Goal: Complete application form: Complete application form

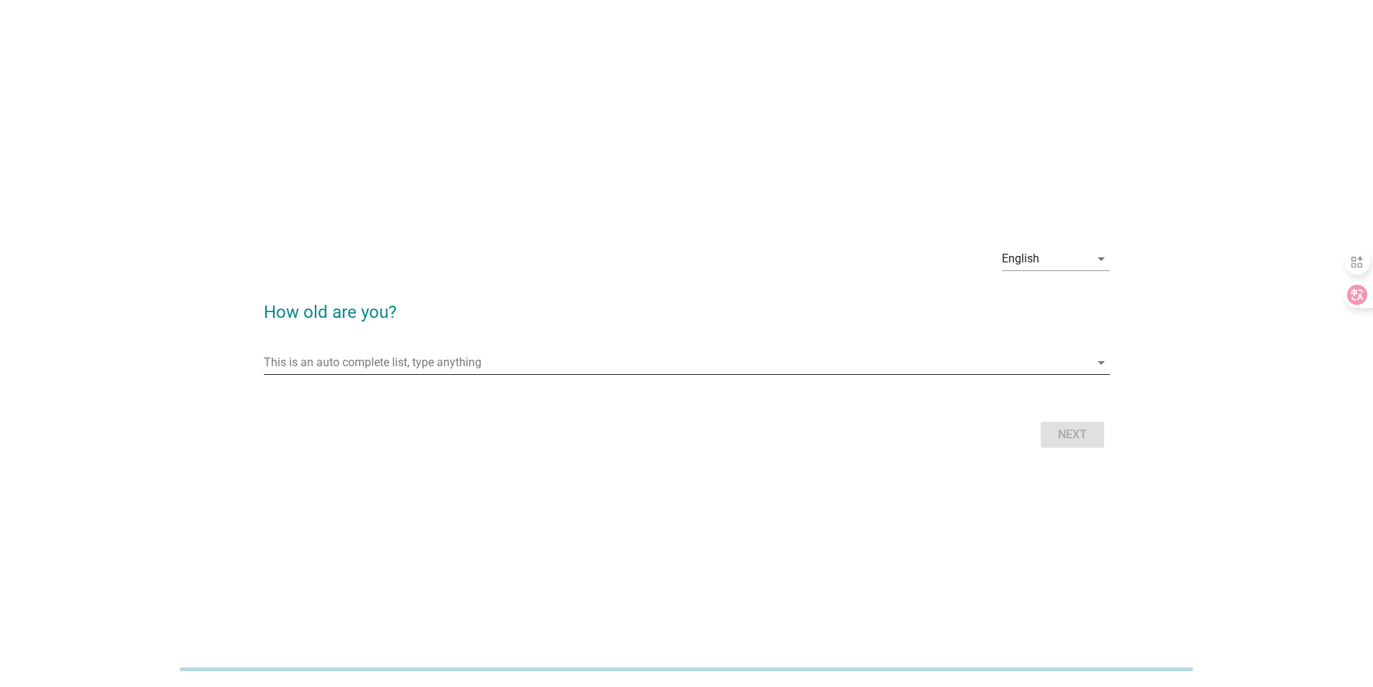
click at [487, 372] on input "This is an auto complete list, type anything" at bounding box center [677, 362] width 826 height 23
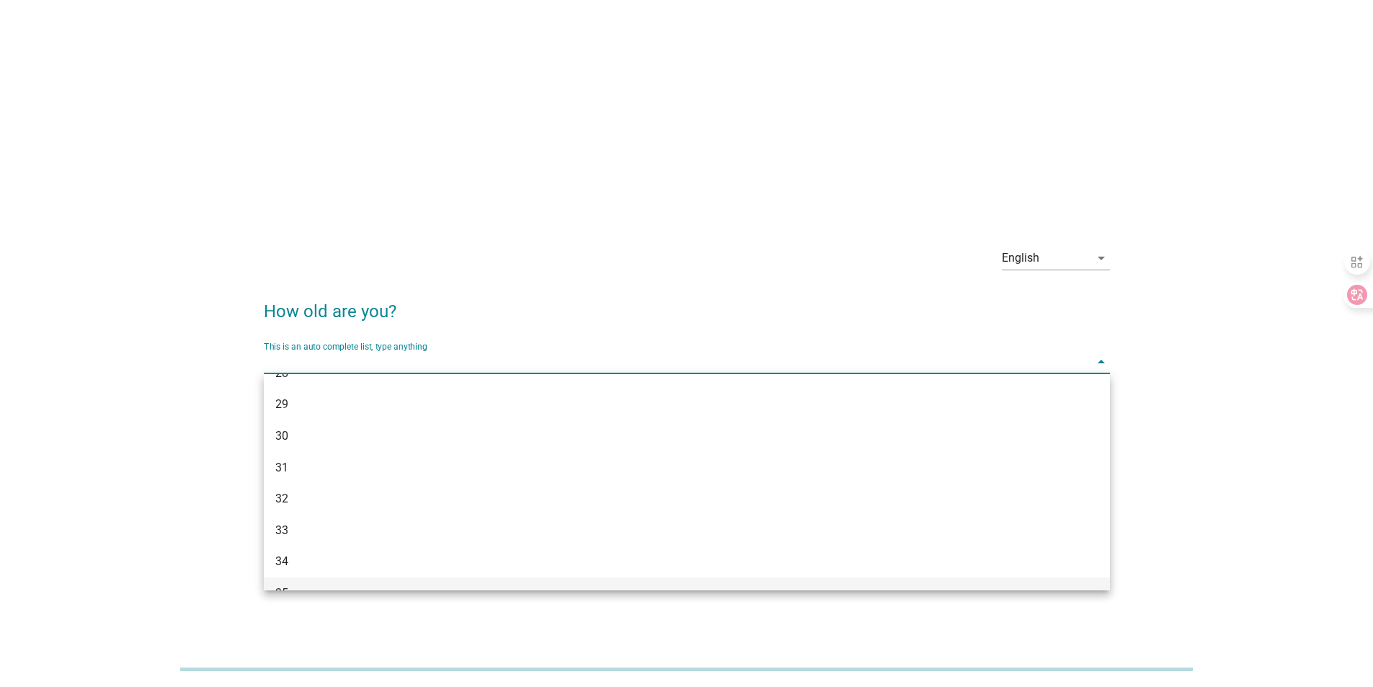
scroll to position [360, 0]
click at [298, 562] on div "35" at bounding box center [652, 569] width 755 height 17
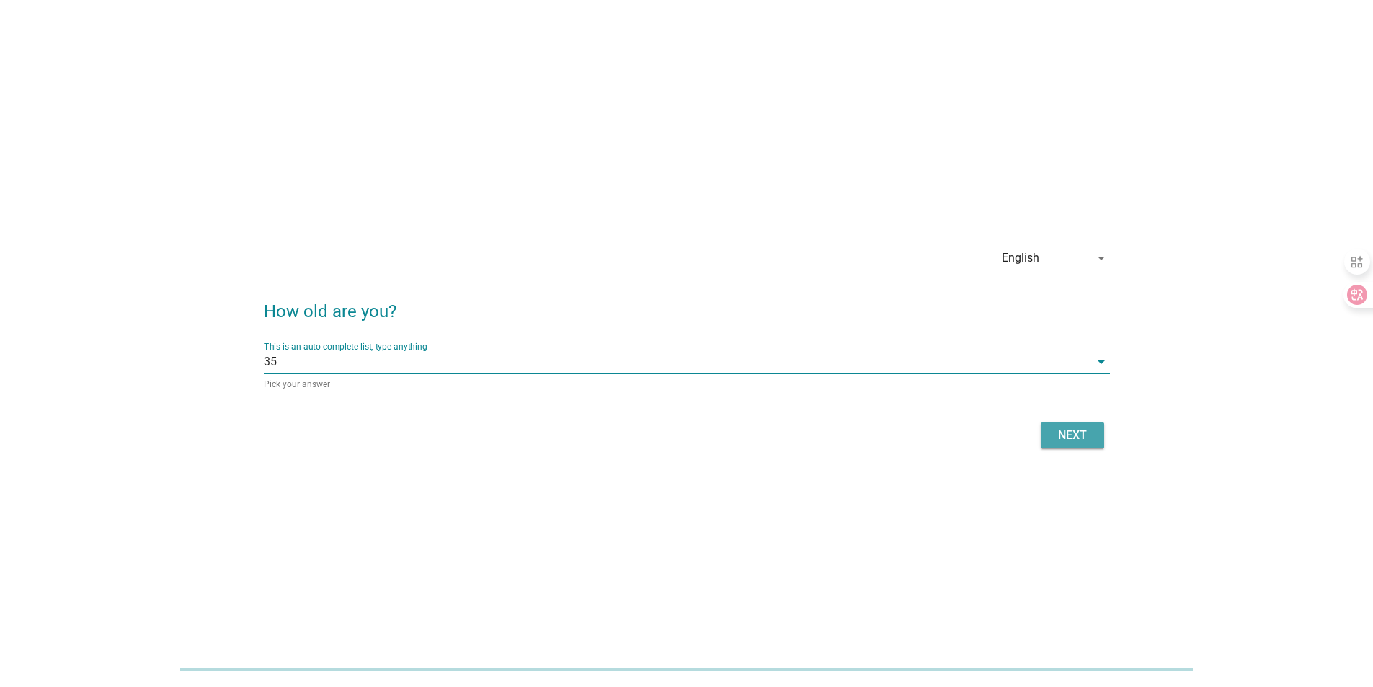
click at [1089, 433] on div "Next" at bounding box center [1072, 435] width 40 height 17
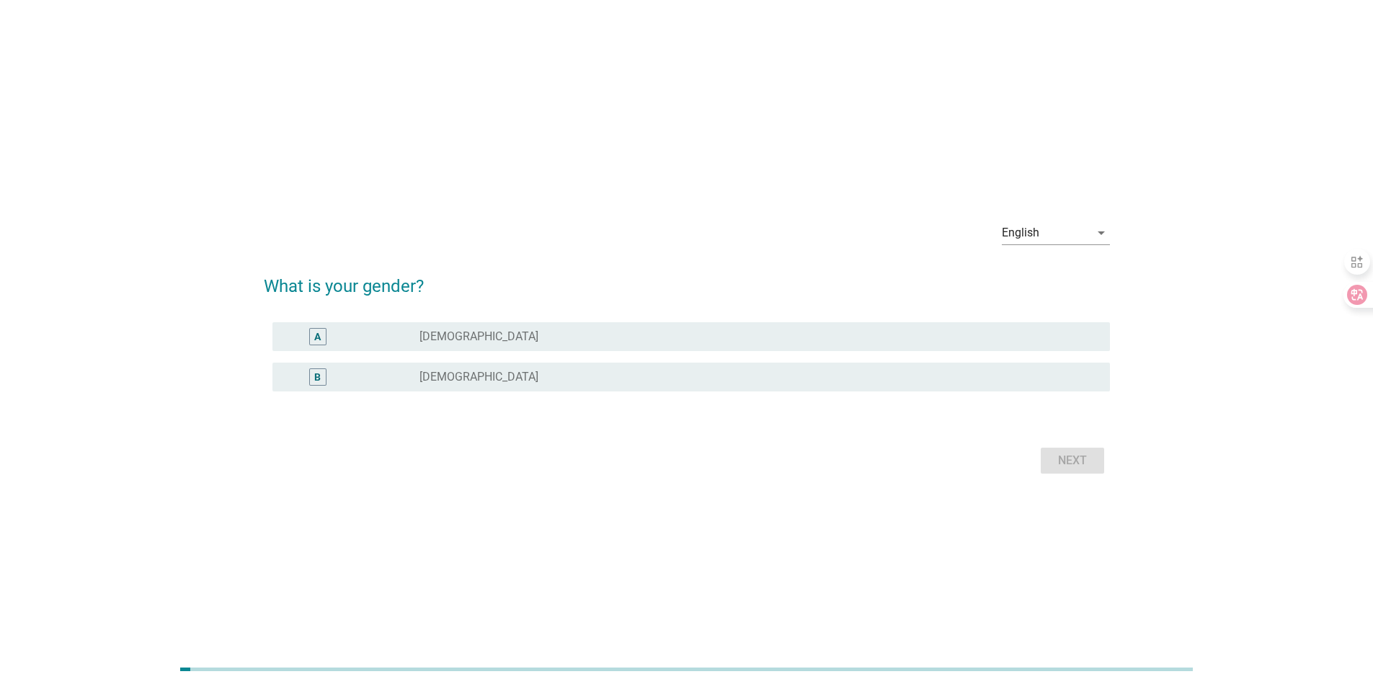
click at [580, 384] on div "radio_button_unchecked [DEMOGRAPHIC_DATA]" at bounding box center [759, 376] width 679 height 17
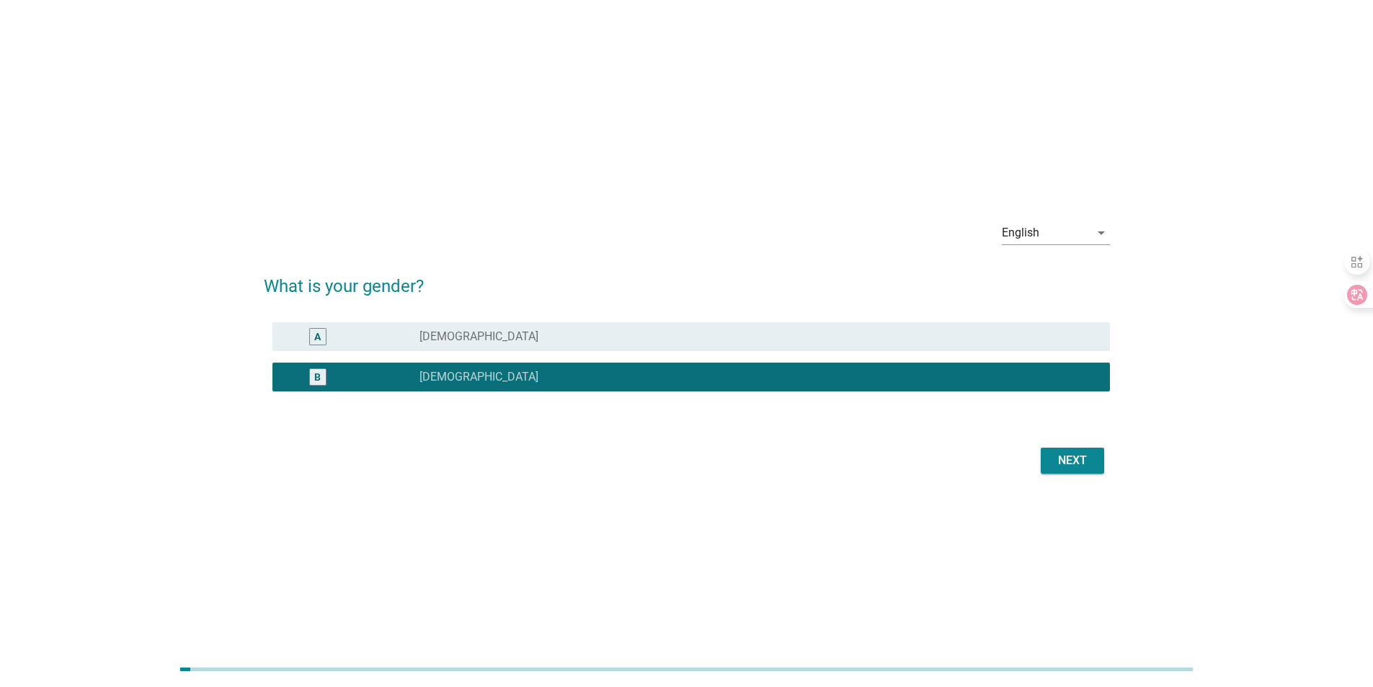
click at [1073, 464] on div "Next" at bounding box center [1072, 460] width 40 height 17
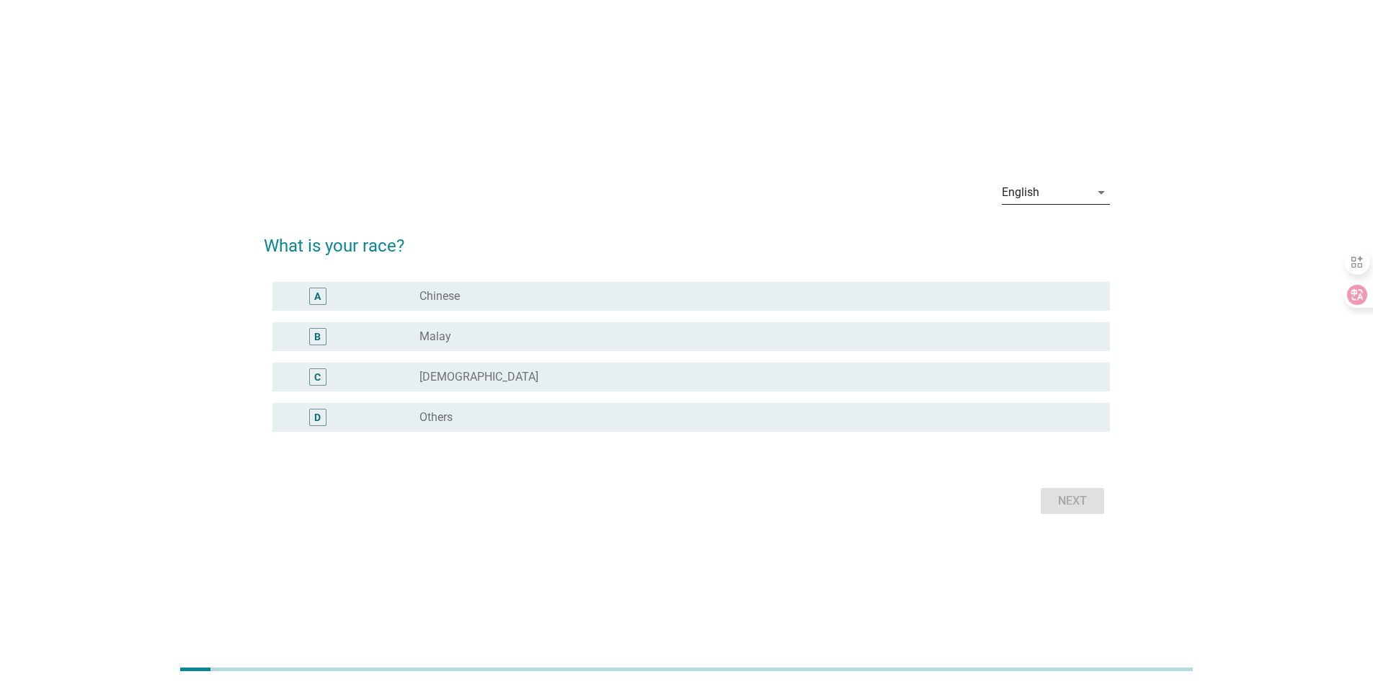
click at [1044, 197] on div "English" at bounding box center [1046, 192] width 88 height 23
click at [1070, 277] on div "中文（简体）" at bounding box center [1055, 273] width 85 height 17
click at [497, 329] on div "radio_button_unchecked 马来人" at bounding box center [754, 336] width 668 height 14
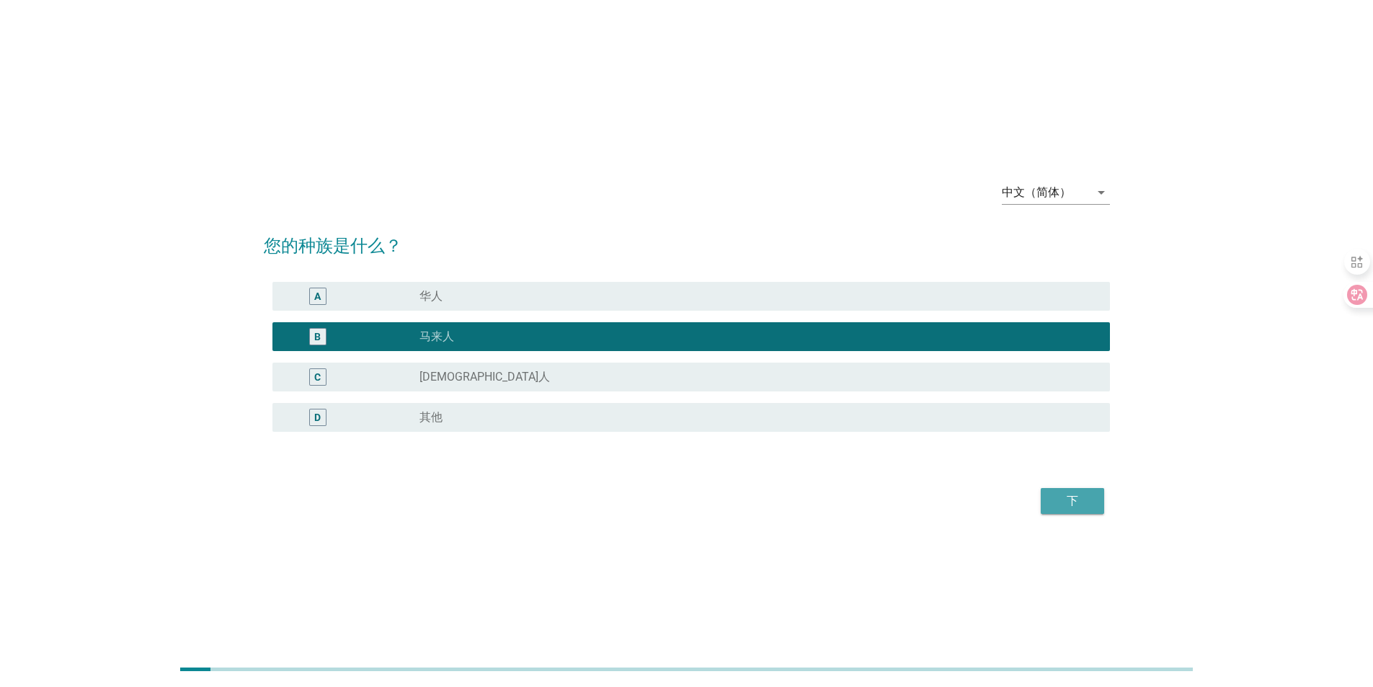
click at [1078, 505] on div "下" at bounding box center [1072, 500] width 40 height 17
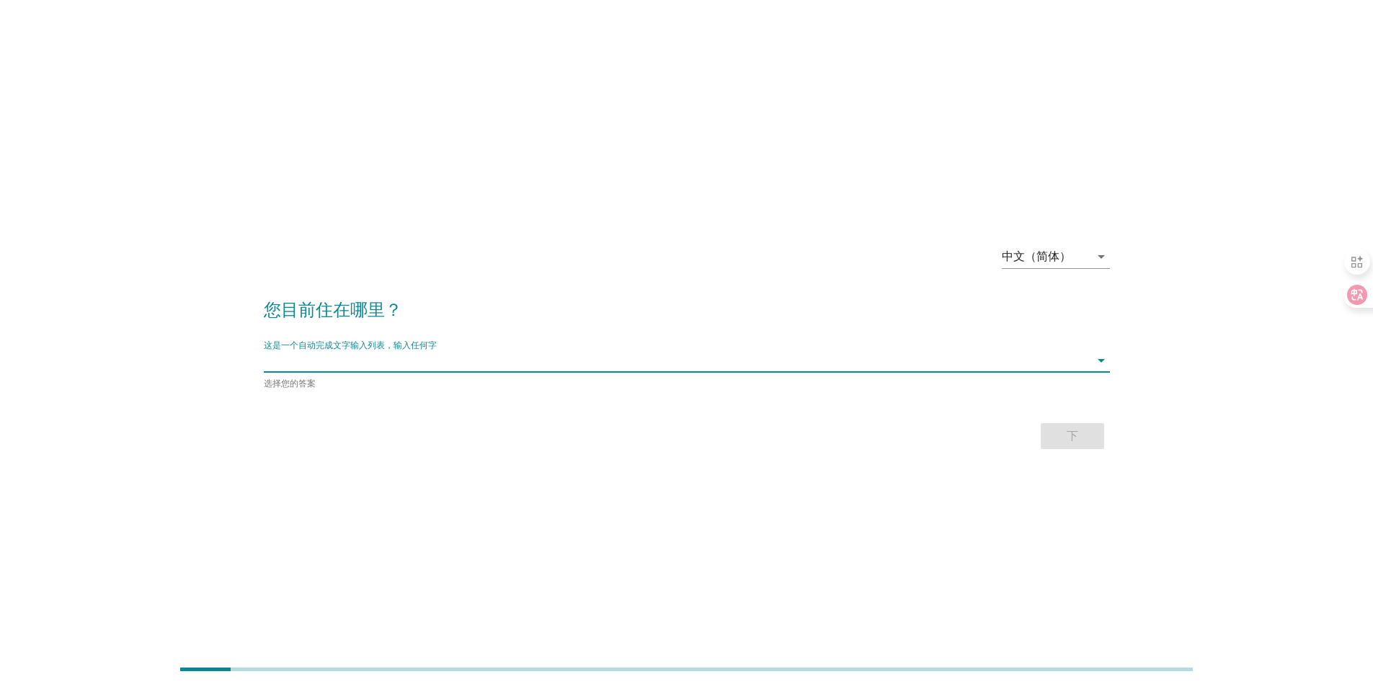
click at [393, 363] on input "这是一个自动完成文字输入列表，输入任何字" at bounding box center [677, 360] width 826 height 23
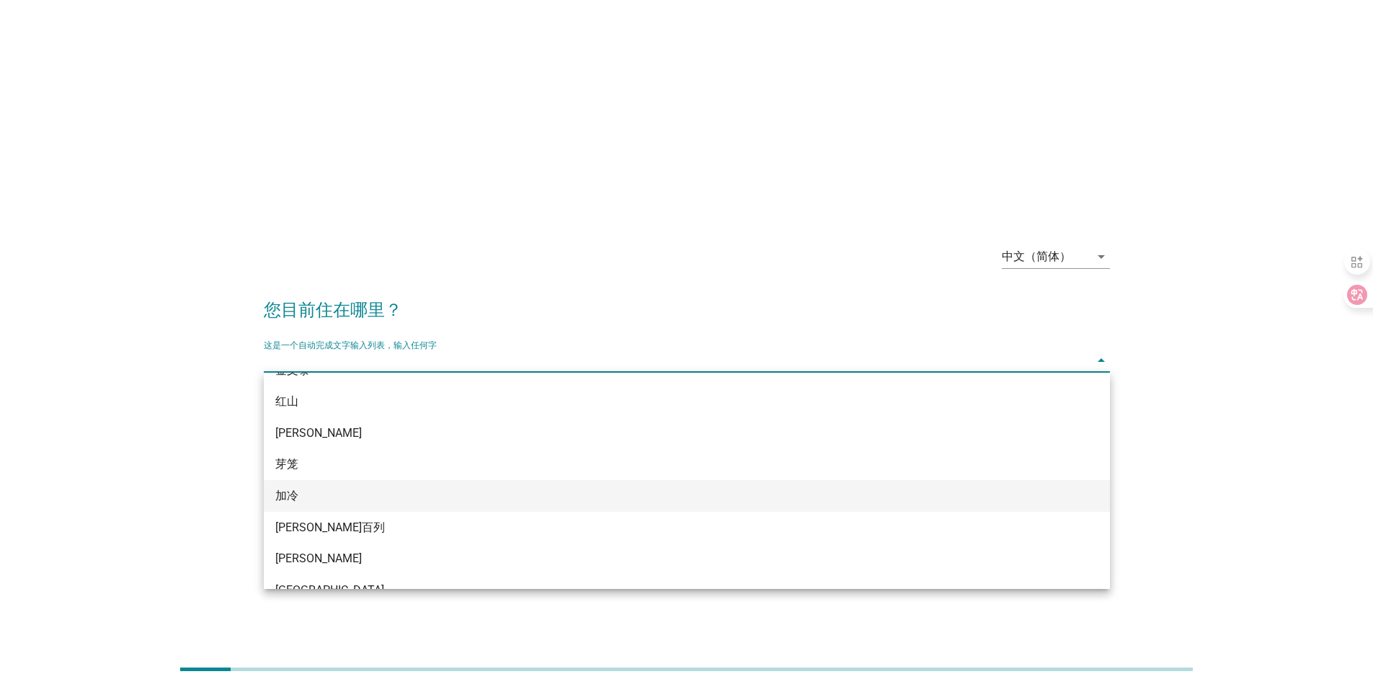
scroll to position [144, 0]
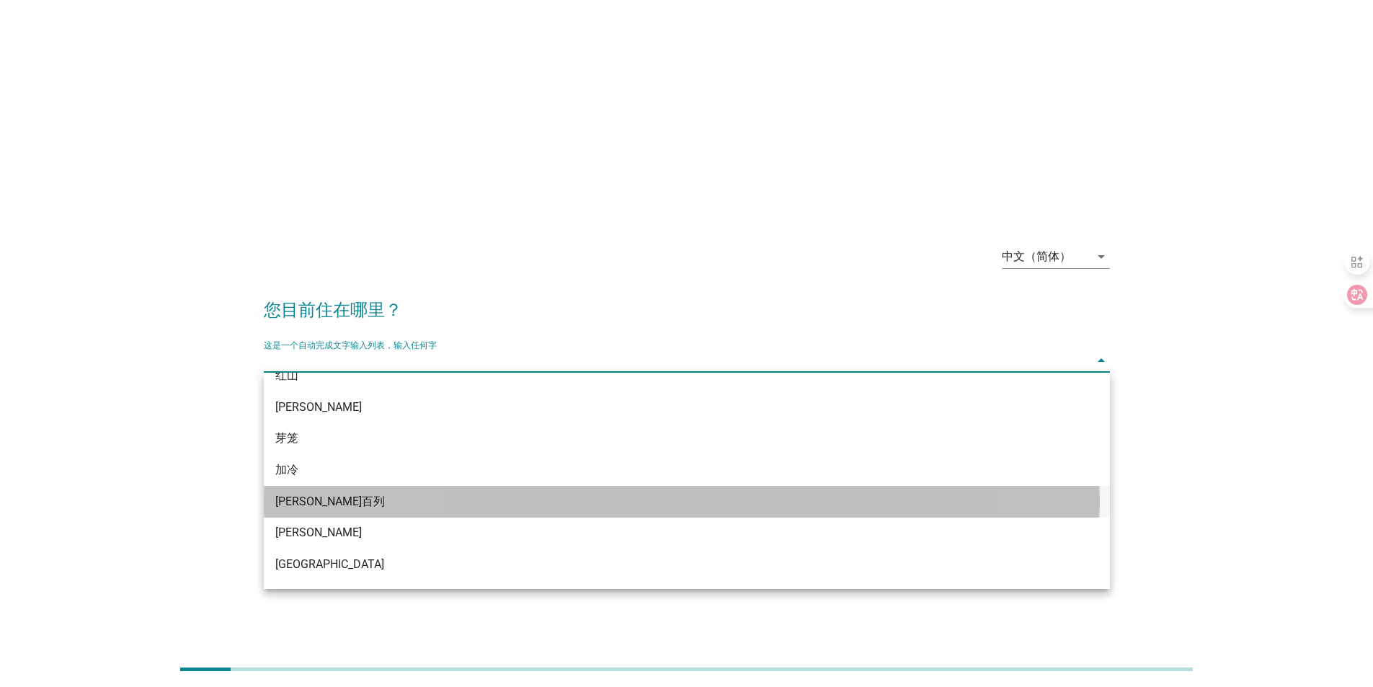
click at [424, 495] on div "[PERSON_NAME]百列" at bounding box center [652, 501] width 755 height 17
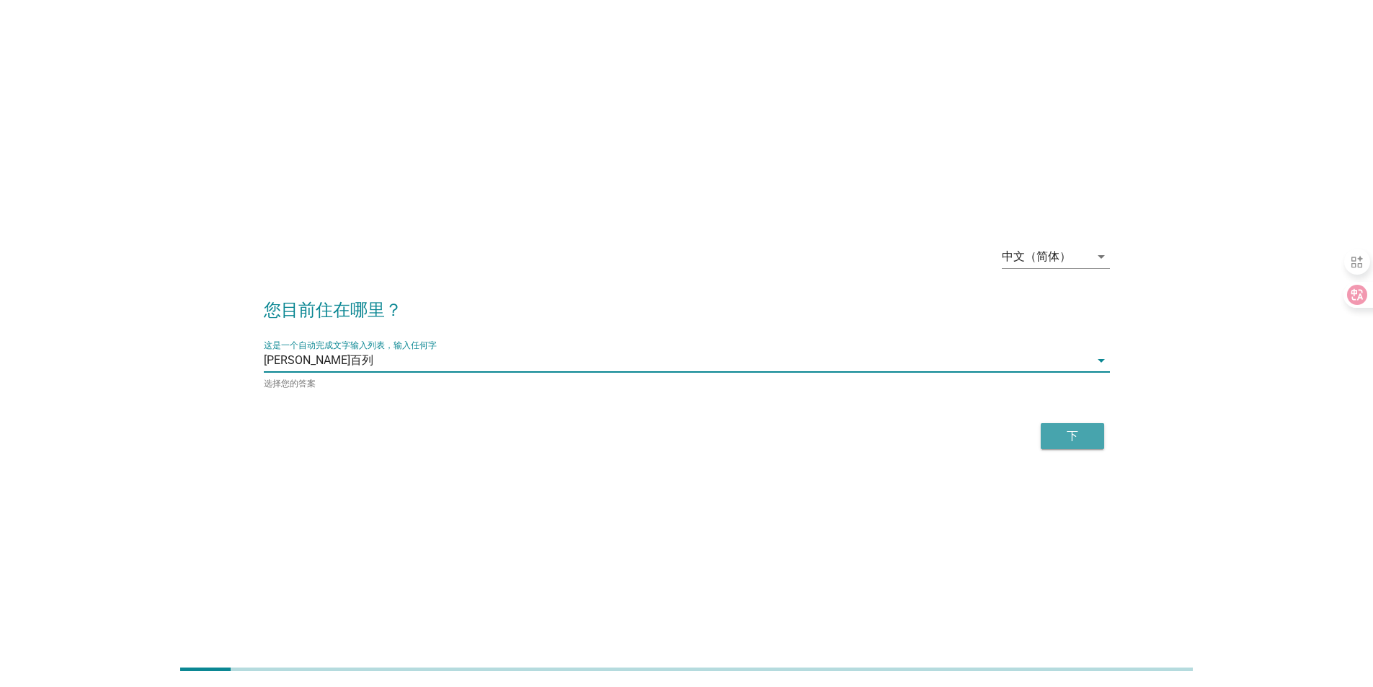
click at [1068, 434] on div "下" at bounding box center [1072, 435] width 40 height 17
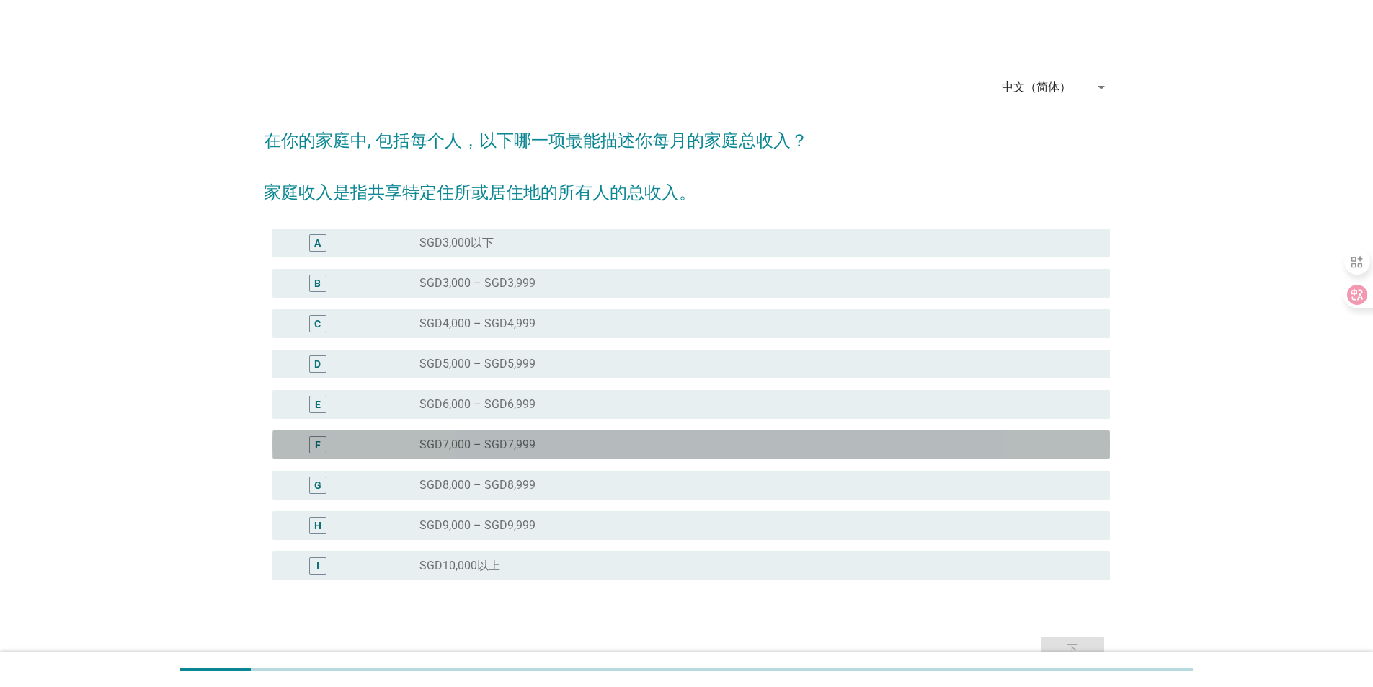
click at [541, 440] on div "radio_button_unchecked SGD7,000 – SGD7,999" at bounding box center [754, 445] width 668 height 14
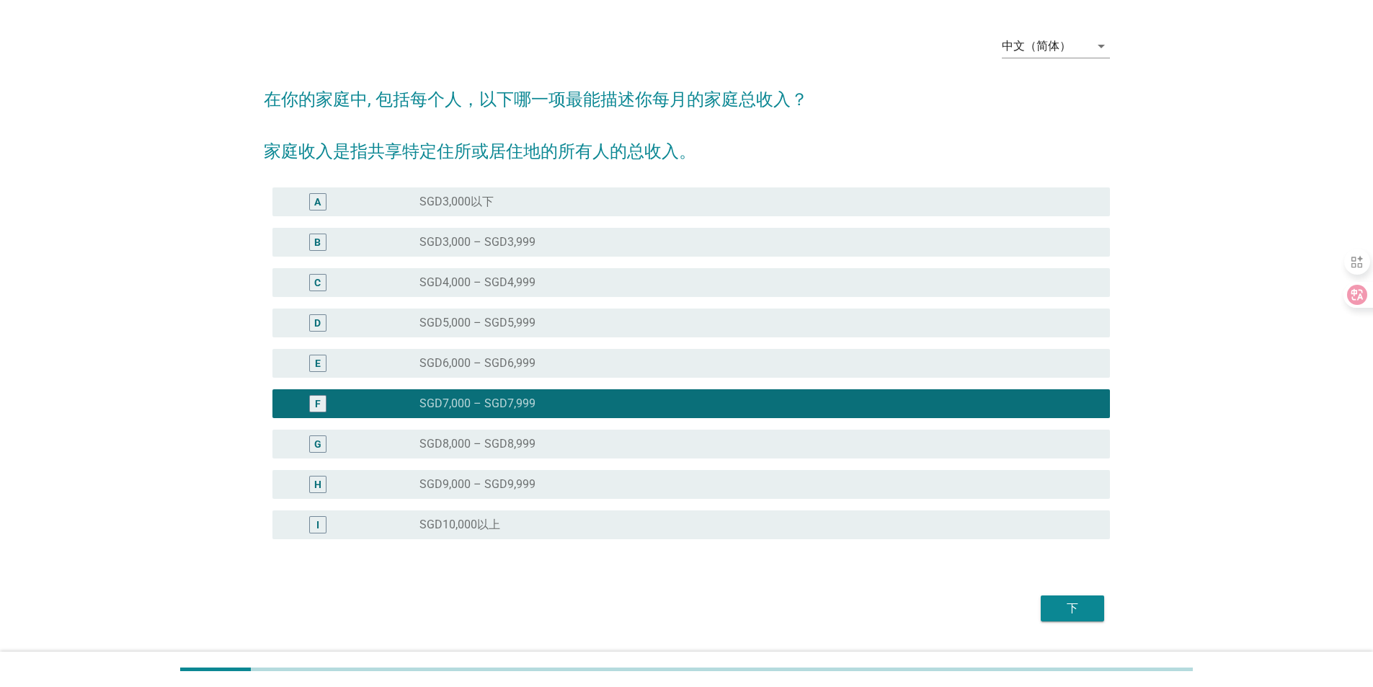
scroll to position [79, 0]
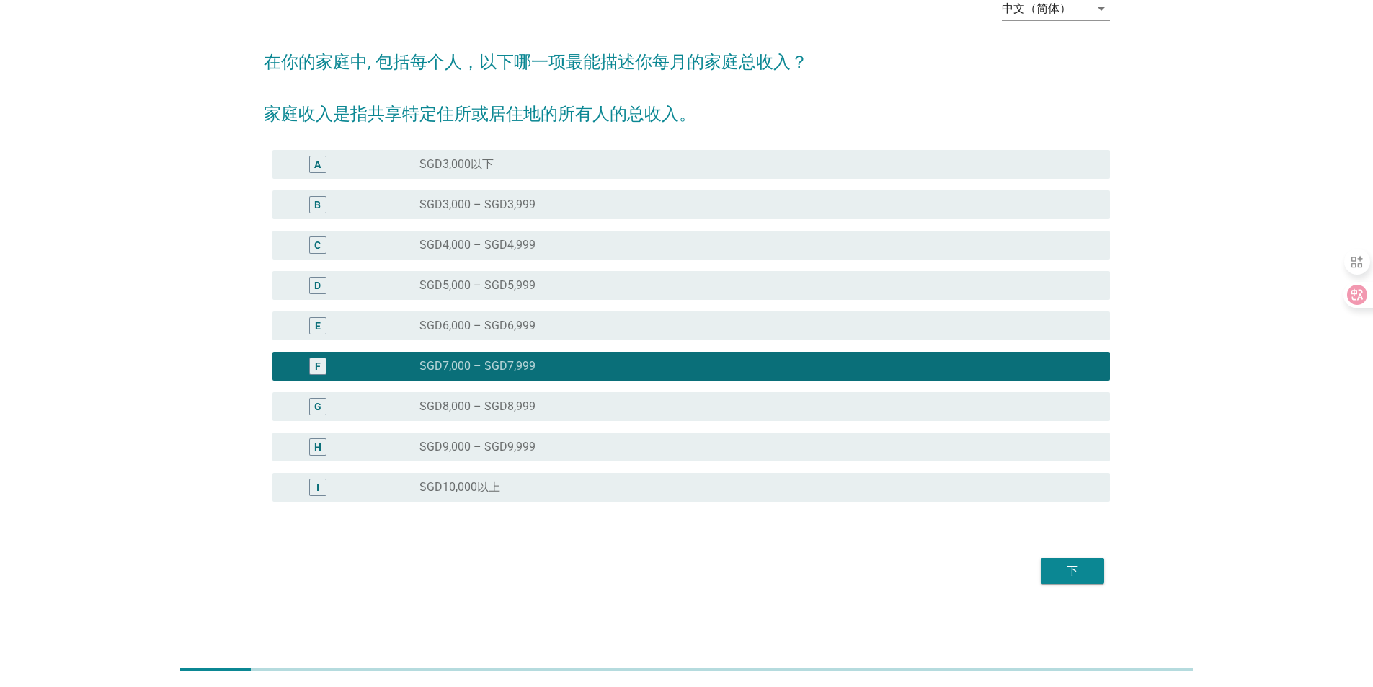
click at [1067, 573] on div "下" at bounding box center [1072, 570] width 40 height 17
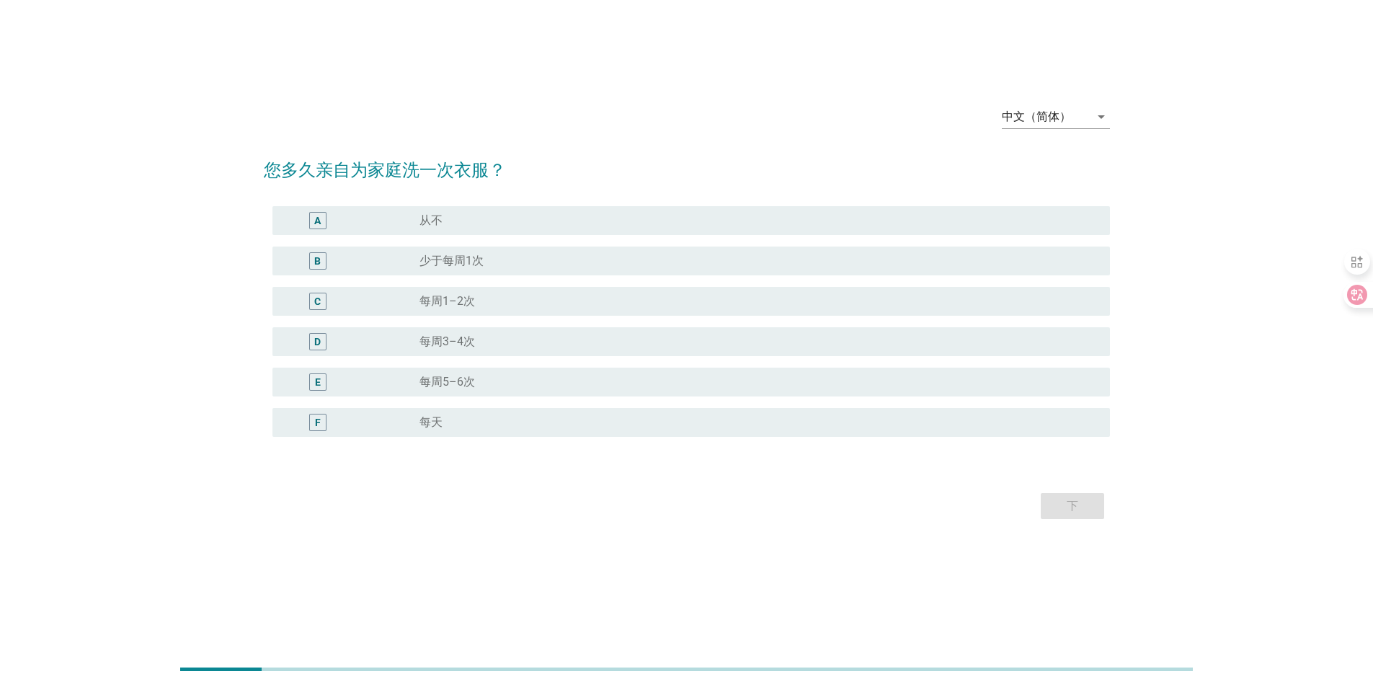
scroll to position [0, 0]
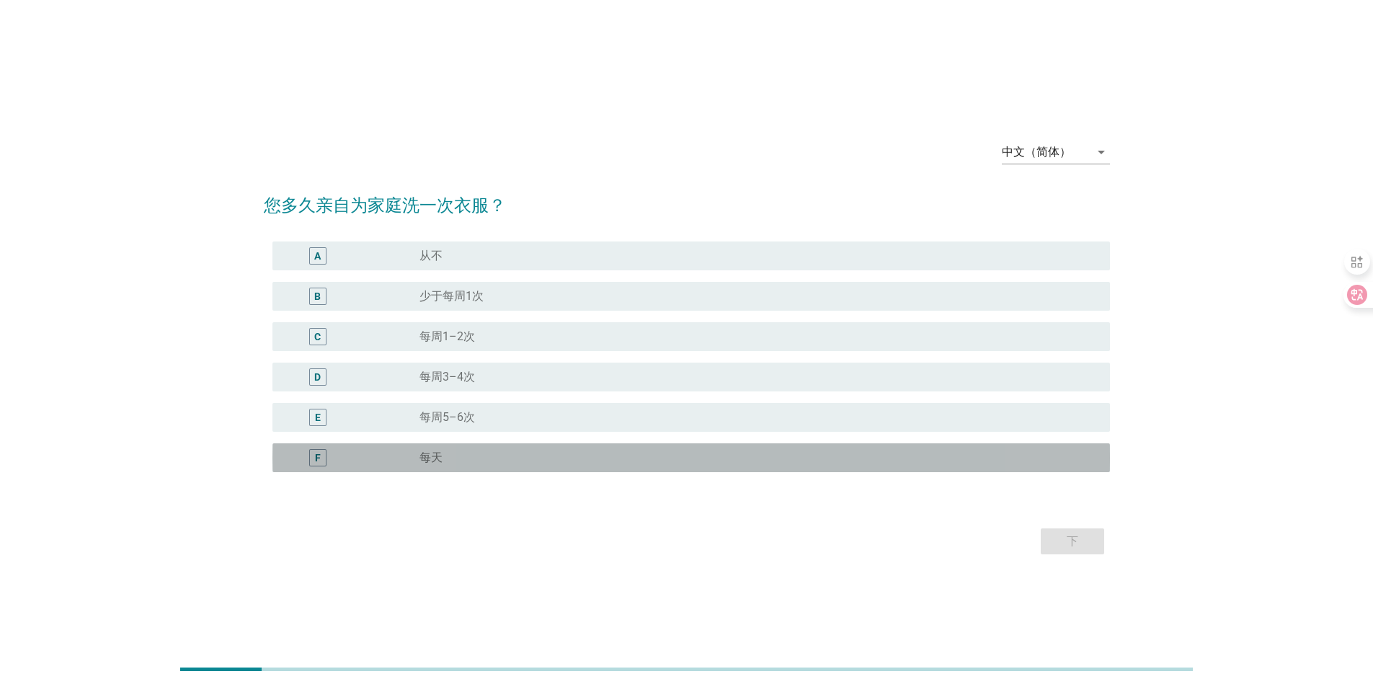
click at [460, 447] on div "F radio_button_unchecked 每天" at bounding box center [691, 457] width 838 height 29
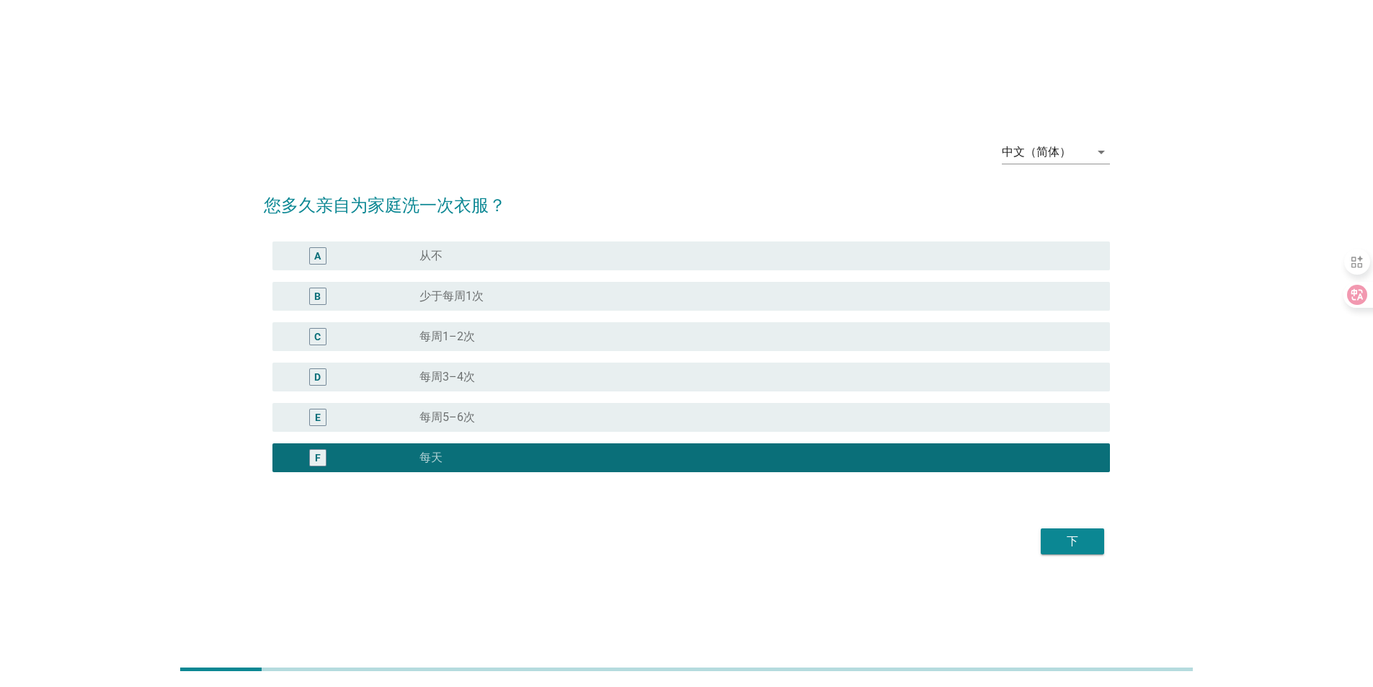
click at [1068, 554] on div "下" at bounding box center [687, 541] width 846 height 35
click at [1070, 549] on div "下" at bounding box center [1072, 541] width 40 height 17
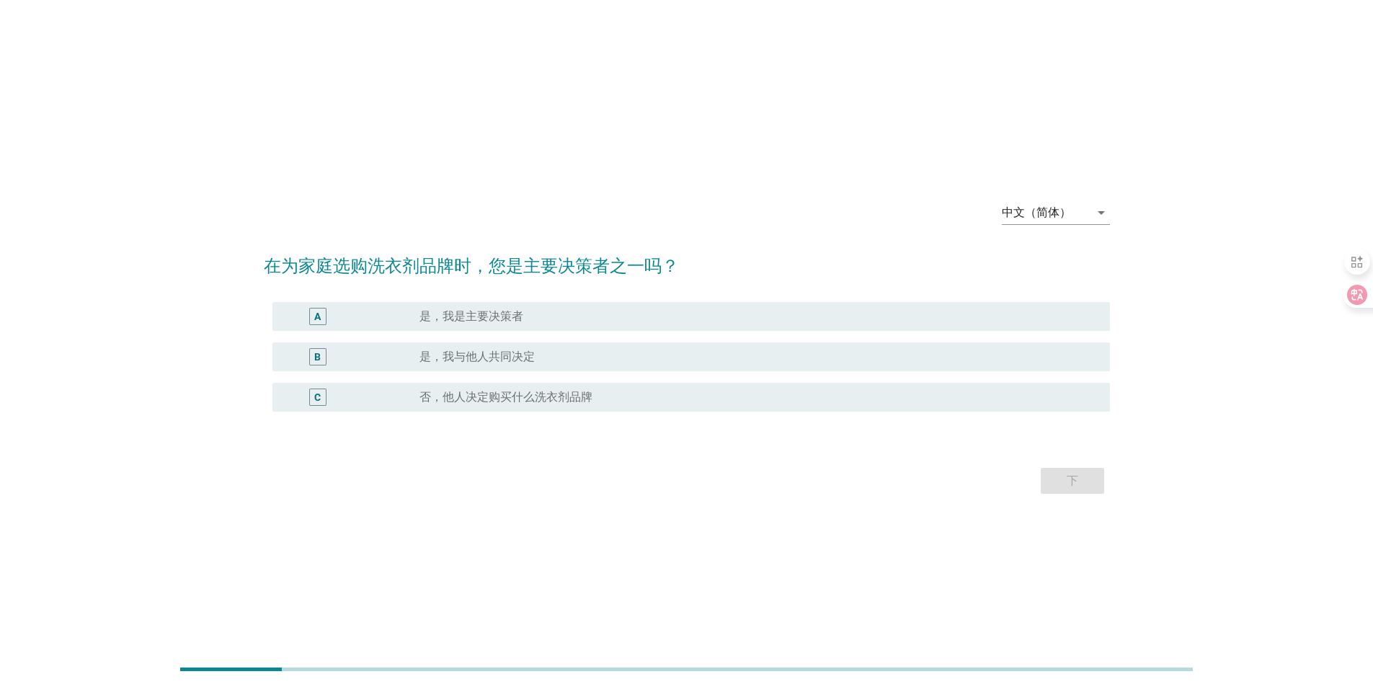
click at [467, 322] on label "是，我是主要决策者" at bounding box center [472, 316] width 104 height 14
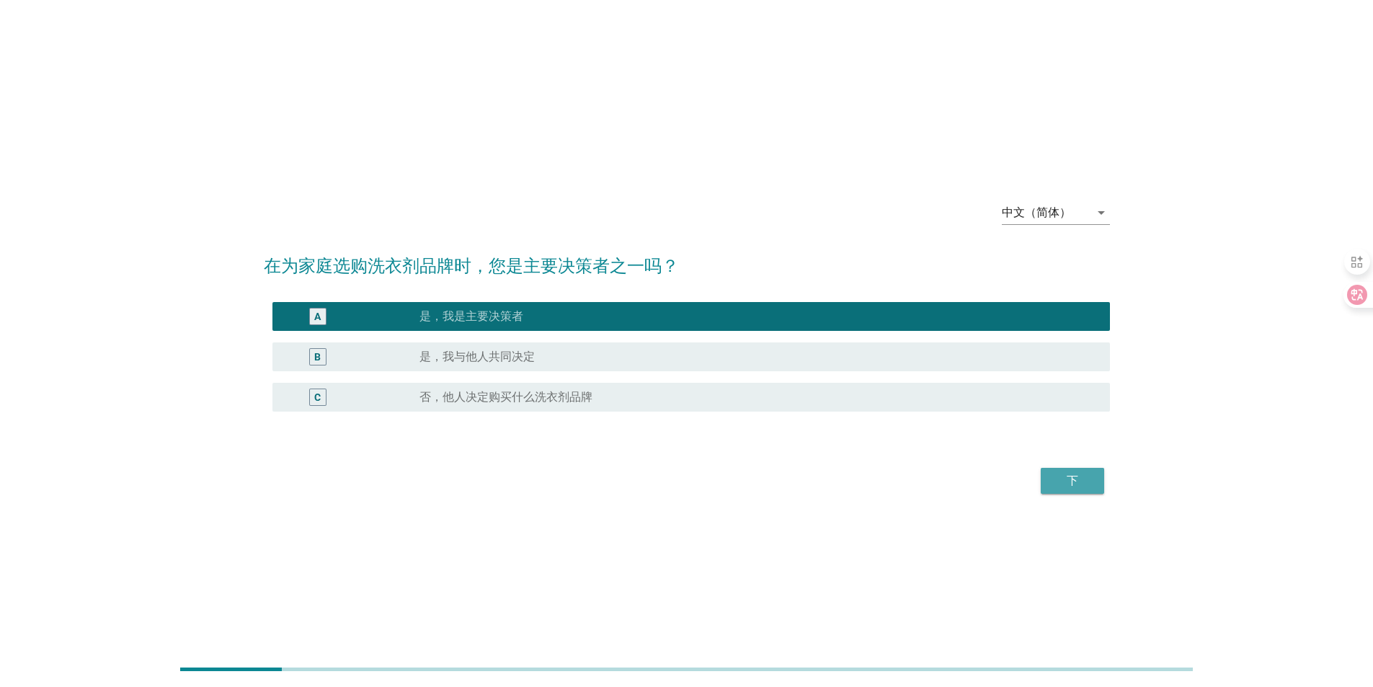
click at [1064, 482] on div "下" at bounding box center [1072, 480] width 40 height 17
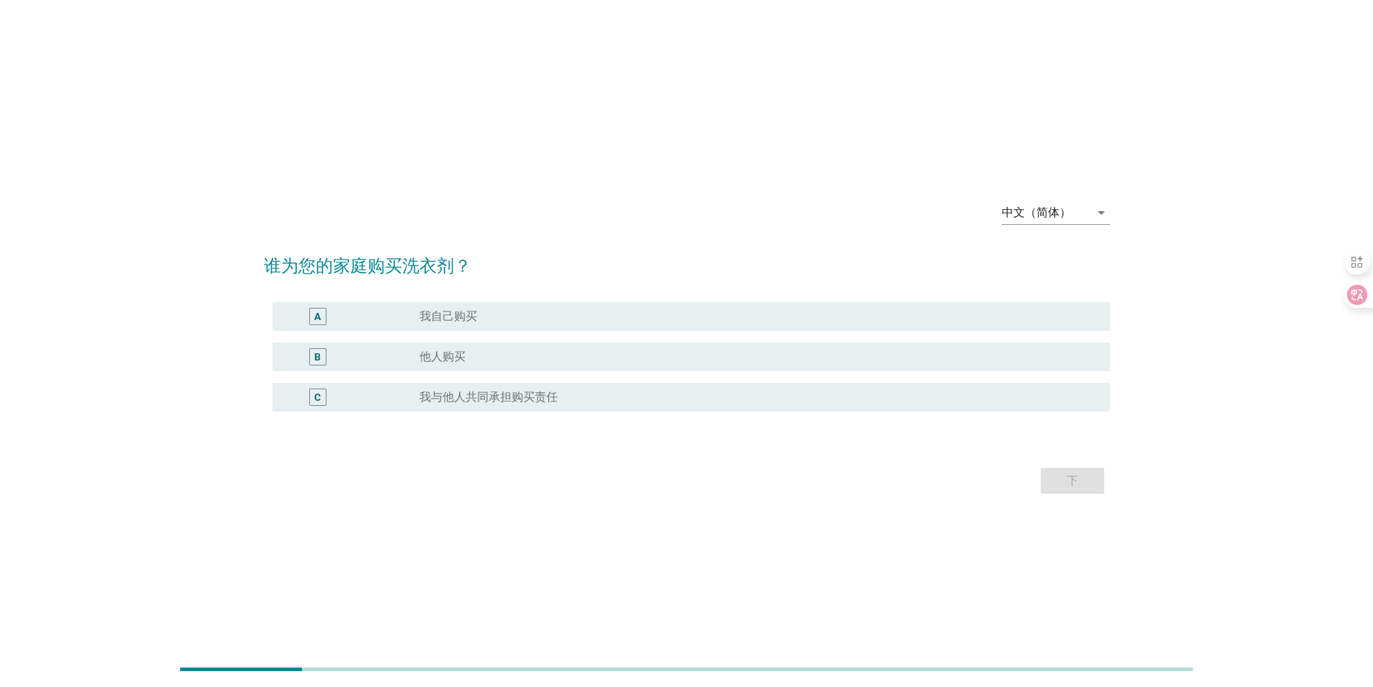
click at [458, 299] on div "A radio_button_unchecked 我自己购买" at bounding box center [687, 316] width 846 height 40
click at [483, 317] on div "radio_button_unchecked 我自己购买" at bounding box center [754, 316] width 668 height 14
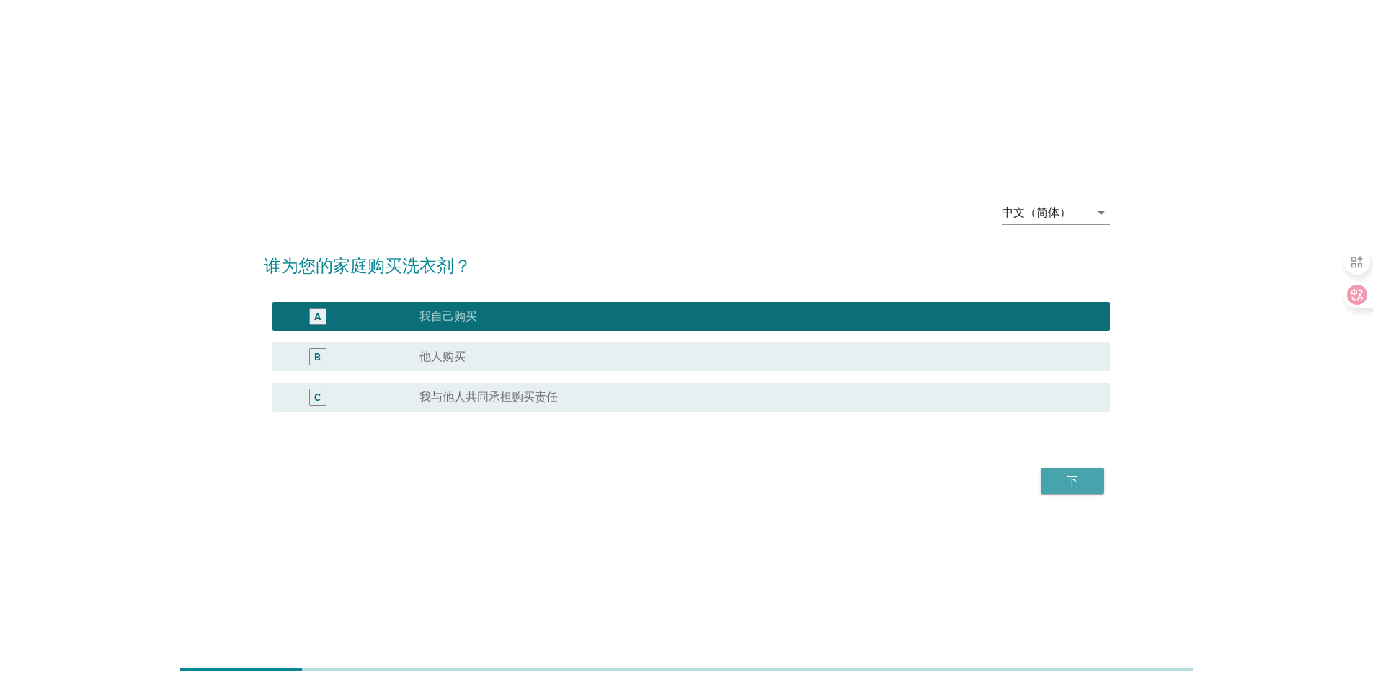
click at [1059, 479] on div "下" at bounding box center [1072, 480] width 40 height 17
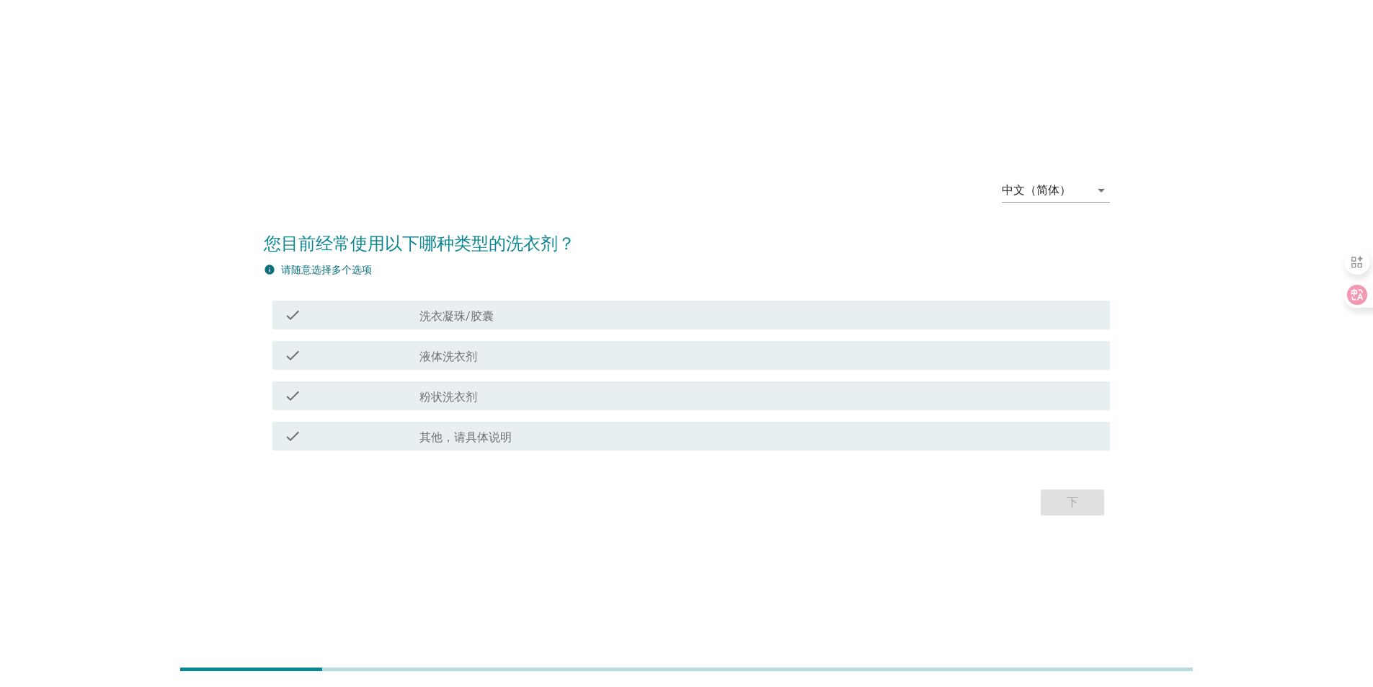
click at [515, 308] on div "check_box_outline_blank 洗衣凝珠/胶囊" at bounding box center [759, 314] width 679 height 17
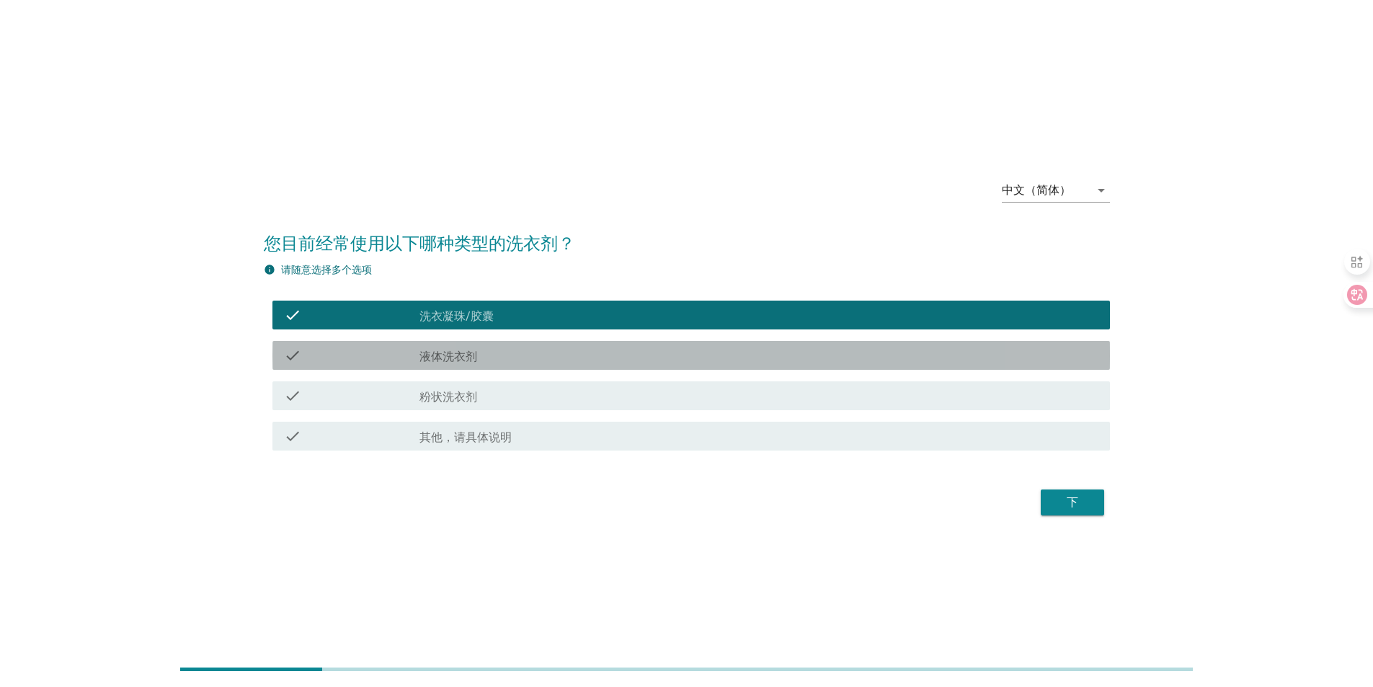
click at [527, 354] on div "check_box_outline_blank 液体洗衣剂" at bounding box center [759, 355] width 679 height 17
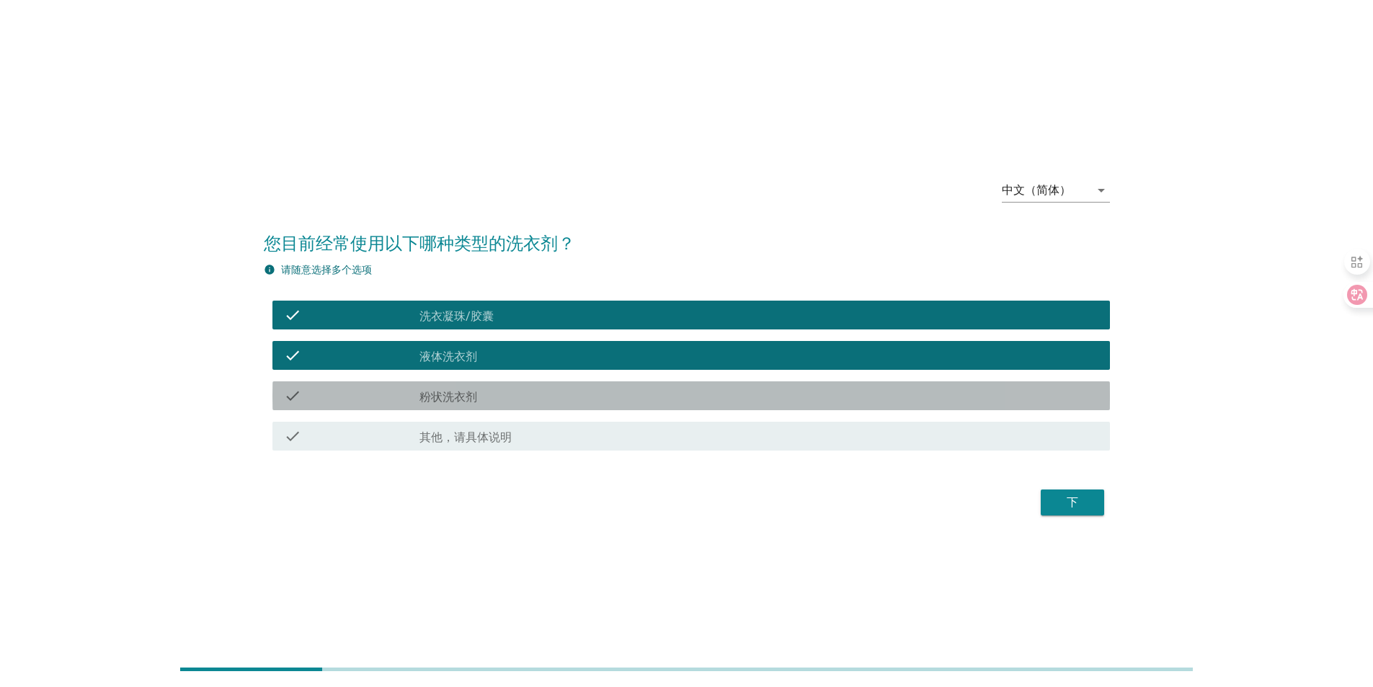
click at [546, 392] on div "check_box_outline_blank 粉状洗衣剂" at bounding box center [759, 395] width 679 height 17
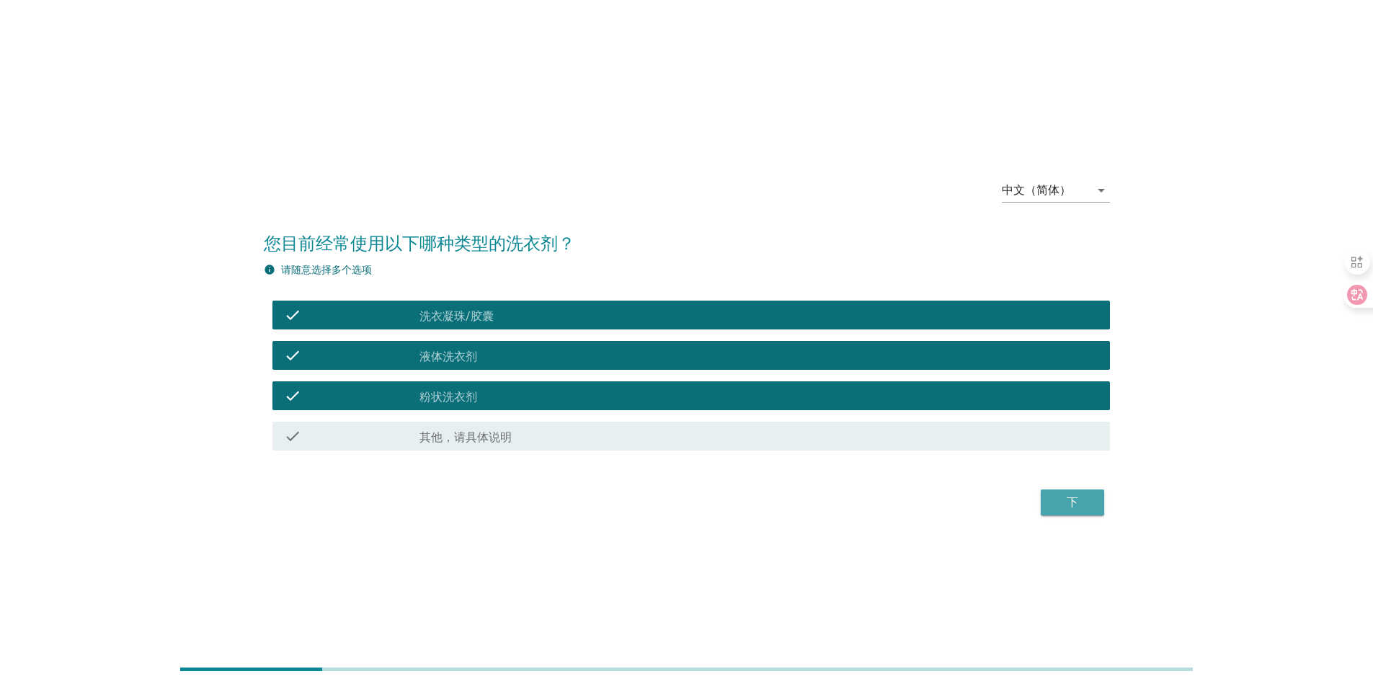
click at [1071, 500] on div "下" at bounding box center [1072, 502] width 40 height 17
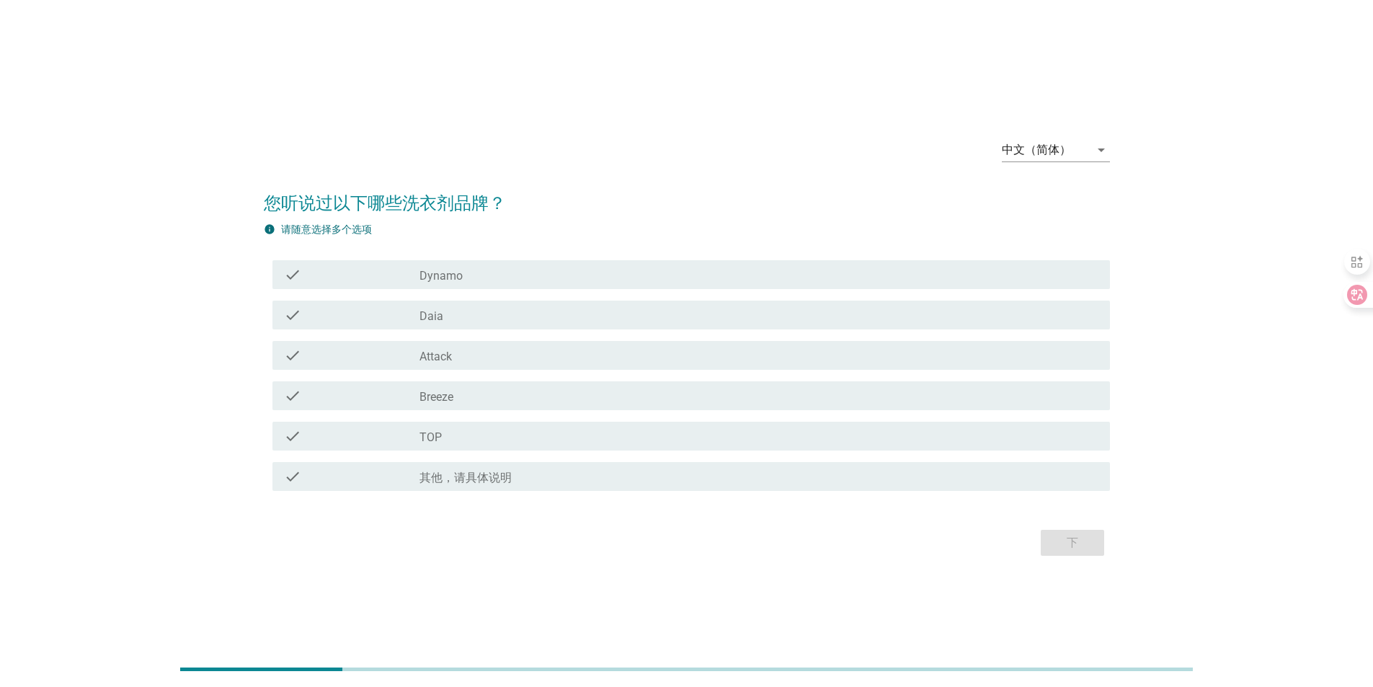
click at [495, 274] on div "check_box_outline_blank Dynamo" at bounding box center [759, 274] width 679 height 17
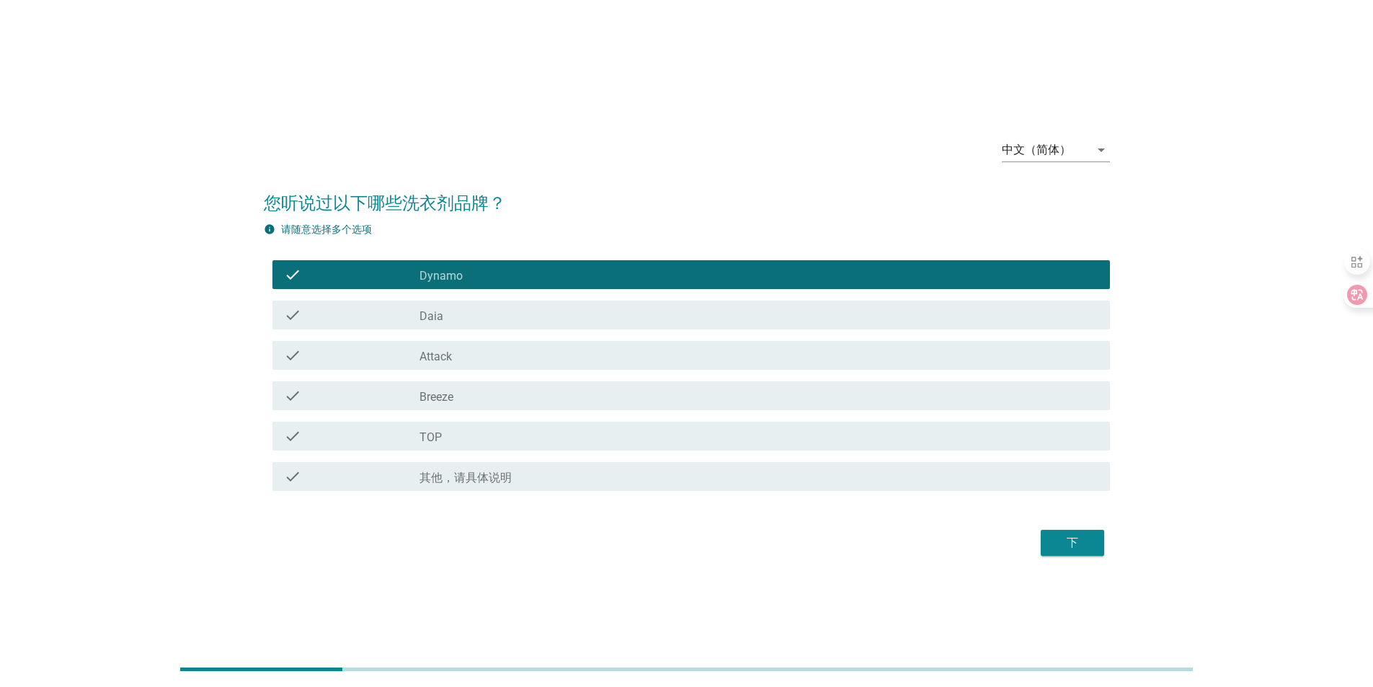
click at [479, 323] on div "check_box_outline_blank Daia" at bounding box center [759, 314] width 679 height 17
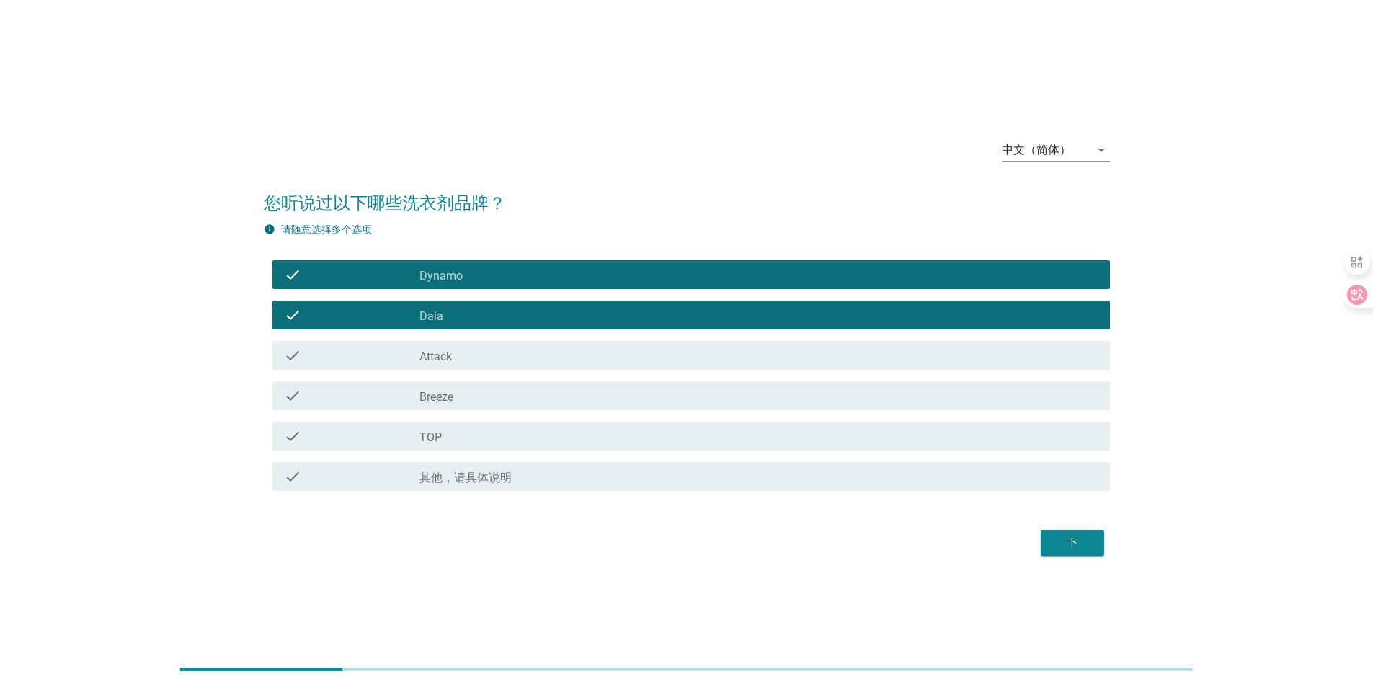
click at [437, 353] on label "Attack" at bounding box center [436, 357] width 32 height 14
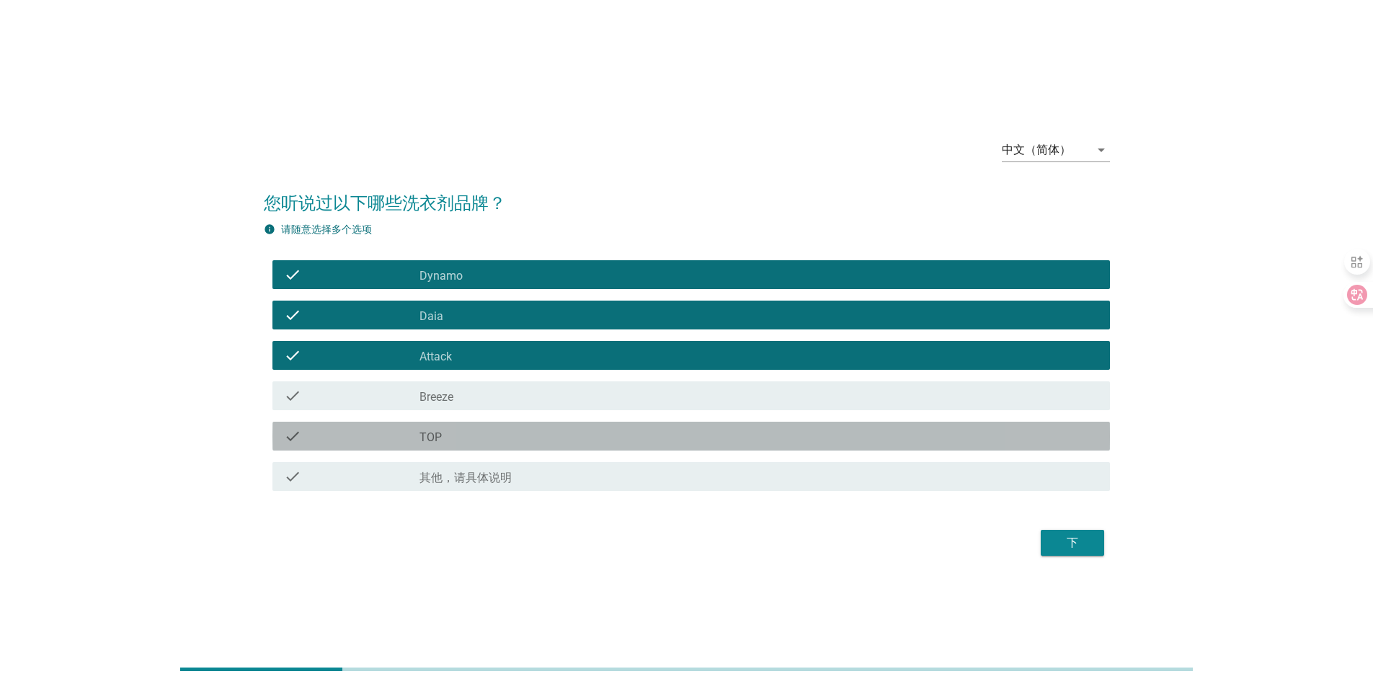
click at [456, 442] on div "check_box_outline_blank TOP" at bounding box center [759, 435] width 679 height 17
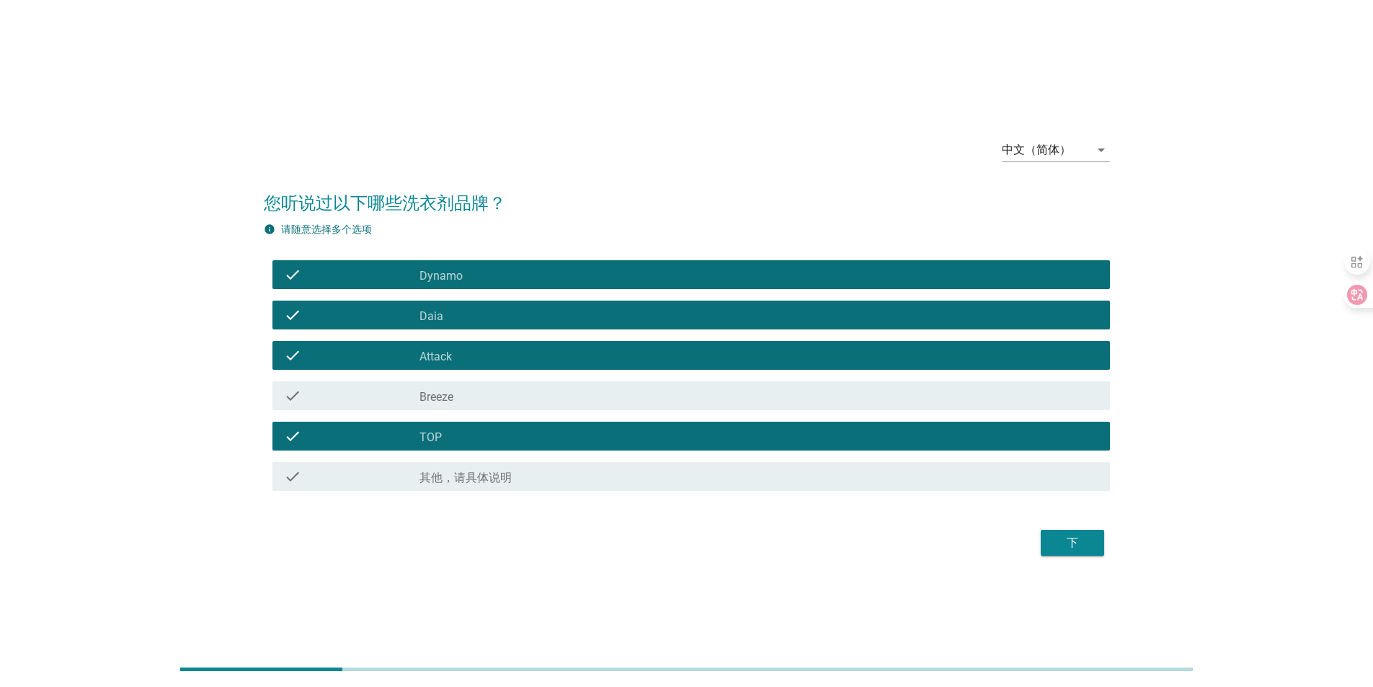
click at [523, 394] on div "check_box_outline_blank Breeze" at bounding box center [759, 395] width 679 height 17
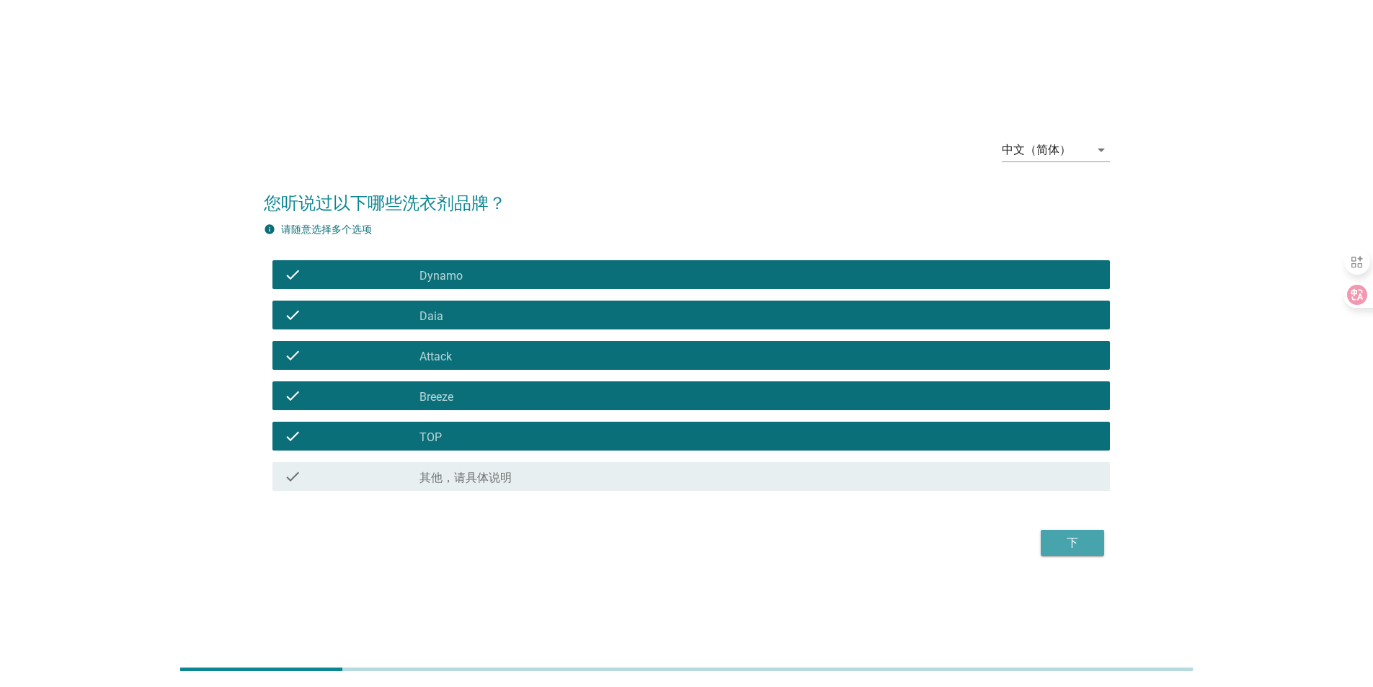
click at [1075, 546] on div "下" at bounding box center [1072, 542] width 40 height 17
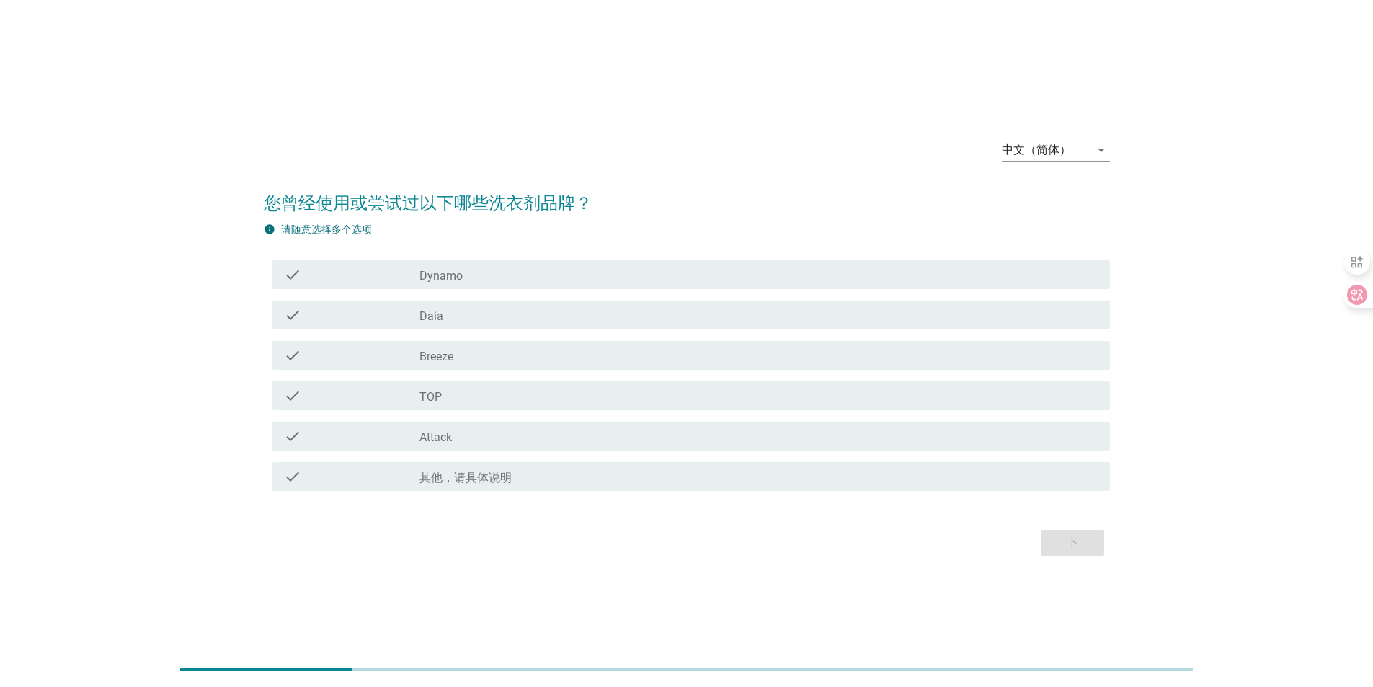
click at [429, 357] on label "Breeze" at bounding box center [437, 357] width 34 height 14
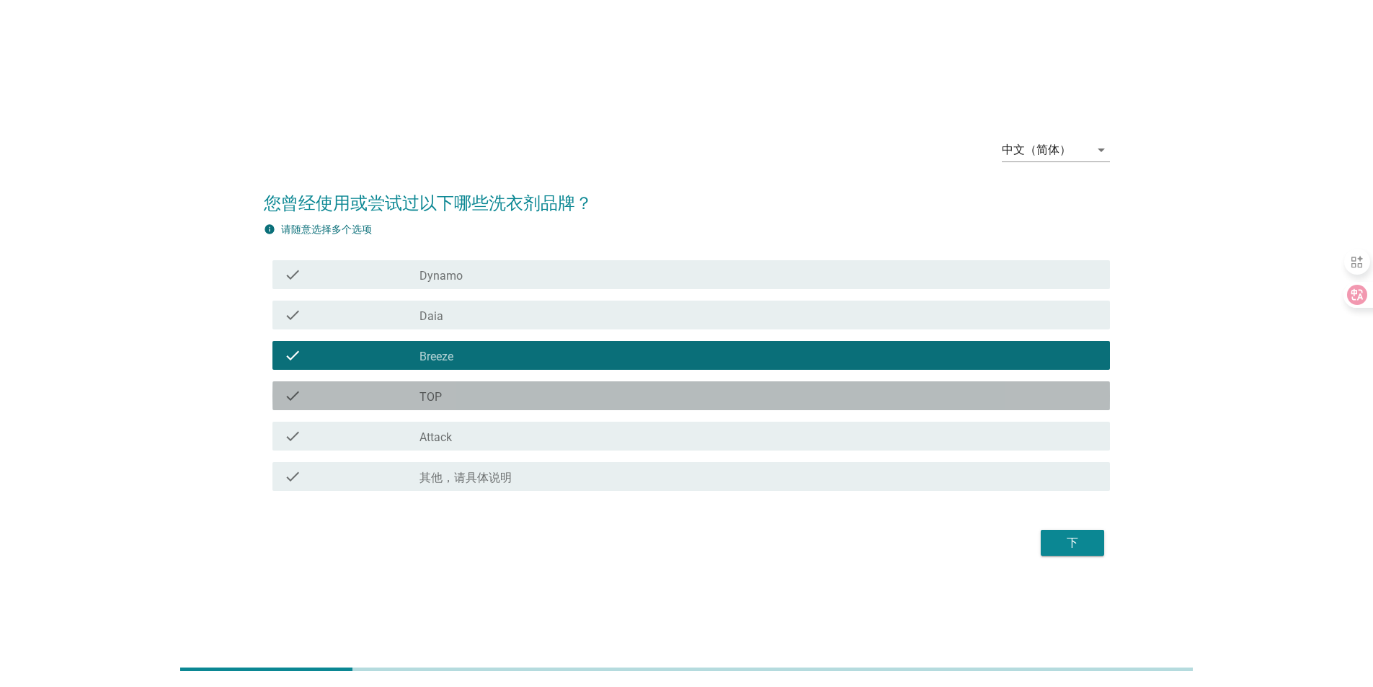
click at [432, 395] on label "TOP" at bounding box center [431, 397] width 22 height 14
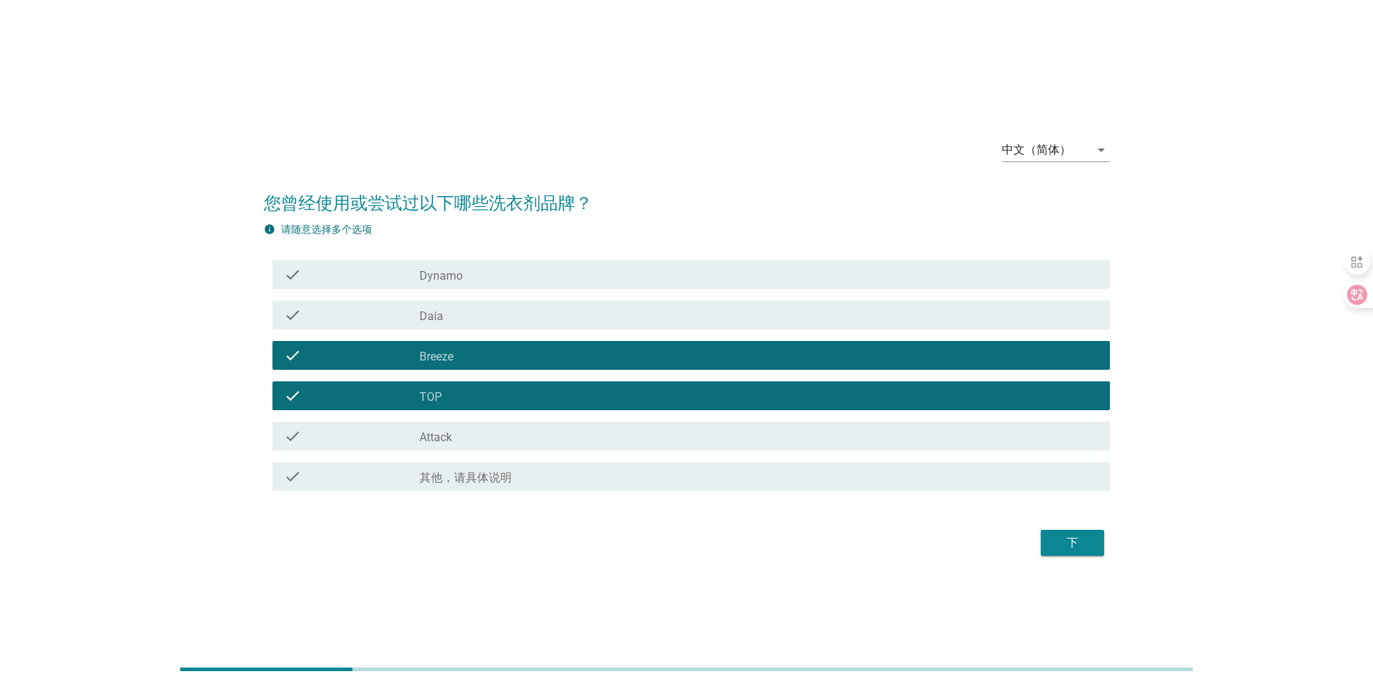
click at [433, 312] on label "Daia" at bounding box center [432, 316] width 24 height 14
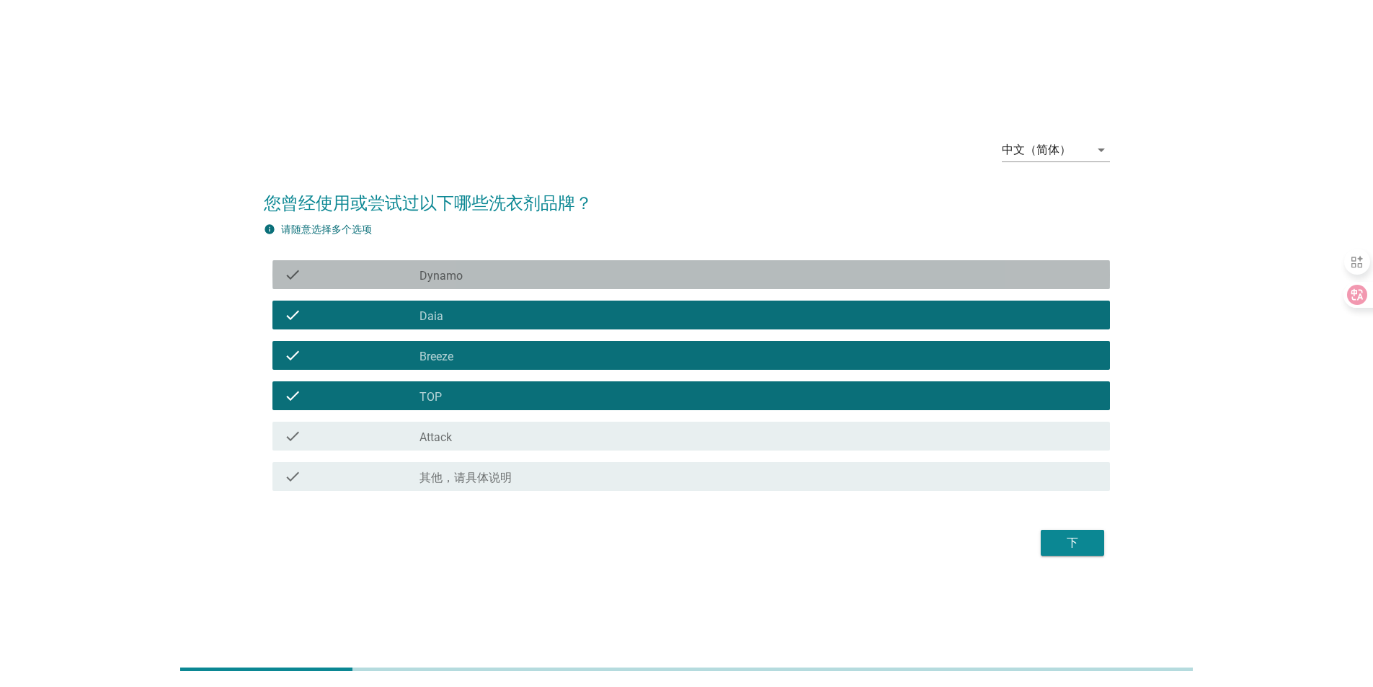
click at [440, 281] on label "Dynamo" at bounding box center [441, 276] width 43 height 14
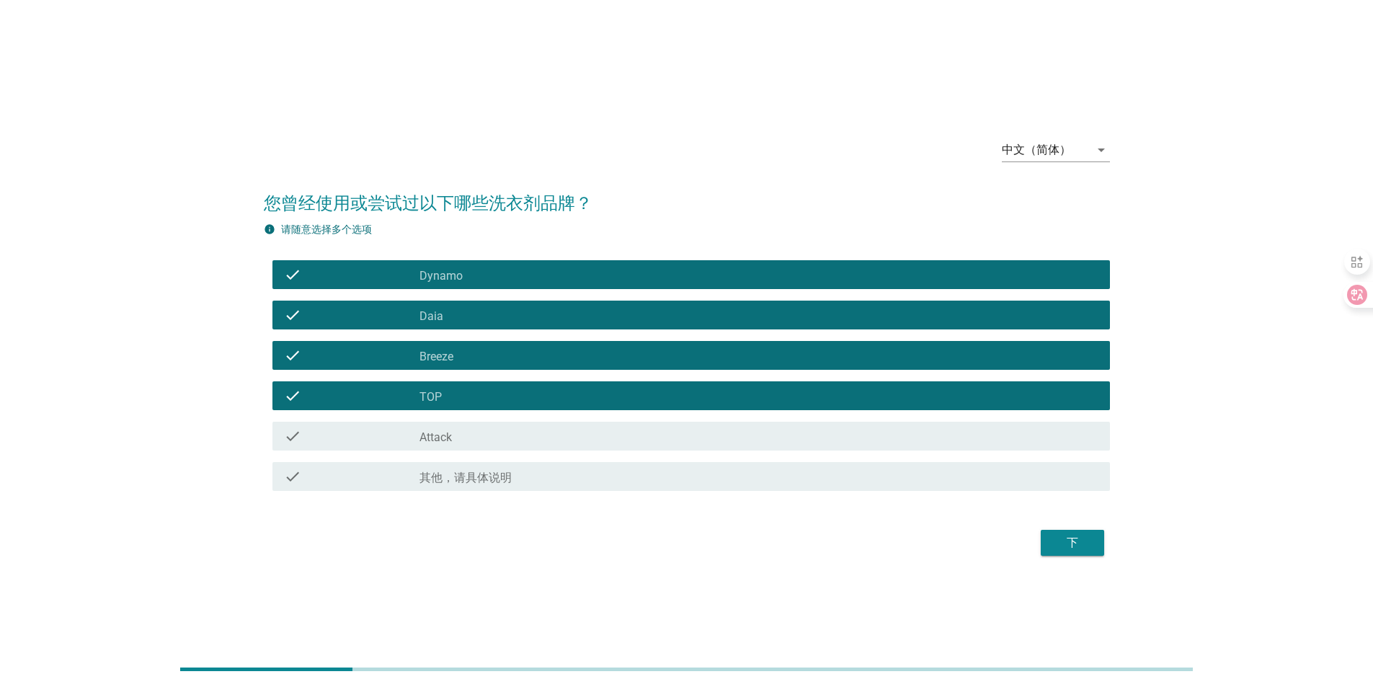
click at [634, 432] on div "check_box_outline_blank Attack" at bounding box center [759, 435] width 679 height 17
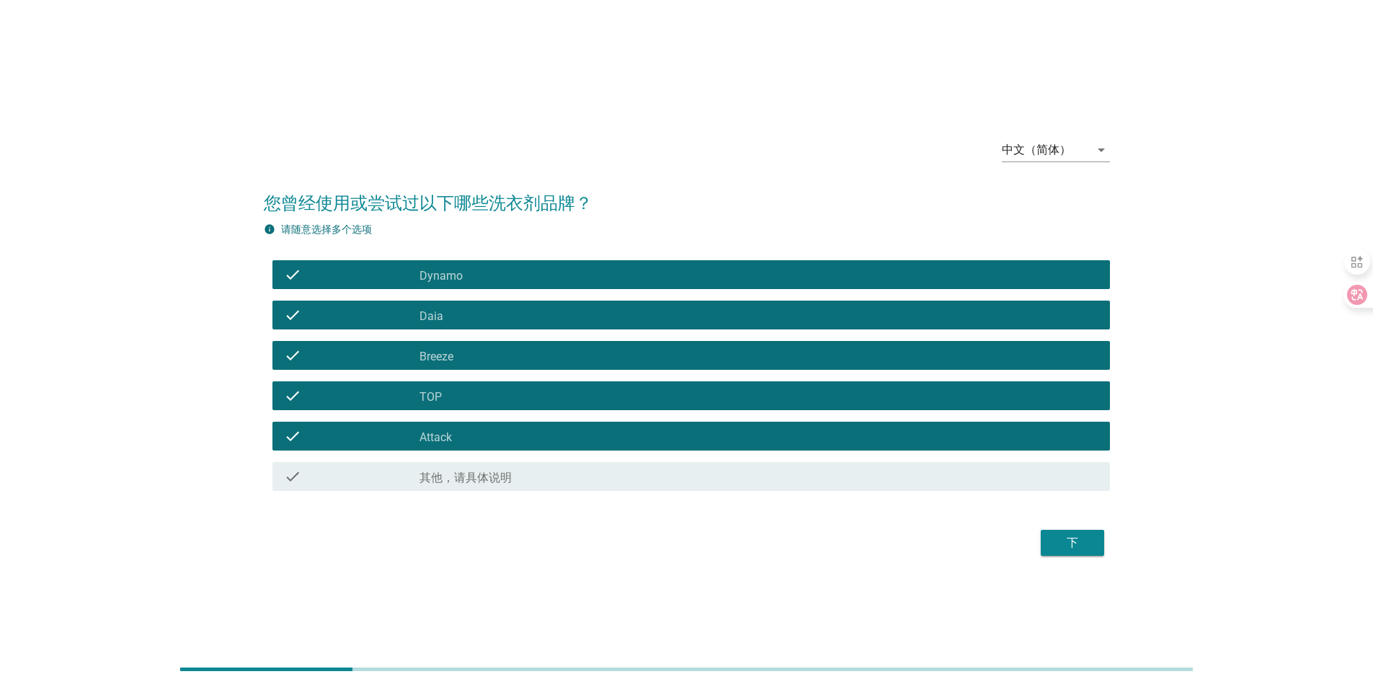
click at [1055, 550] on div "下" at bounding box center [1072, 542] width 40 height 17
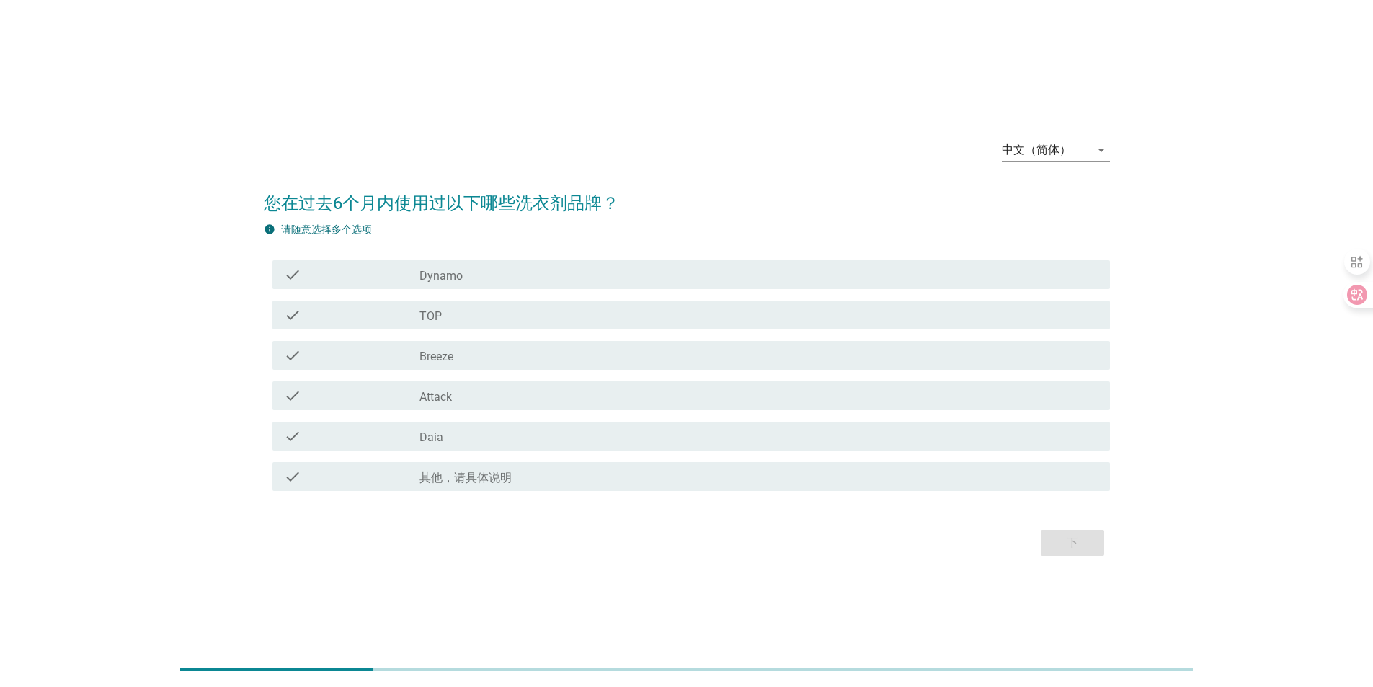
drag, startPoint x: 455, startPoint y: 433, endPoint x: 450, endPoint y: 399, distance: 33.5
click at [455, 433] on div "check_box Daia" at bounding box center [759, 435] width 679 height 17
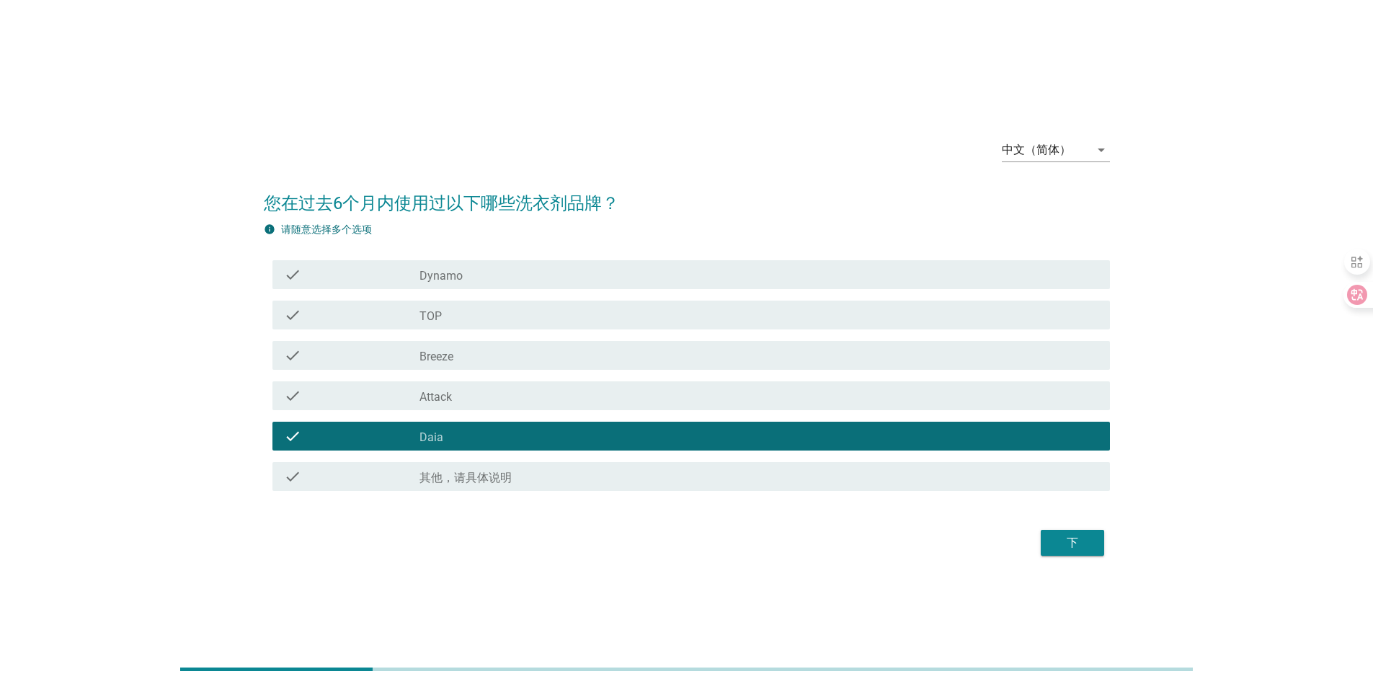
drag, startPoint x: 448, startPoint y: 395, endPoint x: 451, endPoint y: 360, distance: 34.7
click at [448, 394] on label "Attack" at bounding box center [436, 397] width 32 height 14
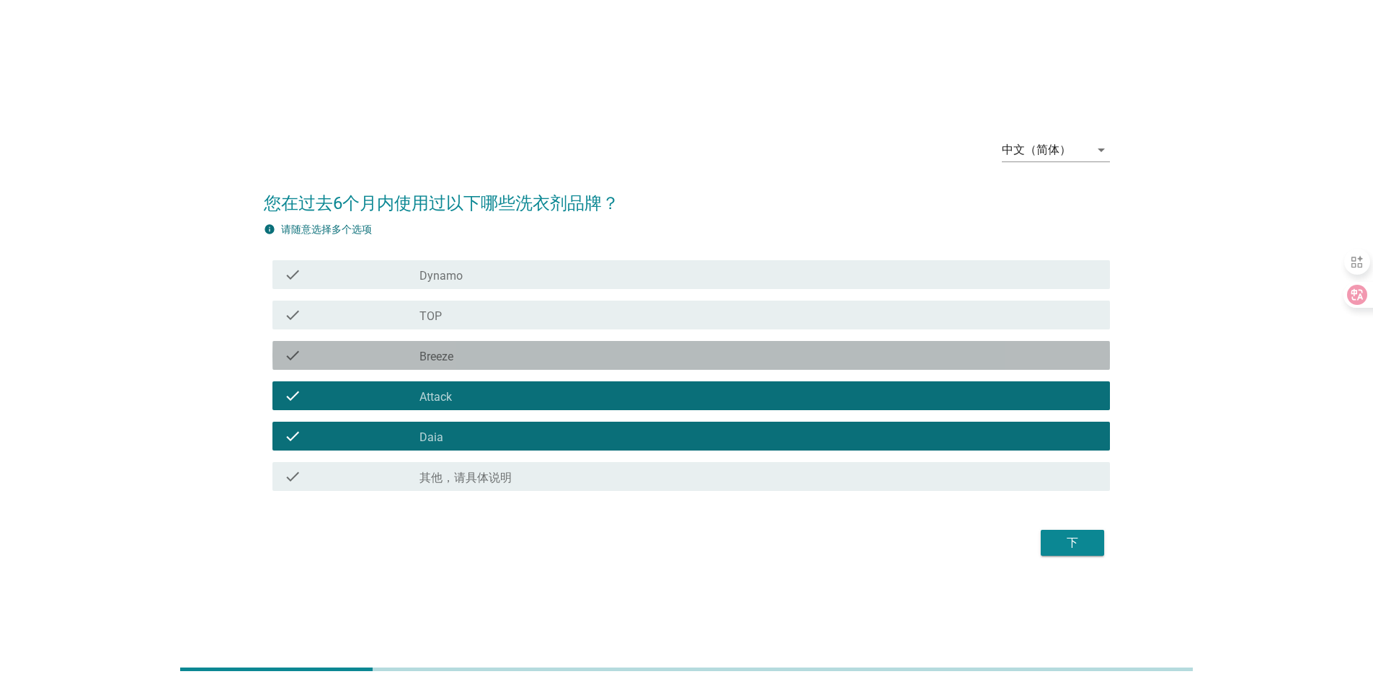
click at [450, 354] on label "Breeze" at bounding box center [437, 357] width 34 height 14
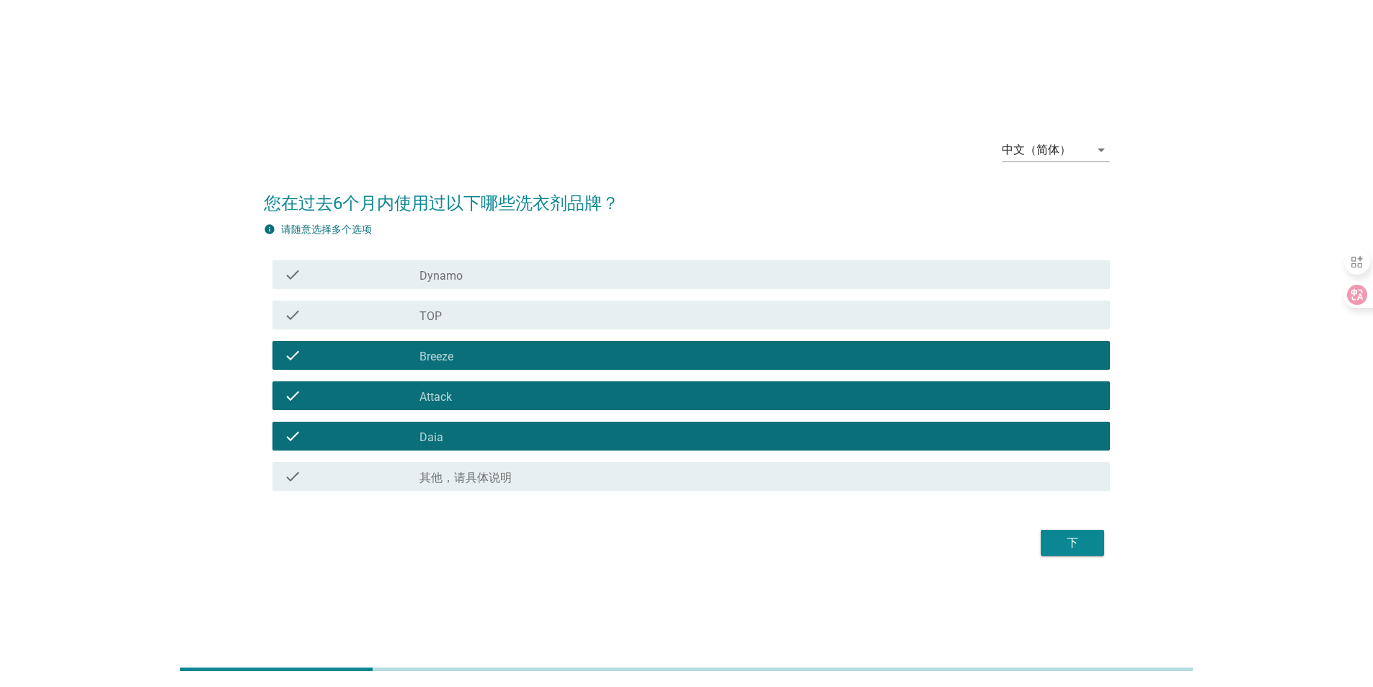
click at [446, 318] on div "check_box TOP" at bounding box center [759, 314] width 679 height 17
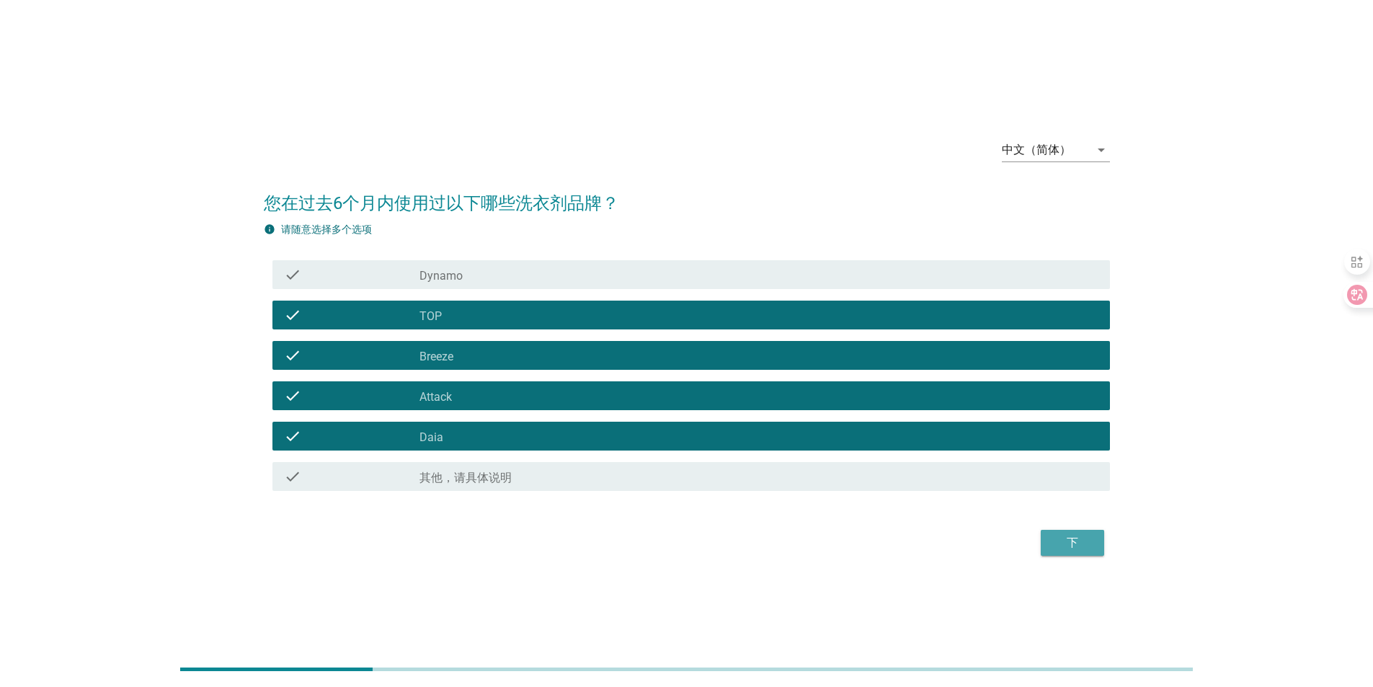
click at [1090, 542] on div "下" at bounding box center [1072, 542] width 40 height 17
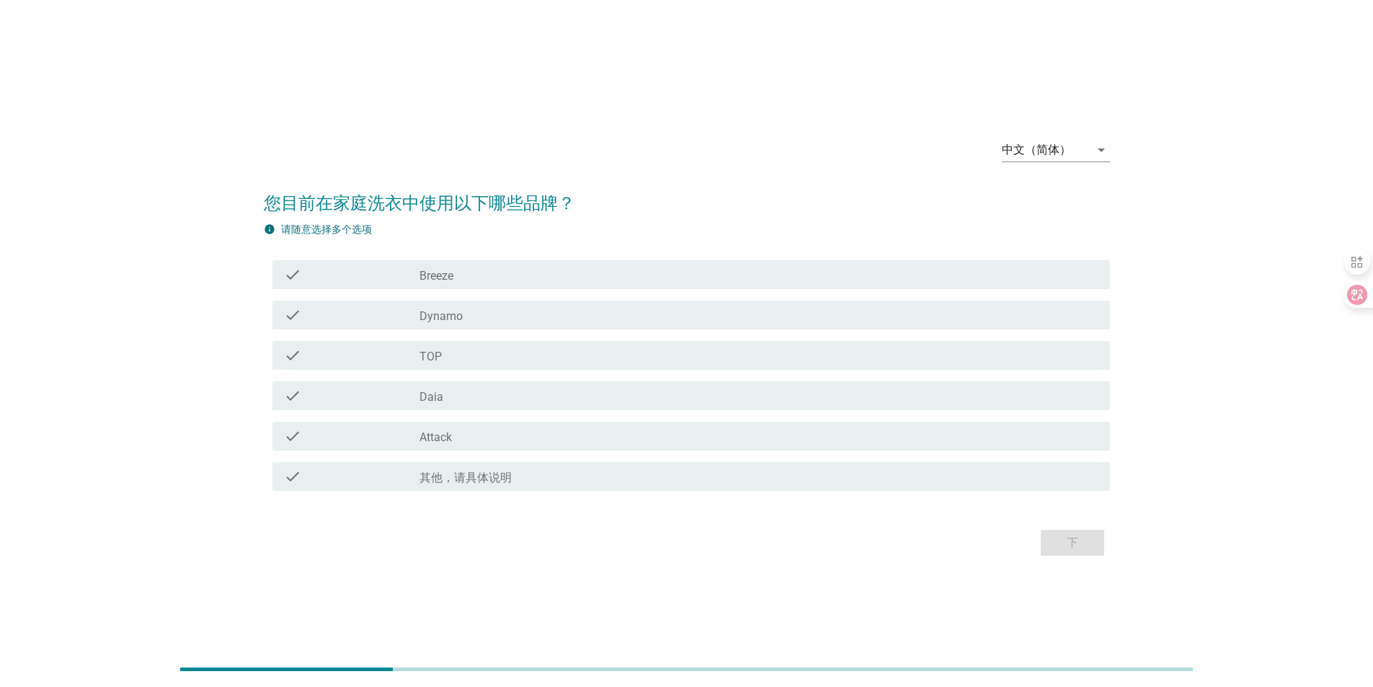
drag, startPoint x: 433, startPoint y: 349, endPoint x: 433, endPoint y: 334, distance: 15.1
click at [433, 348] on div "check_box TOP" at bounding box center [759, 355] width 679 height 17
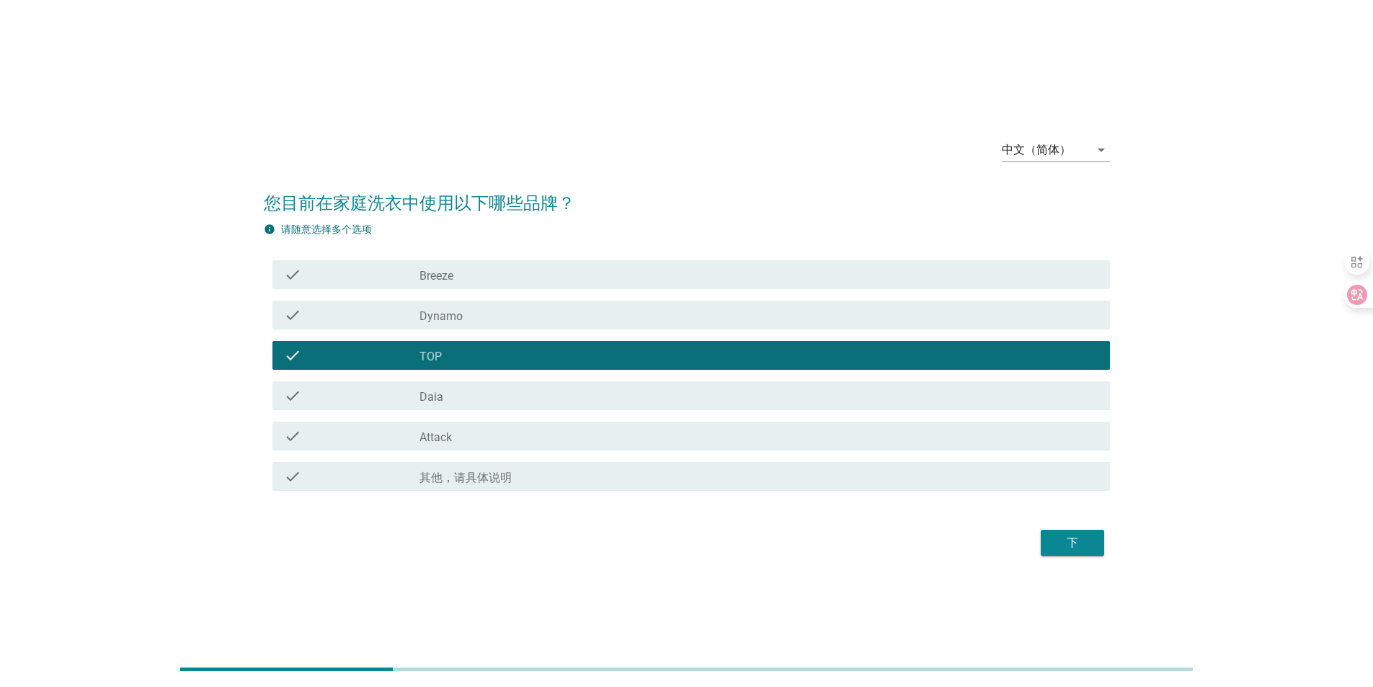
click at [439, 278] on label "Breeze" at bounding box center [437, 276] width 34 height 14
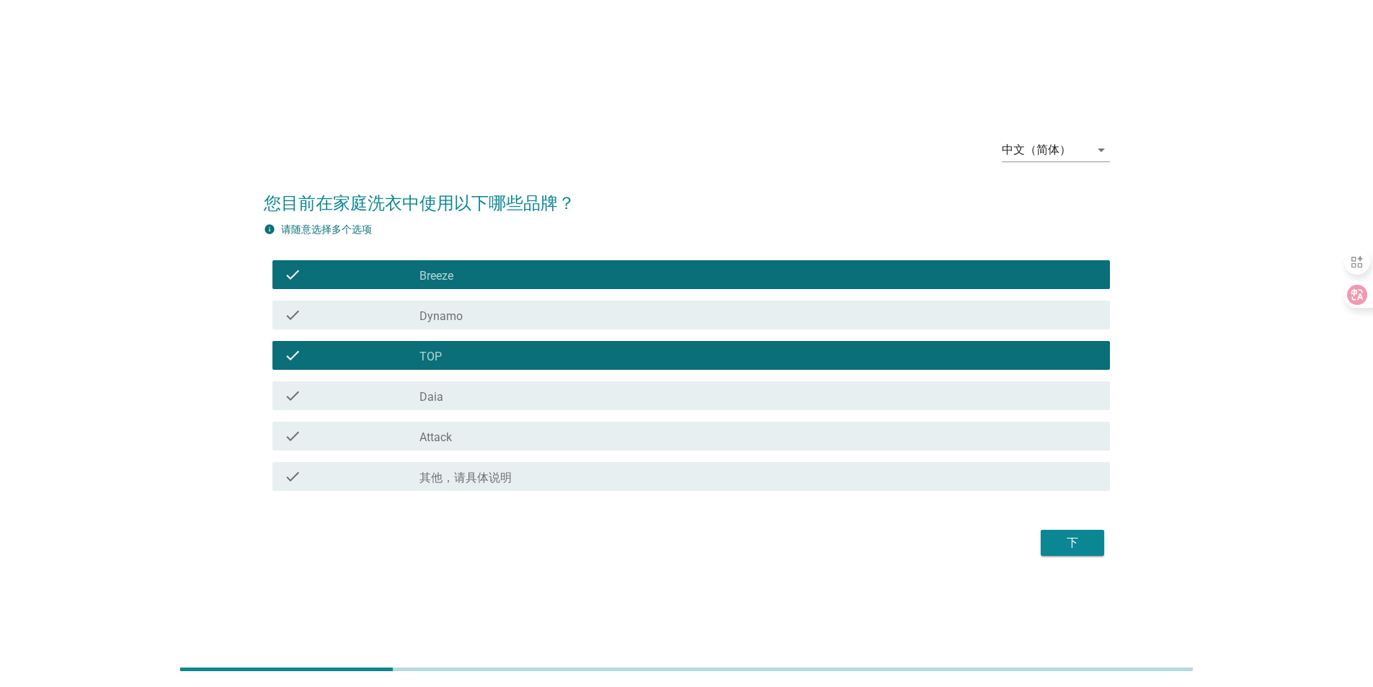
click at [440, 318] on label "Dynamo" at bounding box center [441, 316] width 43 height 14
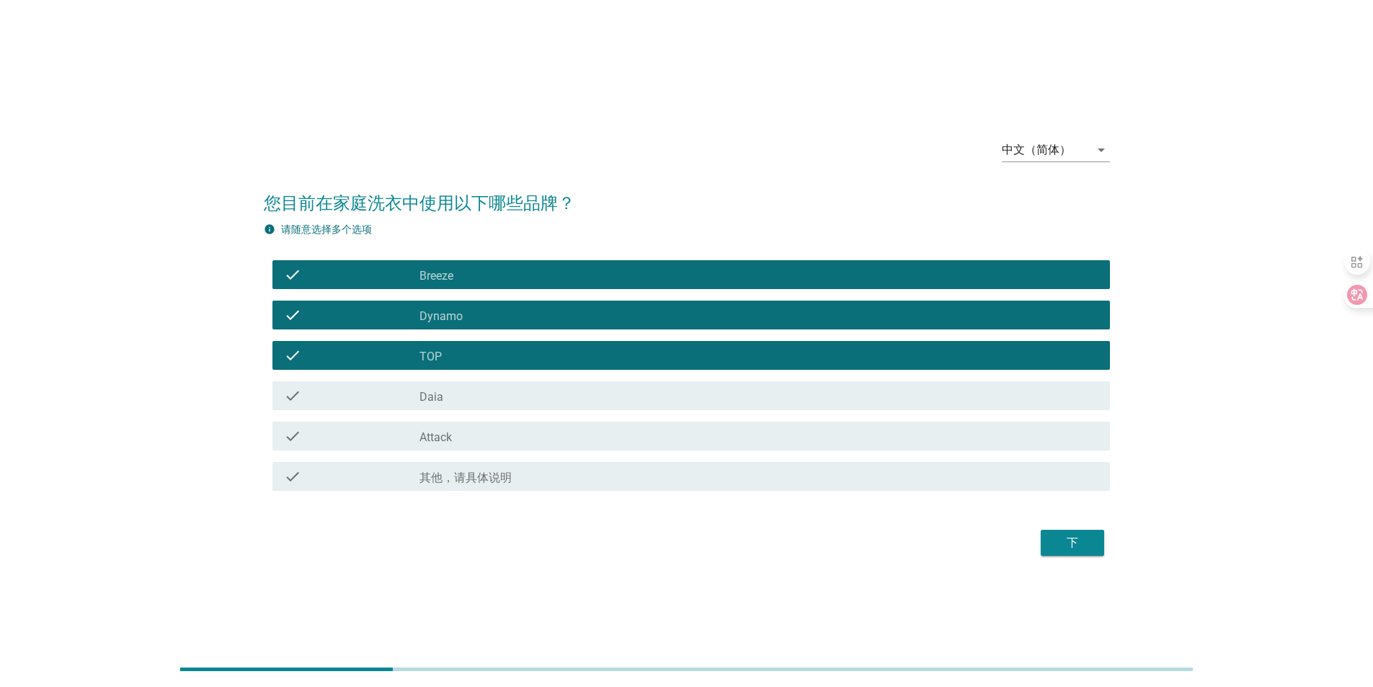
click at [1079, 547] on div "下" at bounding box center [1072, 542] width 40 height 17
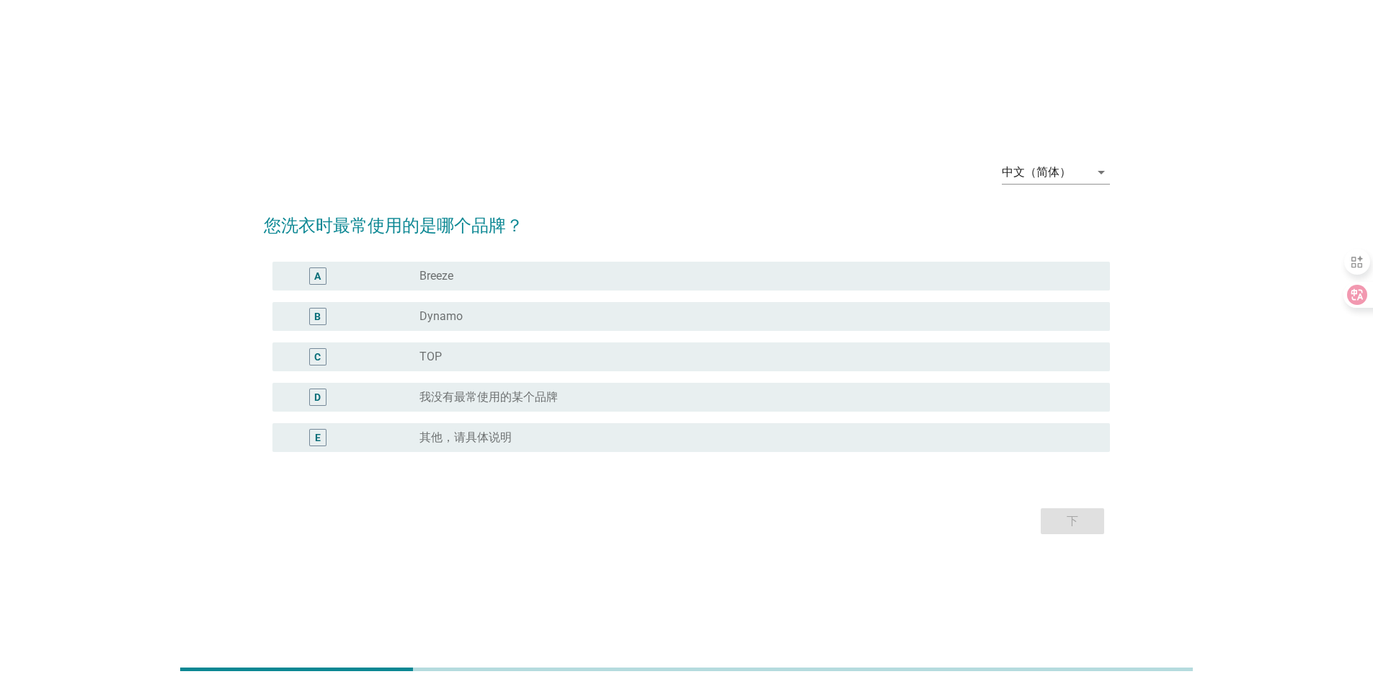
click at [478, 319] on div "radio_button_unchecked Dynamo" at bounding box center [754, 316] width 668 height 14
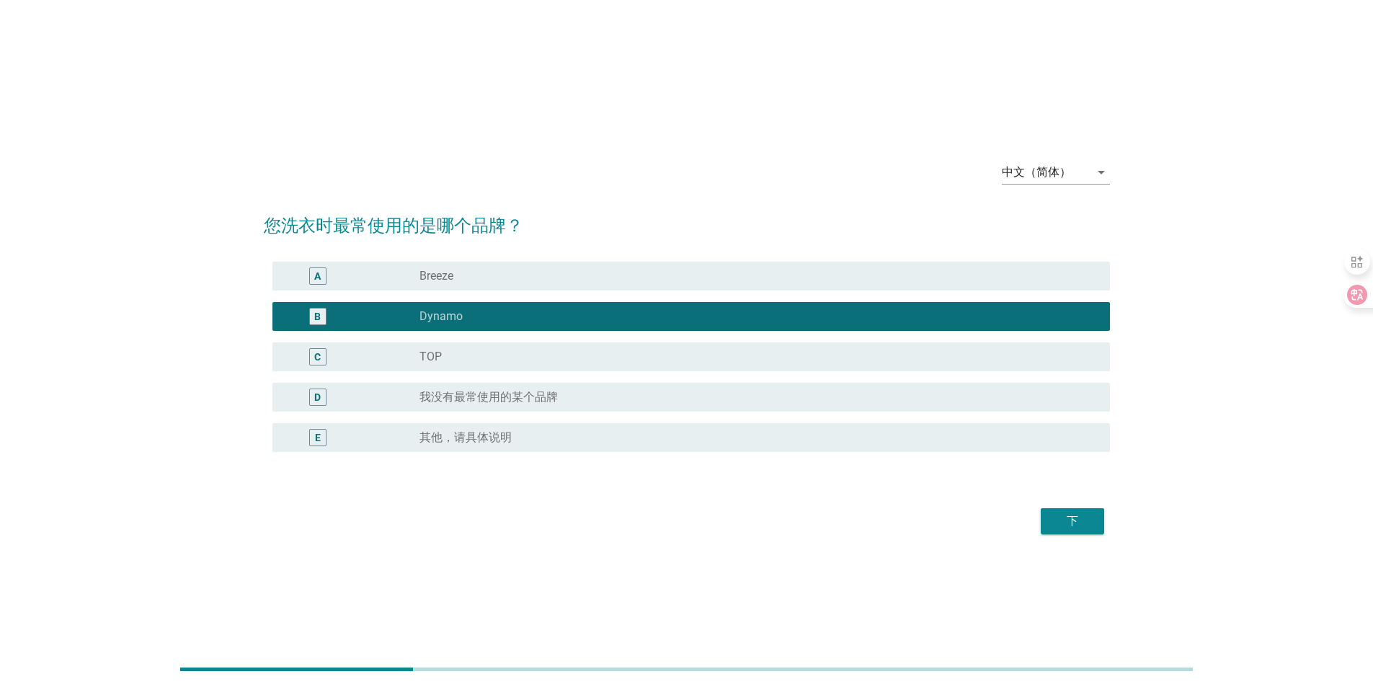
click at [1079, 526] on div "下" at bounding box center [1072, 521] width 40 height 17
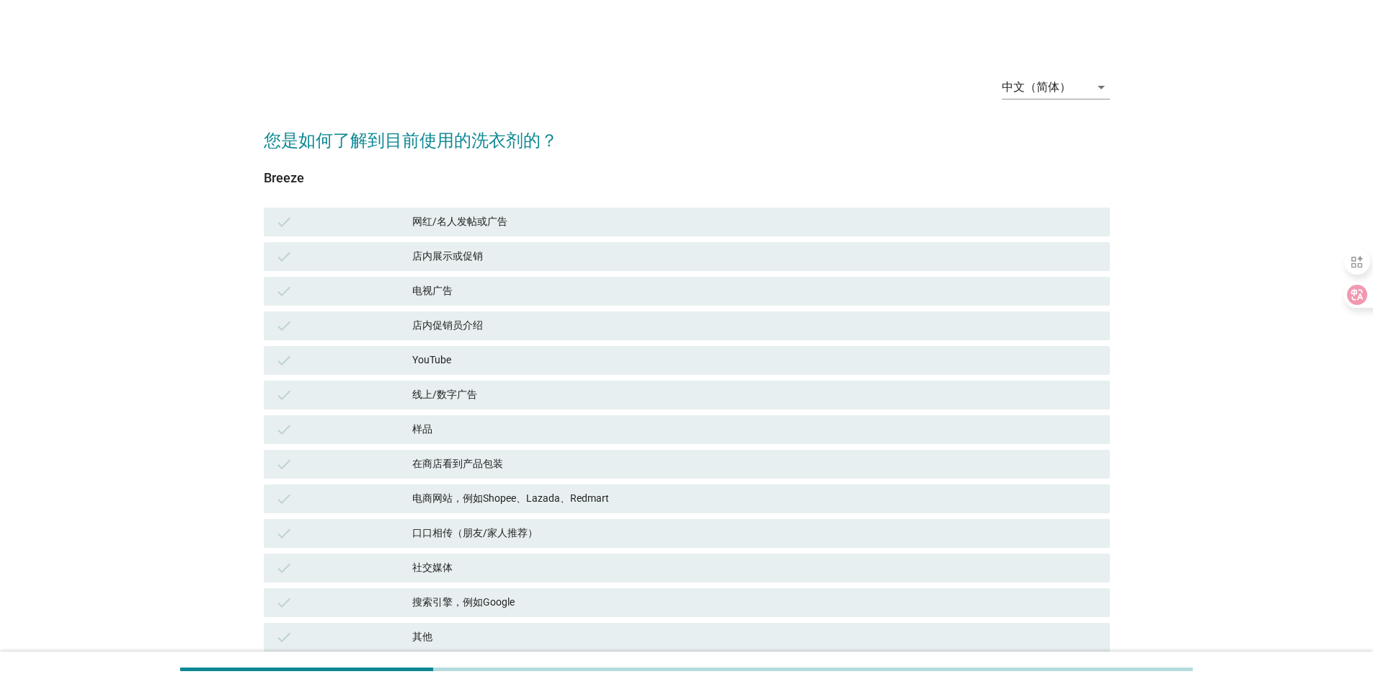
click at [510, 221] on div "网红/名人发帖或广告" at bounding box center [755, 221] width 686 height 17
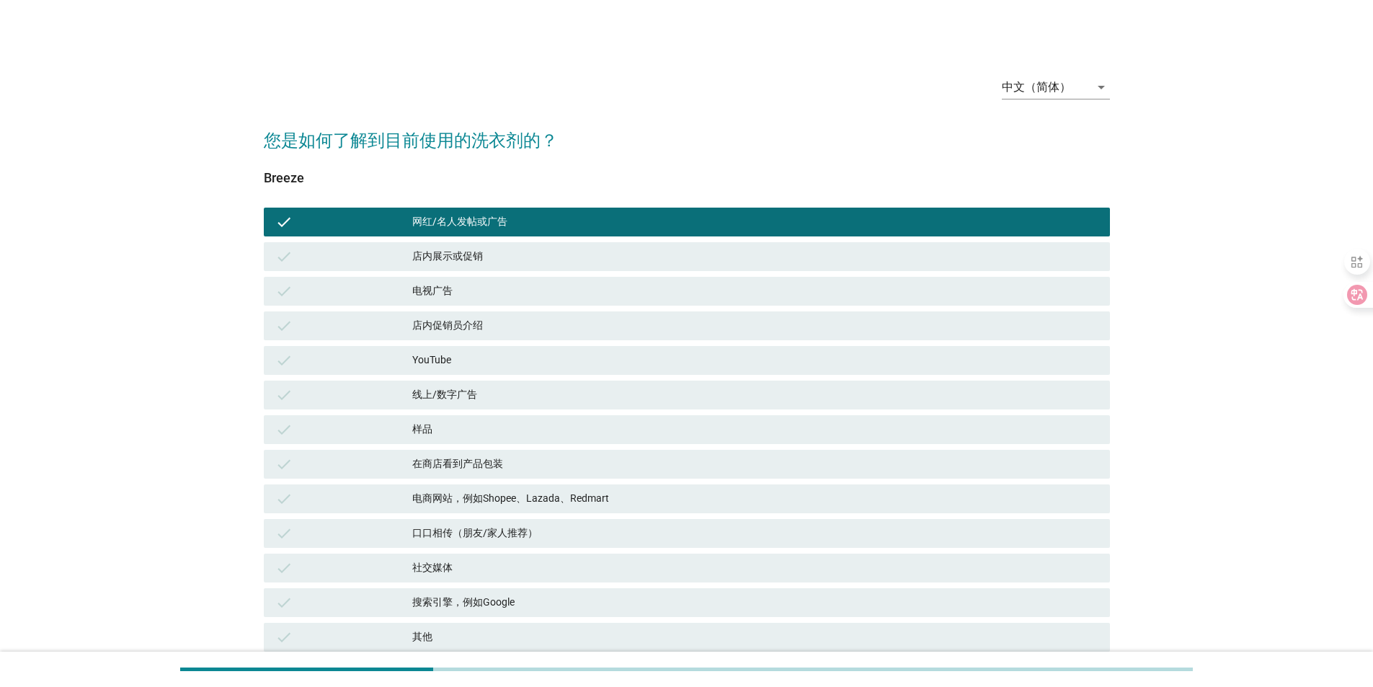
click at [516, 362] on div "YouTube" at bounding box center [755, 360] width 686 height 17
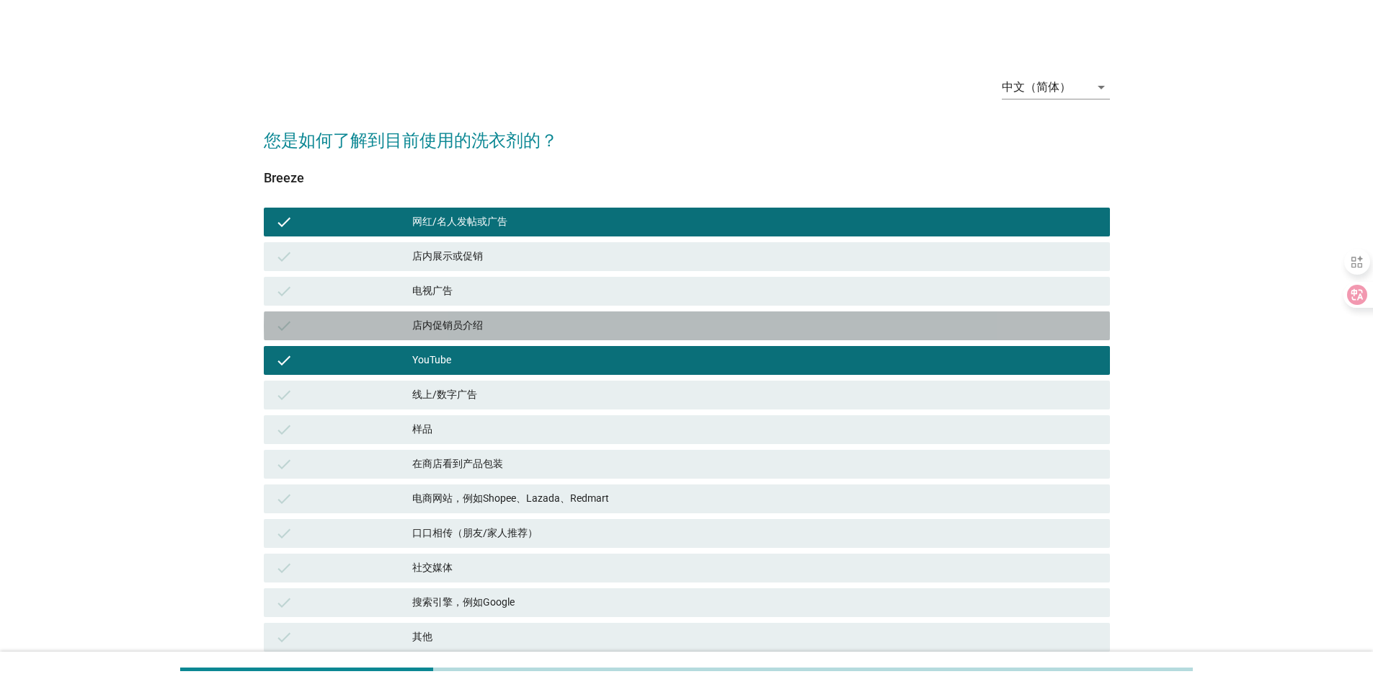
click at [454, 322] on div "店内促销员介绍" at bounding box center [755, 325] width 686 height 17
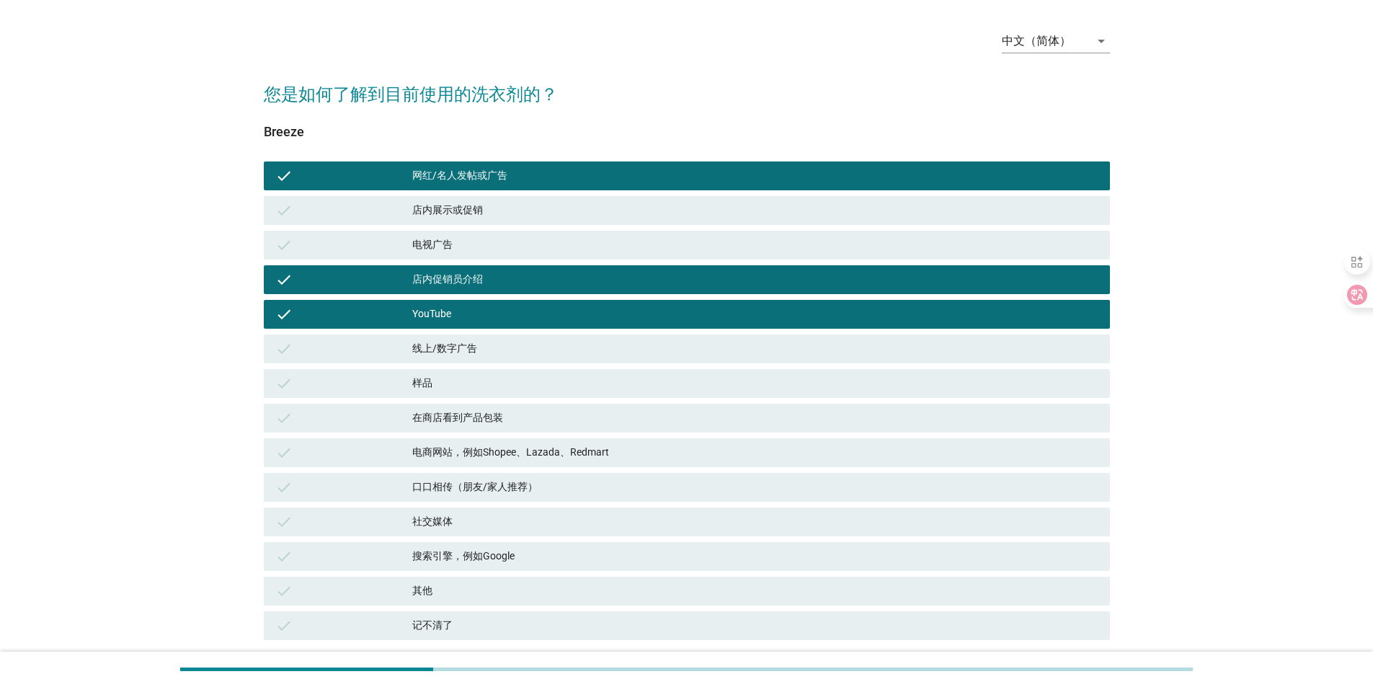
scroll to position [72, 0]
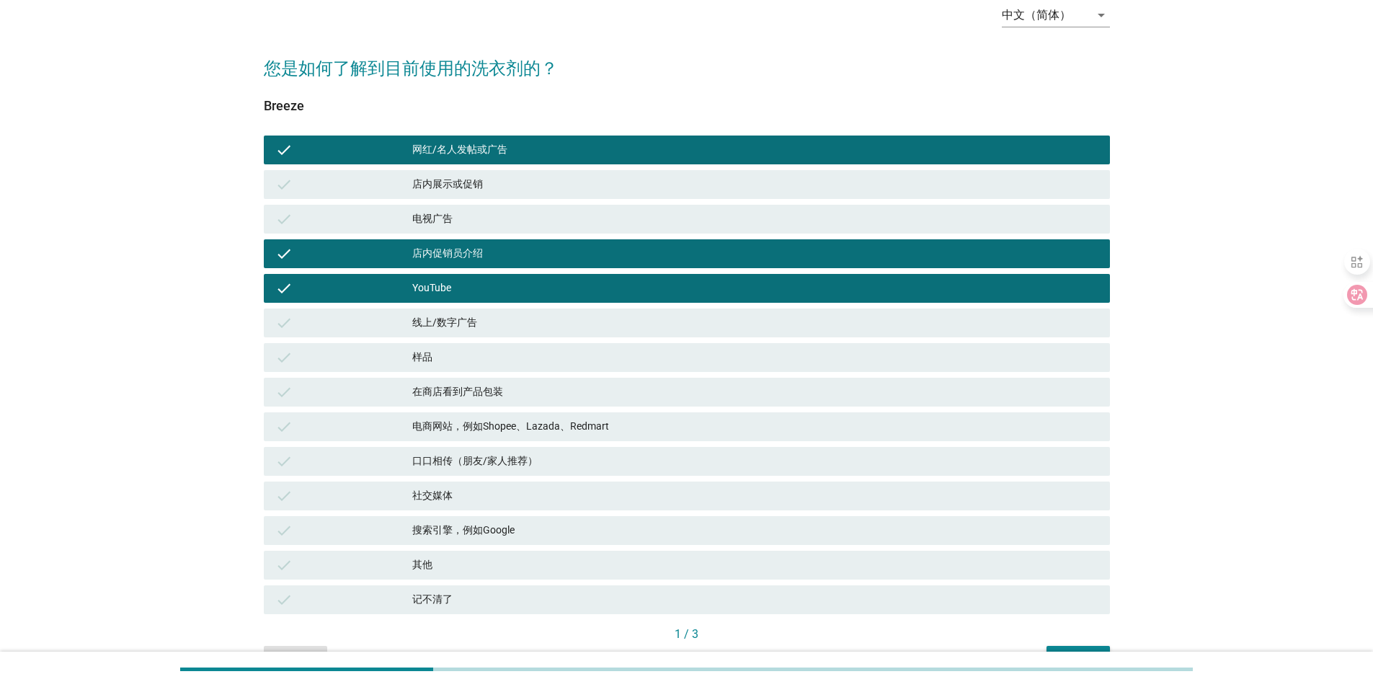
click at [473, 177] on div "店内展示或促销" at bounding box center [755, 184] width 686 height 17
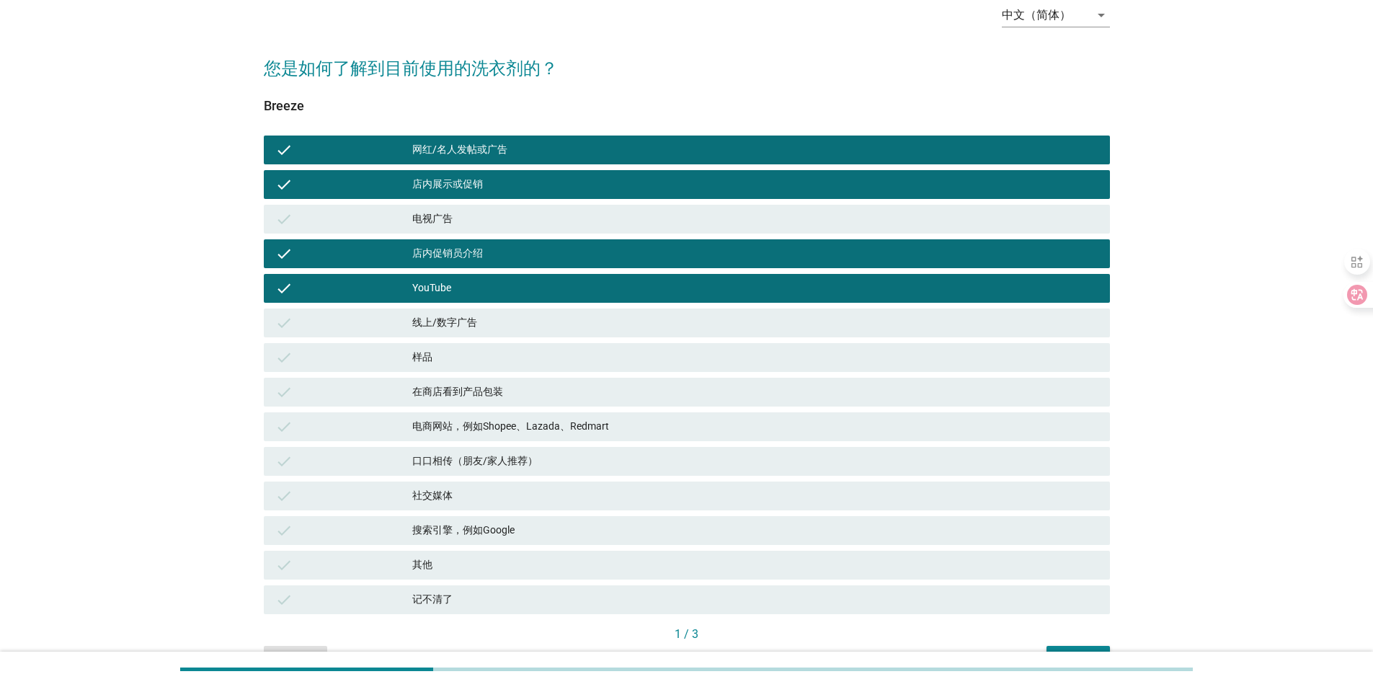
click at [477, 325] on div "线上/数字广告" at bounding box center [755, 322] width 686 height 17
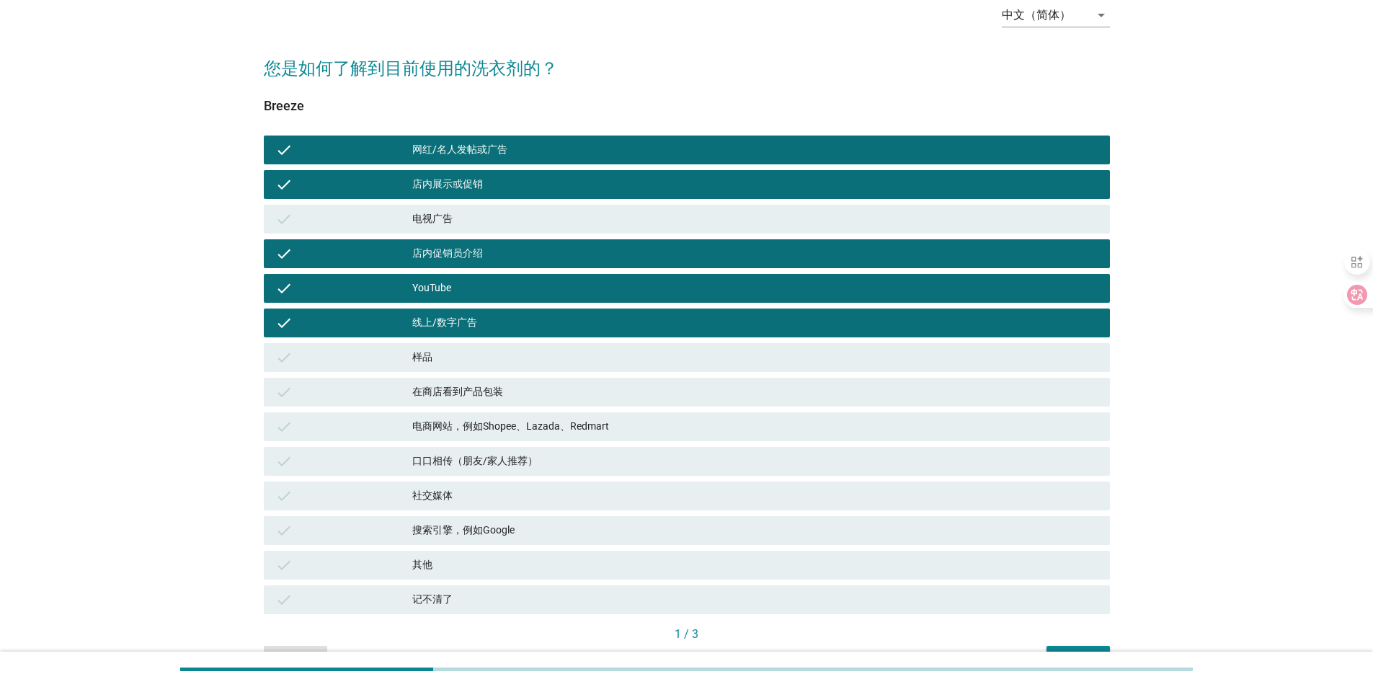
drag, startPoint x: 497, startPoint y: 464, endPoint x: 659, endPoint y: 517, distance: 170.5
click at [497, 464] on div "口口相传（朋友/家人推荐）" at bounding box center [755, 461] width 686 height 17
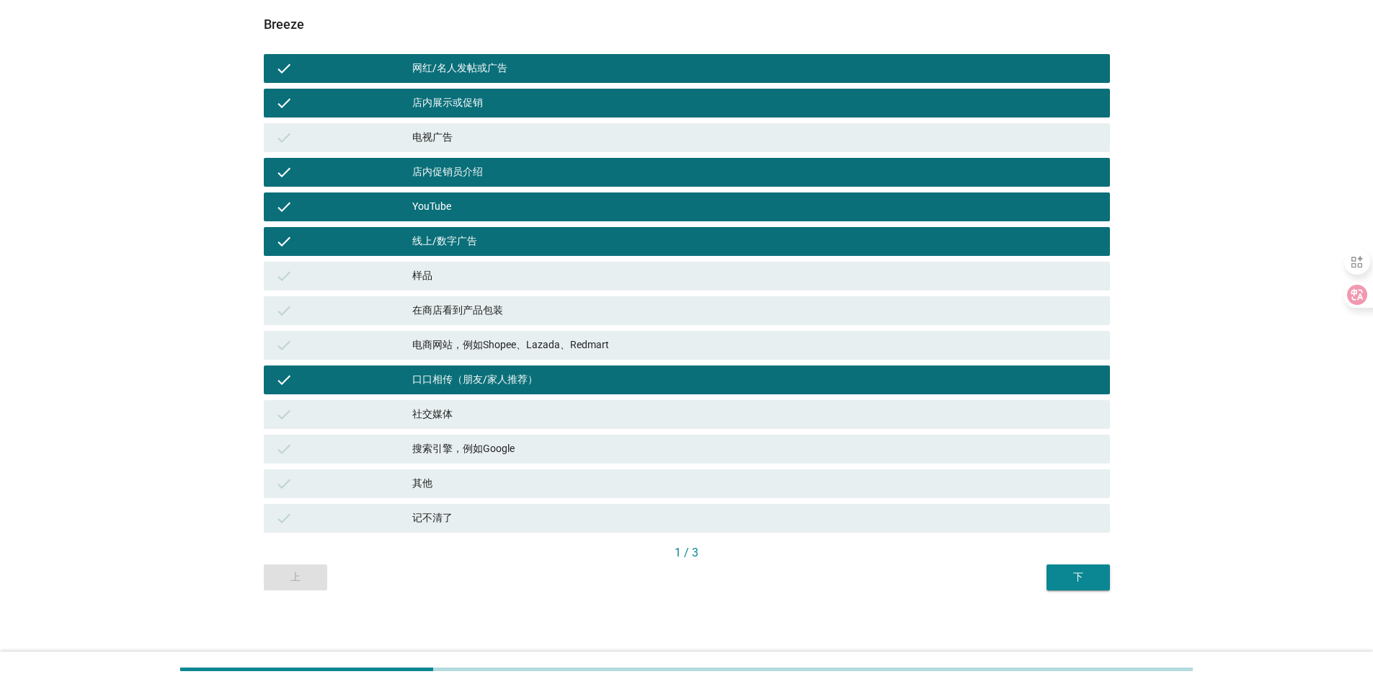
scroll to position [156, 0]
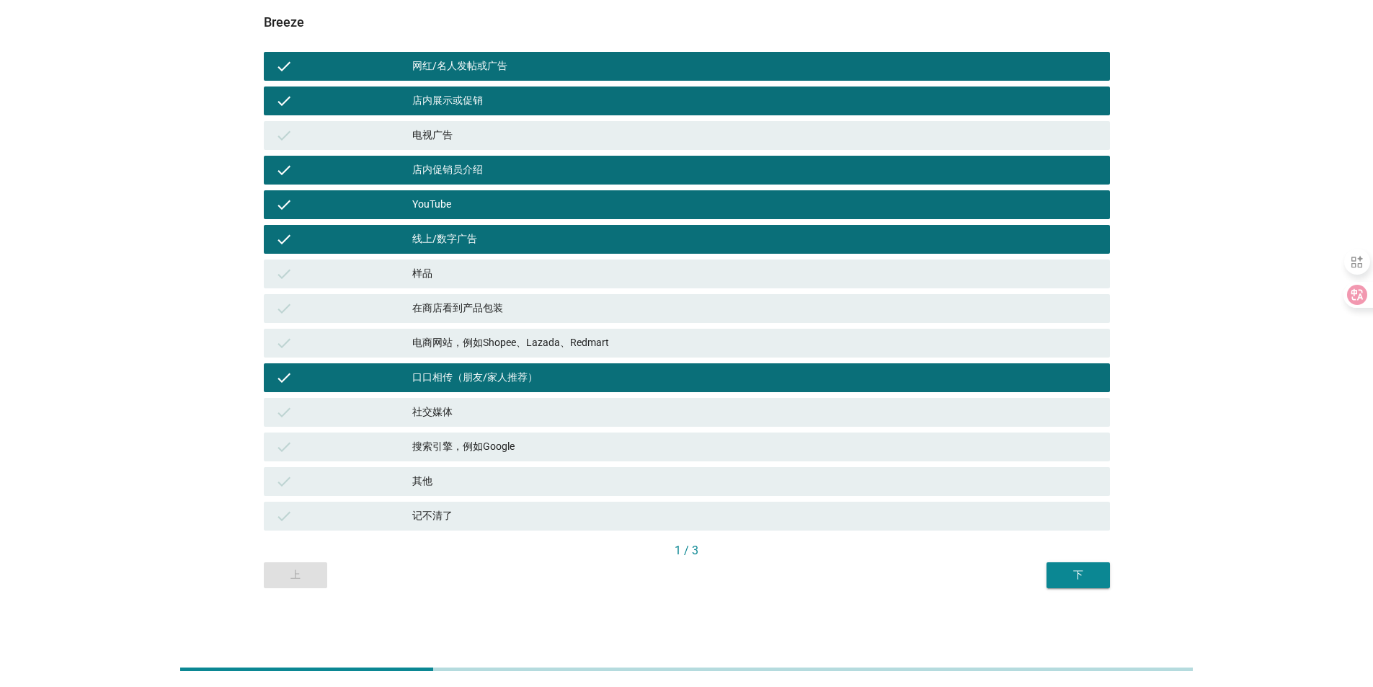
click at [1071, 586] on button "下" at bounding box center [1078, 575] width 63 height 26
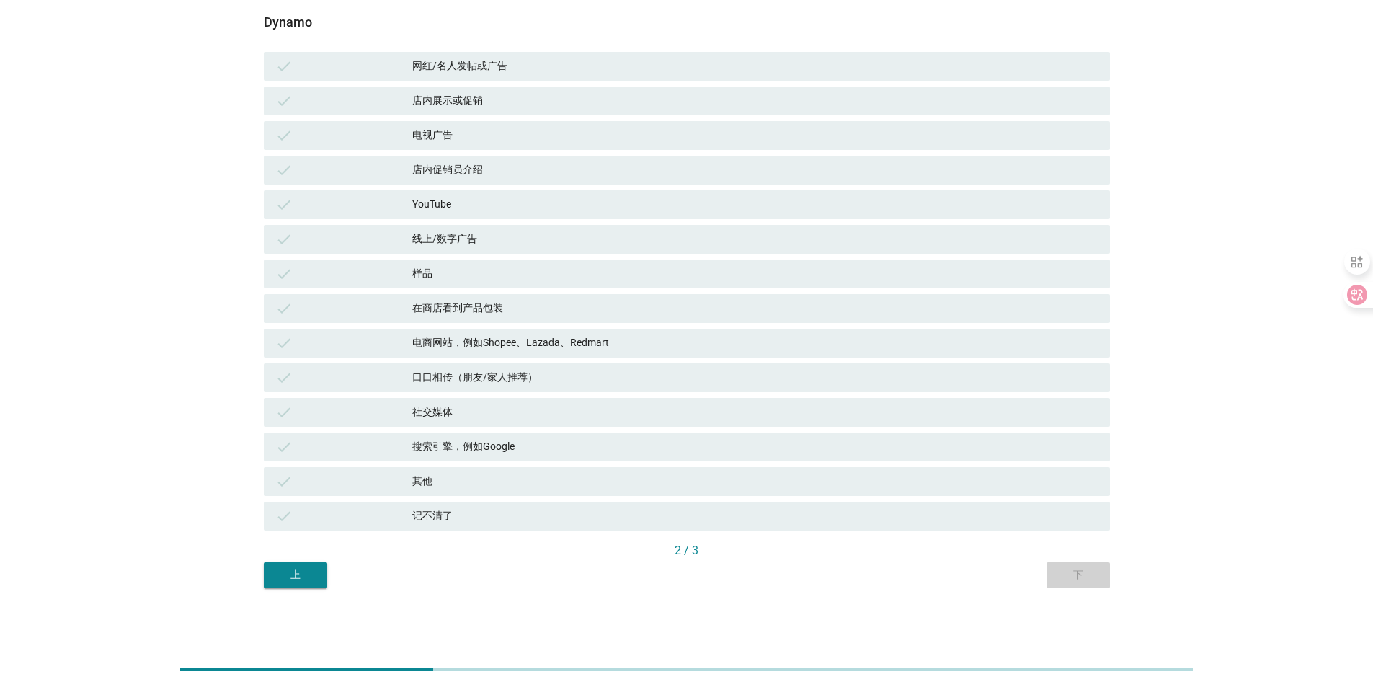
scroll to position [0, 0]
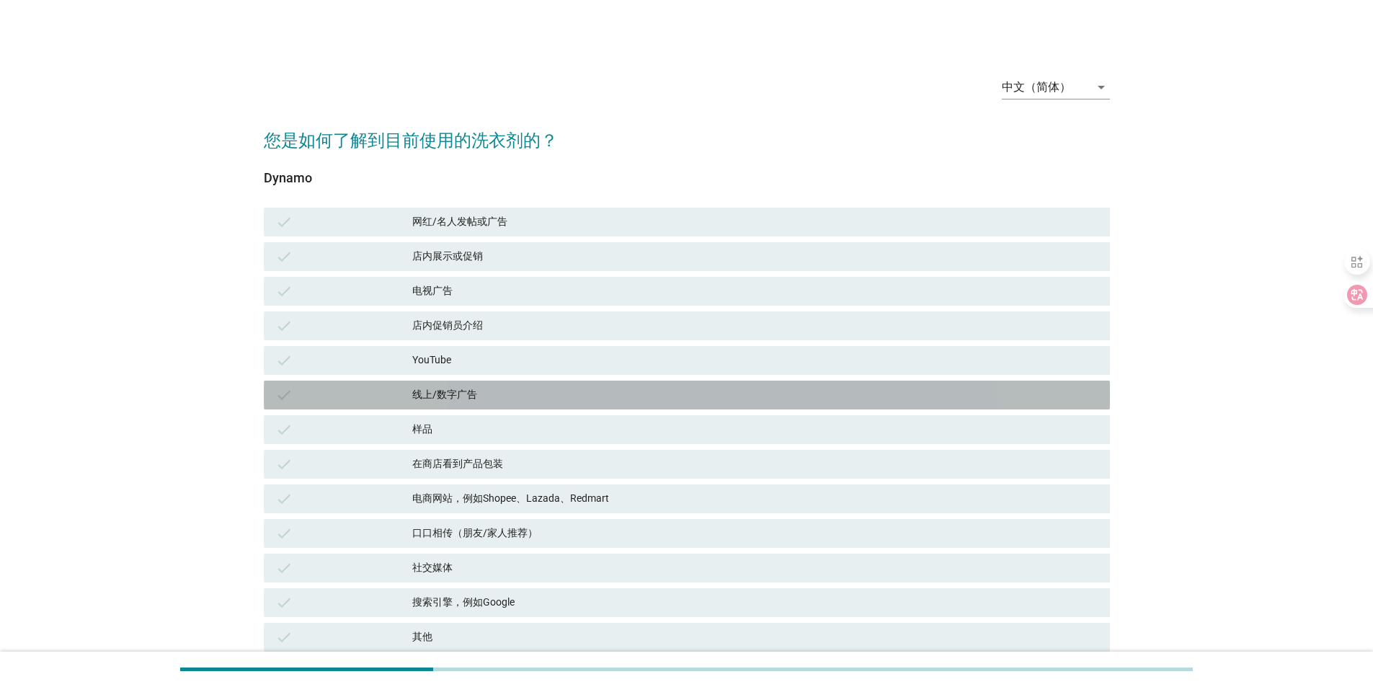
click at [480, 396] on div "线上/数字广告" at bounding box center [755, 394] width 686 height 17
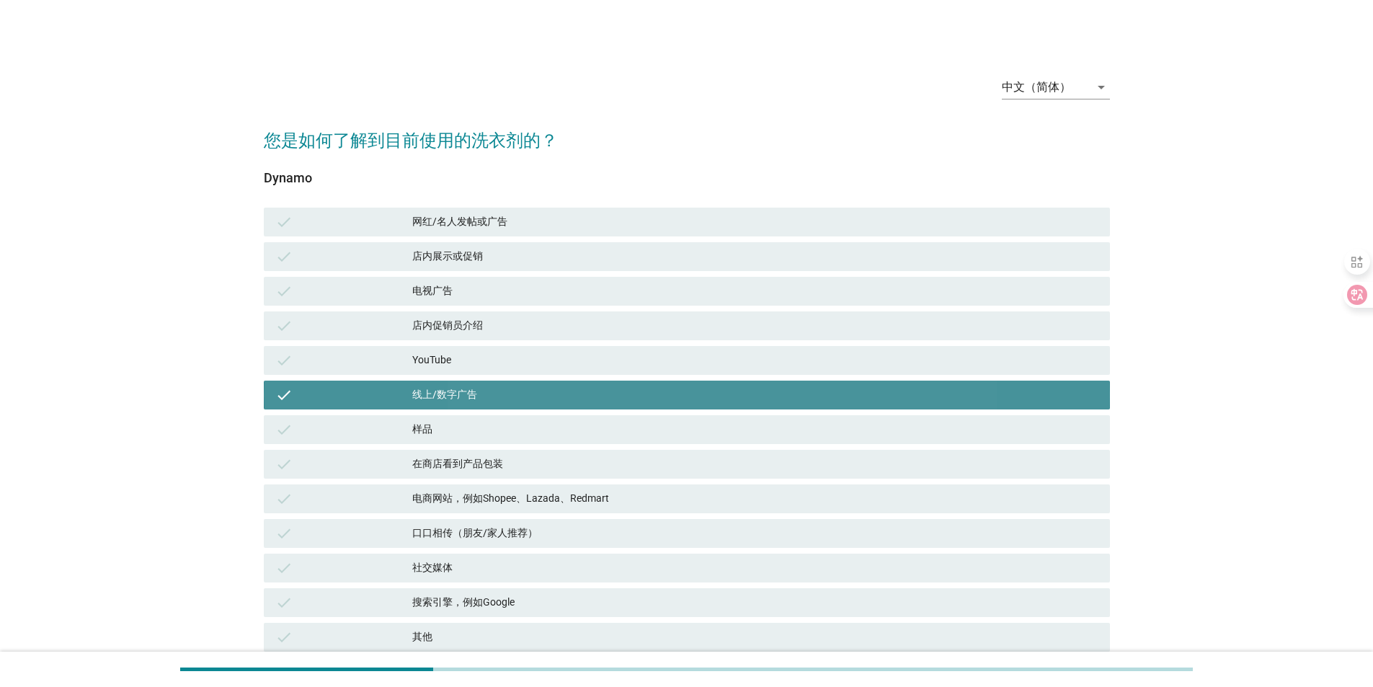
click at [484, 318] on div "店内促销员介绍" at bounding box center [755, 325] width 686 height 17
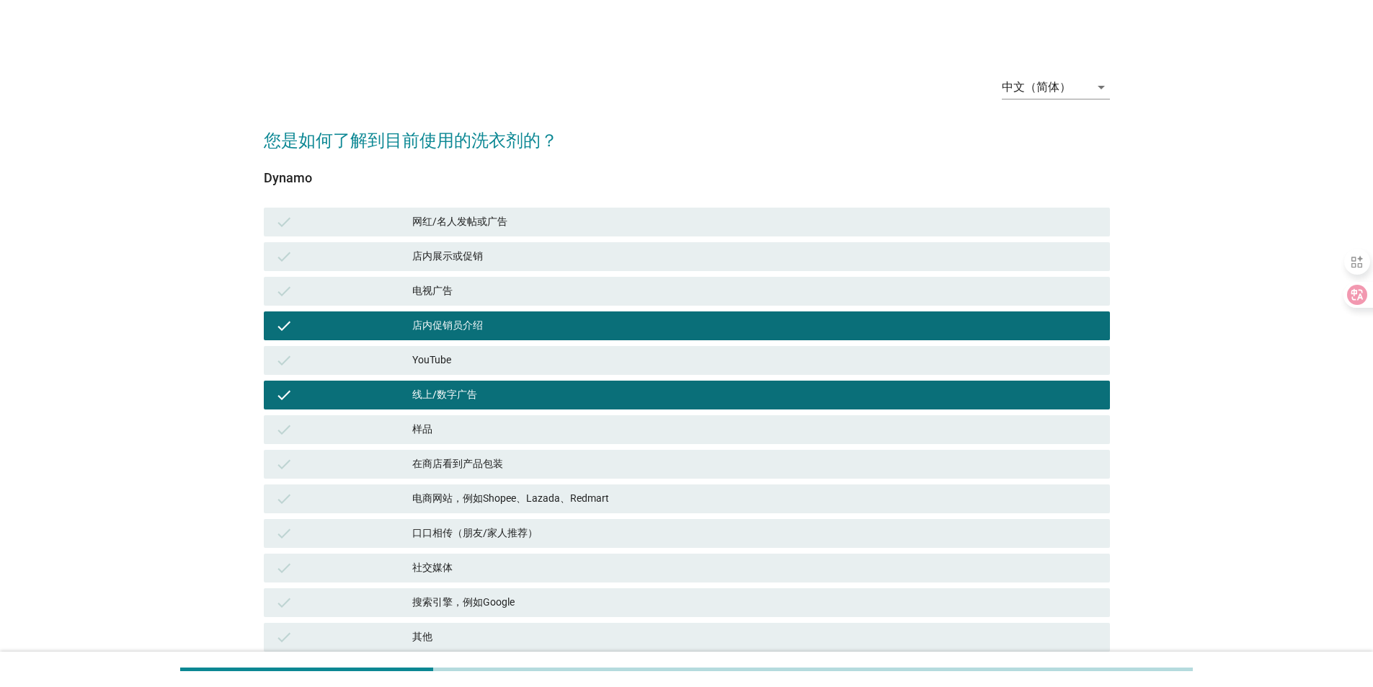
drag, startPoint x: 526, startPoint y: 451, endPoint x: 526, endPoint y: 459, distance: 8.0
click at [526, 451] on div "check 在商店看到产品包装" at bounding box center [687, 464] width 846 height 29
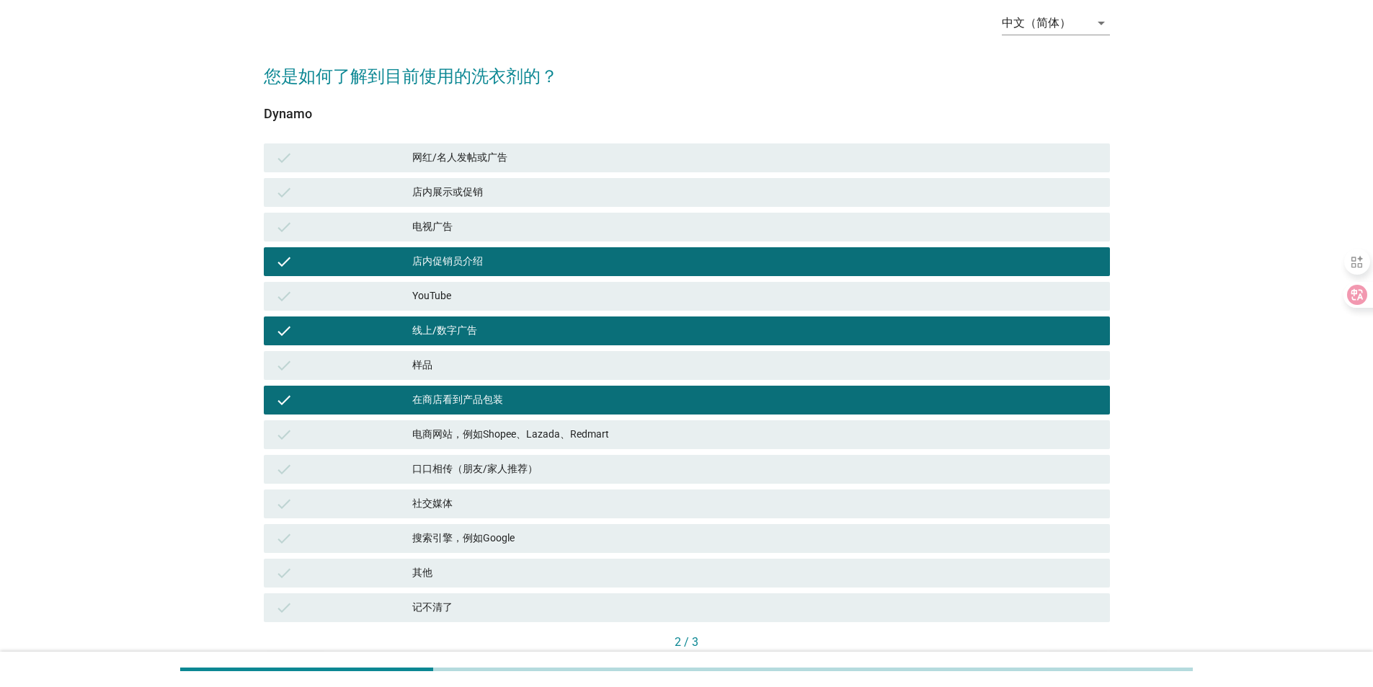
scroll to position [144, 0]
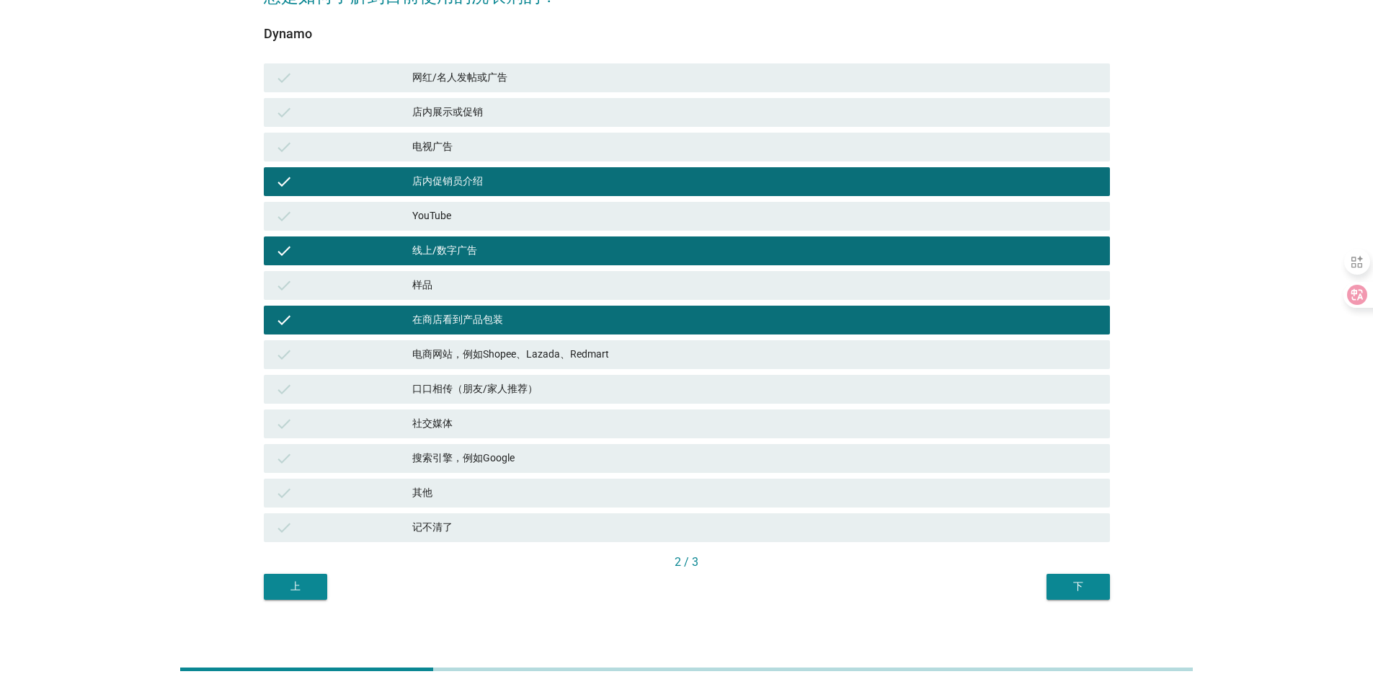
click at [1063, 595] on button "下" at bounding box center [1078, 587] width 63 height 26
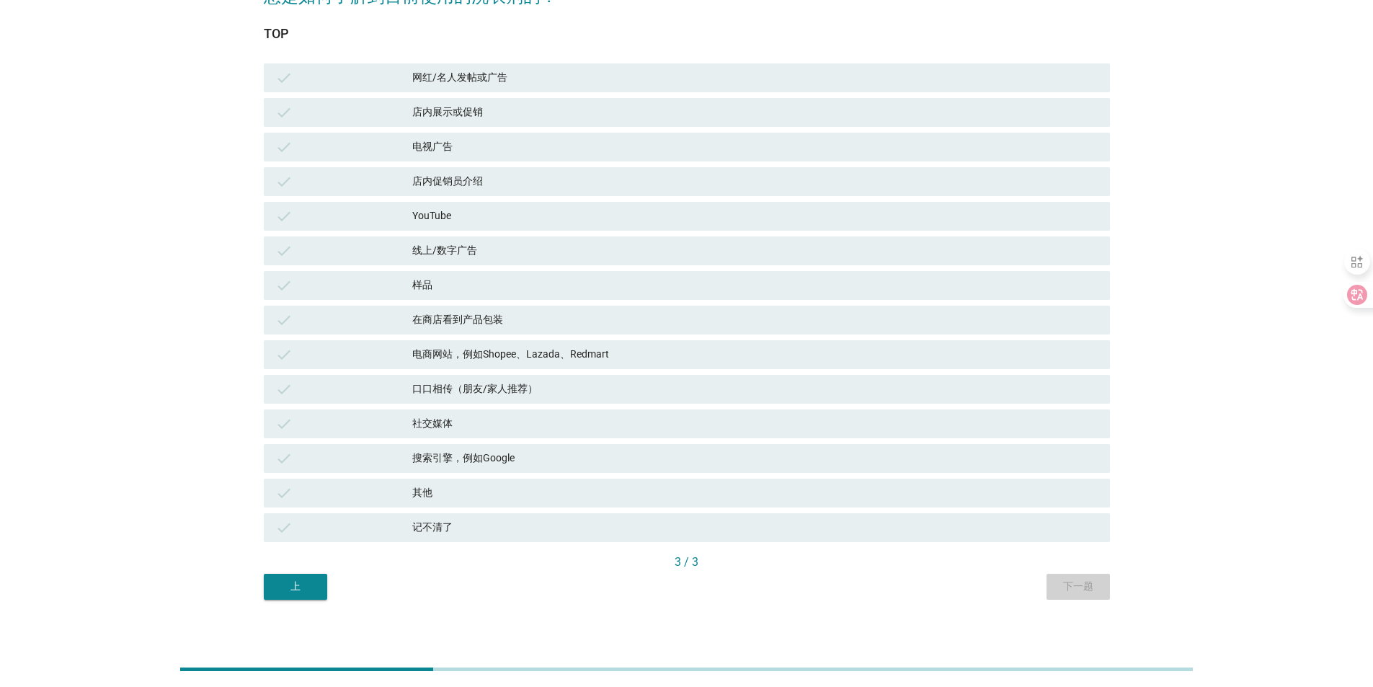
scroll to position [0, 0]
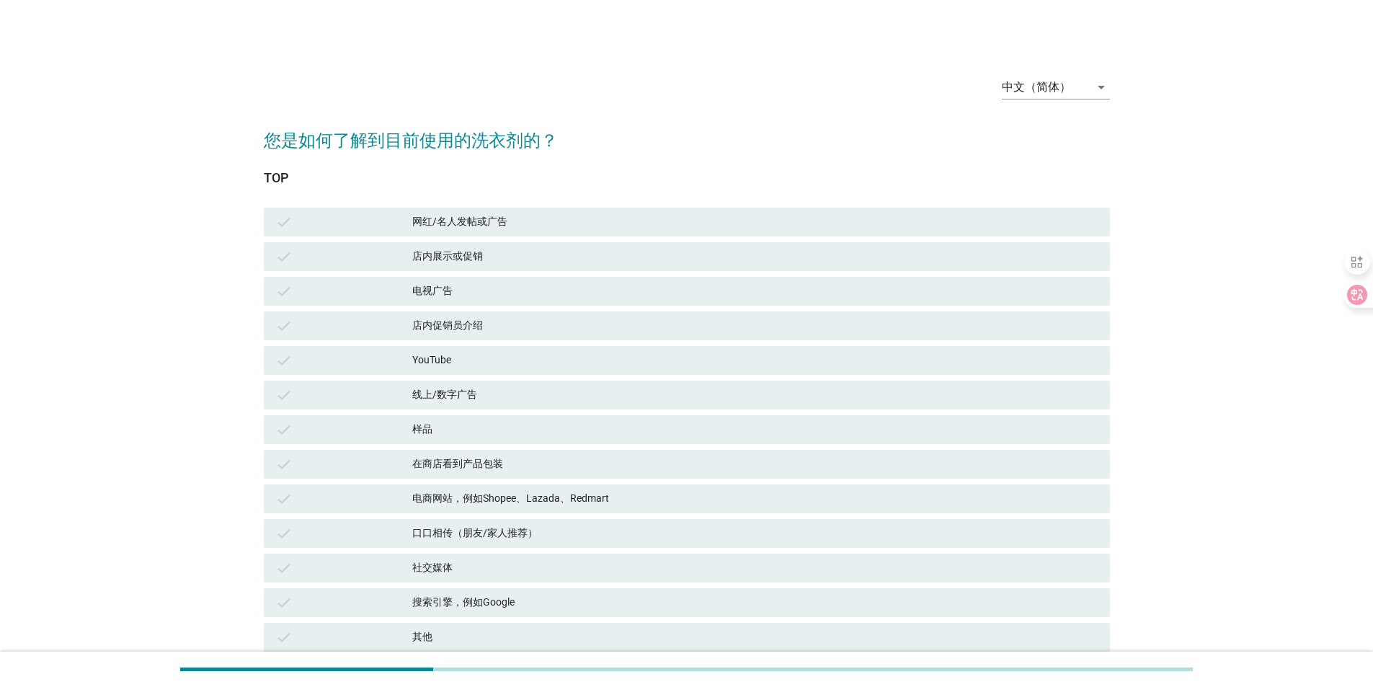
click at [443, 316] on div "check 店内促销员介绍" at bounding box center [687, 325] width 846 height 29
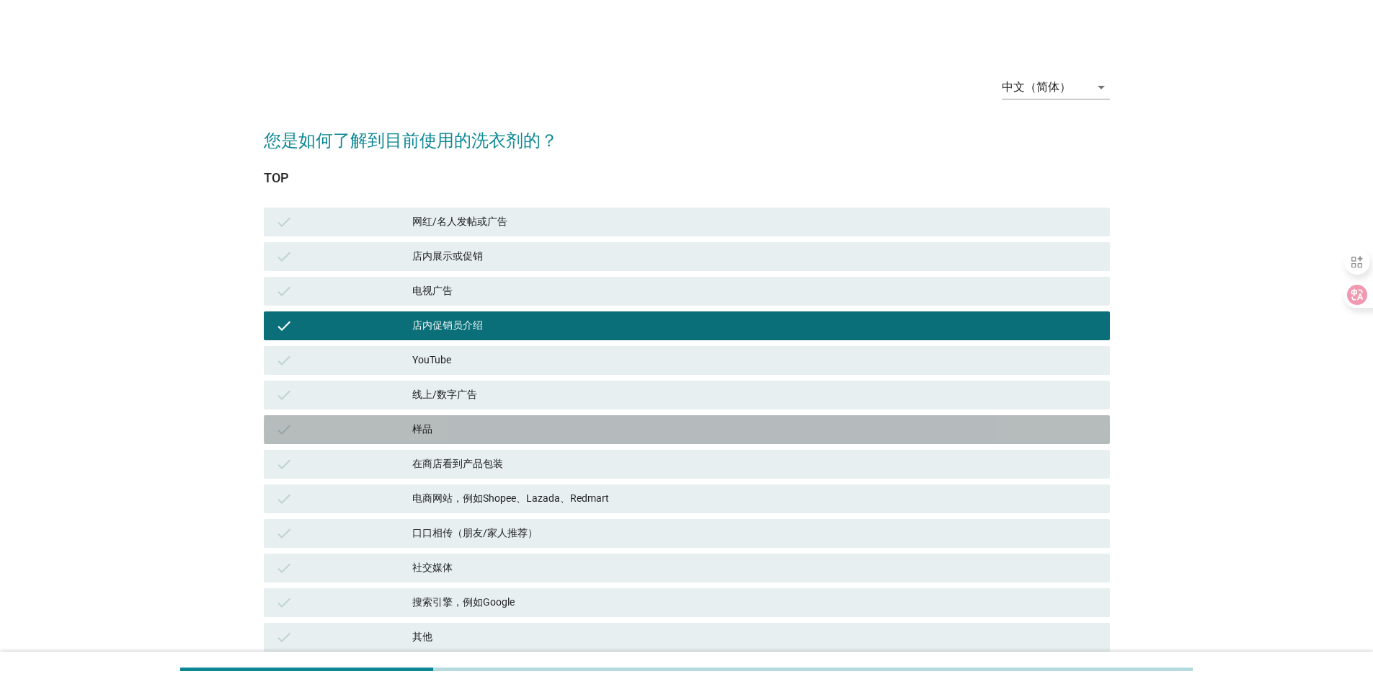
drag, startPoint x: 466, startPoint y: 438, endPoint x: 479, endPoint y: 446, distance: 15.8
click at [466, 438] on div "check 样品" at bounding box center [687, 429] width 846 height 29
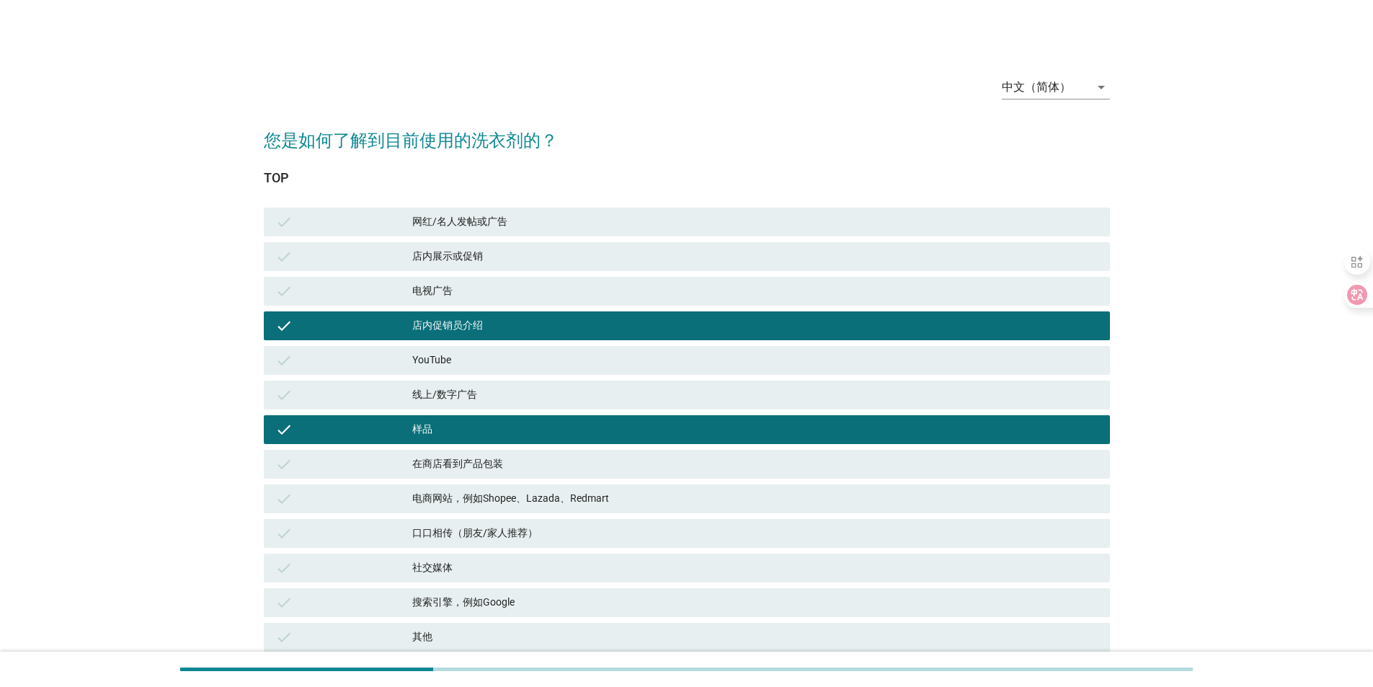
click at [506, 396] on div "线上/数字广告" at bounding box center [755, 394] width 686 height 17
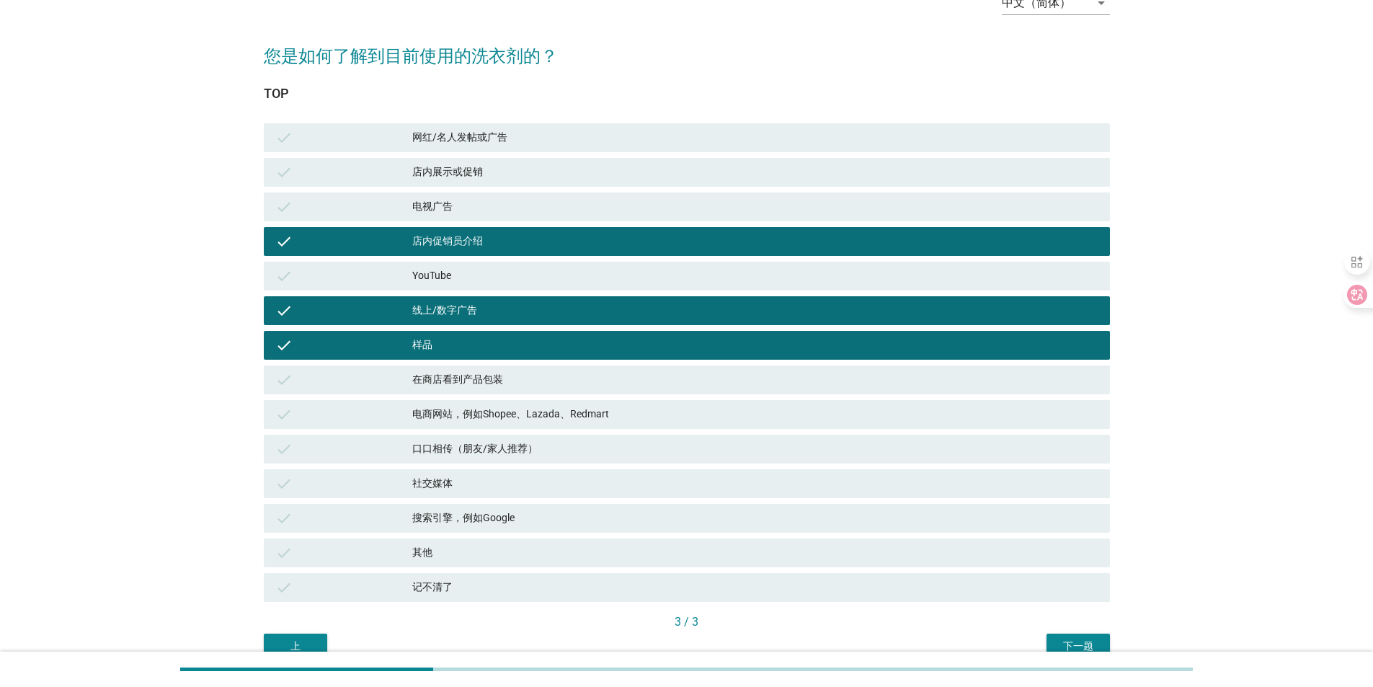
scroll to position [156, 0]
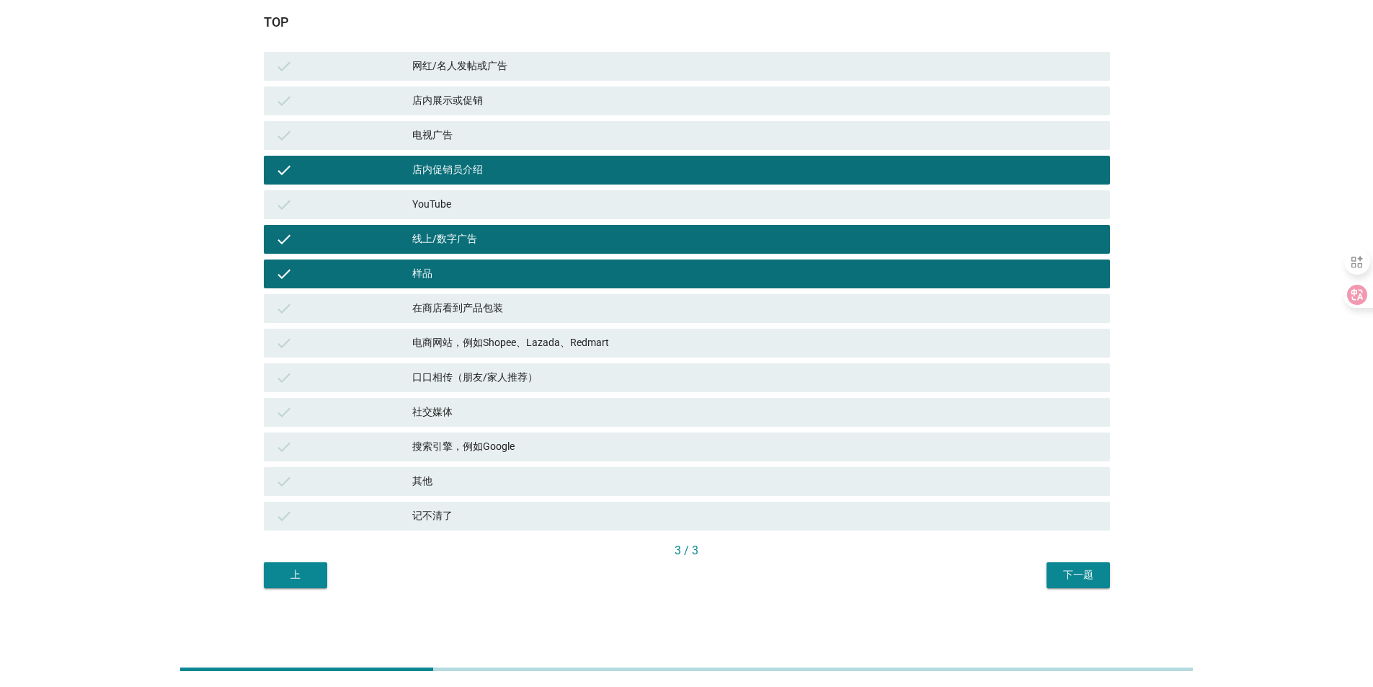
click at [1090, 576] on div "下一题" at bounding box center [1078, 574] width 40 height 15
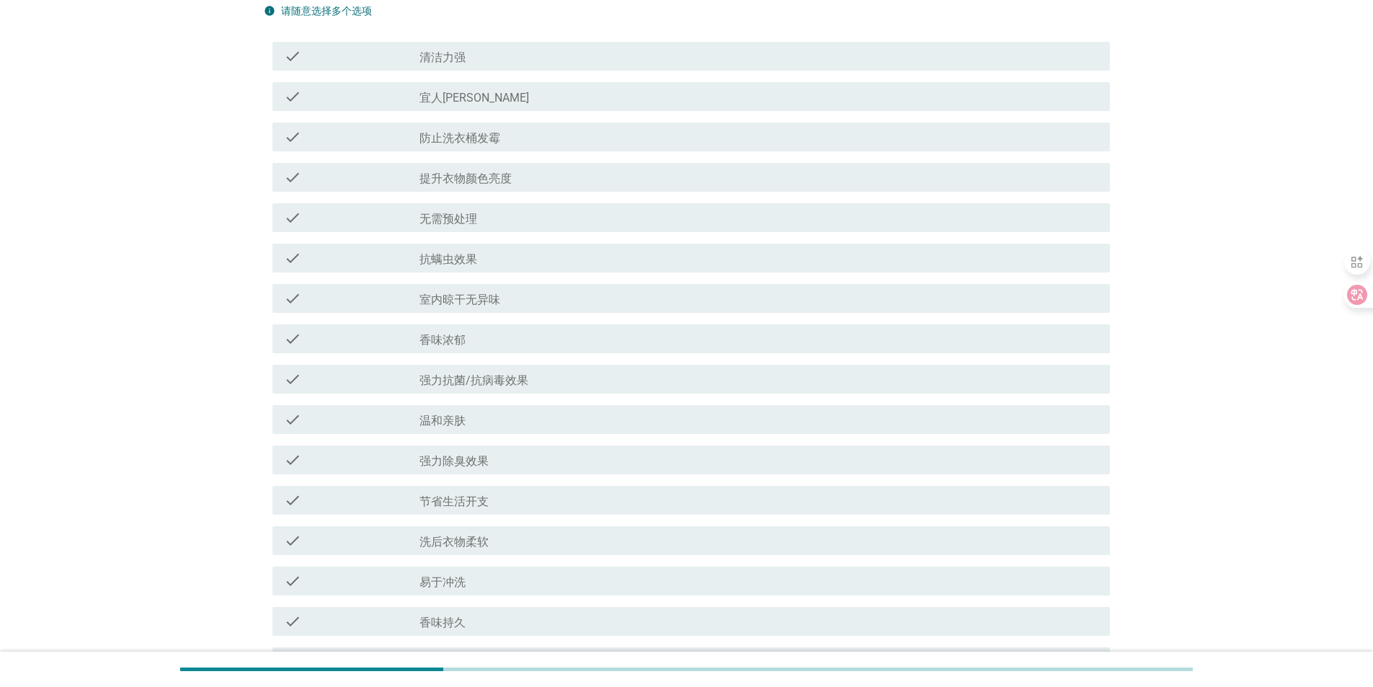
scroll to position [0, 0]
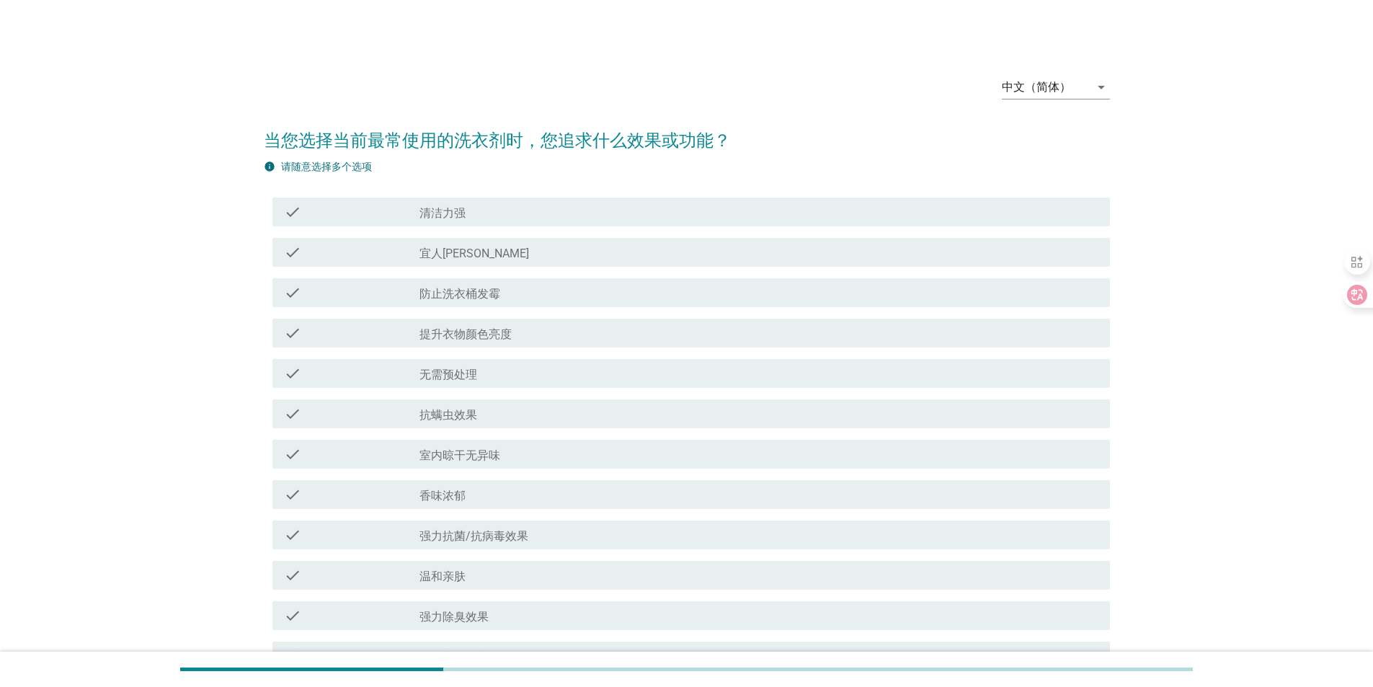
click at [476, 252] on div "check_box_outline_blank 宜人[PERSON_NAME]" at bounding box center [759, 252] width 679 height 17
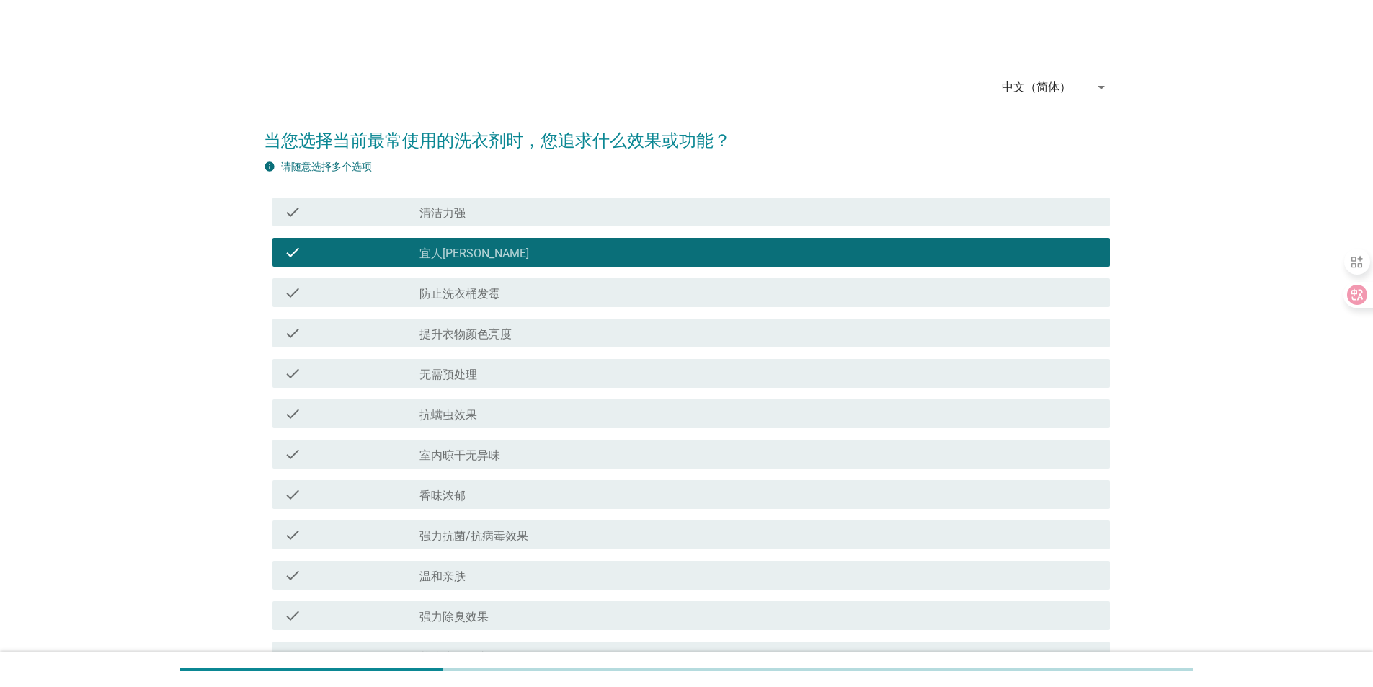
click at [503, 309] on div "check check_box_outline_blank 防止洗衣桶发霉" at bounding box center [687, 292] width 846 height 40
click at [445, 328] on label "提升衣物颜色亮度" at bounding box center [466, 334] width 92 height 14
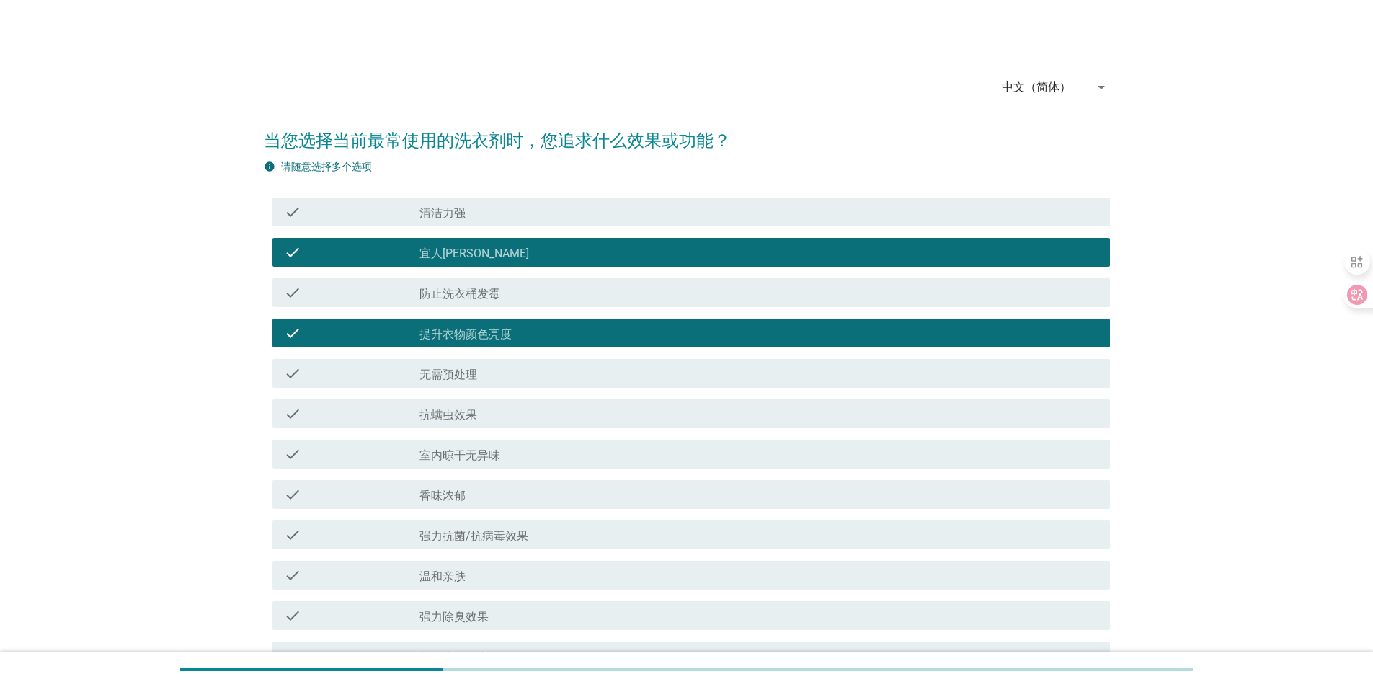
click at [455, 285] on div "check_box_outline_blank 防止洗衣桶发霉" at bounding box center [759, 292] width 679 height 17
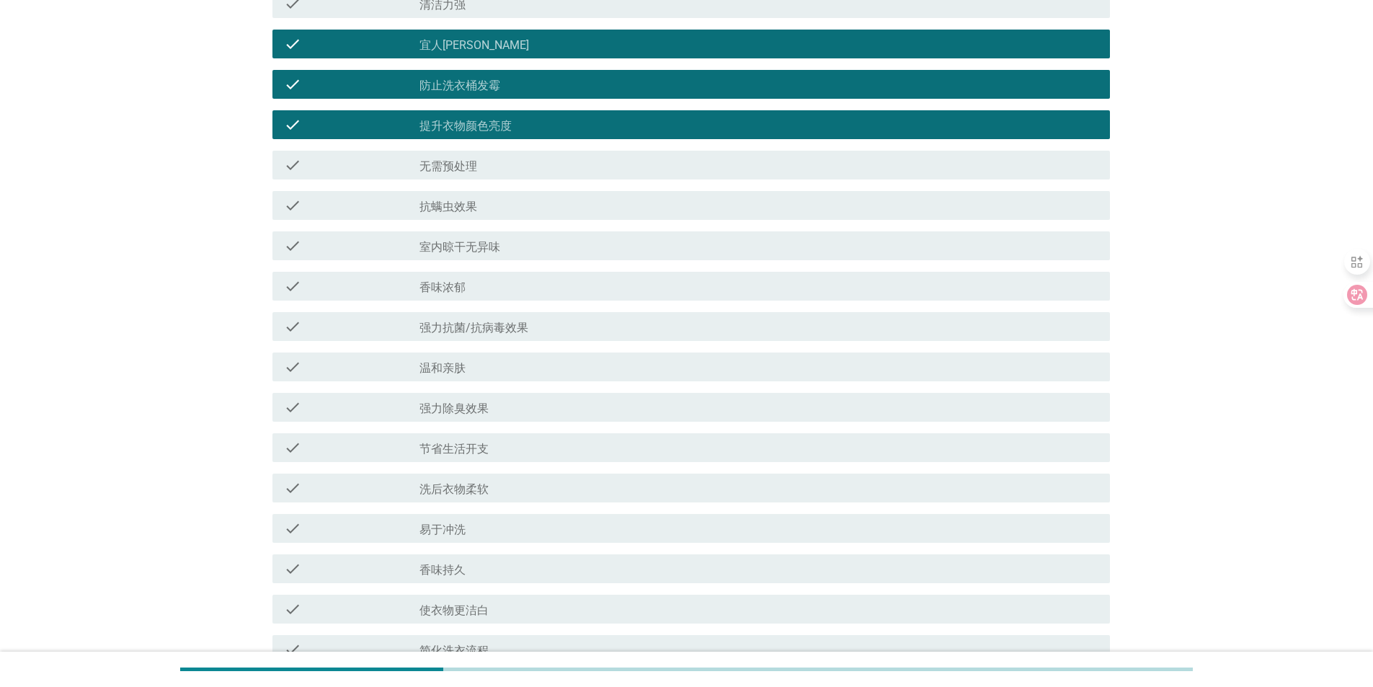
scroll to position [216, 0]
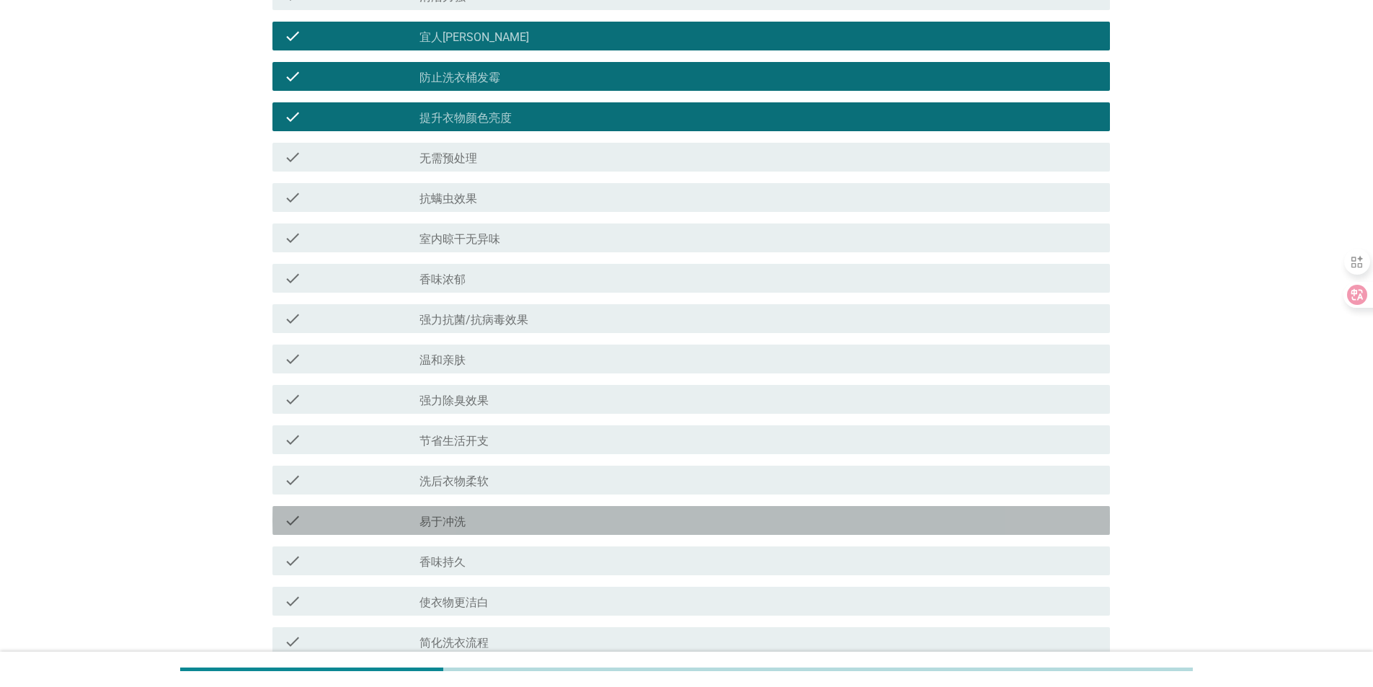
click at [462, 522] on label "易于冲洗" at bounding box center [443, 522] width 46 height 14
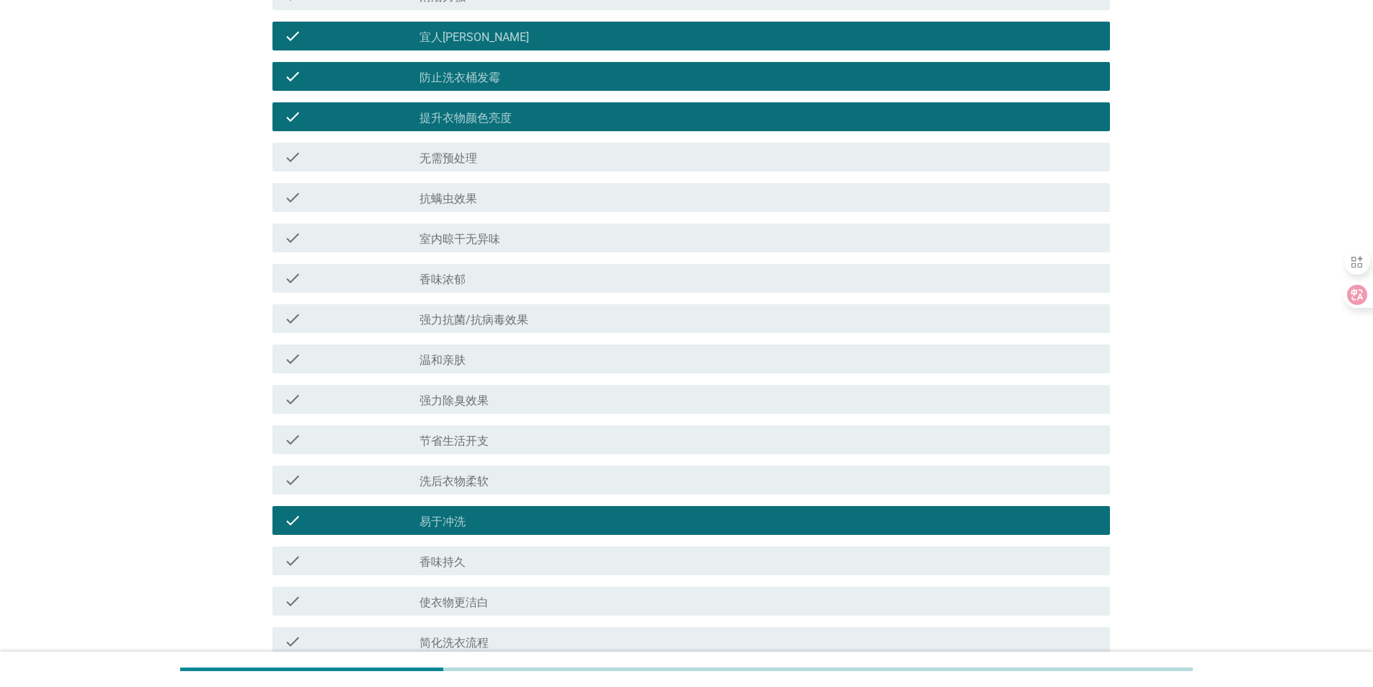
click at [466, 485] on label "洗后衣物柔软" at bounding box center [454, 481] width 69 height 14
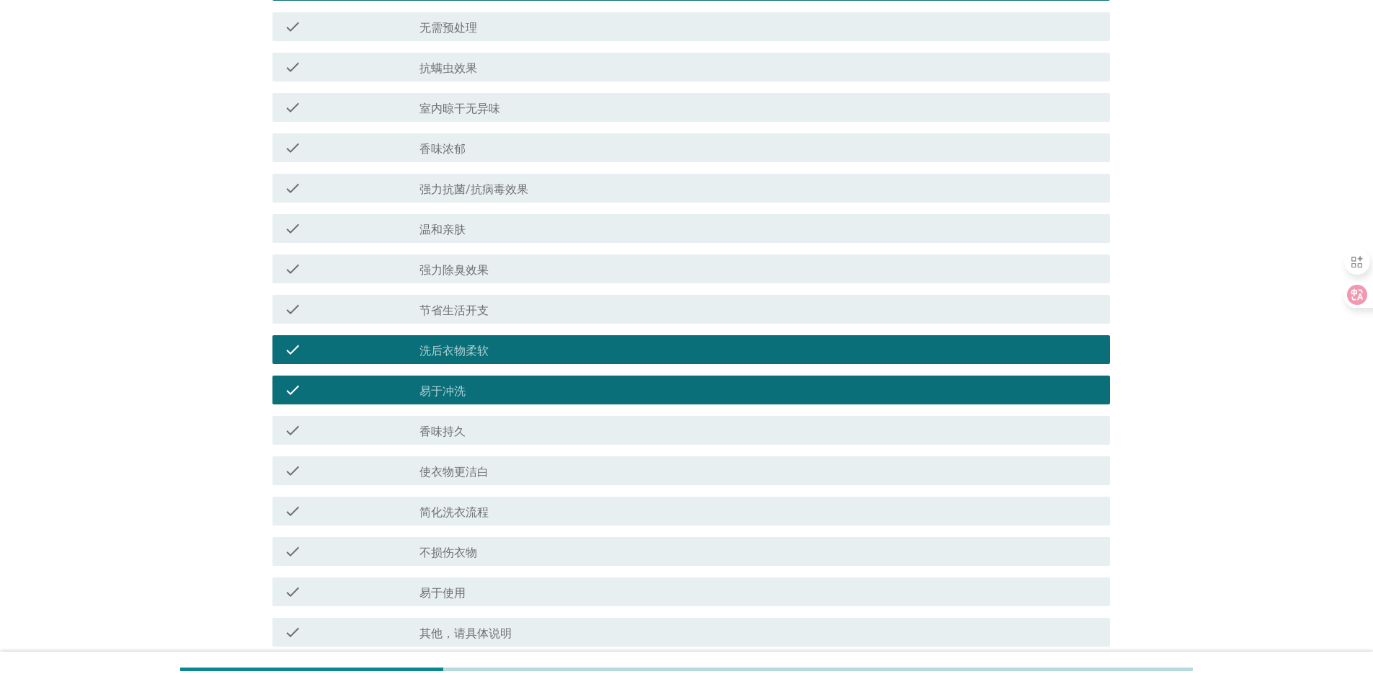
scroll to position [474, 0]
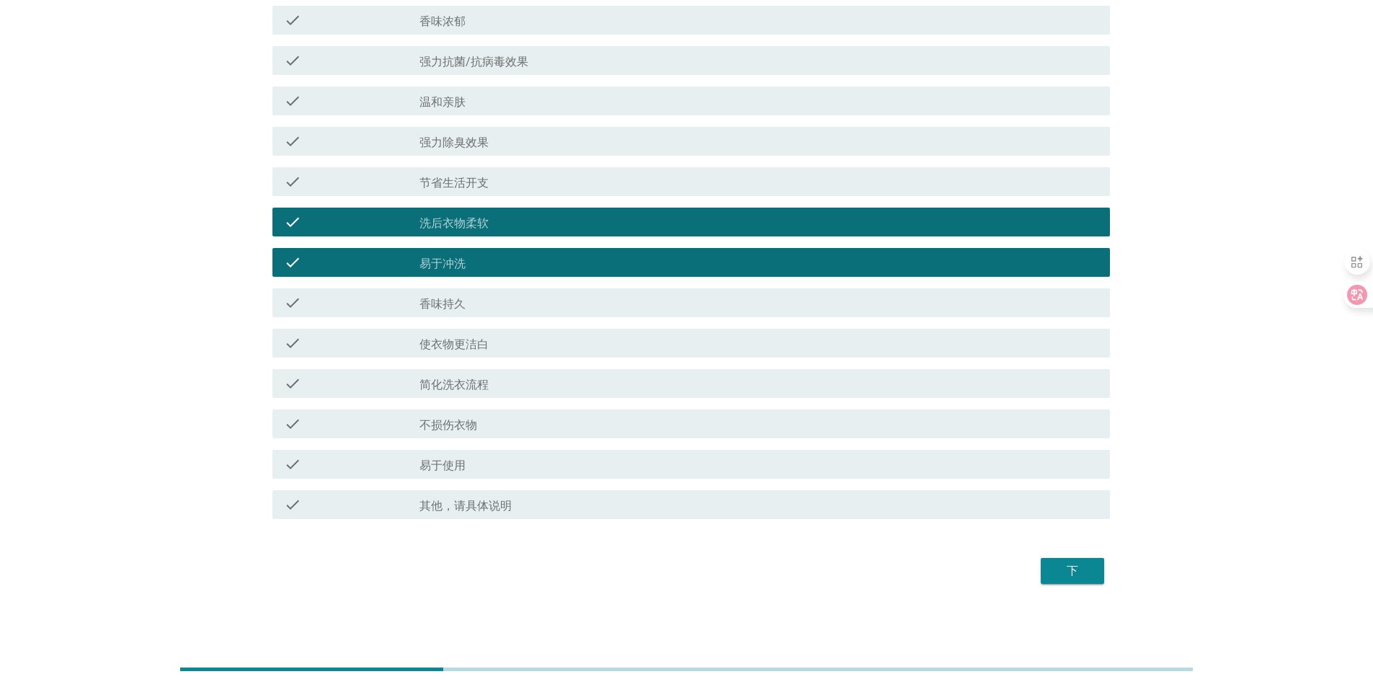
click at [1083, 572] on div "下" at bounding box center [1072, 570] width 40 height 17
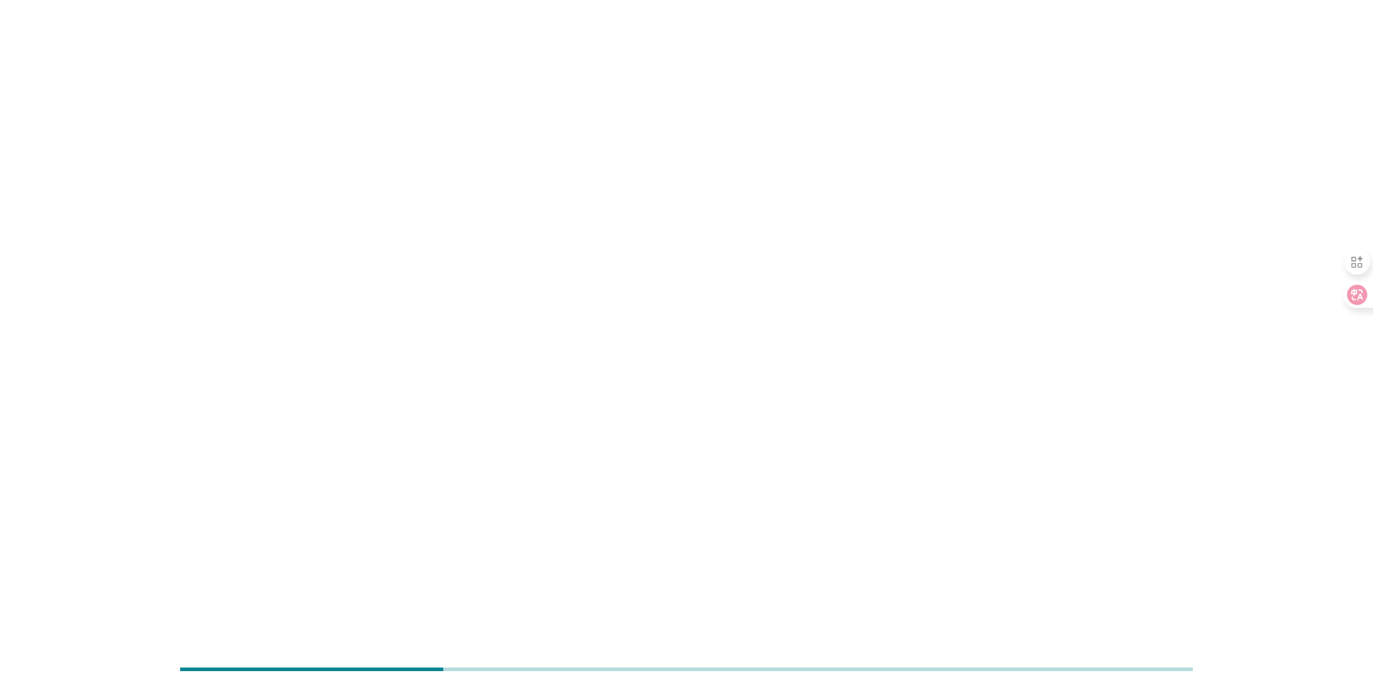
scroll to position [0, 0]
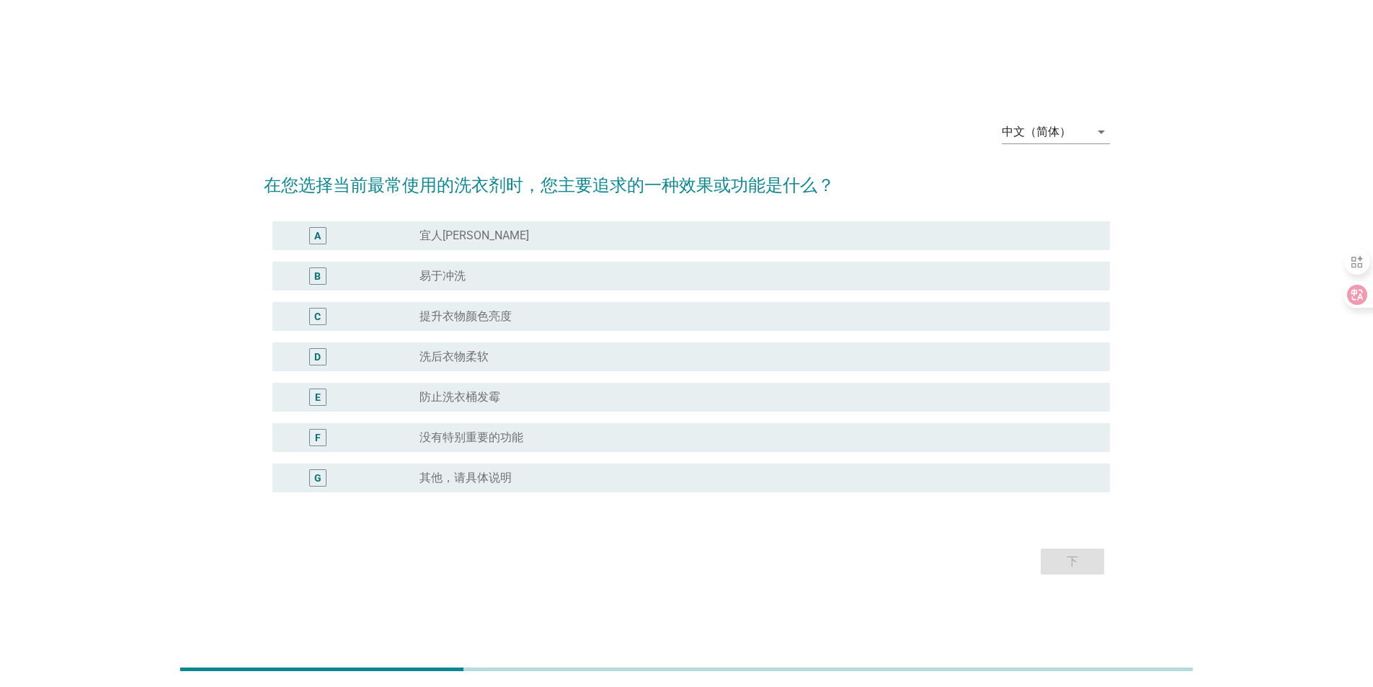
click at [449, 280] on label "易于冲洗" at bounding box center [443, 276] width 46 height 14
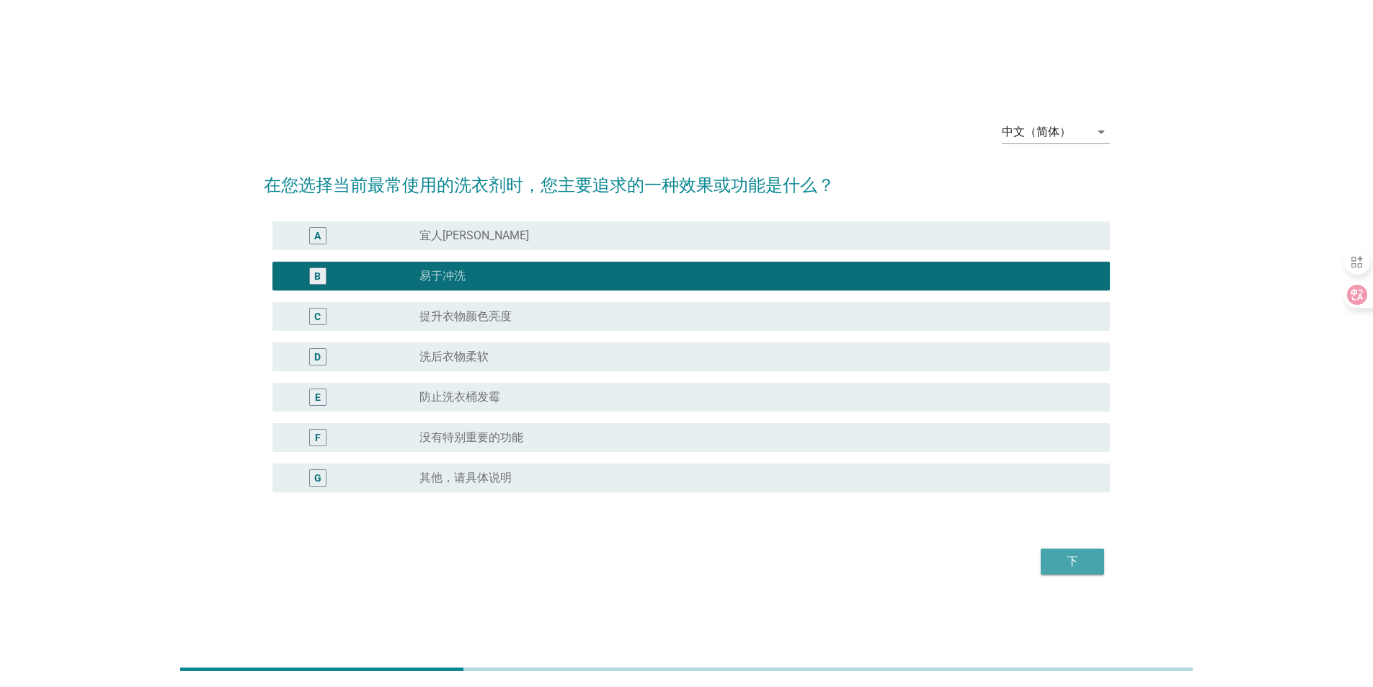
click at [1058, 562] on div "下" at bounding box center [1072, 561] width 40 height 17
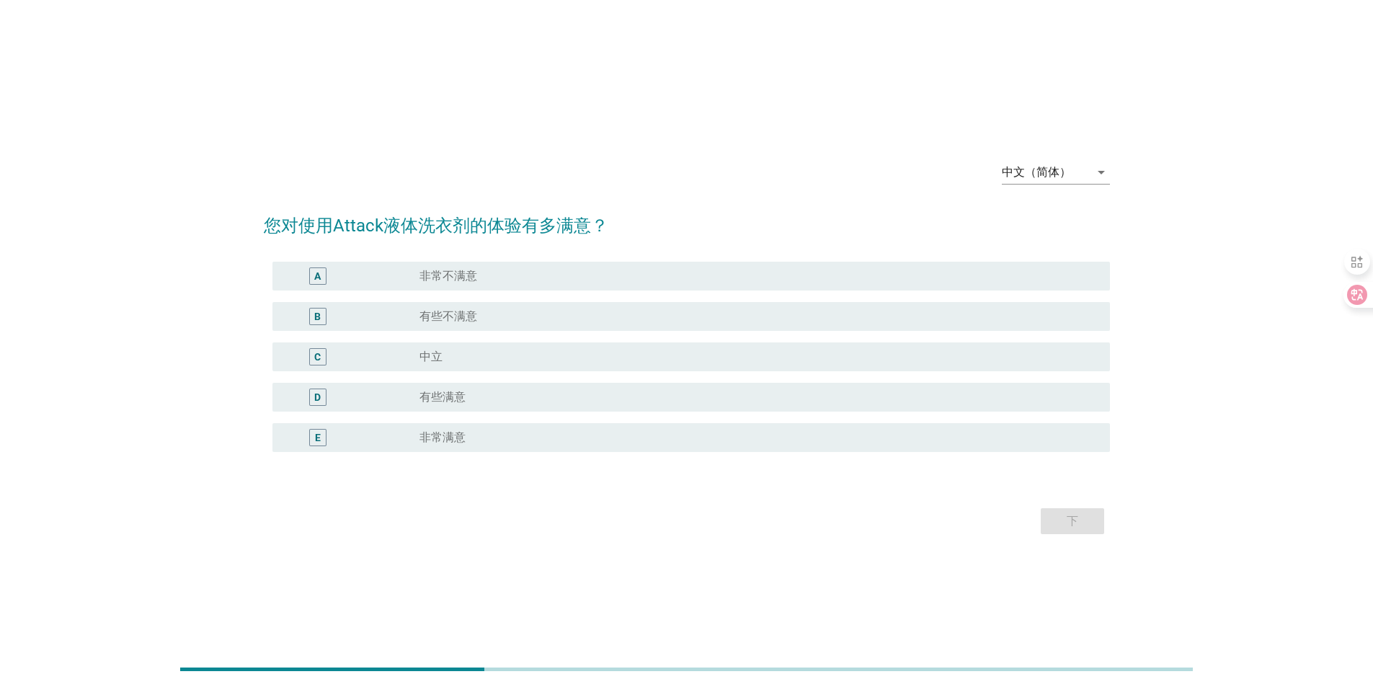
click at [458, 393] on label "有些满意" at bounding box center [443, 397] width 46 height 14
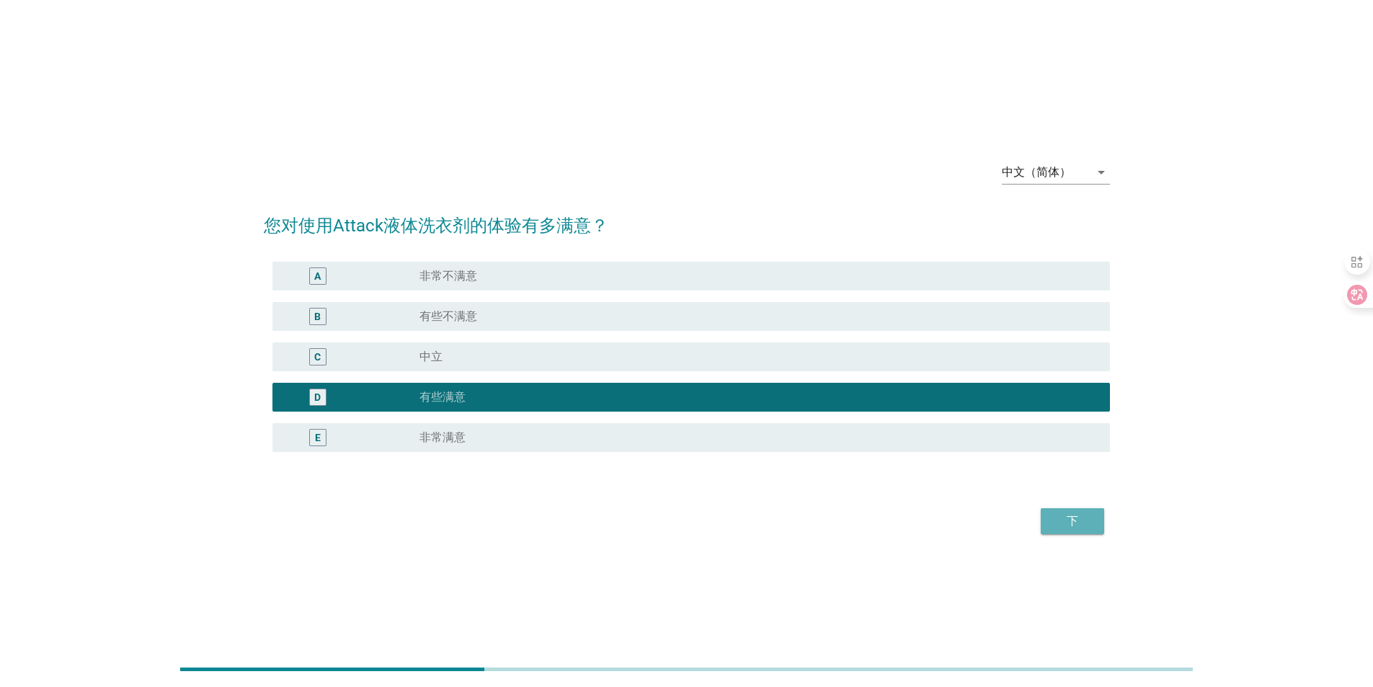
click at [1098, 526] on button "下" at bounding box center [1072, 521] width 63 height 26
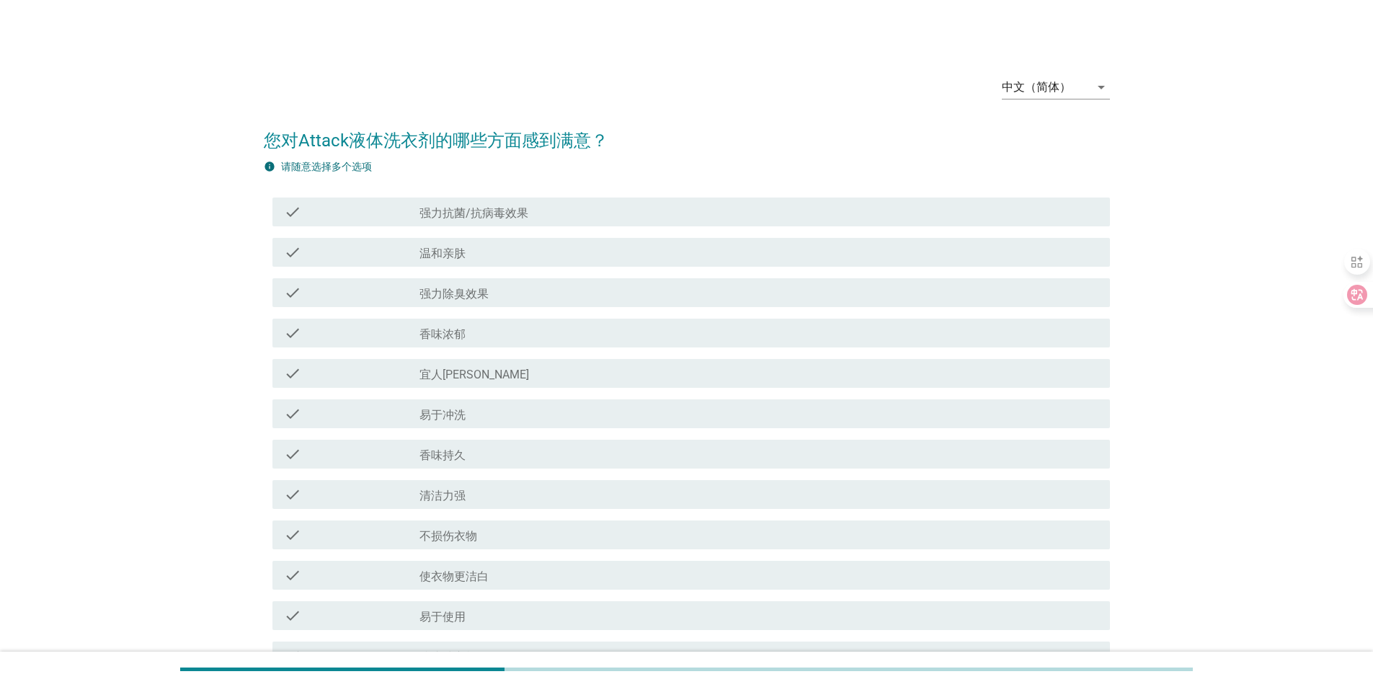
click at [468, 244] on div "check_box_outline_blank 温和亲肤" at bounding box center [759, 252] width 679 height 17
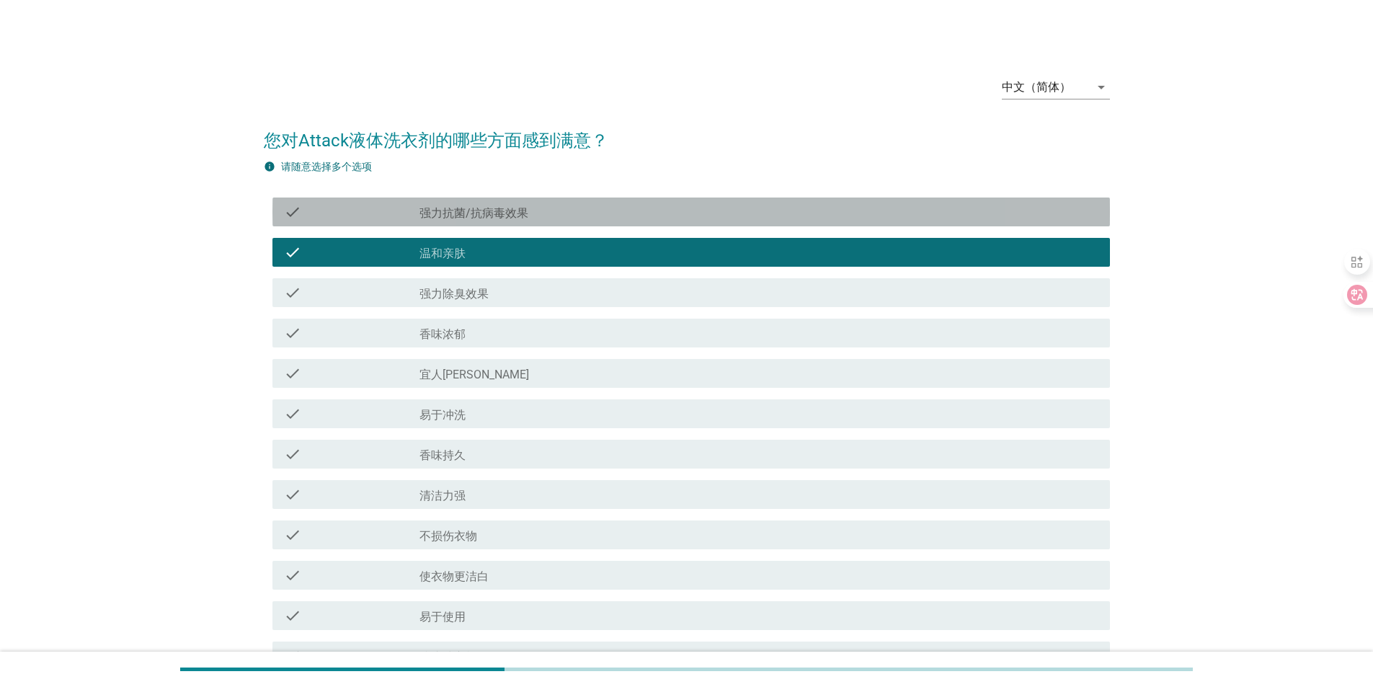
click at [482, 206] on label "强力抗菌/抗病毒效果" at bounding box center [474, 213] width 109 height 14
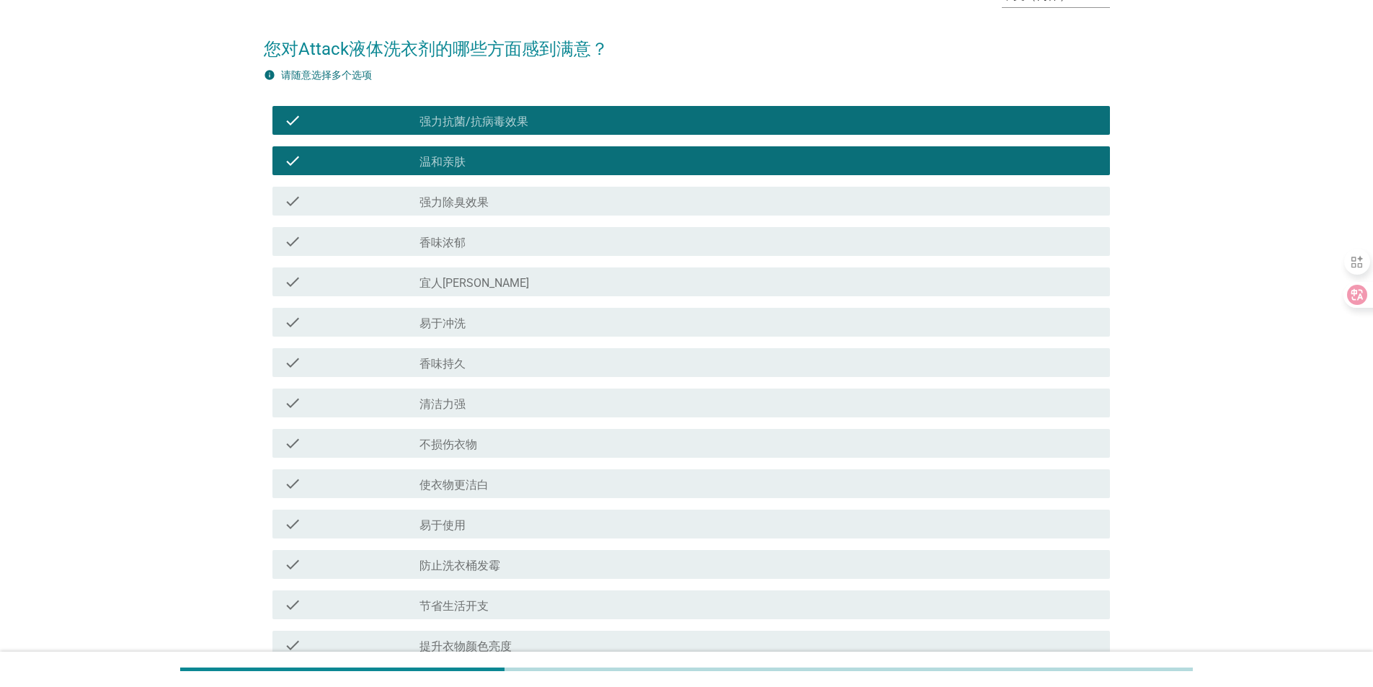
scroll to position [144, 0]
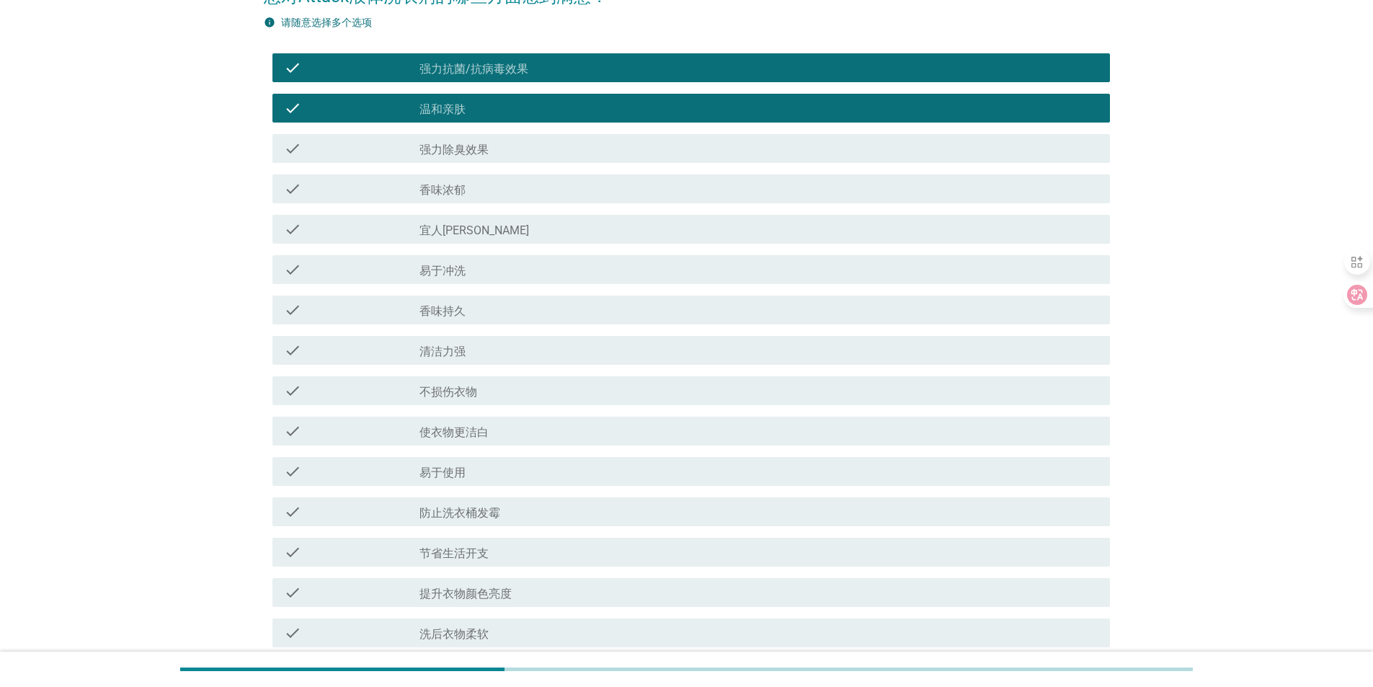
click at [511, 459] on div "check check_box_outline_blank 易于使用" at bounding box center [691, 471] width 838 height 29
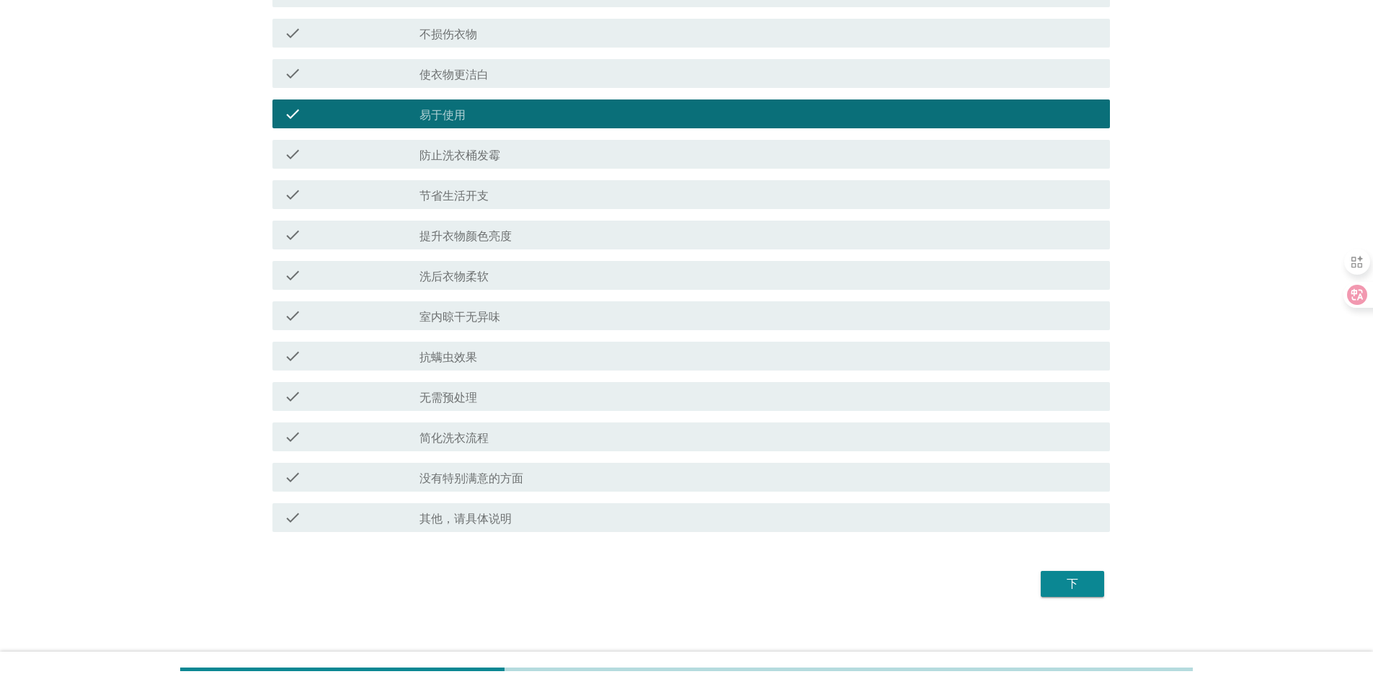
scroll to position [505, 0]
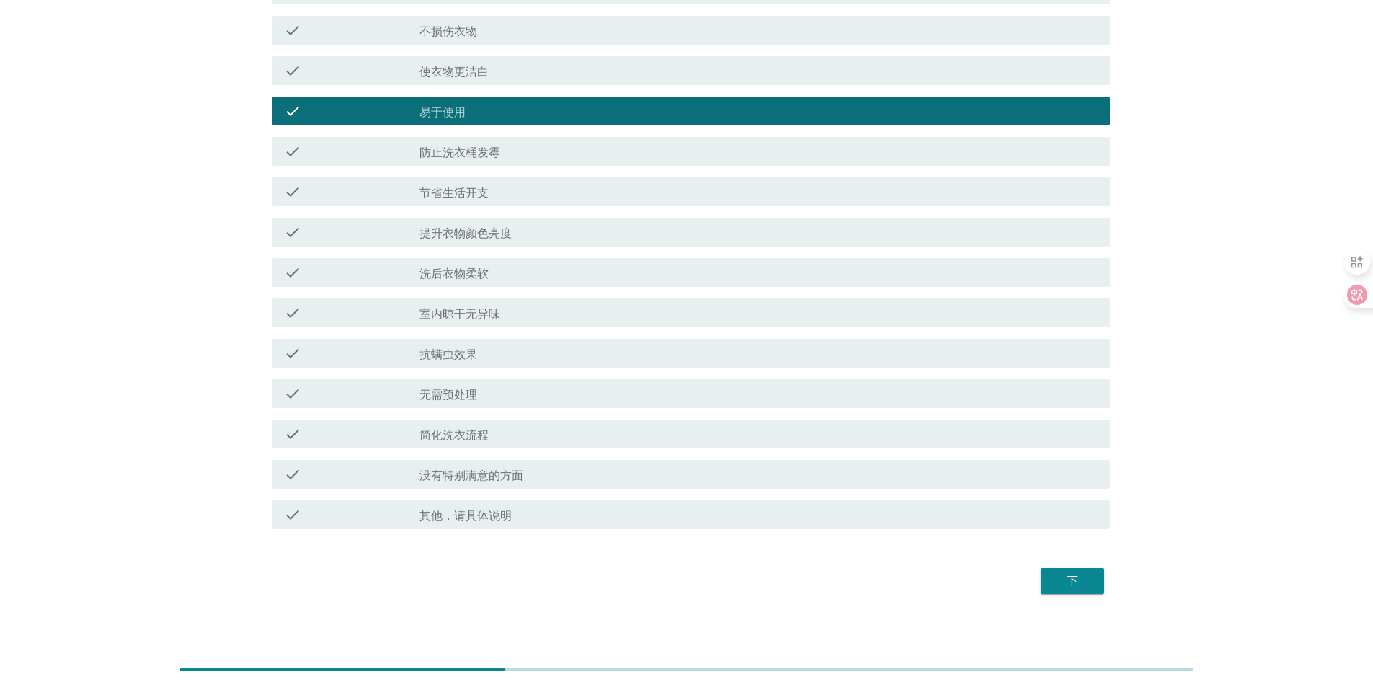
click at [1070, 572] on div "下" at bounding box center [1072, 580] width 40 height 17
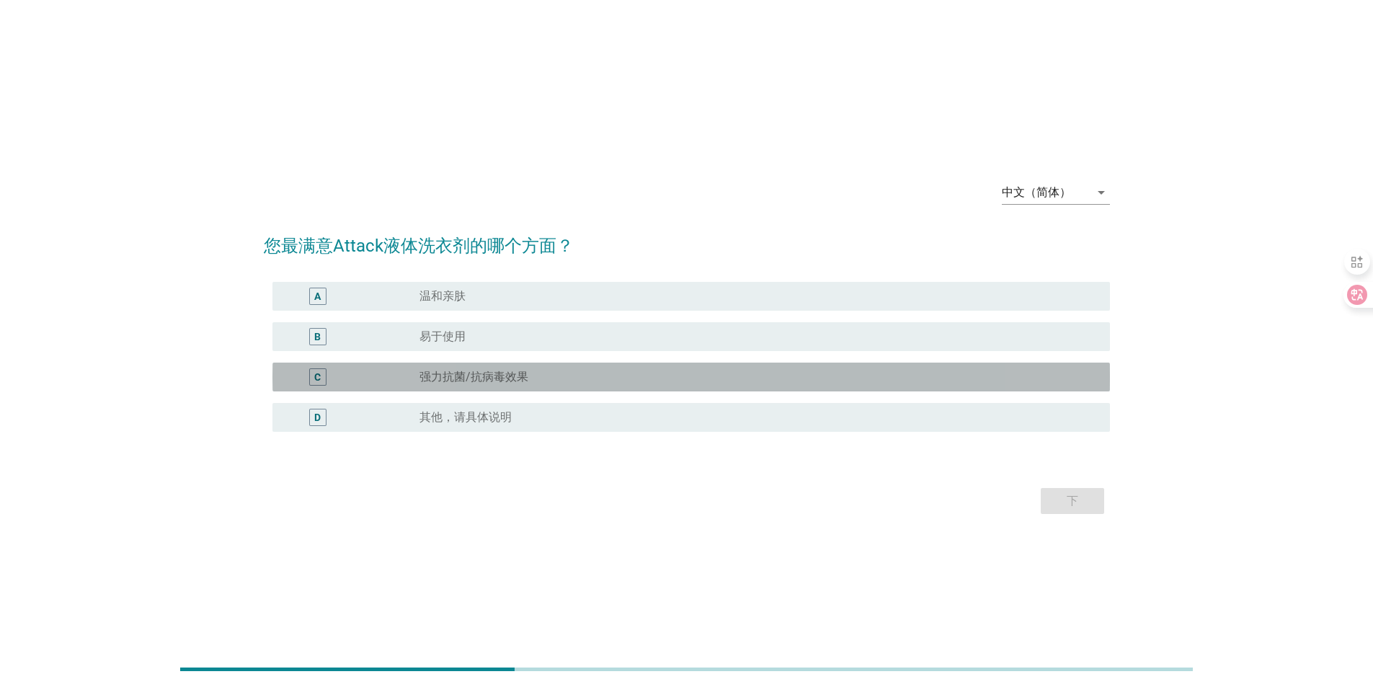
click at [488, 371] on label "强力抗菌/抗病毒效果" at bounding box center [474, 377] width 109 height 14
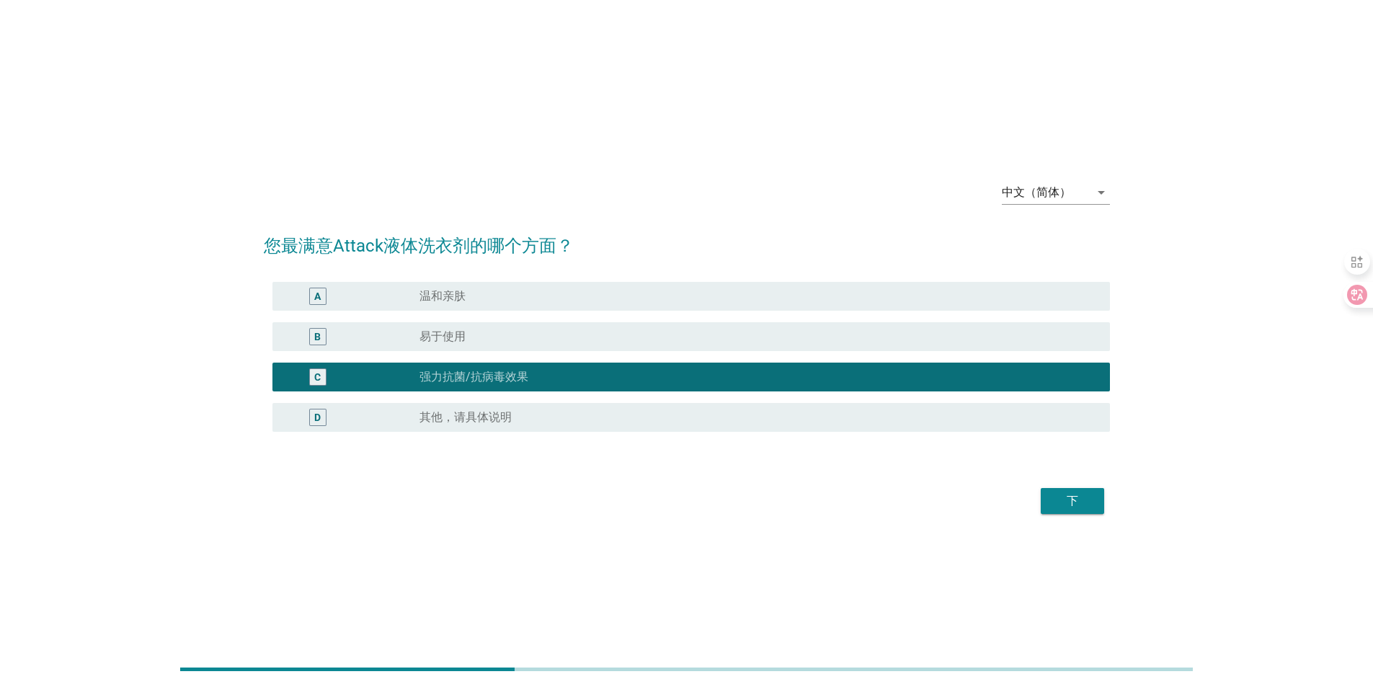
click at [1076, 500] on div "下" at bounding box center [1072, 500] width 40 height 17
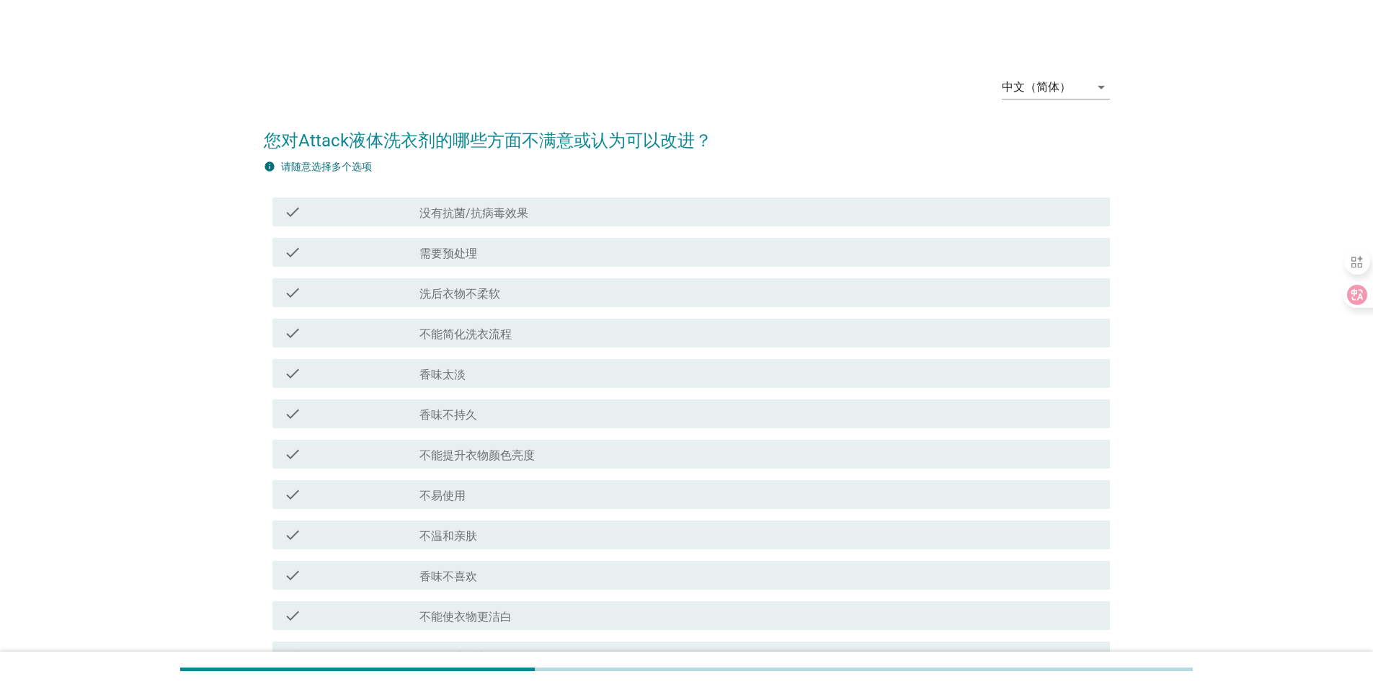
click at [494, 414] on div "check_box_outline_blank 香味不持久" at bounding box center [759, 413] width 679 height 17
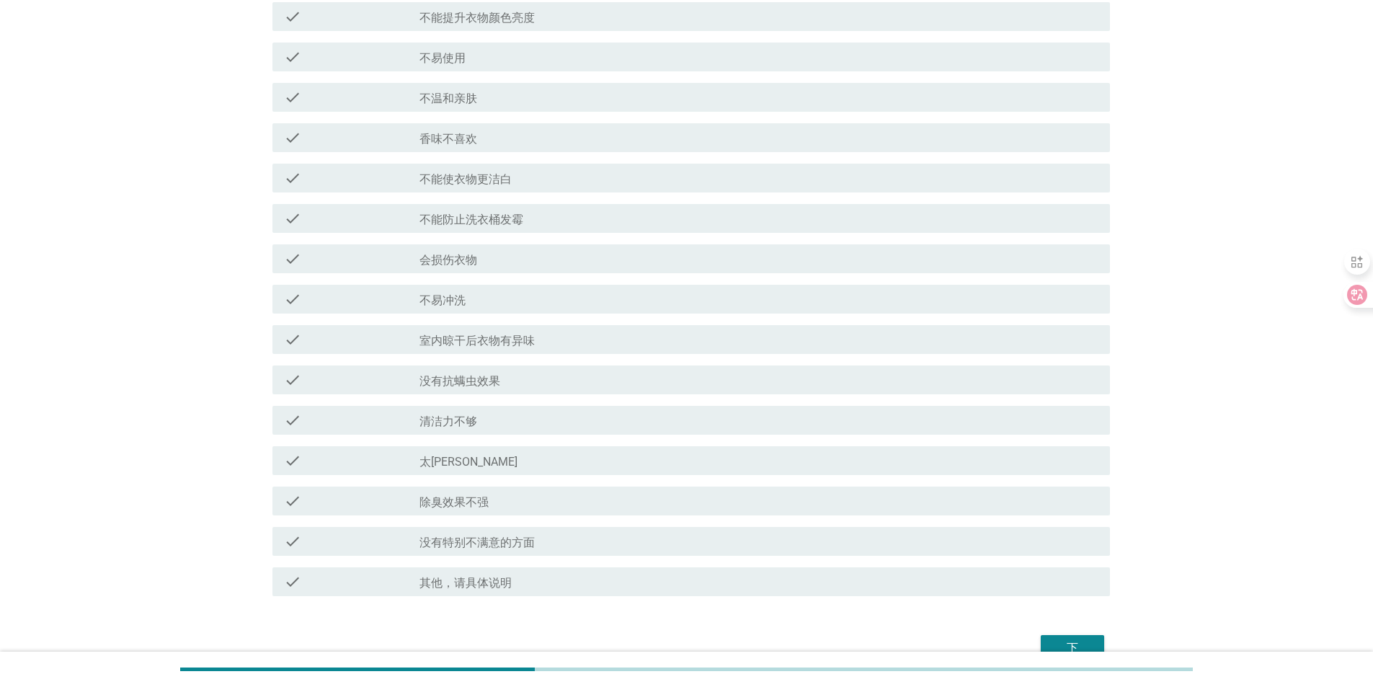
scroll to position [515, 0]
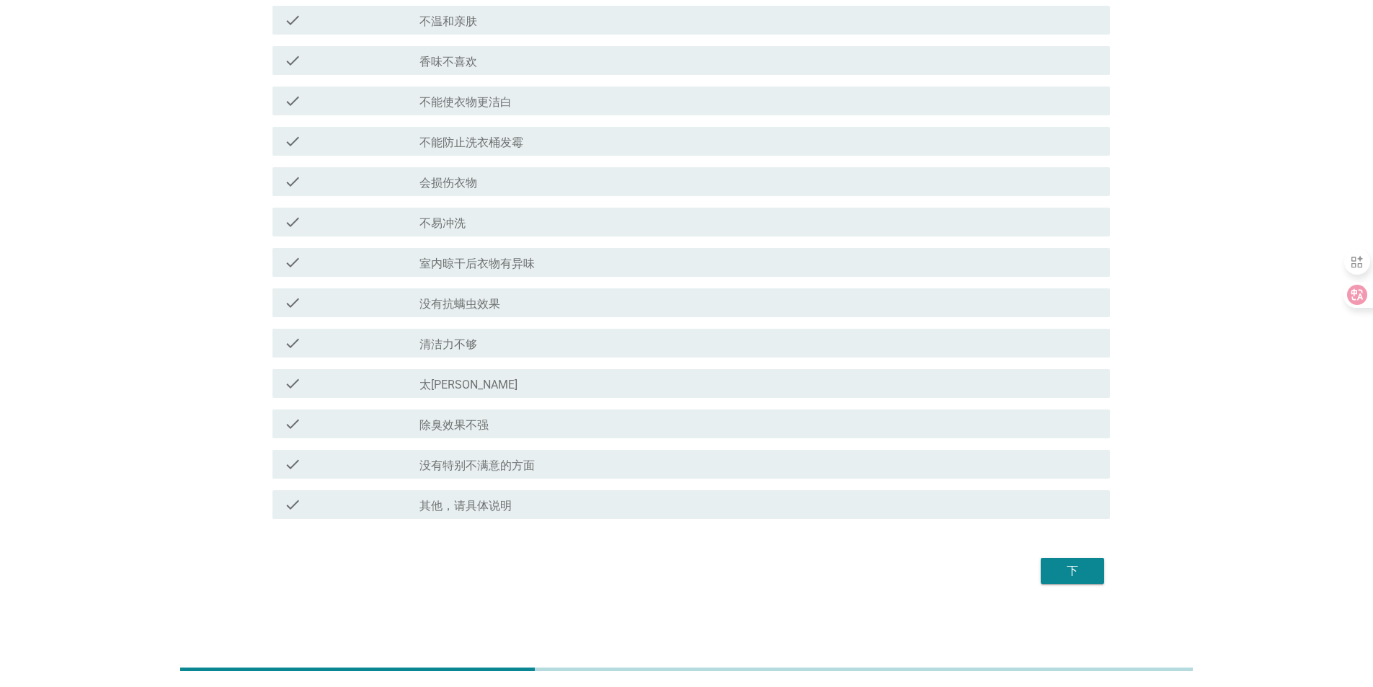
click at [1065, 565] on div "下" at bounding box center [1072, 570] width 40 height 17
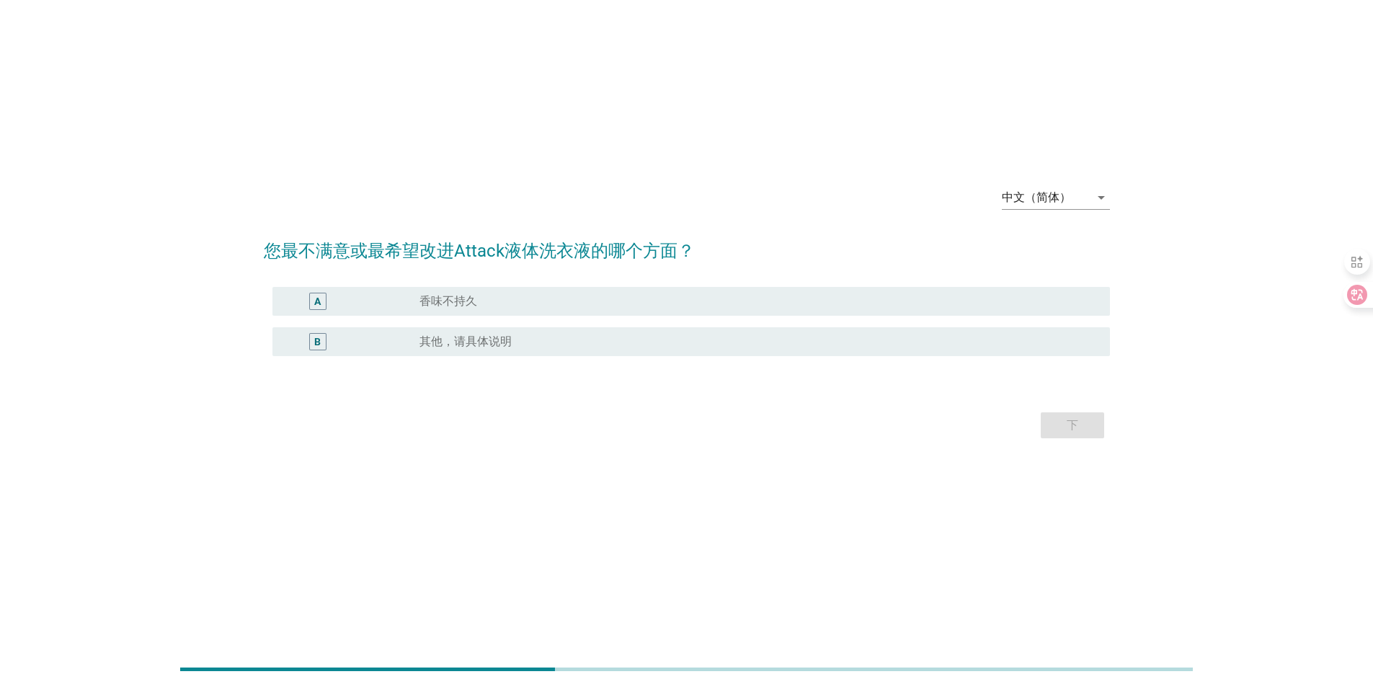
scroll to position [0, 0]
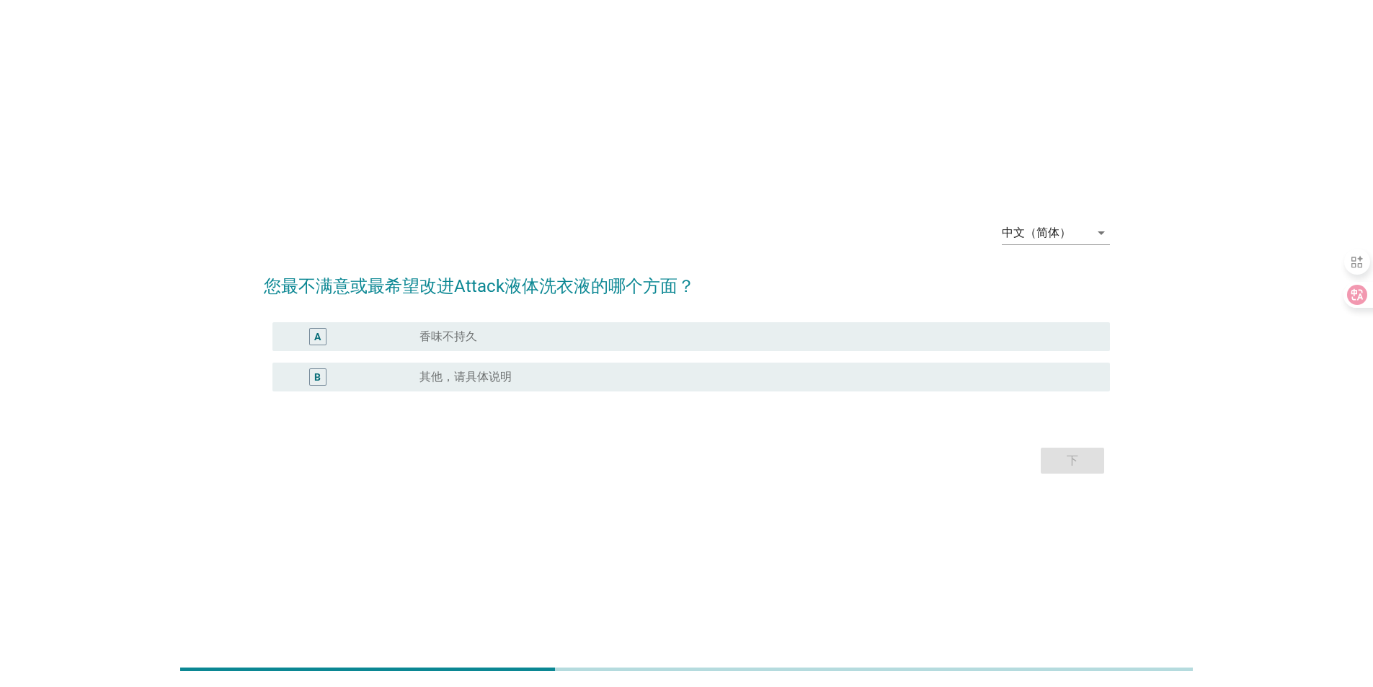
click at [507, 329] on div "radio_button_unchecked 香味不持久" at bounding box center [754, 336] width 668 height 14
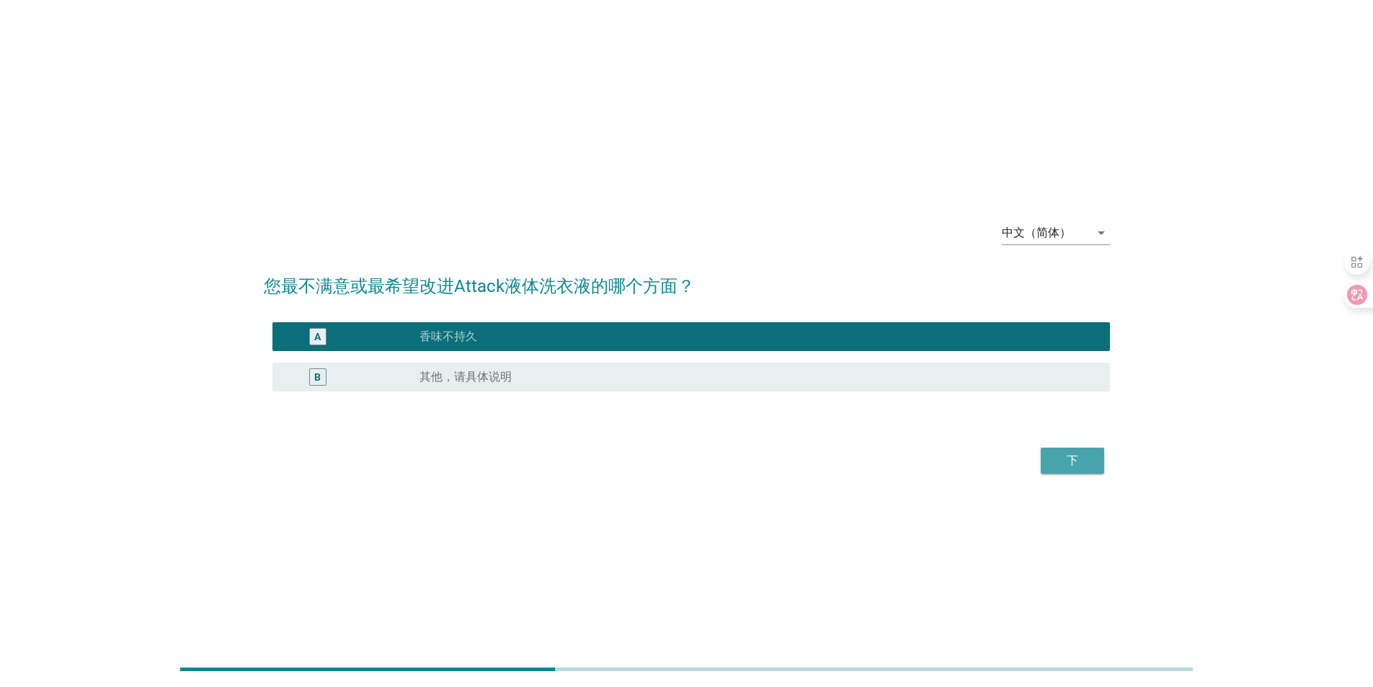
click at [1066, 469] on button "下" at bounding box center [1072, 461] width 63 height 26
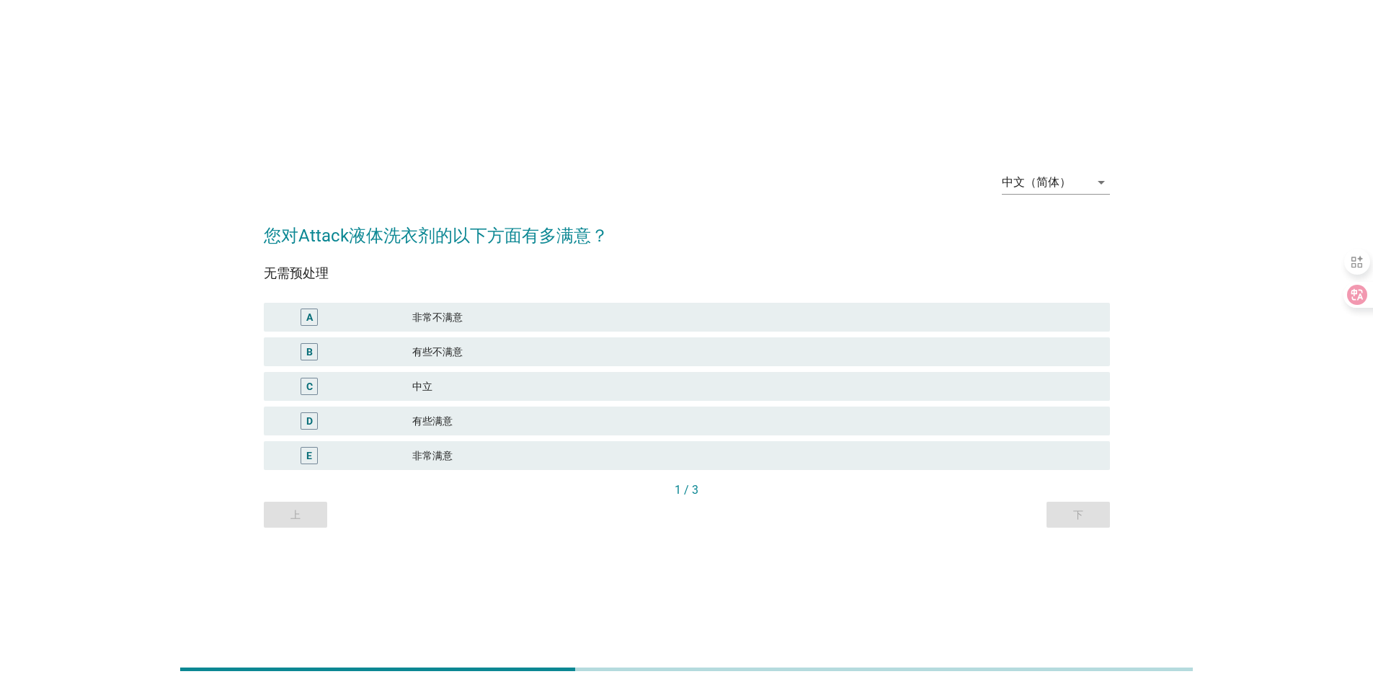
click at [482, 423] on div "有些满意" at bounding box center [755, 420] width 686 height 17
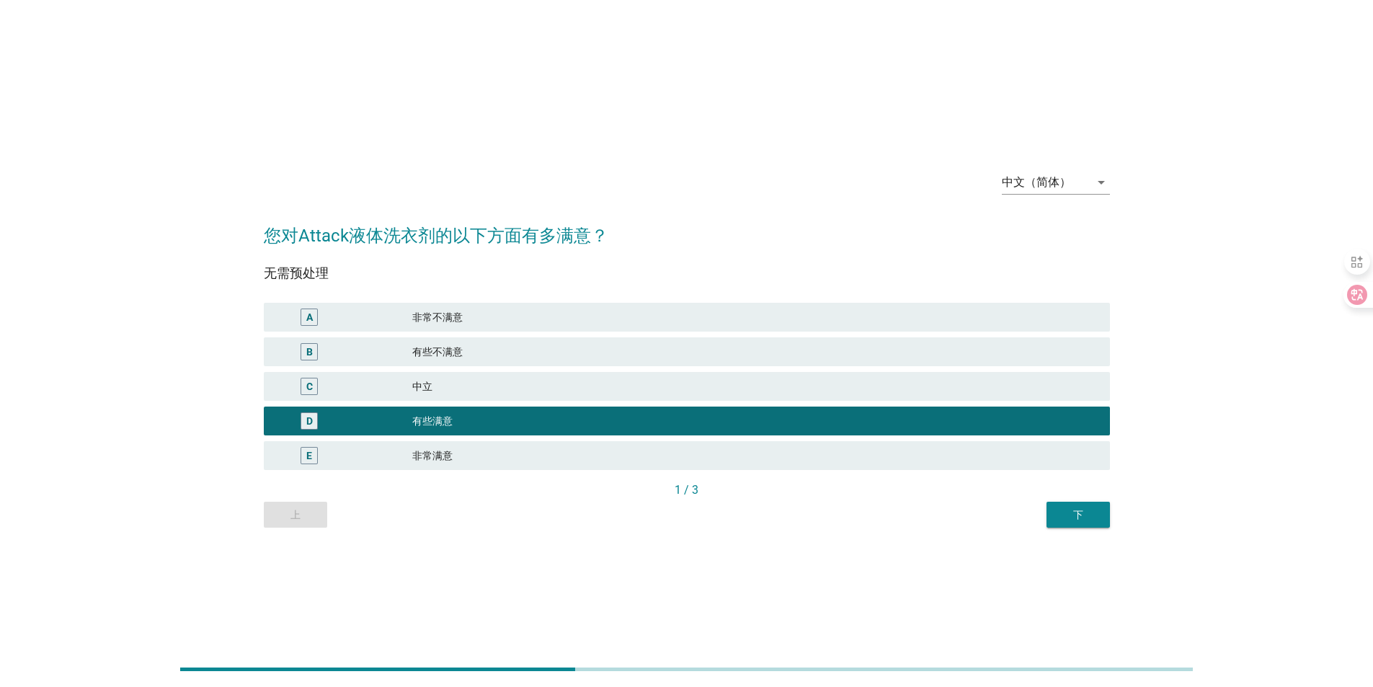
click at [1035, 507] on div "上 下" at bounding box center [687, 515] width 846 height 26
click at [1102, 518] on button "下" at bounding box center [1078, 515] width 63 height 26
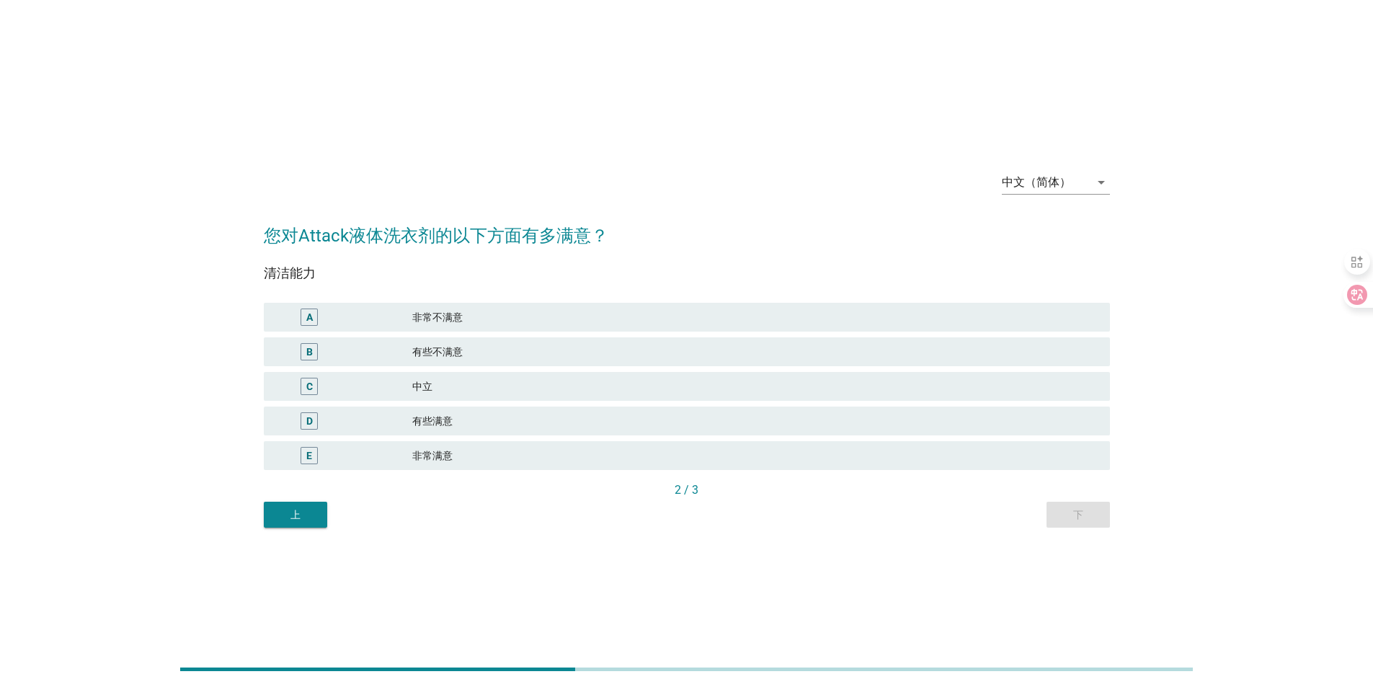
click at [595, 411] on div "D 有些满意" at bounding box center [687, 421] width 846 height 29
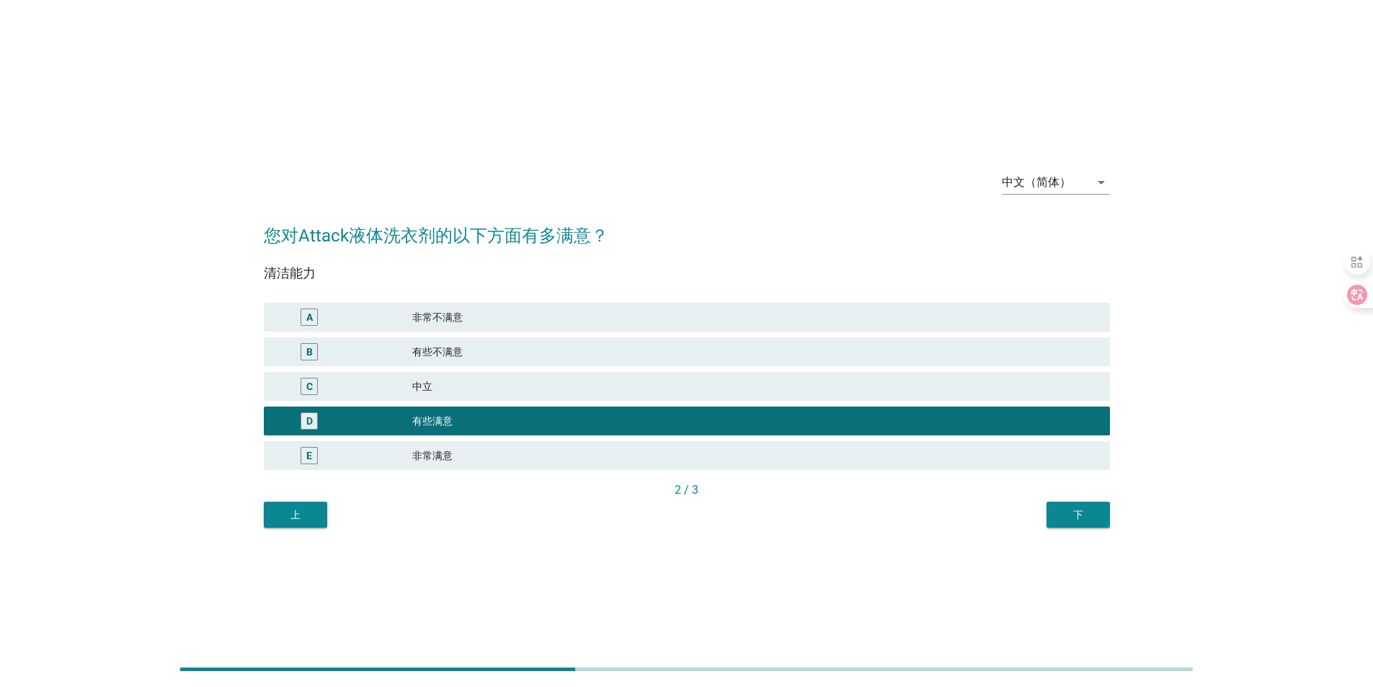
click at [1099, 517] on button "下" at bounding box center [1078, 515] width 63 height 26
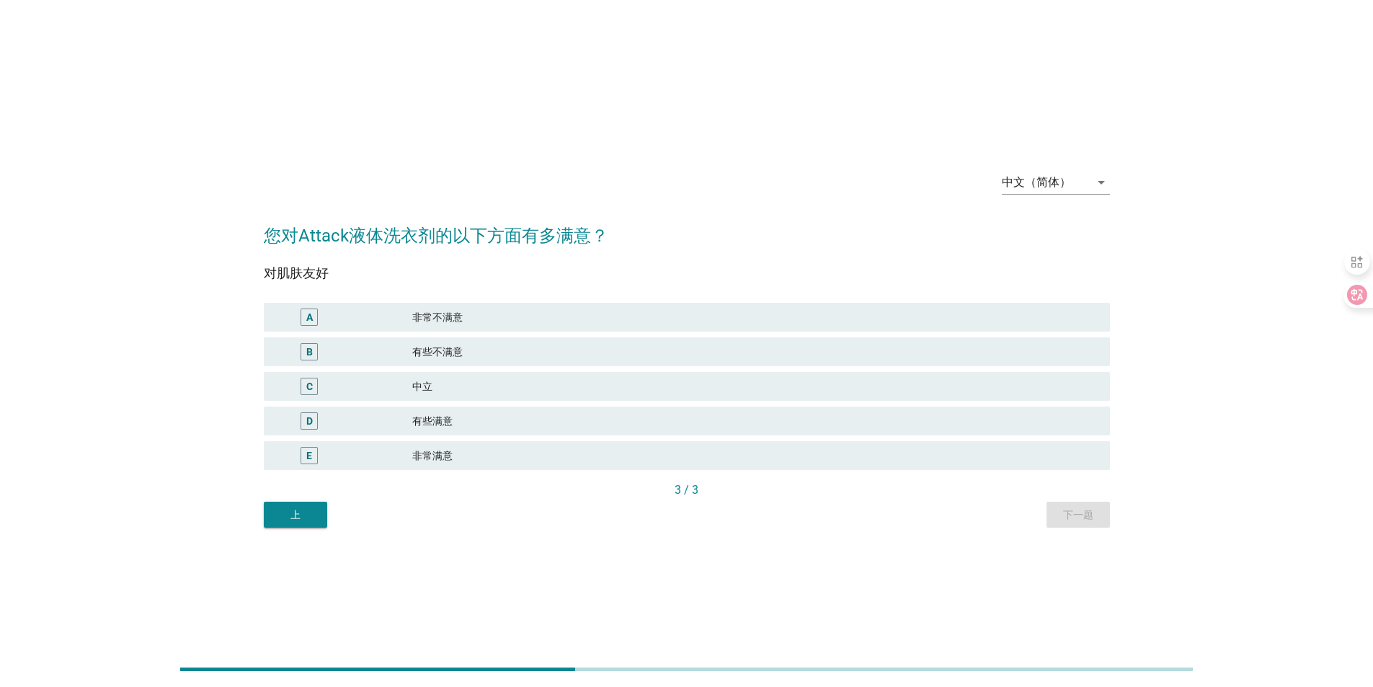
click at [440, 427] on div "有些满意" at bounding box center [755, 420] width 686 height 17
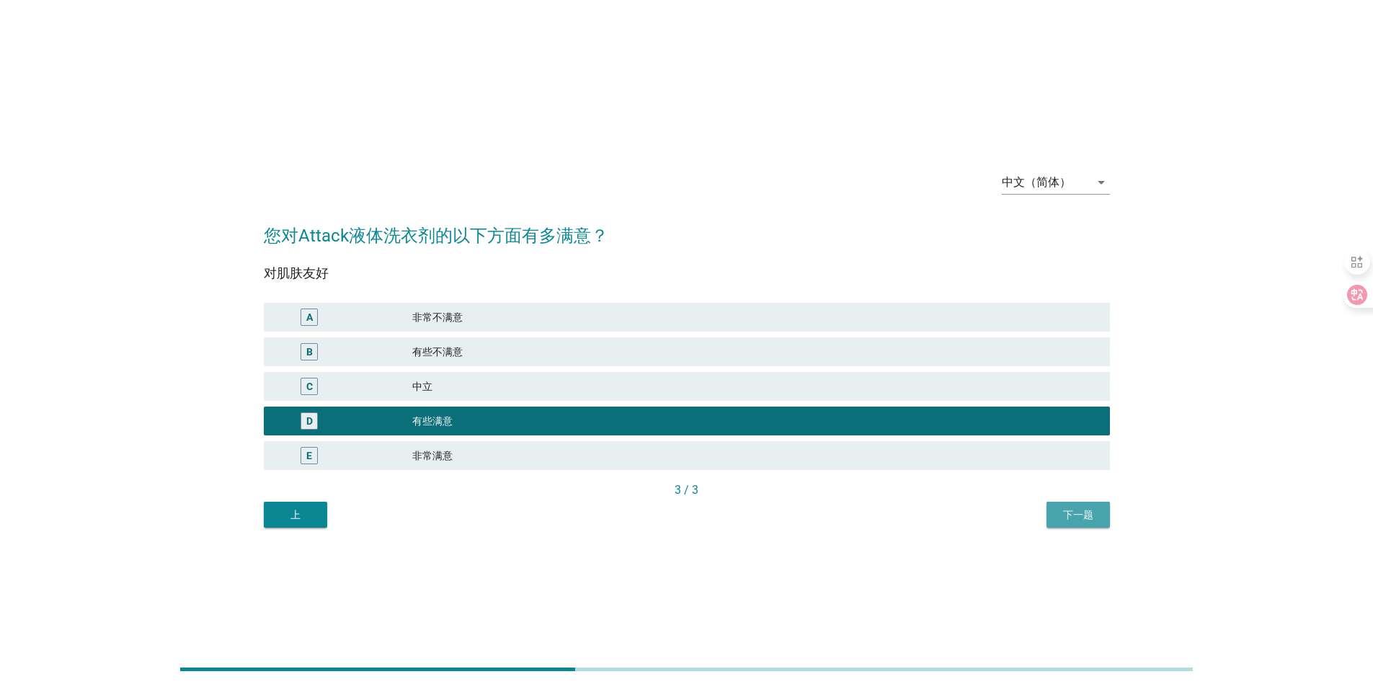
click at [1070, 518] on div "下一题" at bounding box center [1078, 514] width 40 height 15
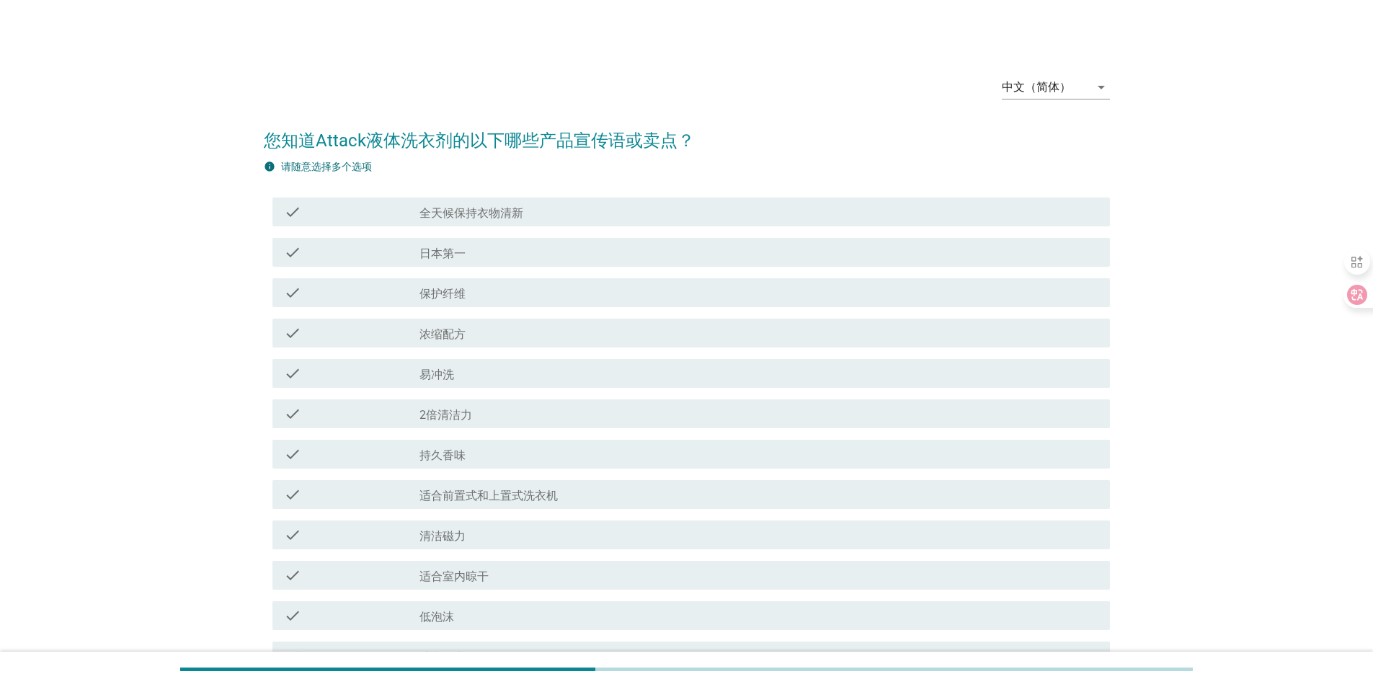
click at [460, 337] on label "浓缩配方" at bounding box center [443, 334] width 46 height 14
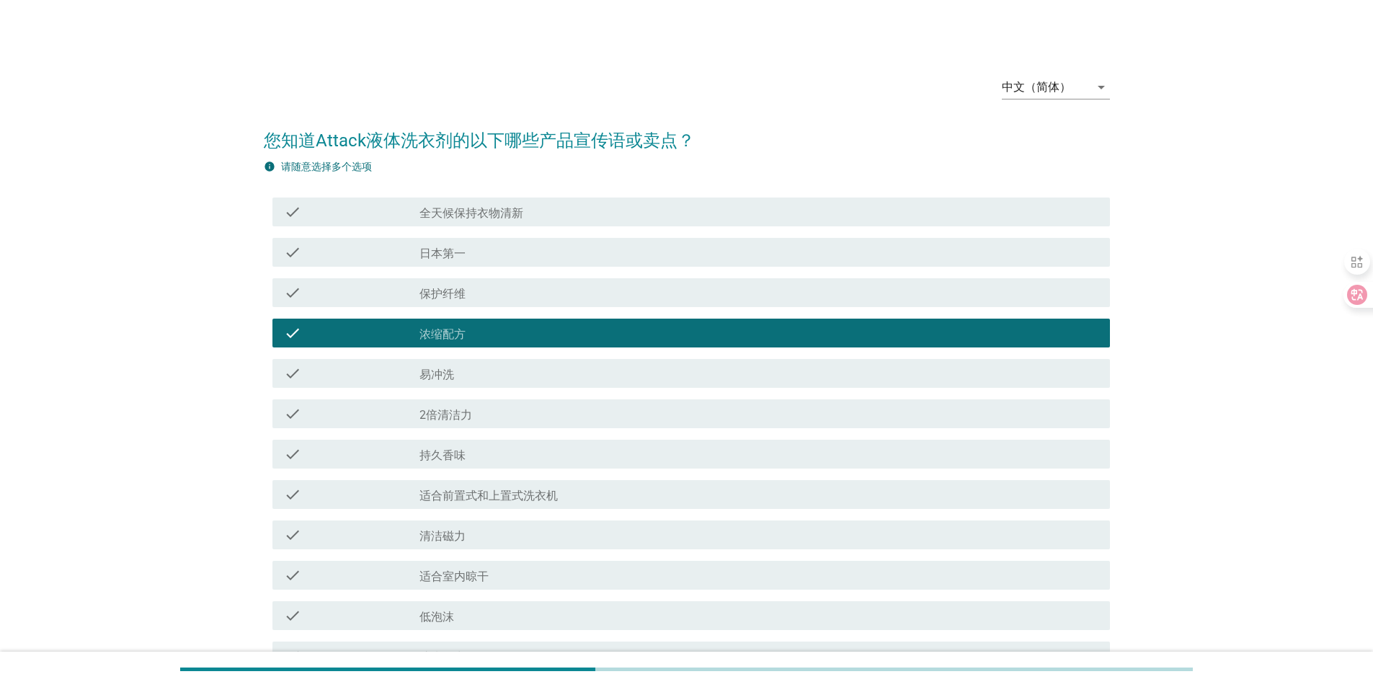
click at [456, 253] on label "日本第一" at bounding box center [443, 254] width 46 height 14
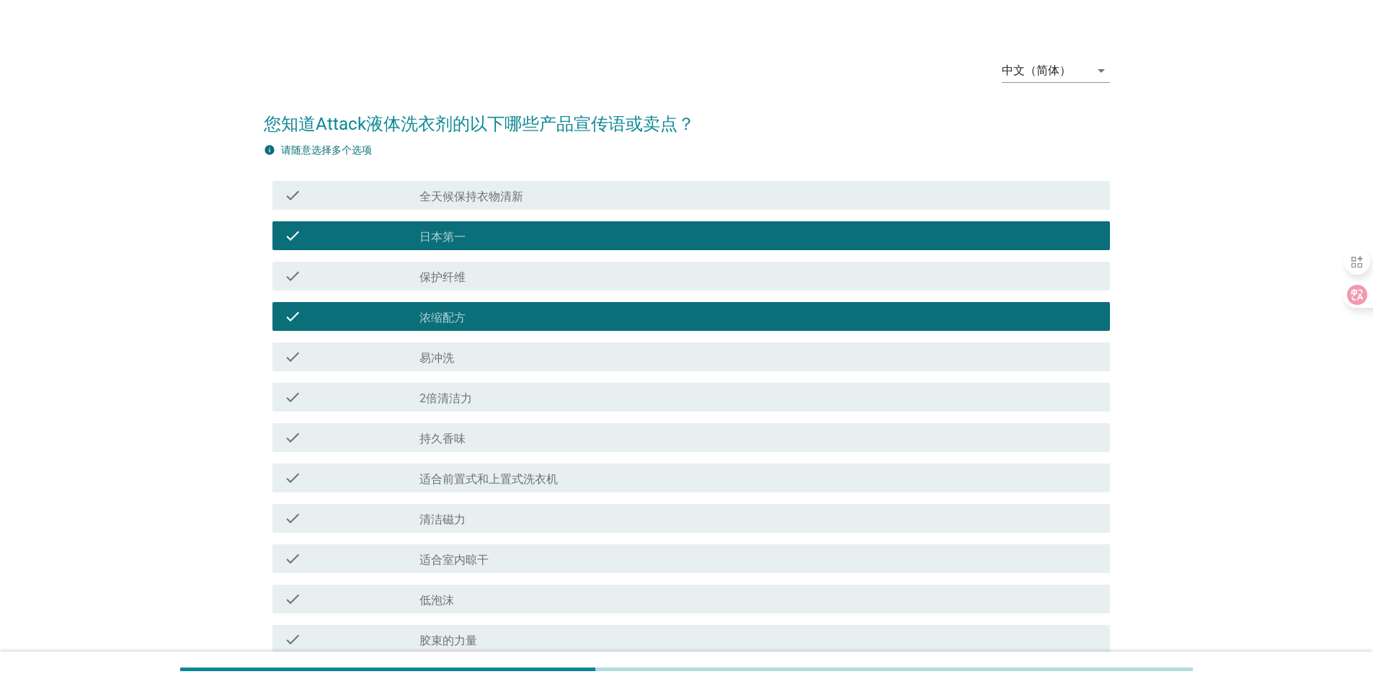
scroll to position [72, 0]
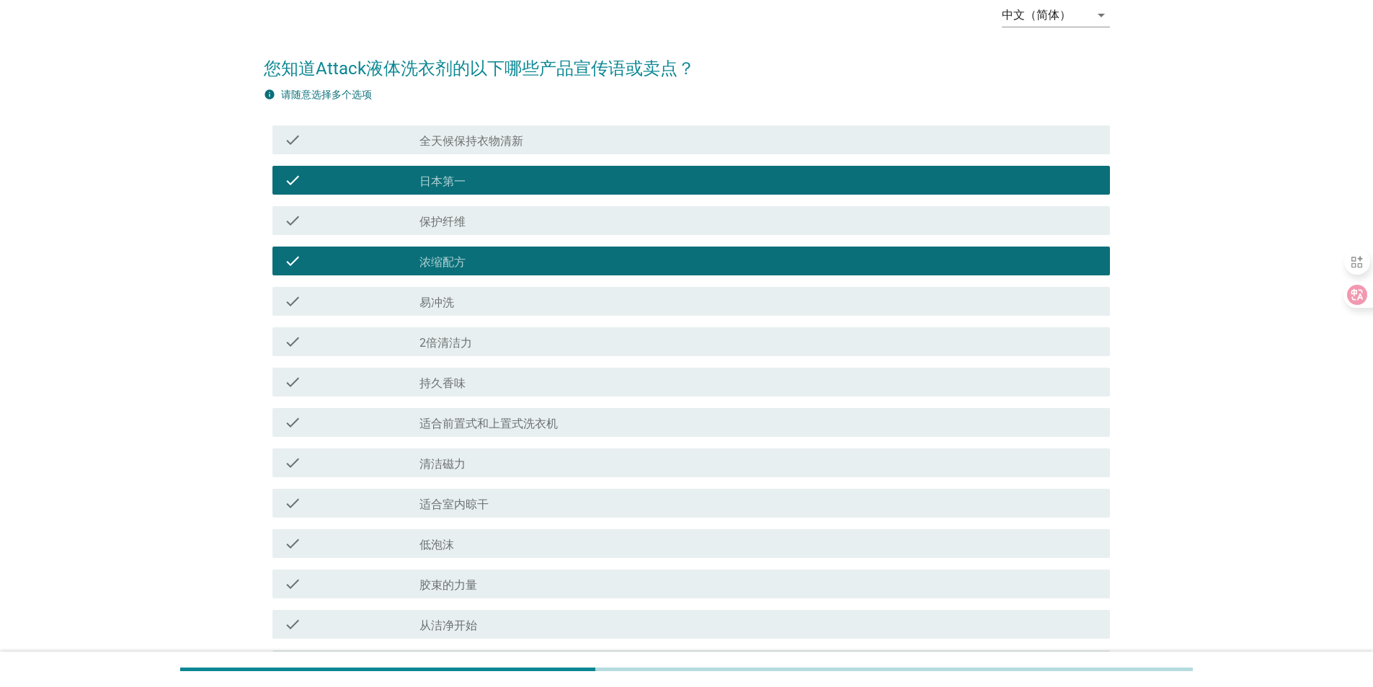
click at [452, 345] on label "2倍清洁力" at bounding box center [446, 343] width 53 height 14
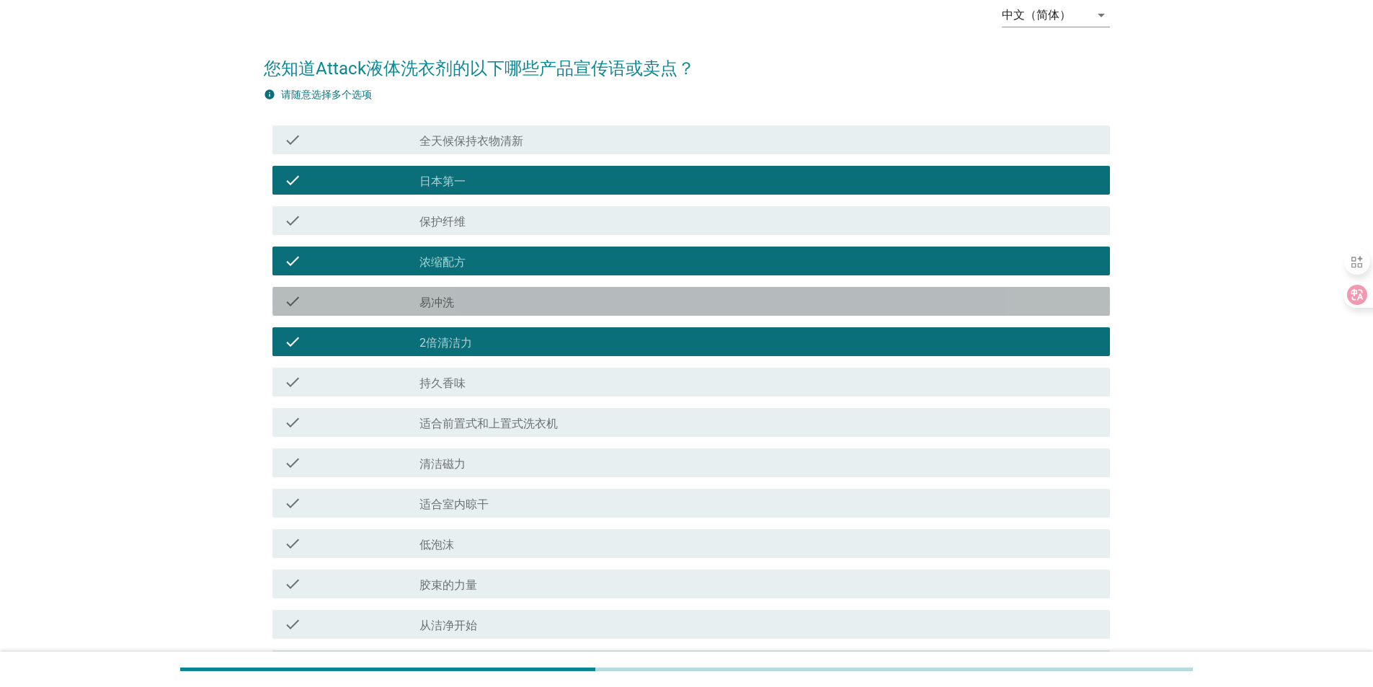
click at [454, 313] on div "check check_box_outline_blank 易冲洗" at bounding box center [691, 301] width 838 height 29
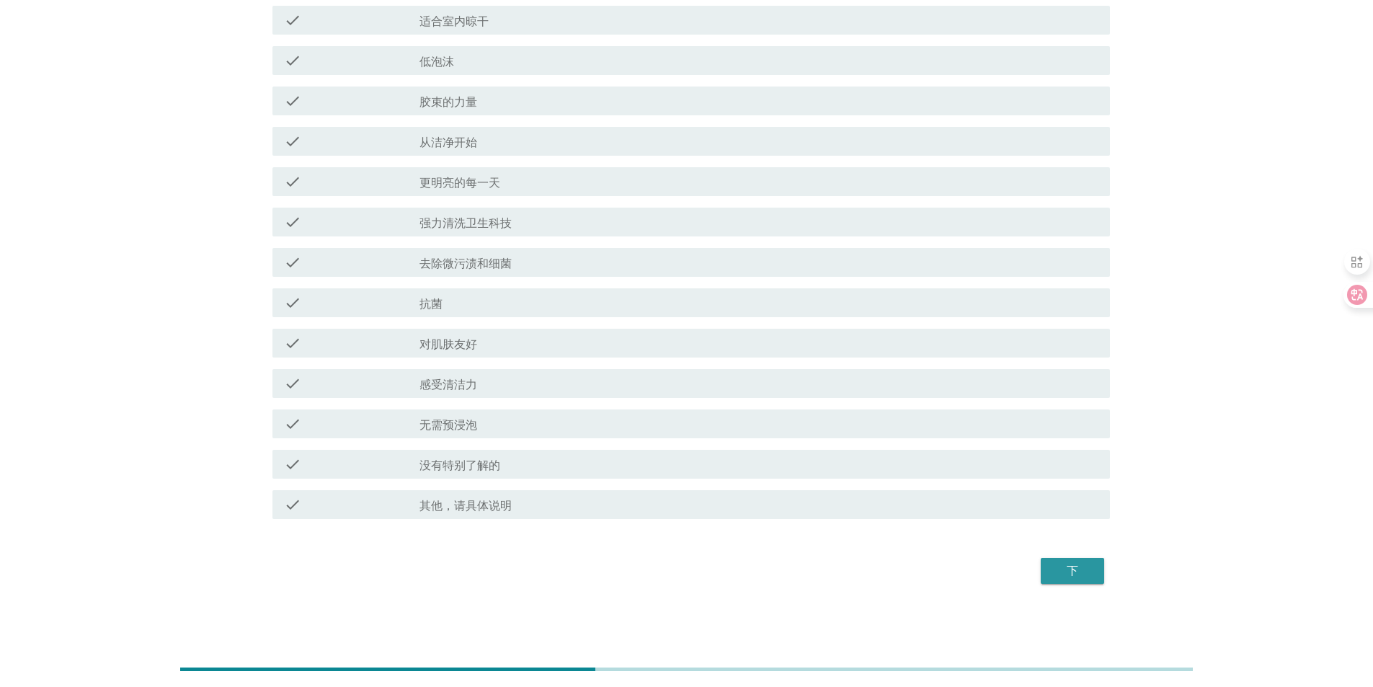
click at [1076, 575] on div "下" at bounding box center [1072, 570] width 40 height 17
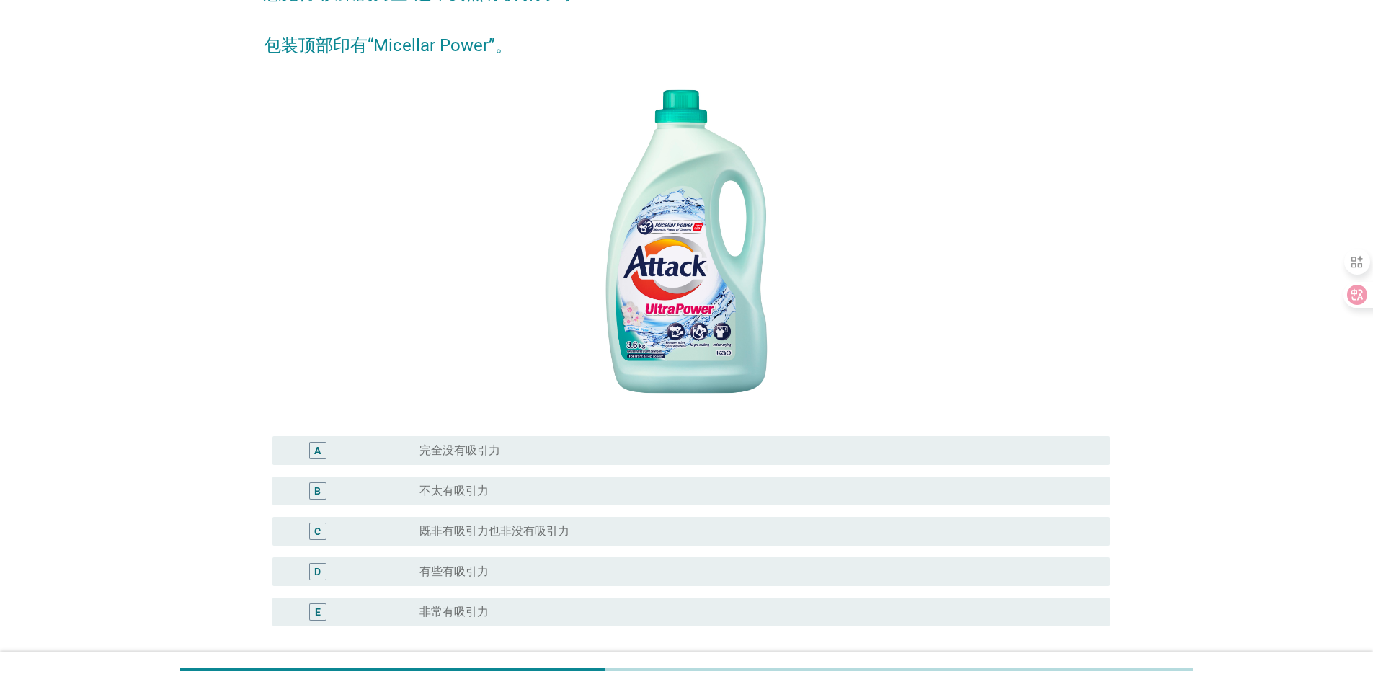
scroll to position [216, 0]
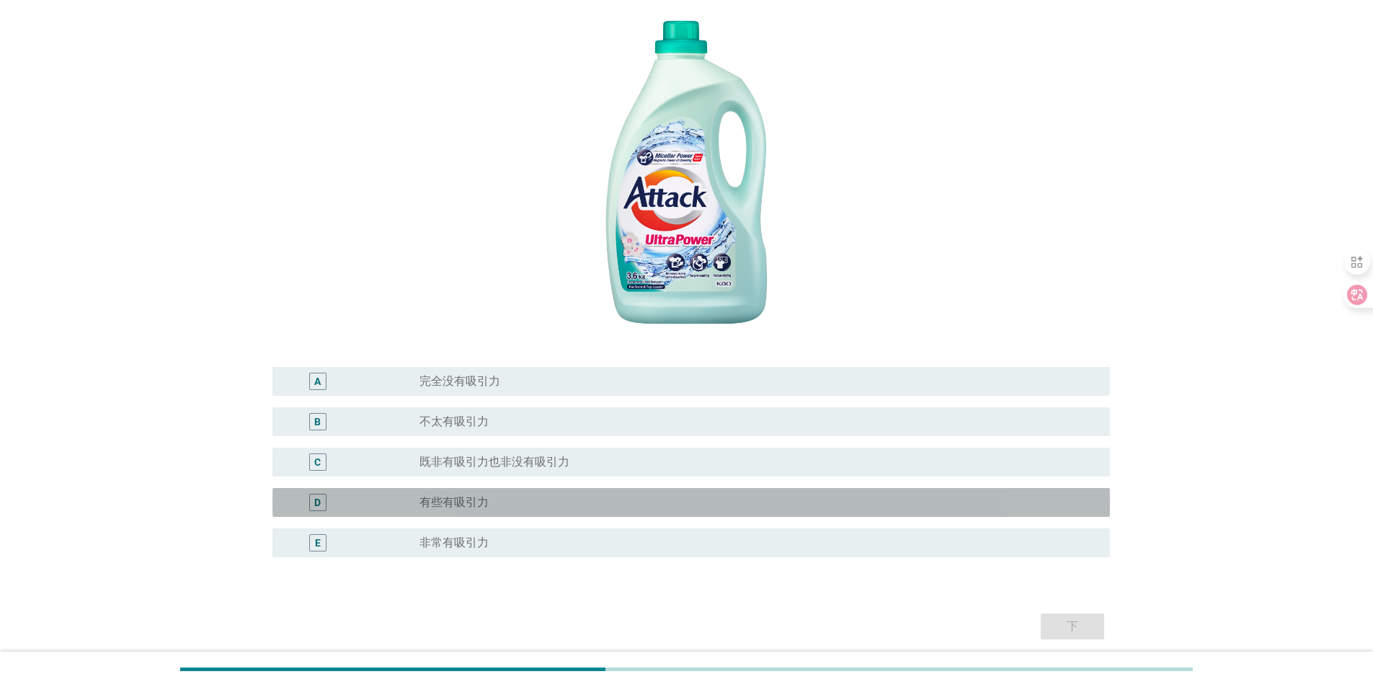
click at [464, 506] on label "有些有吸引力" at bounding box center [454, 502] width 69 height 14
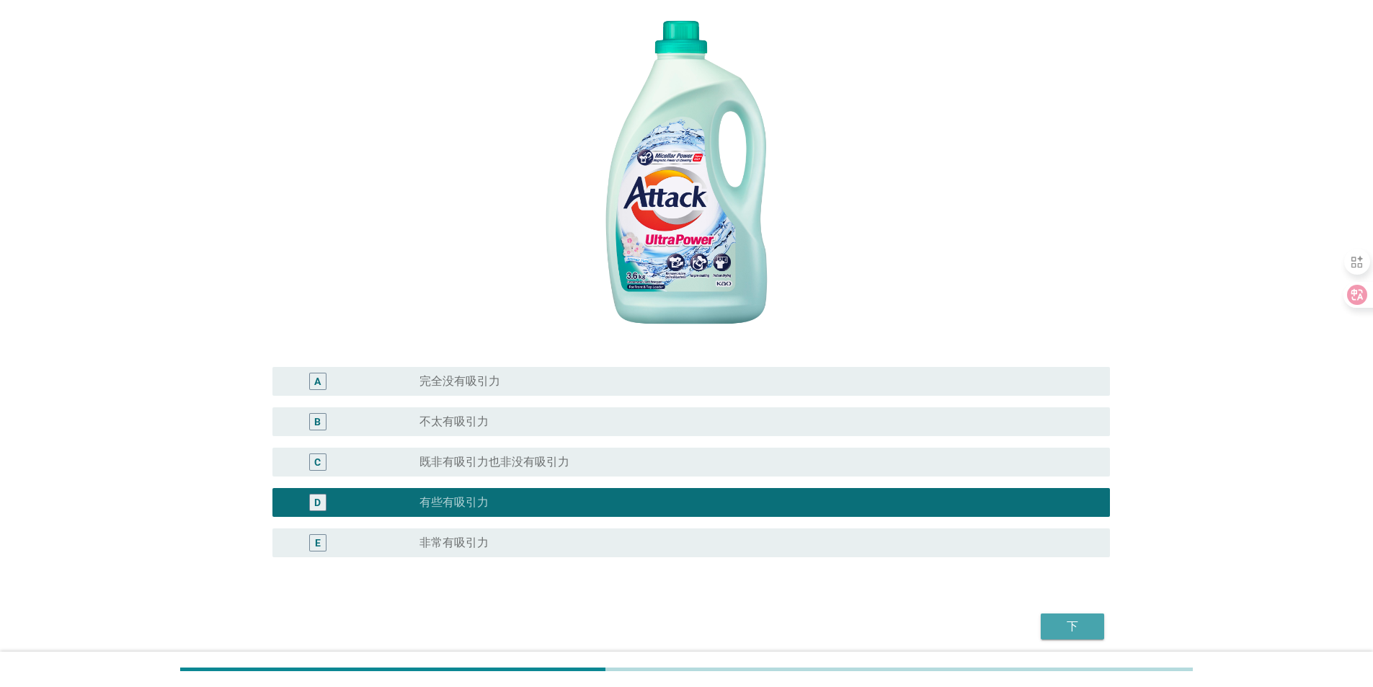
click at [1076, 627] on div "下" at bounding box center [1072, 626] width 40 height 17
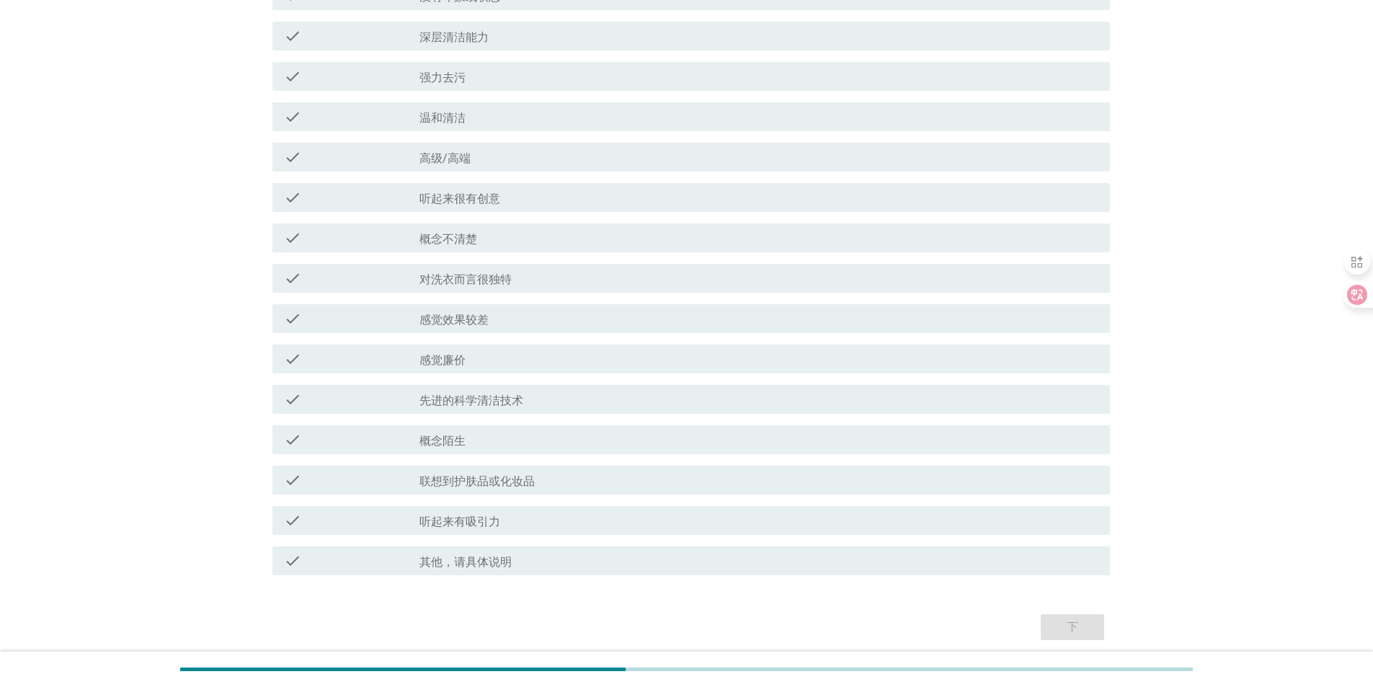
scroll to position [0, 0]
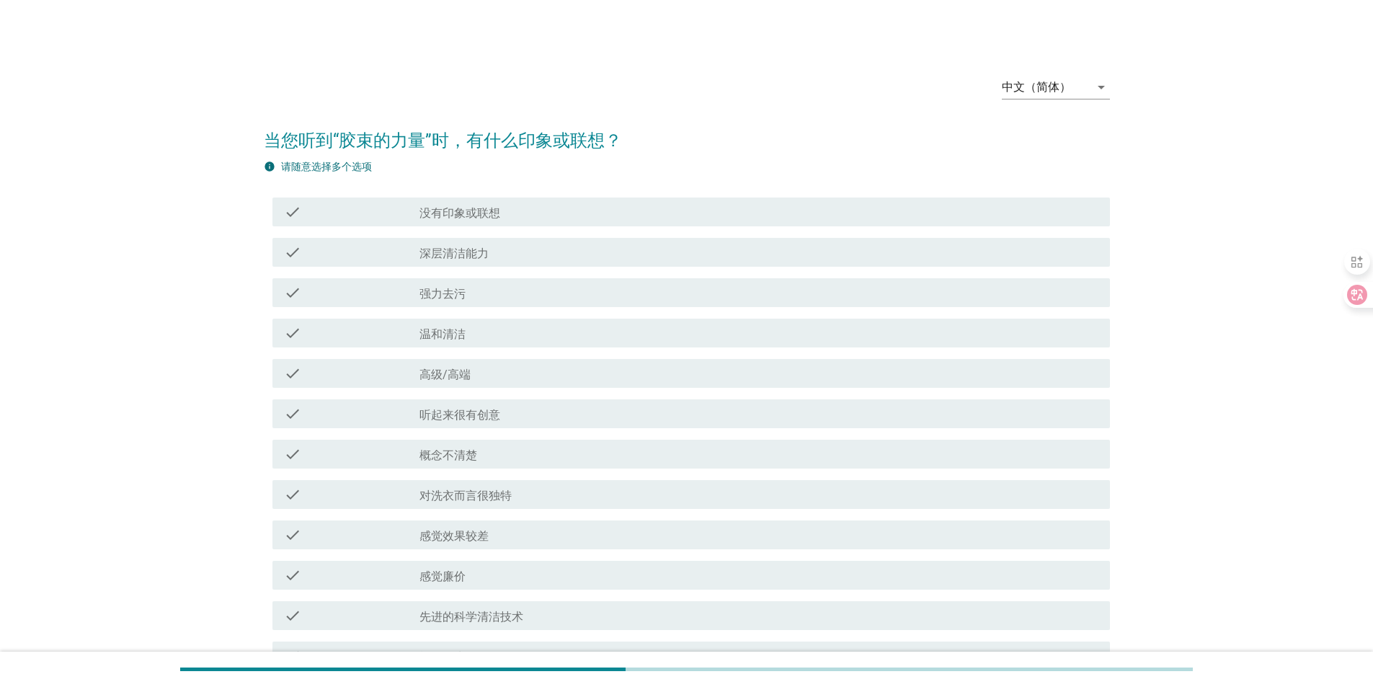
click at [464, 296] on label "强力去污" at bounding box center [443, 294] width 46 height 14
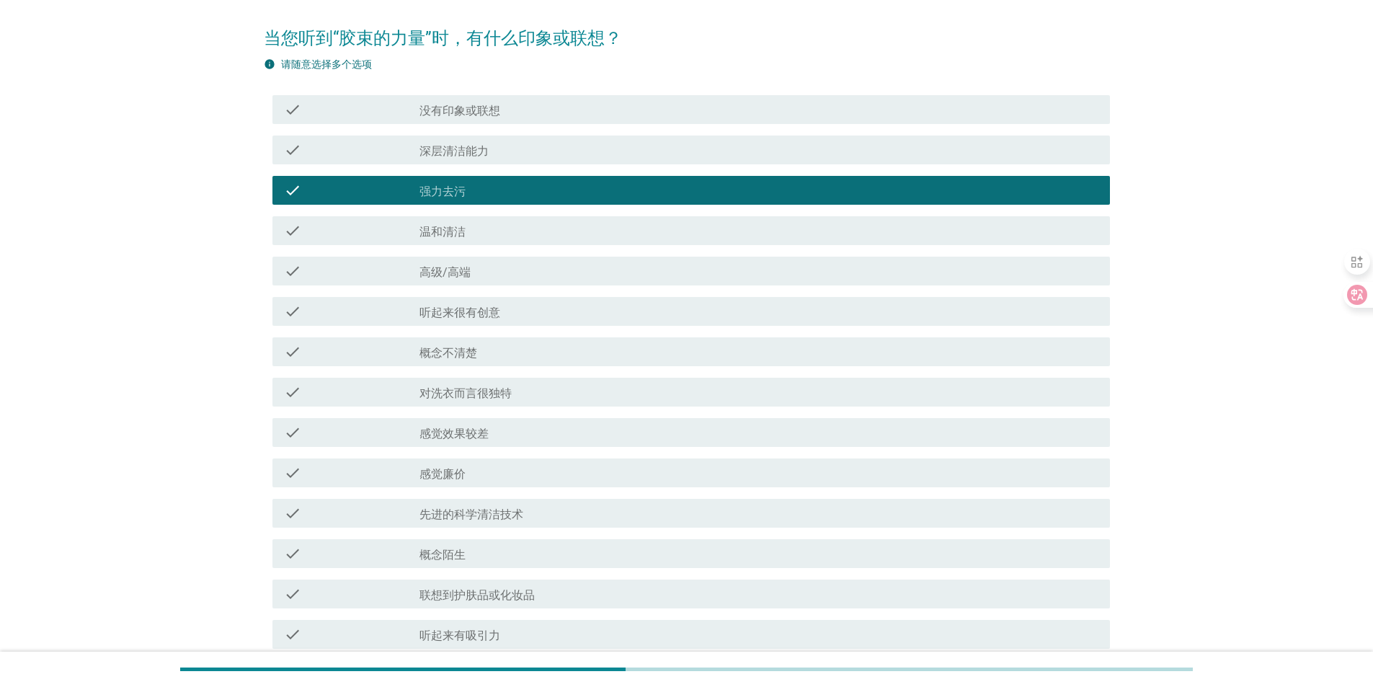
scroll to position [272, 0]
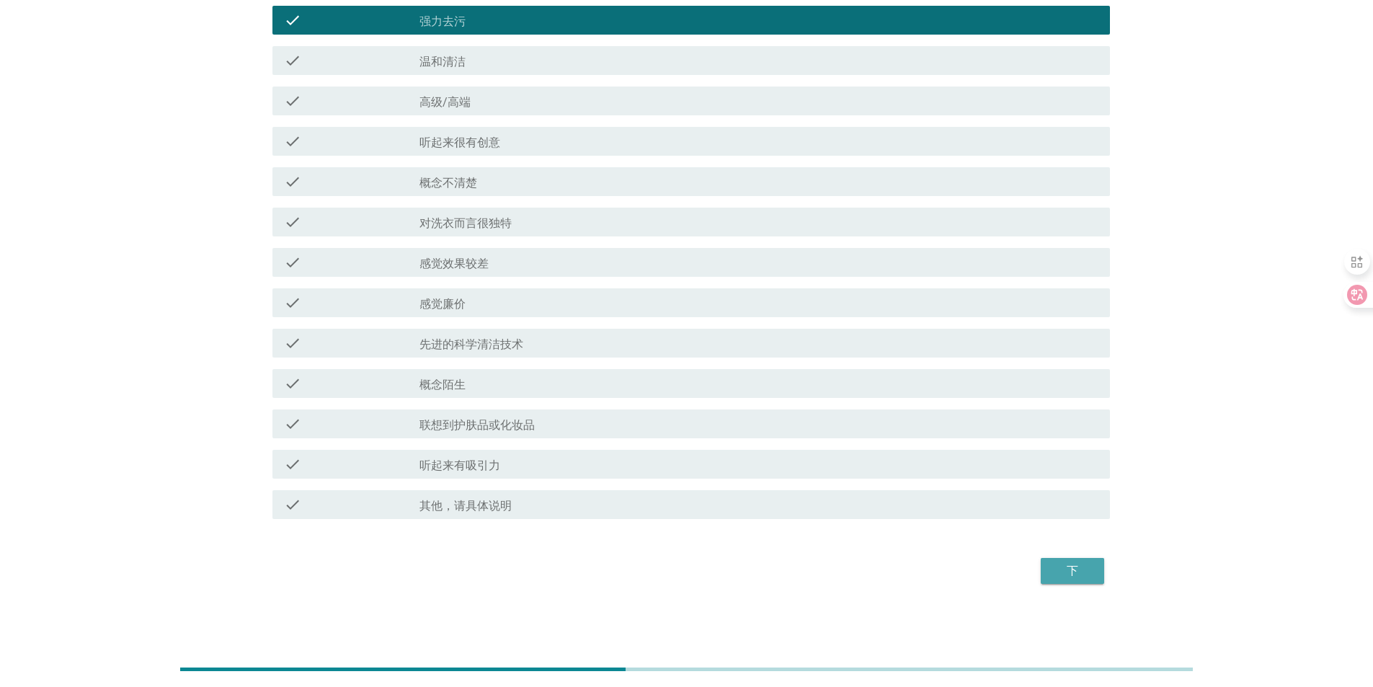
click at [1069, 569] on div "下" at bounding box center [1072, 570] width 40 height 17
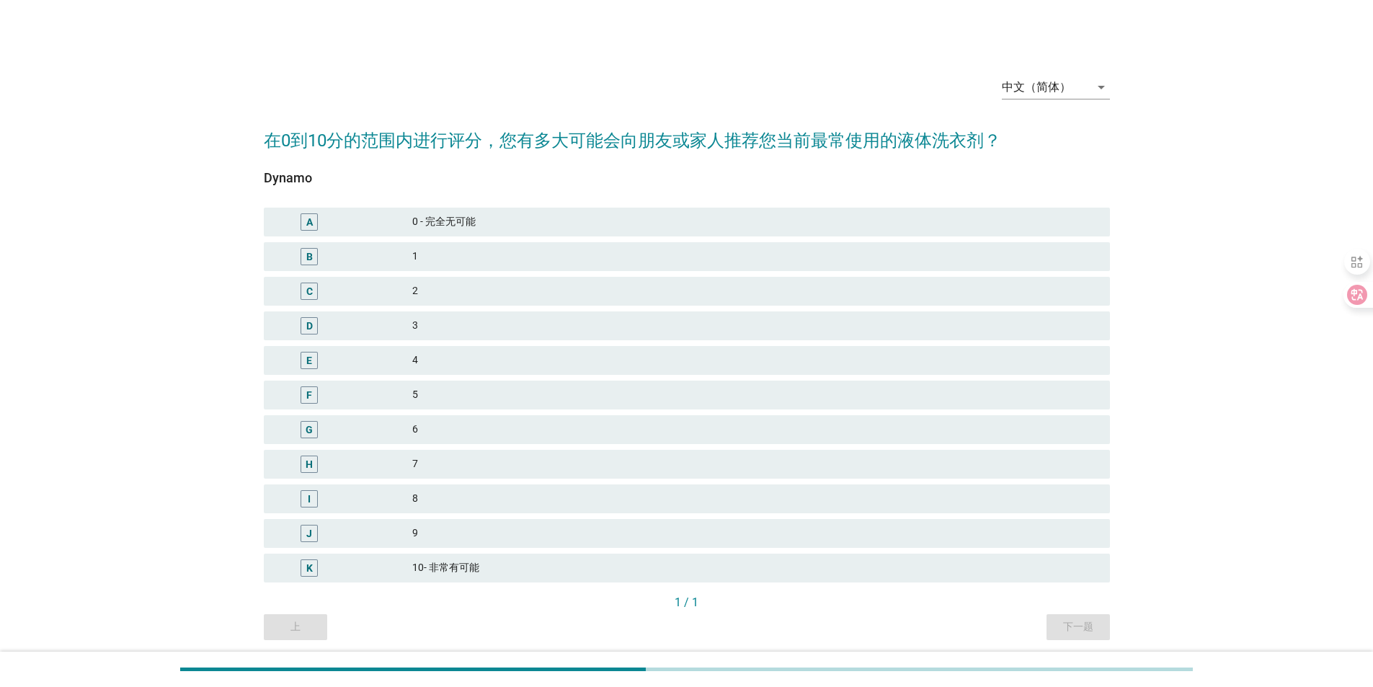
click at [542, 518] on div "J 9" at bounding box center [687, 533] width 852 height 35
click at [495, 525] on div "9" at bounding box center [755, 533] width 686 height 17
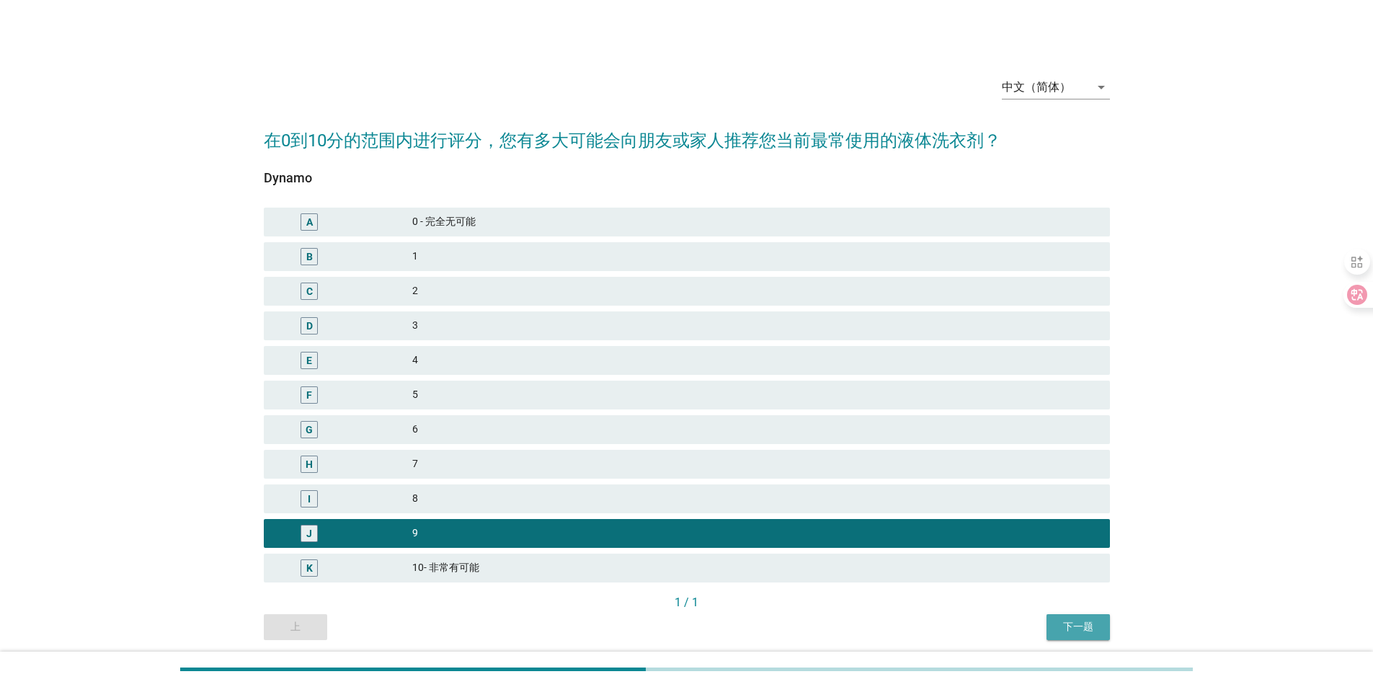
click at [1084, 628] on div "下一题" at bounding box center [1078, 626] width 40 height 15
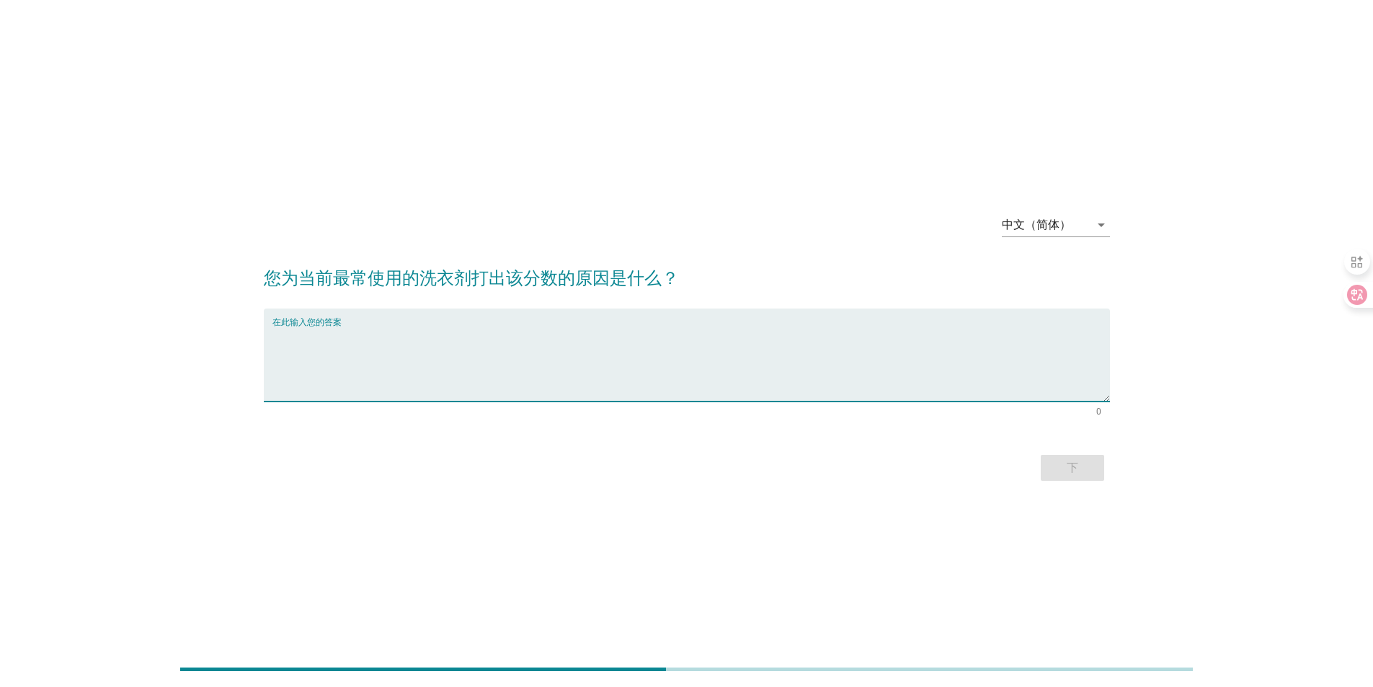
click at [574, 330] on textarea "在此输入您的答案" at bounding box center [691, 364] width 838 height 76
click at [295, 337] on textarea "在此输入您的答案" at bounding box center [691, 364] width 838 height 76
type textarea "去污能力超强，领口、袖口的顽固污渍都能洗净，还很温和，不伤手也不伤衣物，香味也很自然持久，用着特别省心 。"
click at [1077, 467] on div "下" at bounding box center [1072, 467] width 40 height 17
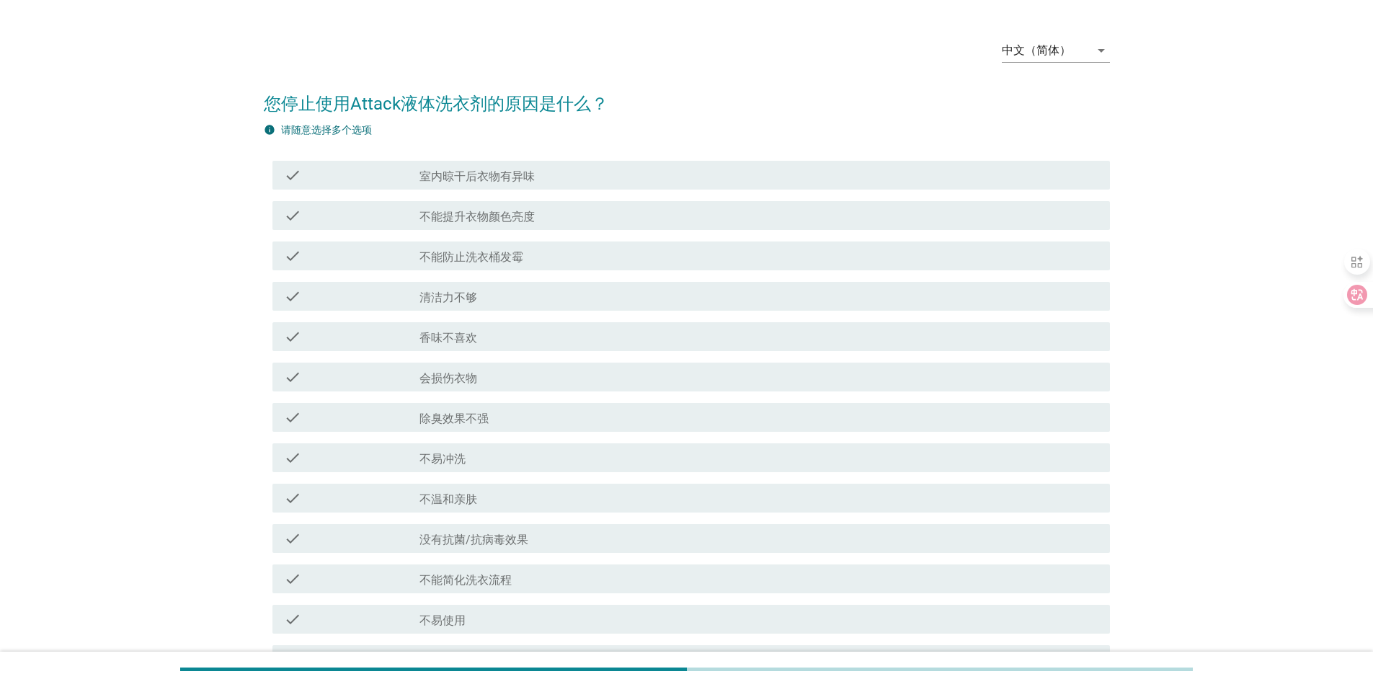
scroll to position [72, 0]
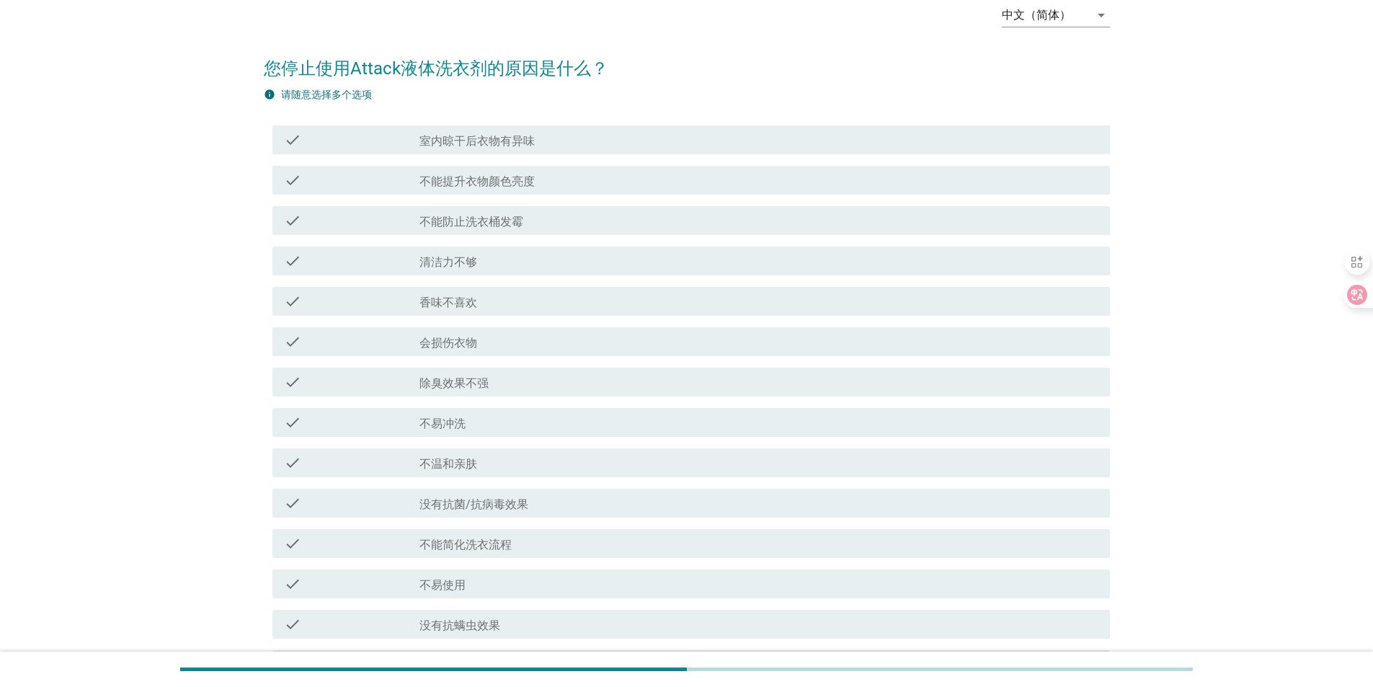
click at [513, 281] on div "check check_box_outline_blank 香味不喜欢" at bounding box center [687, 301] width 846 height 40
click at [472, 203] on div "check check_box_outline_blank 不能防止洗衣桶发霉" at bounding box center [687, 220] width 846 height 40
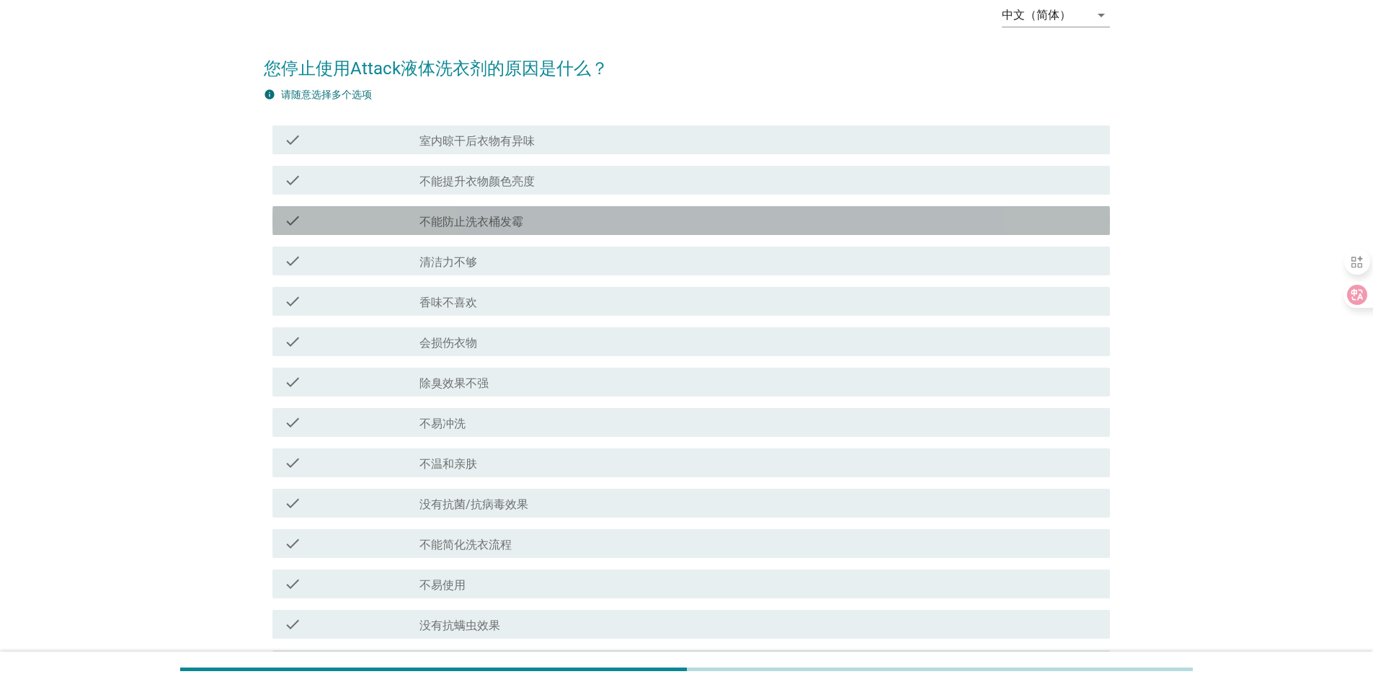
drag, startPoint x: 456, startPoint y: 224, endPoint x: 464, endPoint y: 283, distance: 58.8
click at [456, 223] on label "不能防止洗衣桶发霉" at bounding box center [472, 222] width 104 height 14
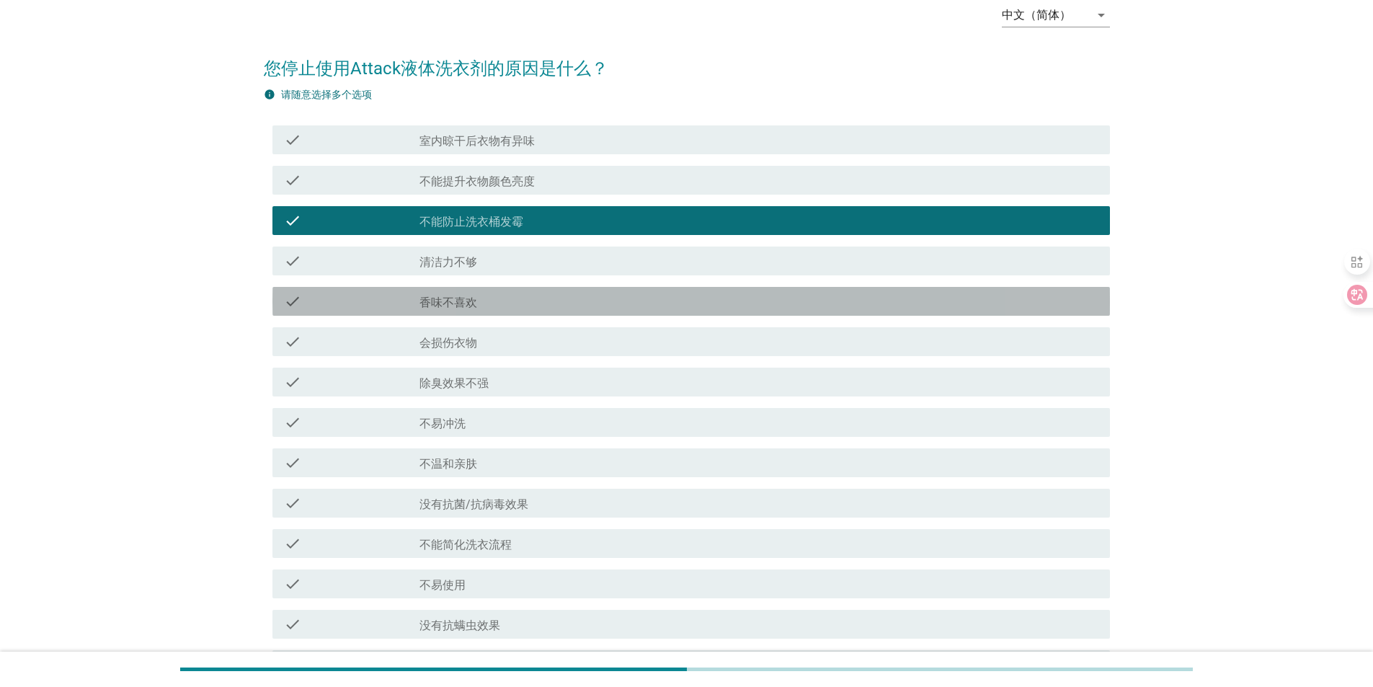
click at [461, 304] on label "香味不喜欢" at bounding box center [449, 303] width 58 height 14
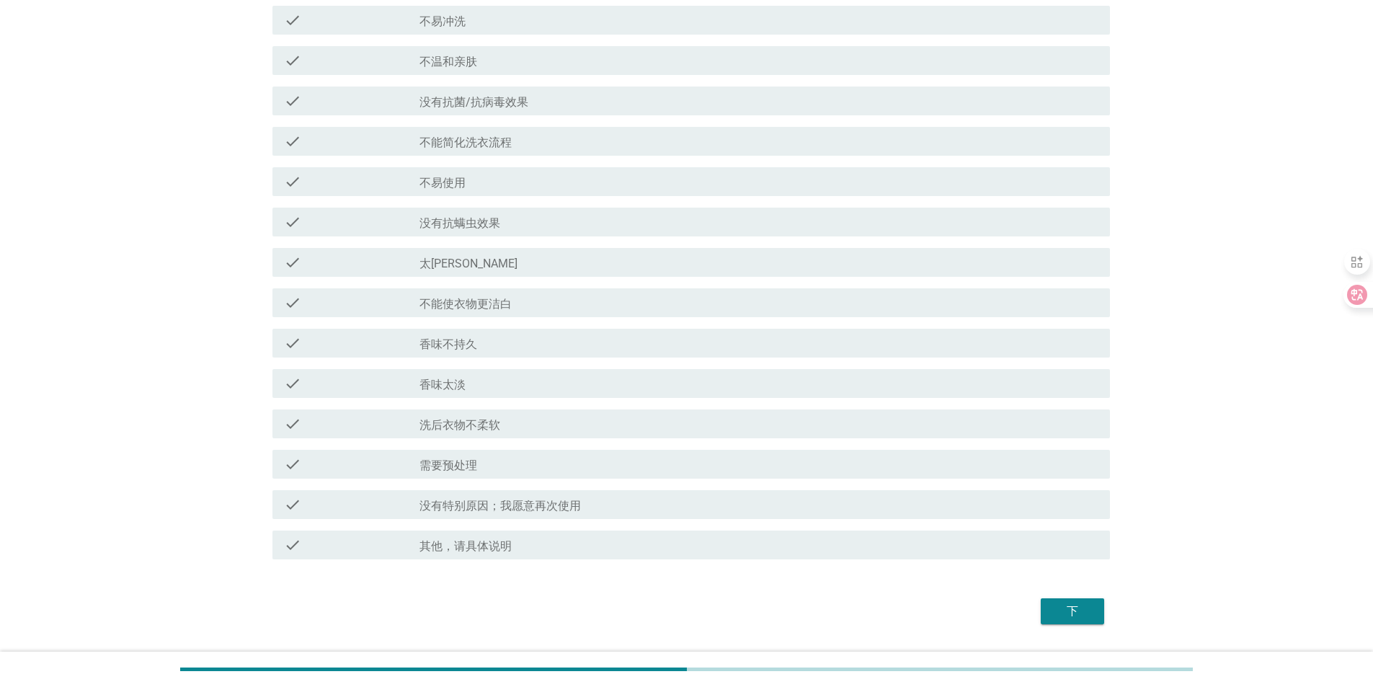
scroll to position [515, 0]
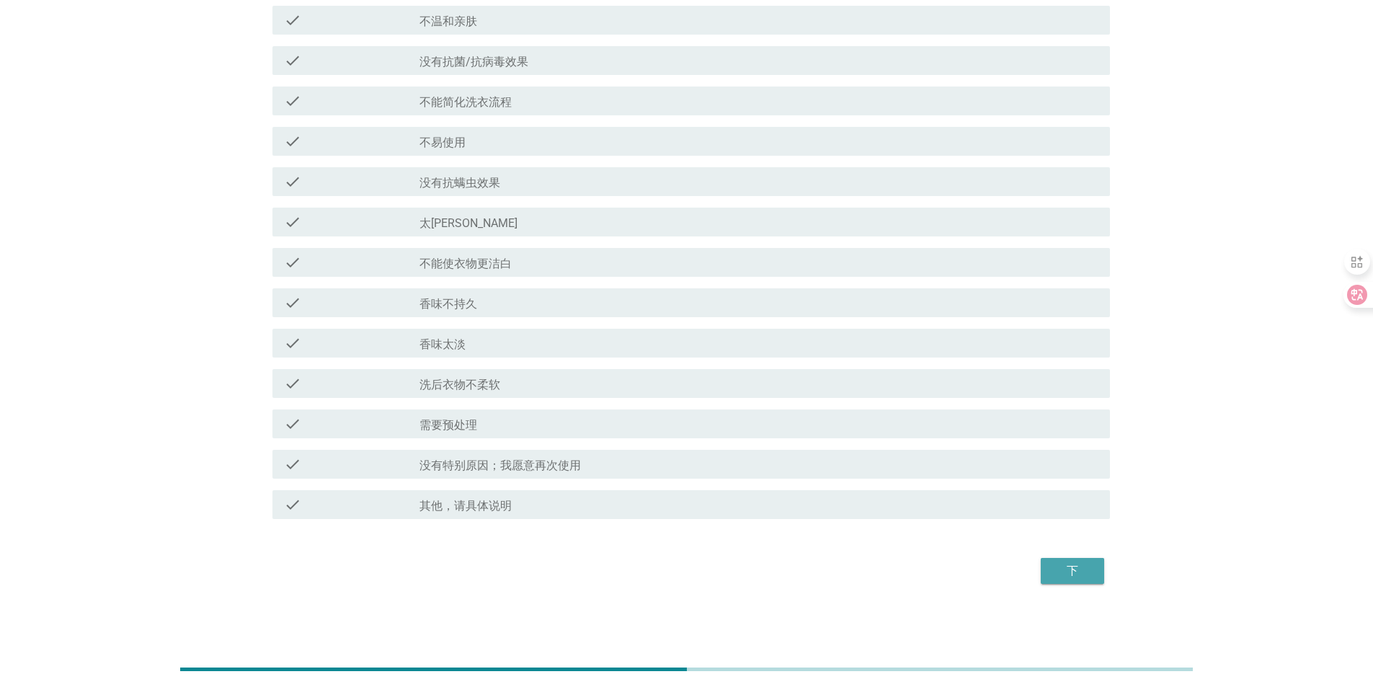
click at [1081, 576] on div "下" at bounding box center [1072, 570] width 40 height 17
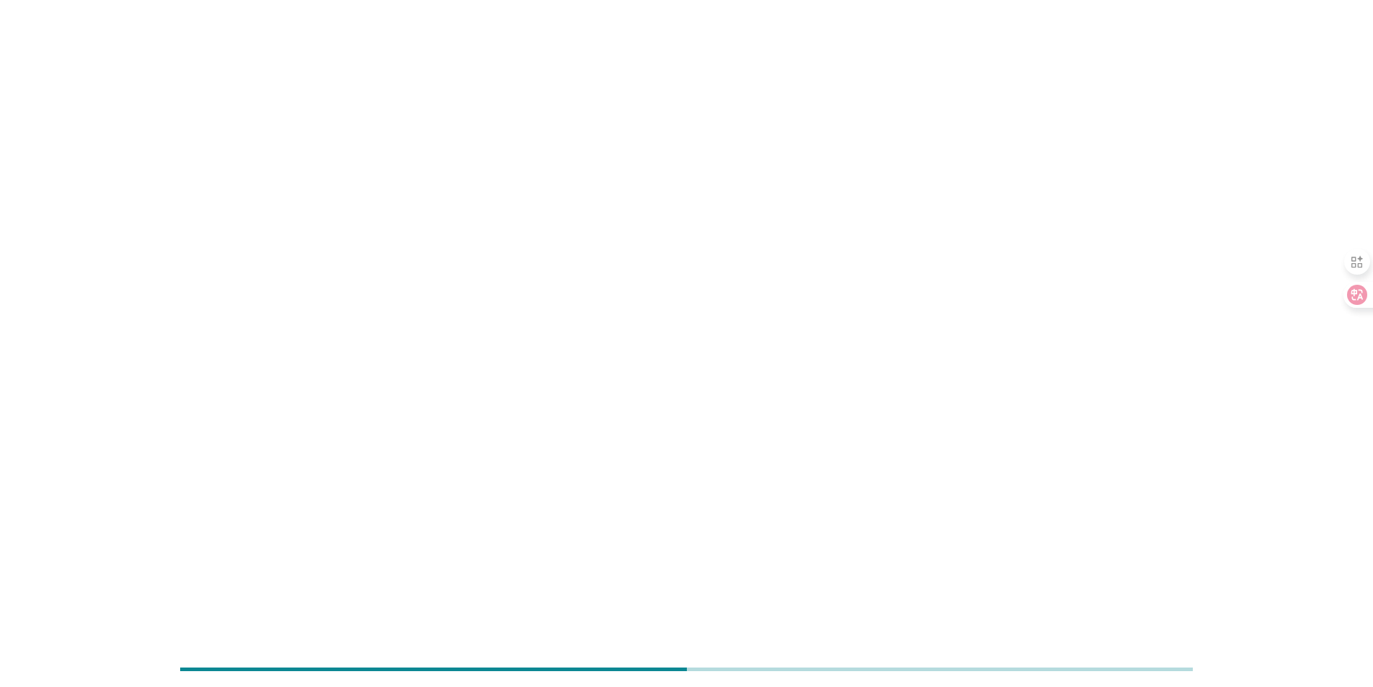
scroll to position [0, 0]
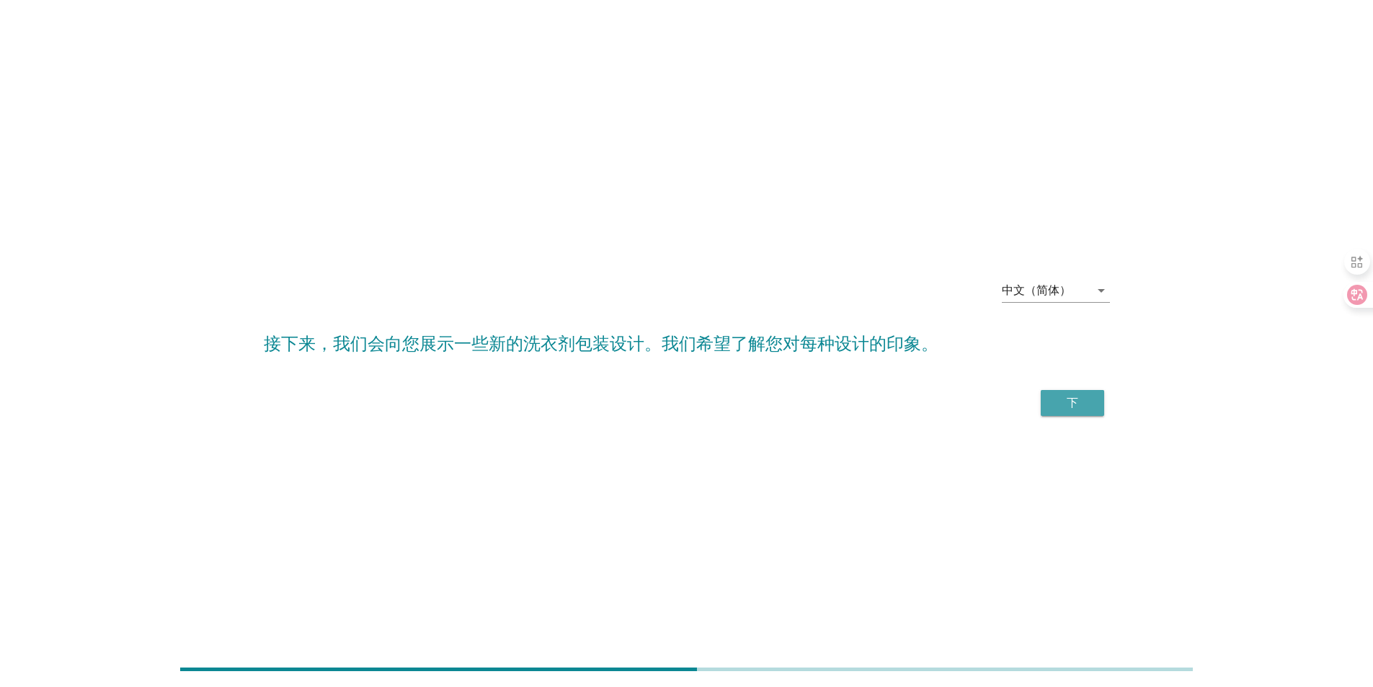
click at [1059, 402] on div "下" at bounding box center [1072, 402] width 40 height 17
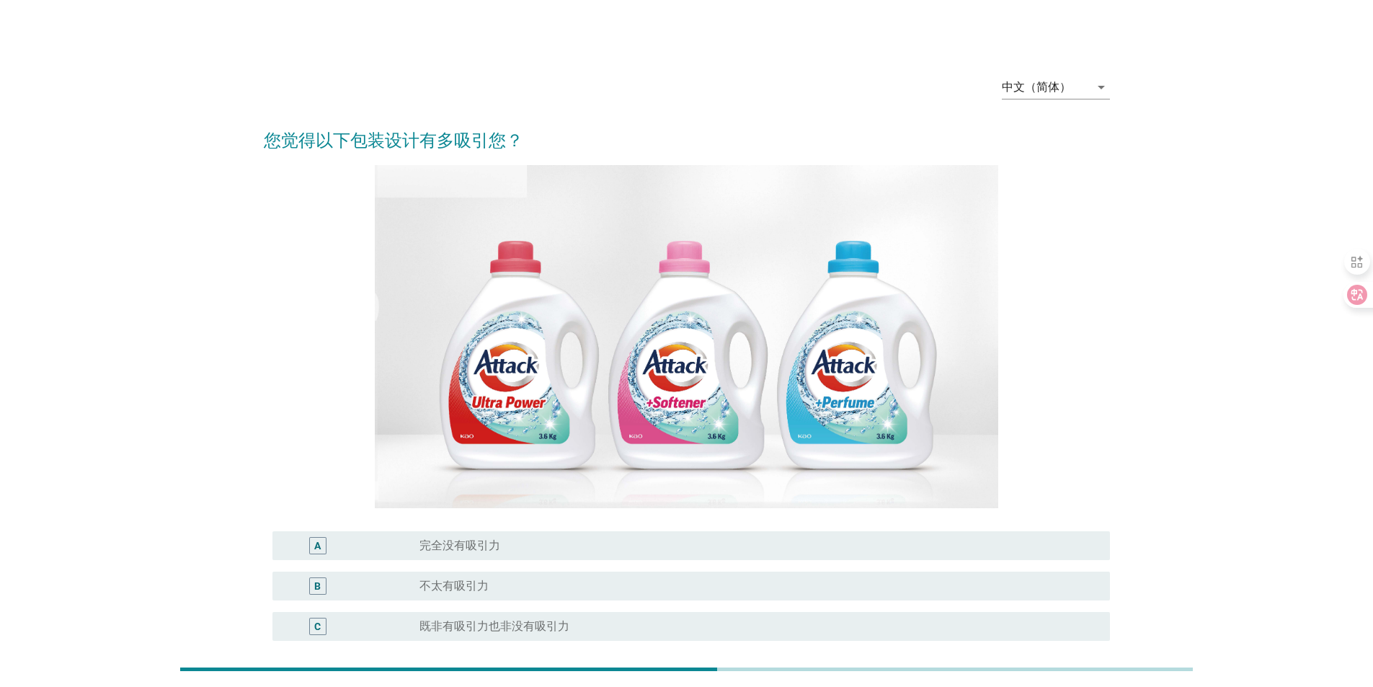
click at [449, 579] on label "不太有吸引力" at bounding box center [454, 586] width 69 height 14
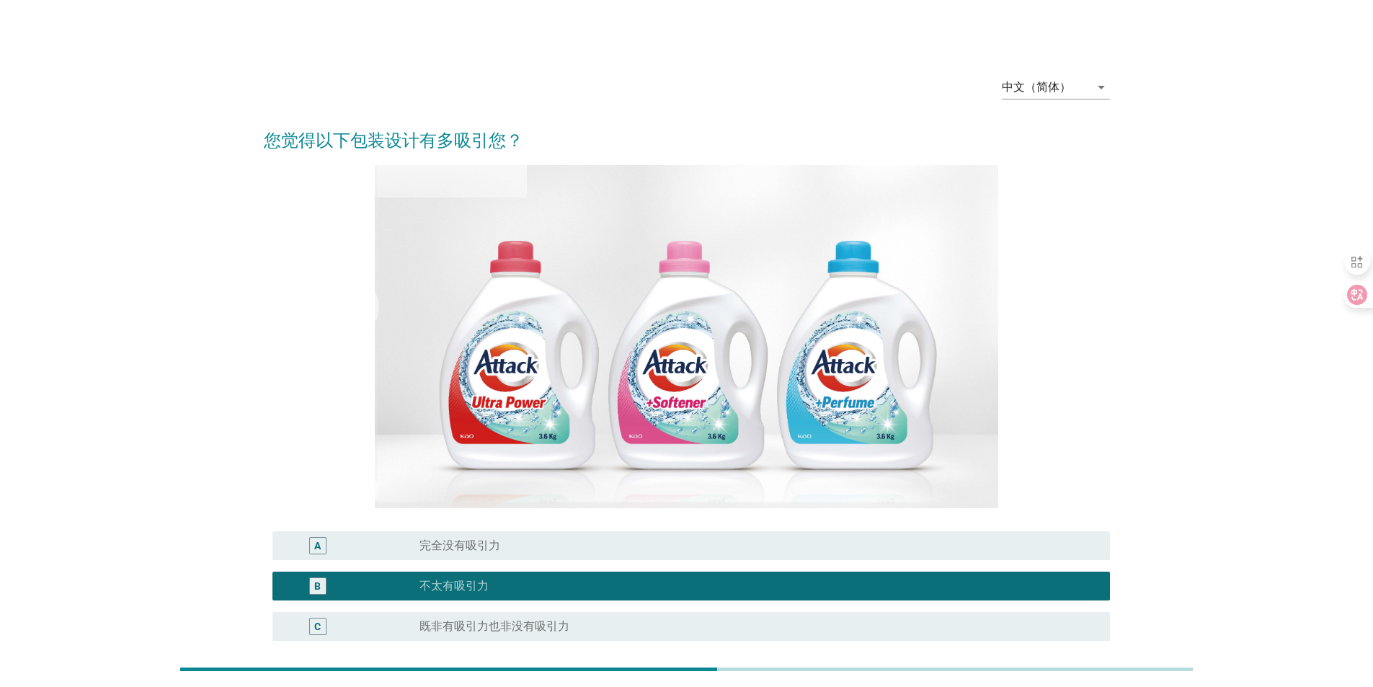
click at [497, 660] on div "radio_button_unchecked 有些有吸引力" at bounding box center [754, 667] width 668 height 14
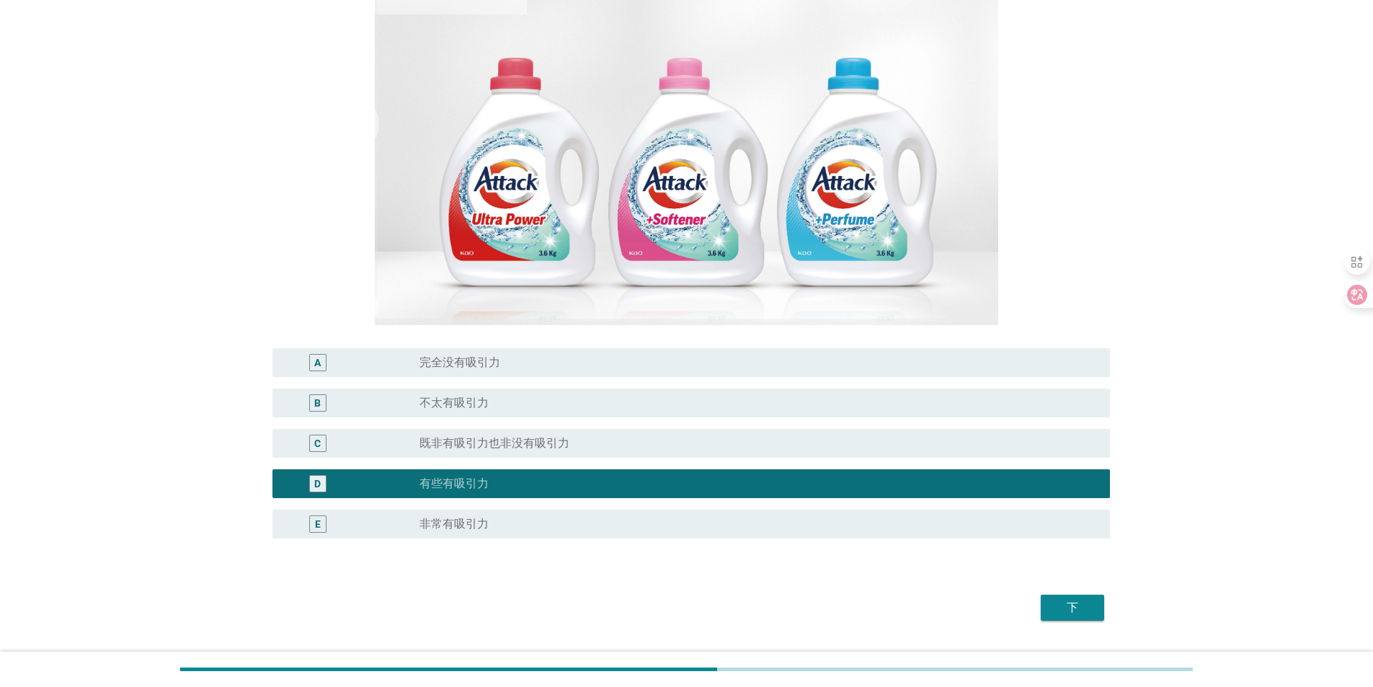
scroll to position [220, 0]
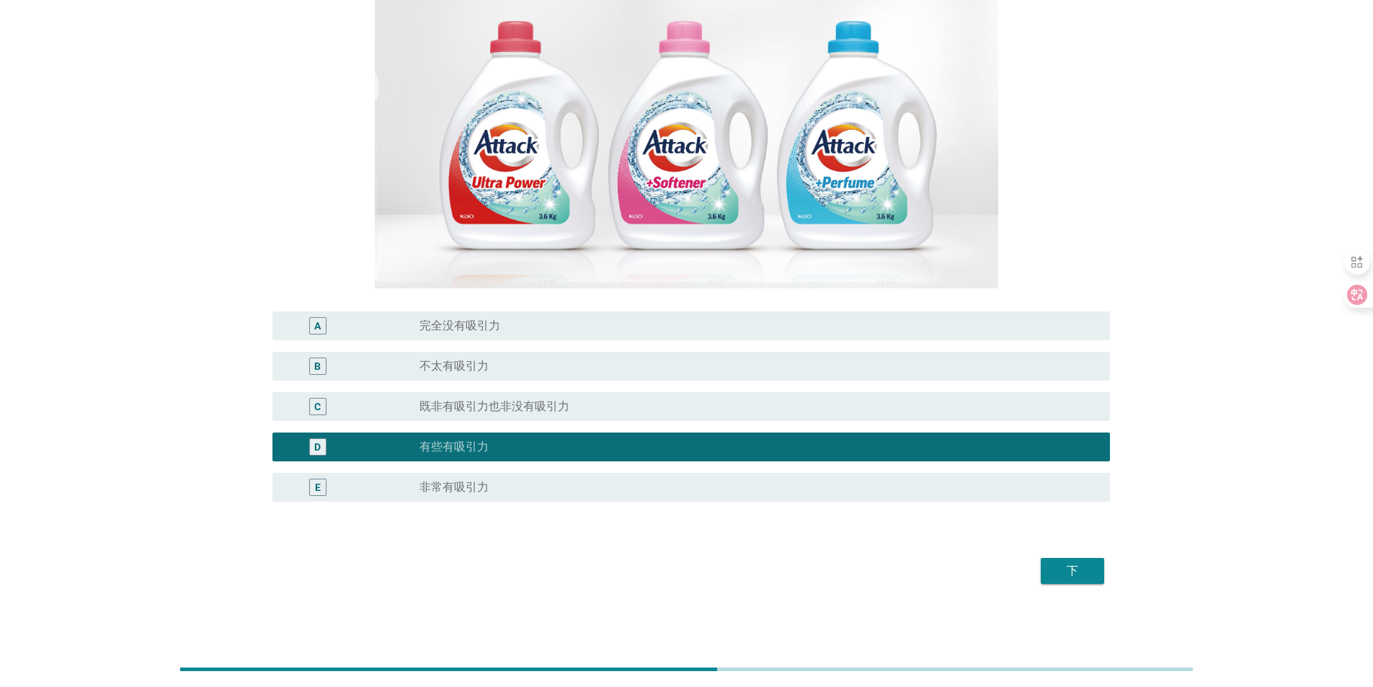
click at [1079, 577] on div "下" at bounding box center [1072, 570] width 40 height 17
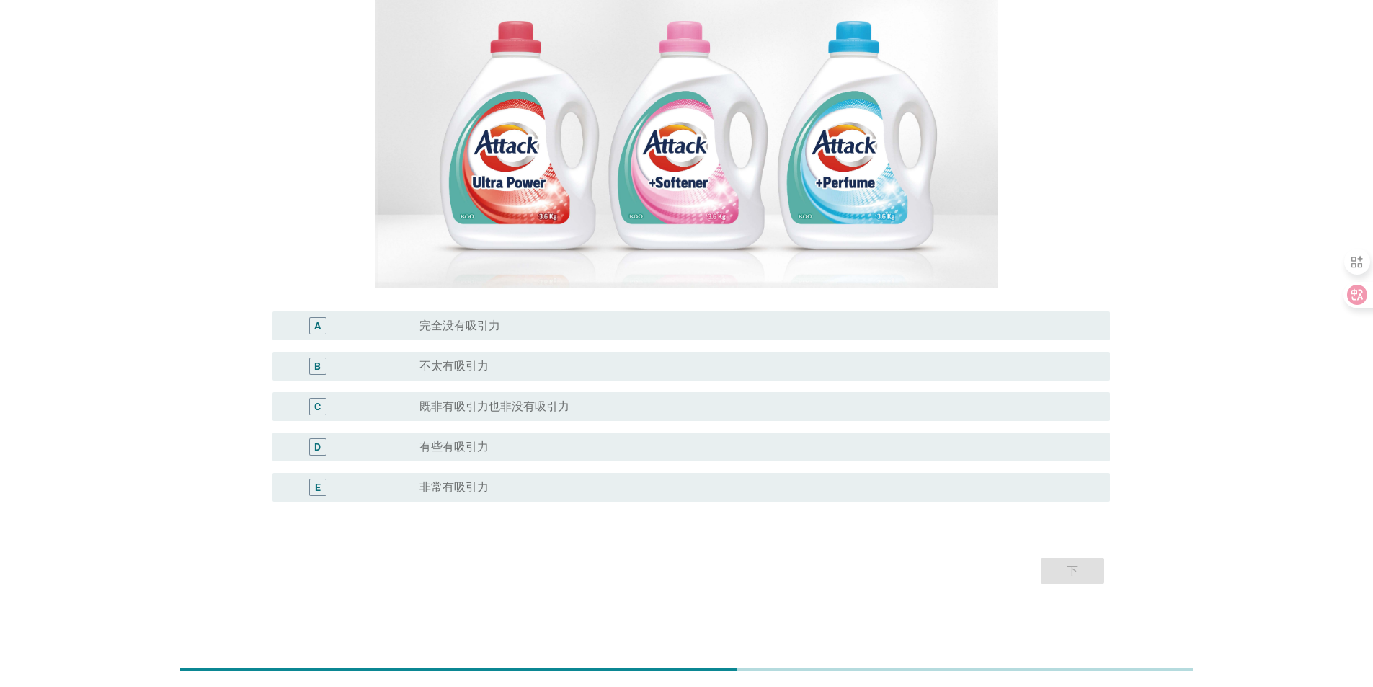
scroll to position [0, 0]
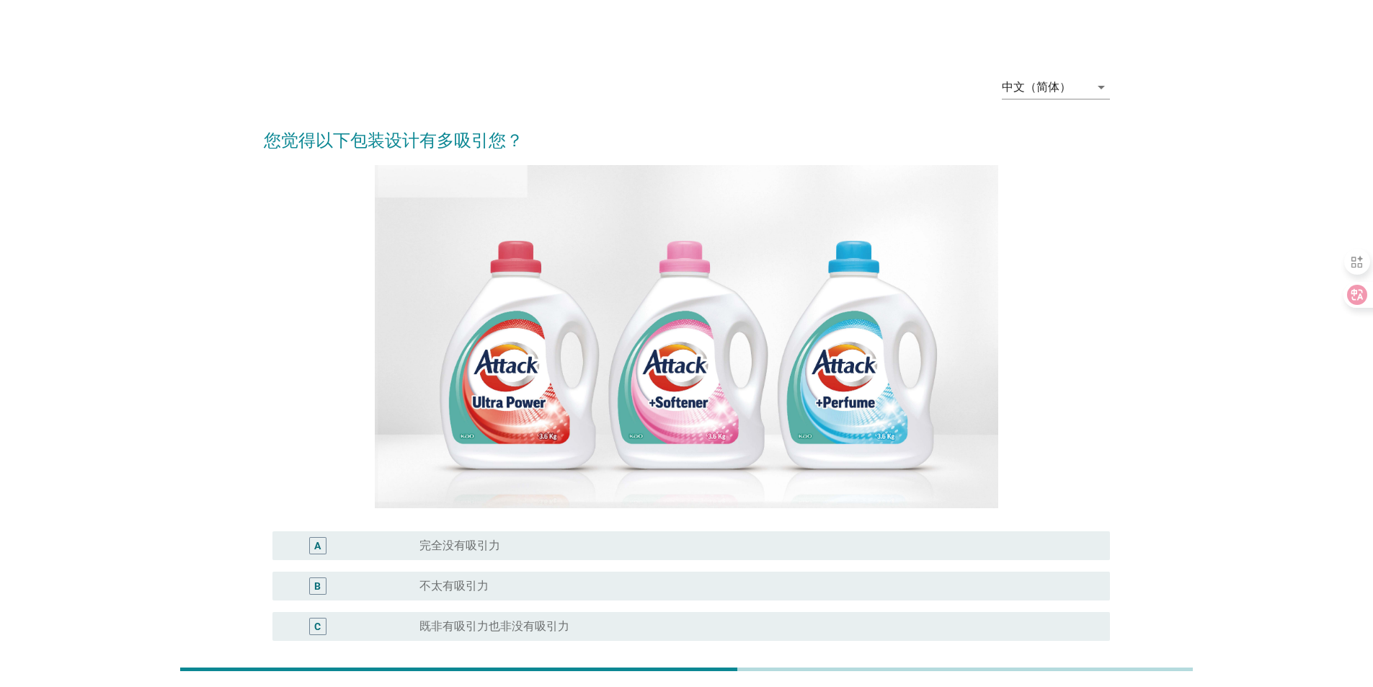
click at [500, 660] on div "radio_button_unchecked 有些有吸引力" at bounding box center [754, 667] width 668 height 14
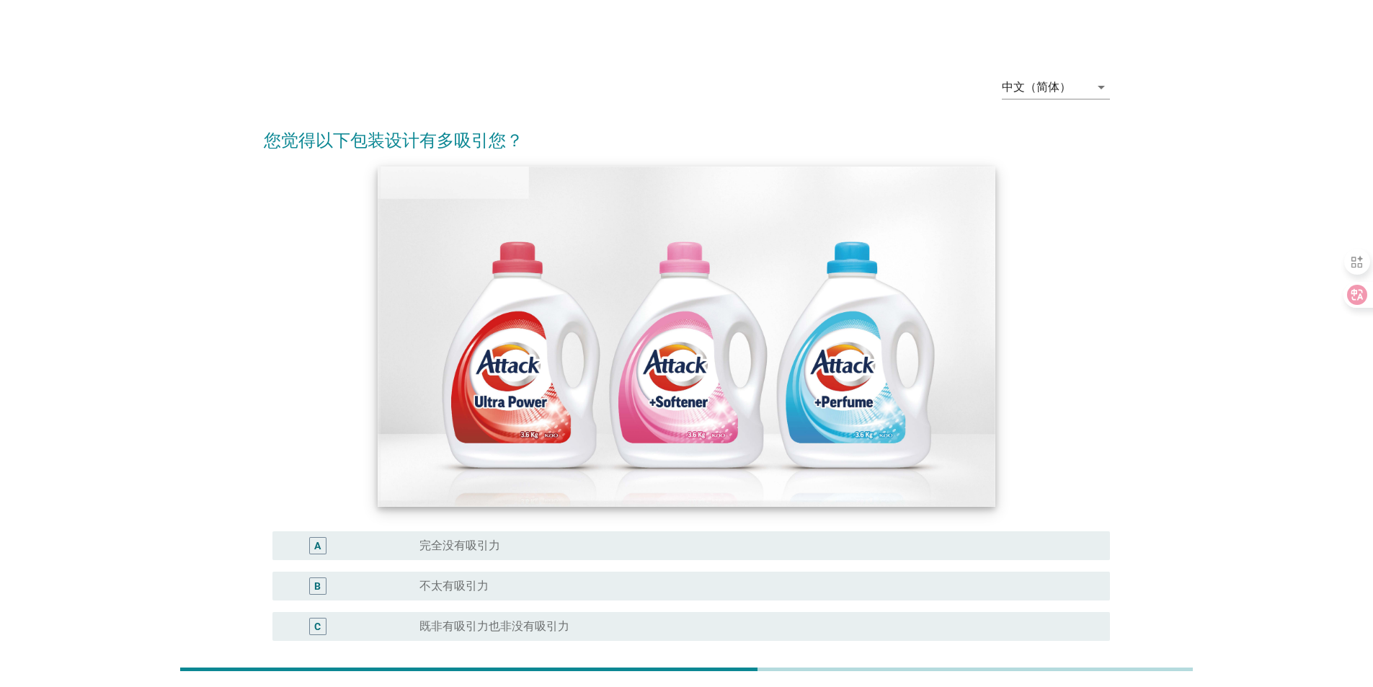
click at [466, 407] on img at bounding box center [687, 337] width 618 height 340
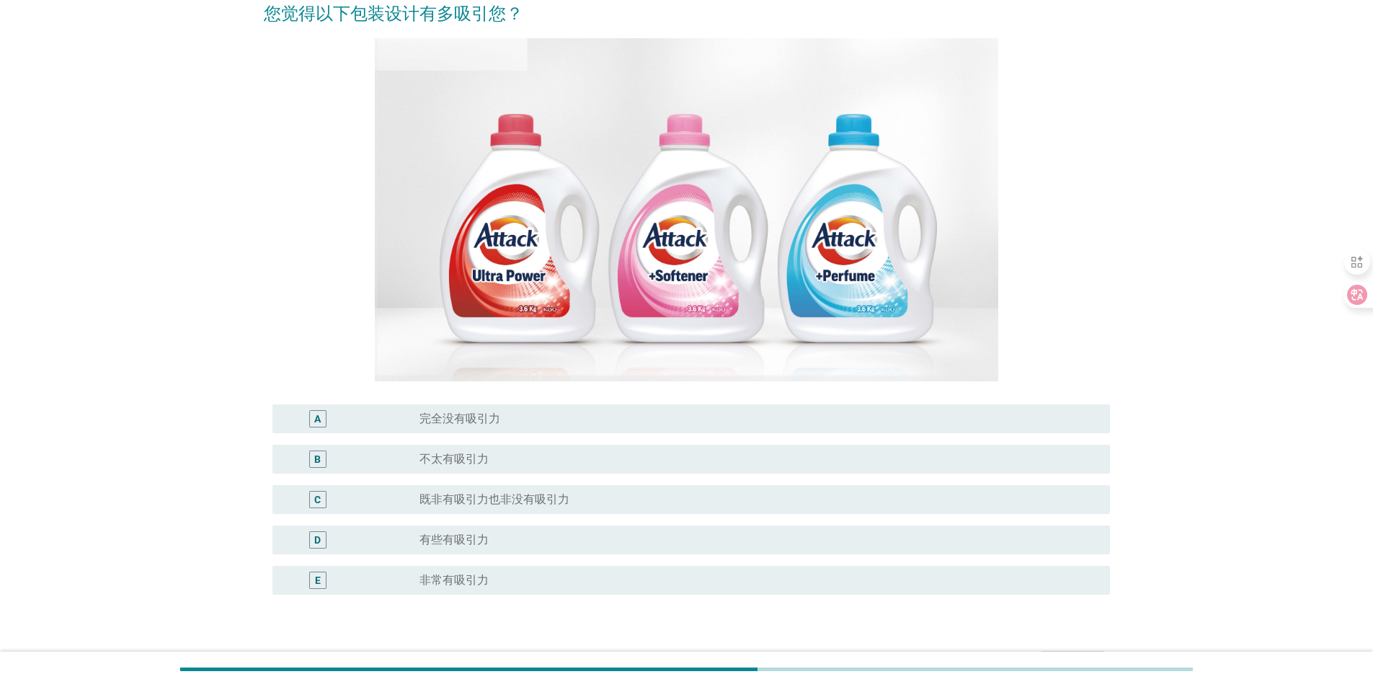
scroll to position [216, 0]
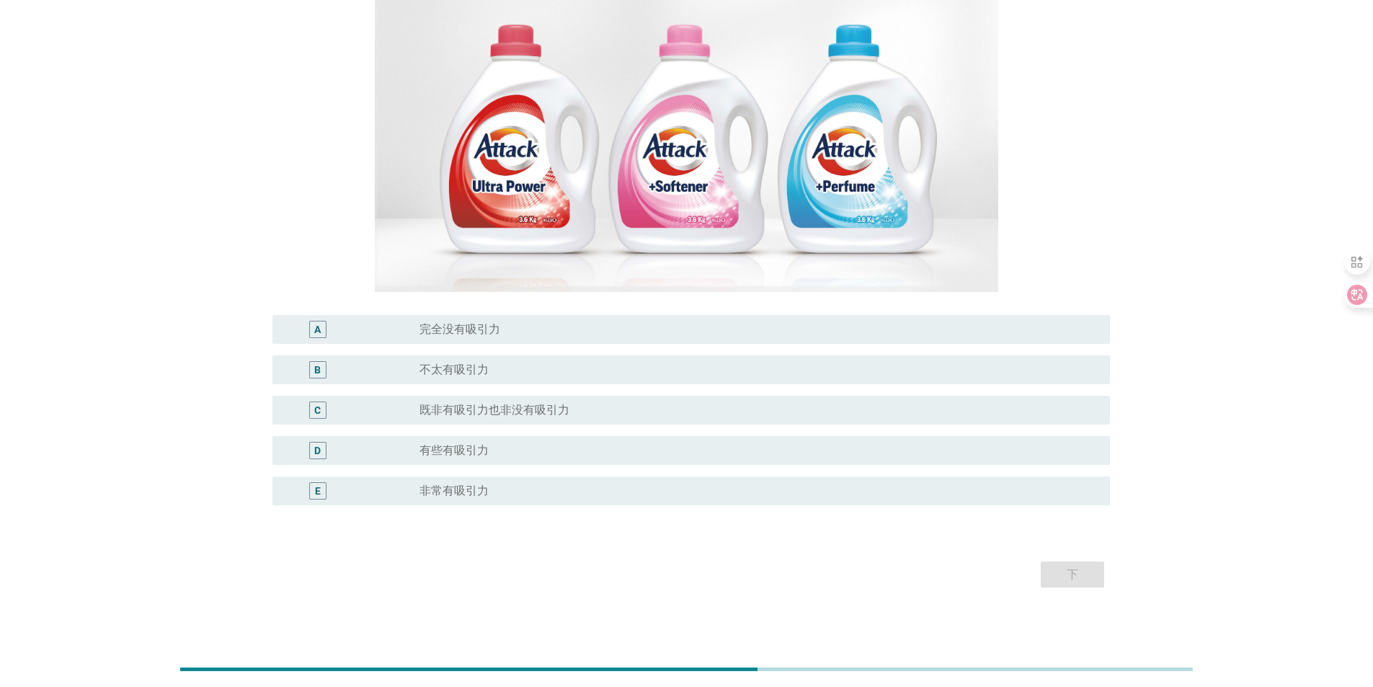
click at [468, 461] on div "D radio_button_unchecked 有些有吸引力" at bounding box center [691, 450] width 838 height 29
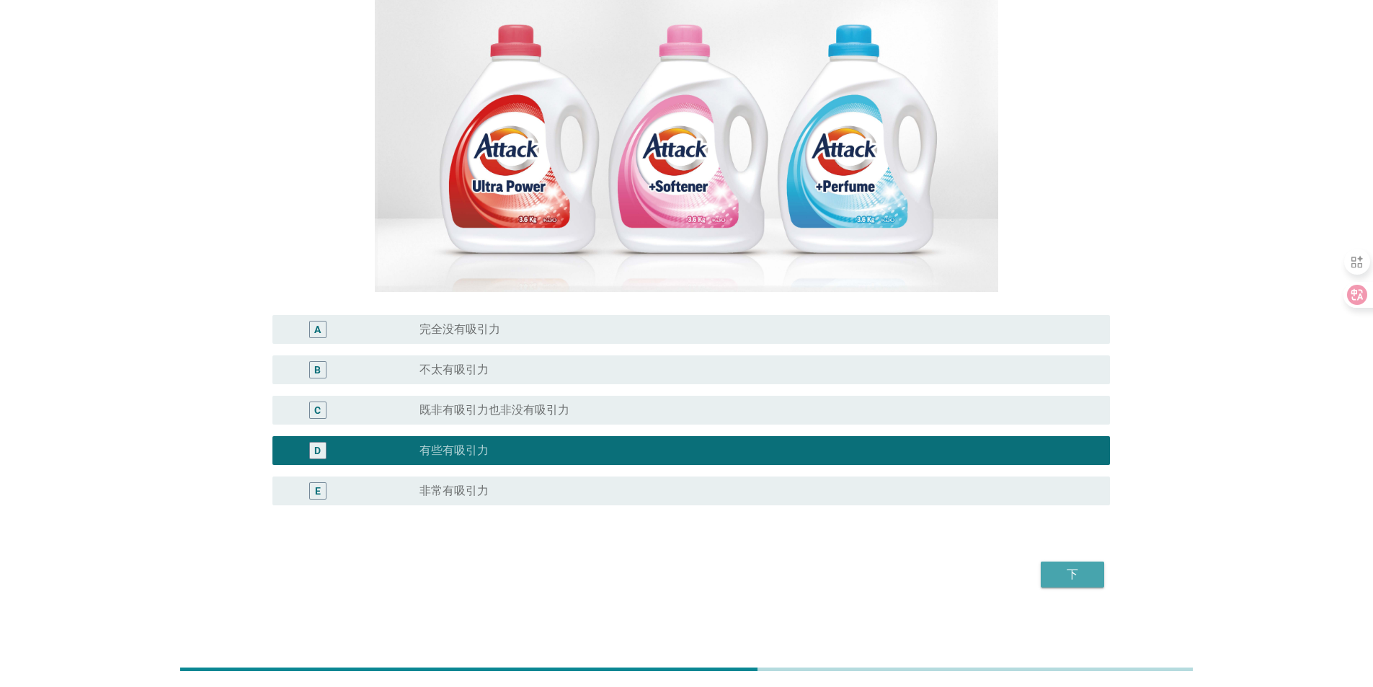
click at [1088, 580] on div "下" at bounding box center [1072, 574] width 40 height 17
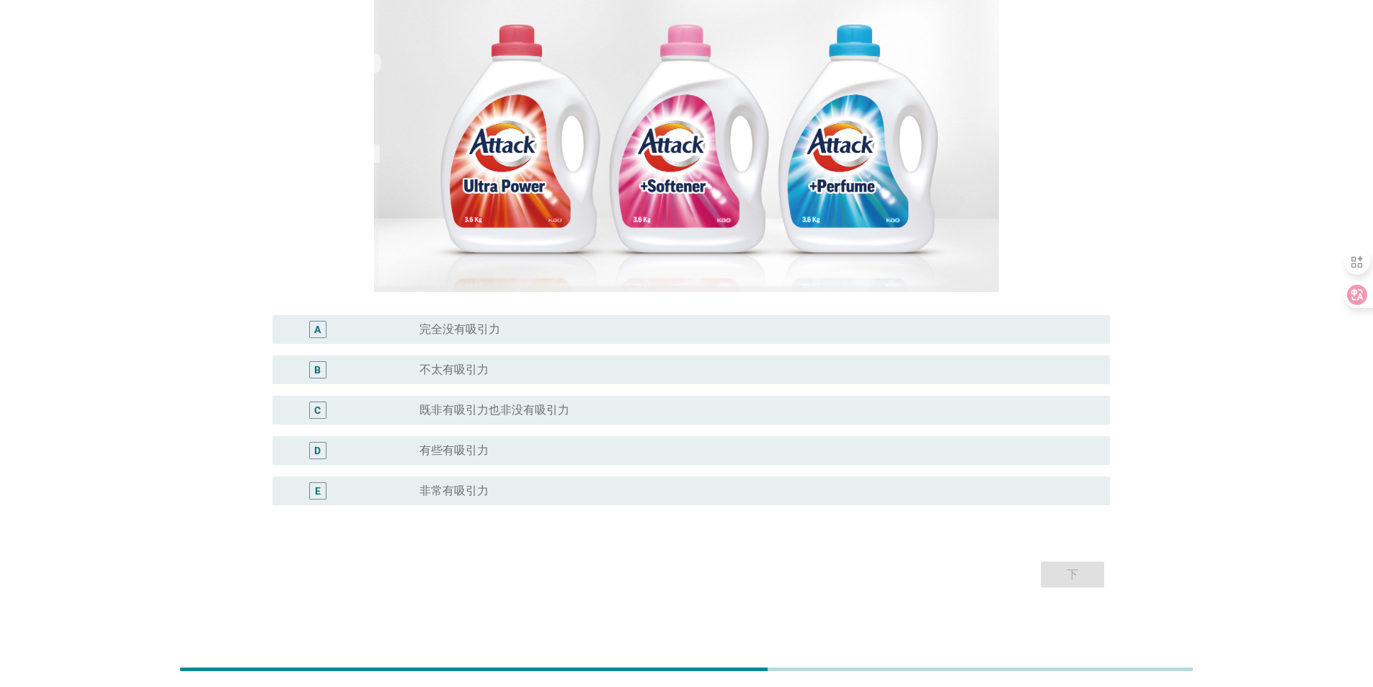
click at [452, 448] on label "有些有吸引力" at bounding box center [454, 450] width 69 height 14
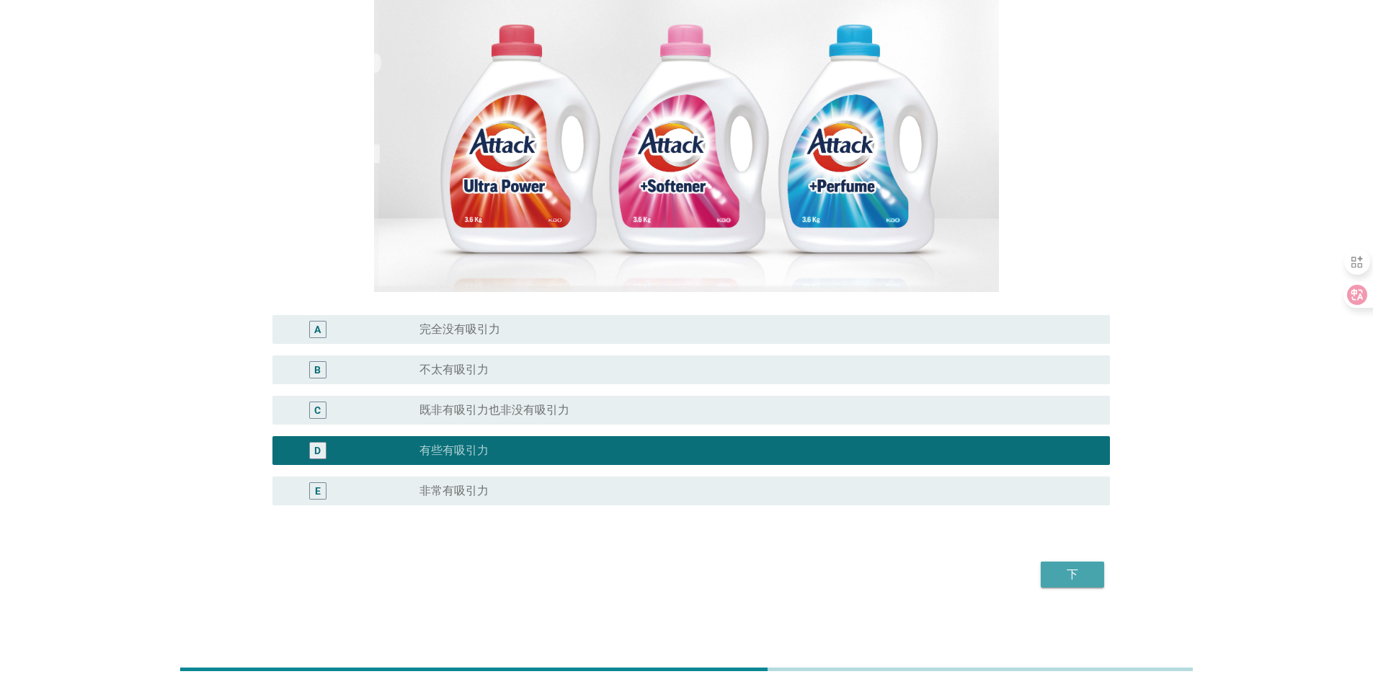
click at [1063, 580] on div "下" at bounding box center [1072, 574] width 40 height 17
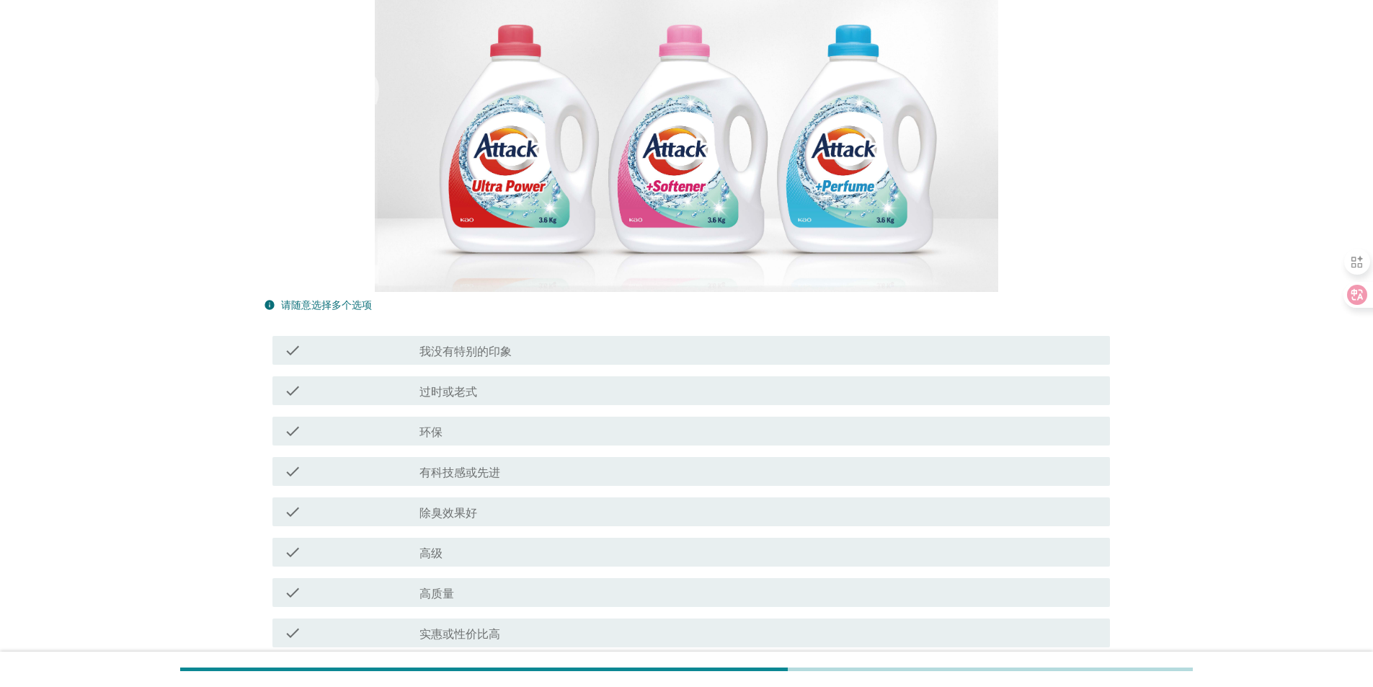
click at [487, 438] on div "check_box_outline_blank 环保" at bounding box center [759, 430] width 679 height 17
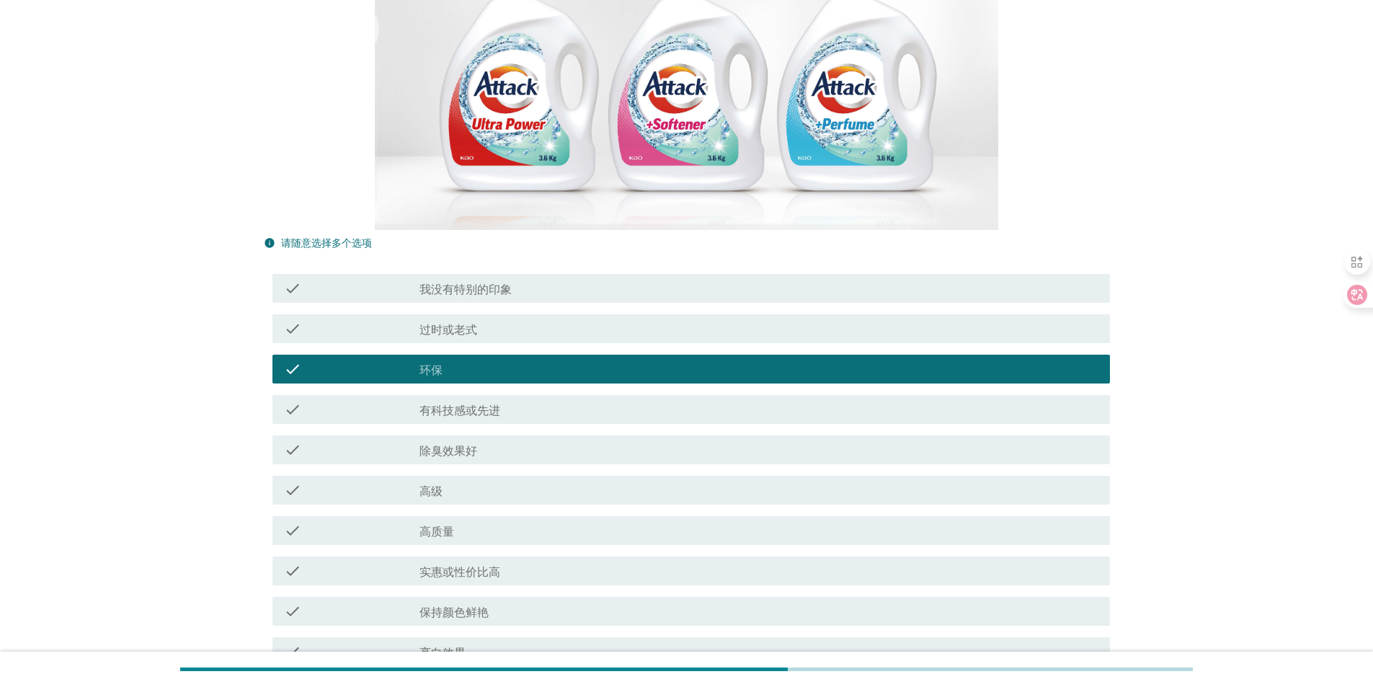
scroll to position [360, 0]
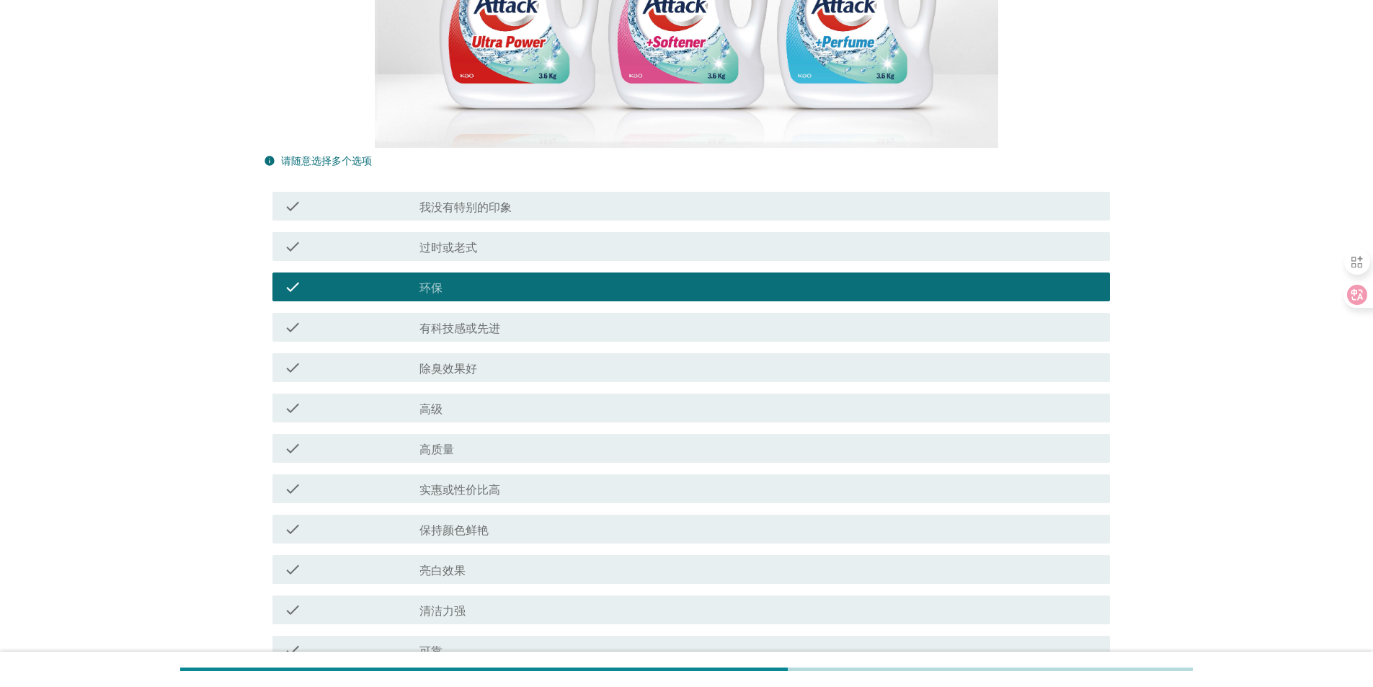
click at [474, 565] on div "check_box_outline_blank 亮白效果" at bounding box center [759, 569] width 679 height 17
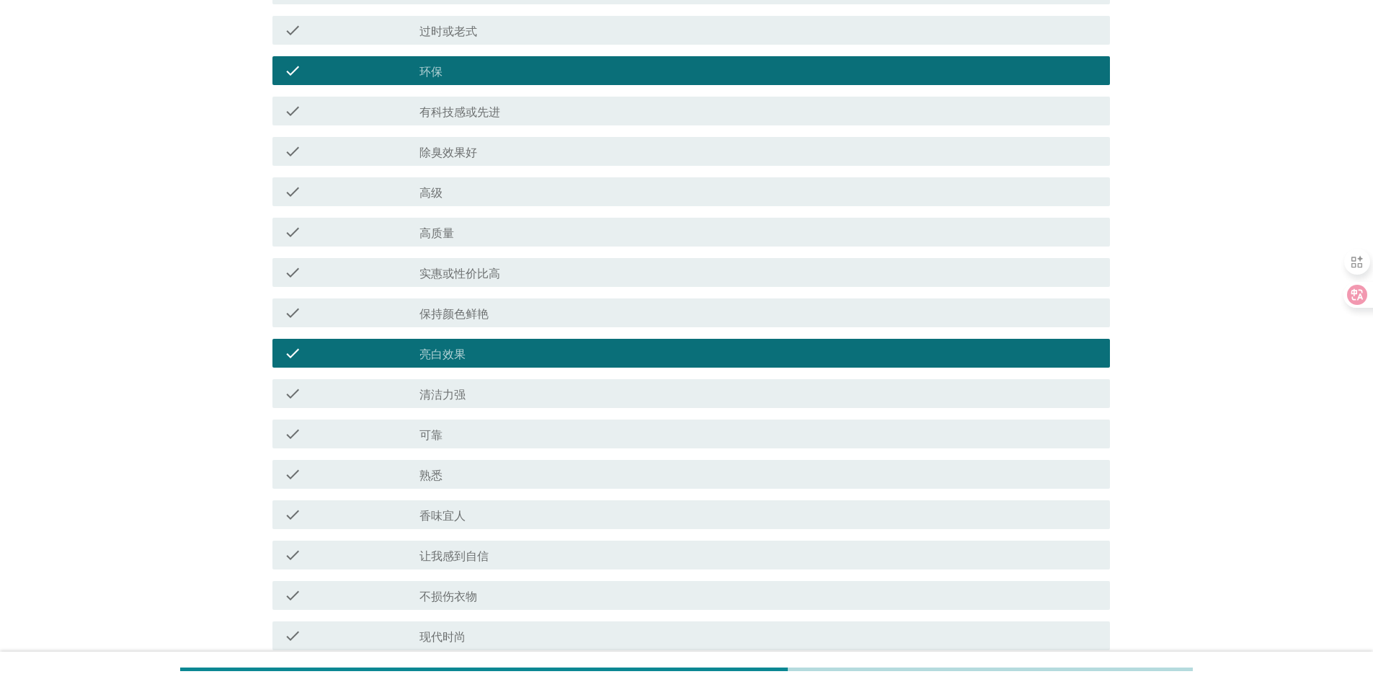
scroll to position [937, 0]
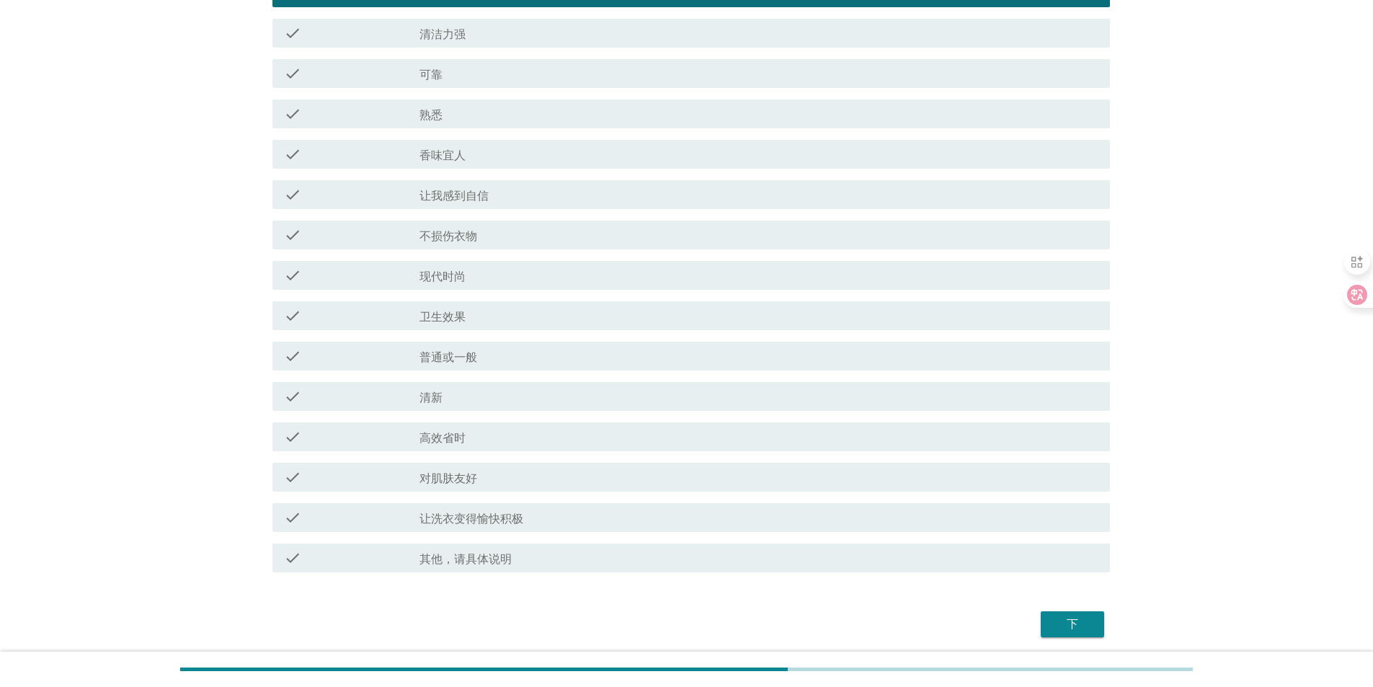
click at [1072, 618] on div "下" at bounding box center [1072, 624] width 40 height 17
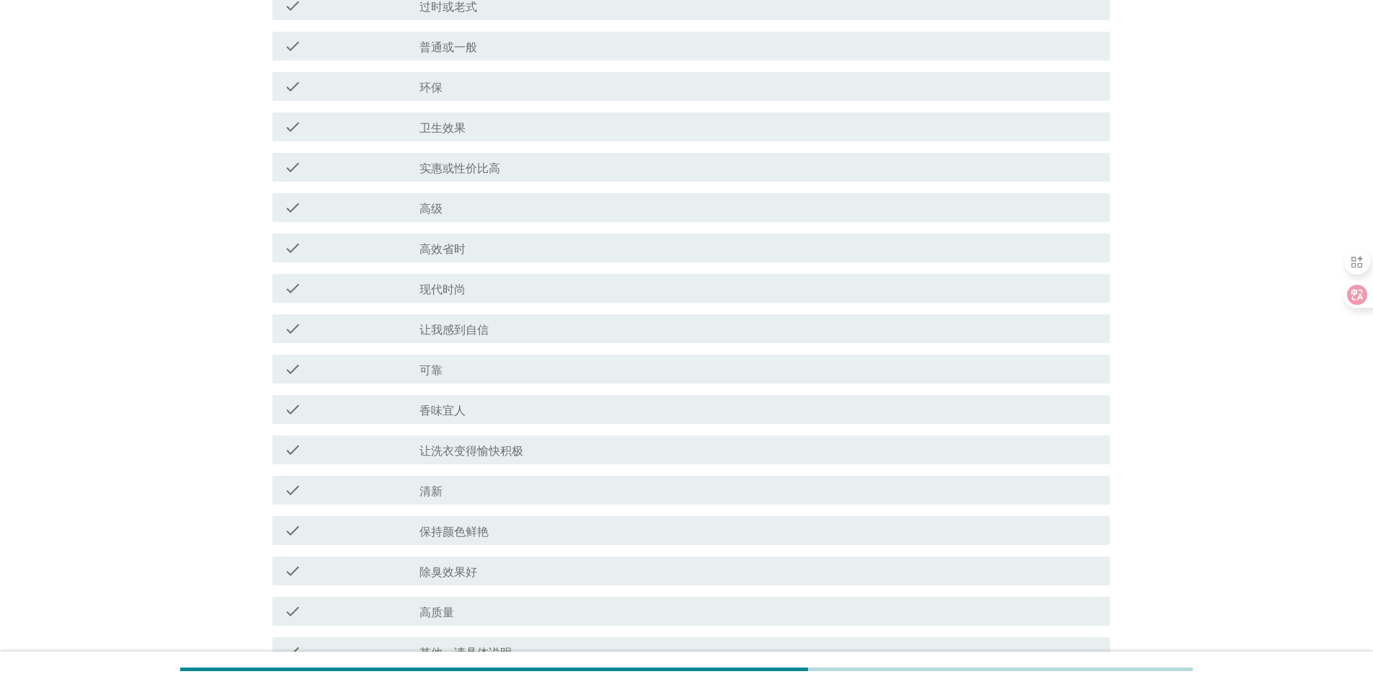
scroll to position [990, 0]
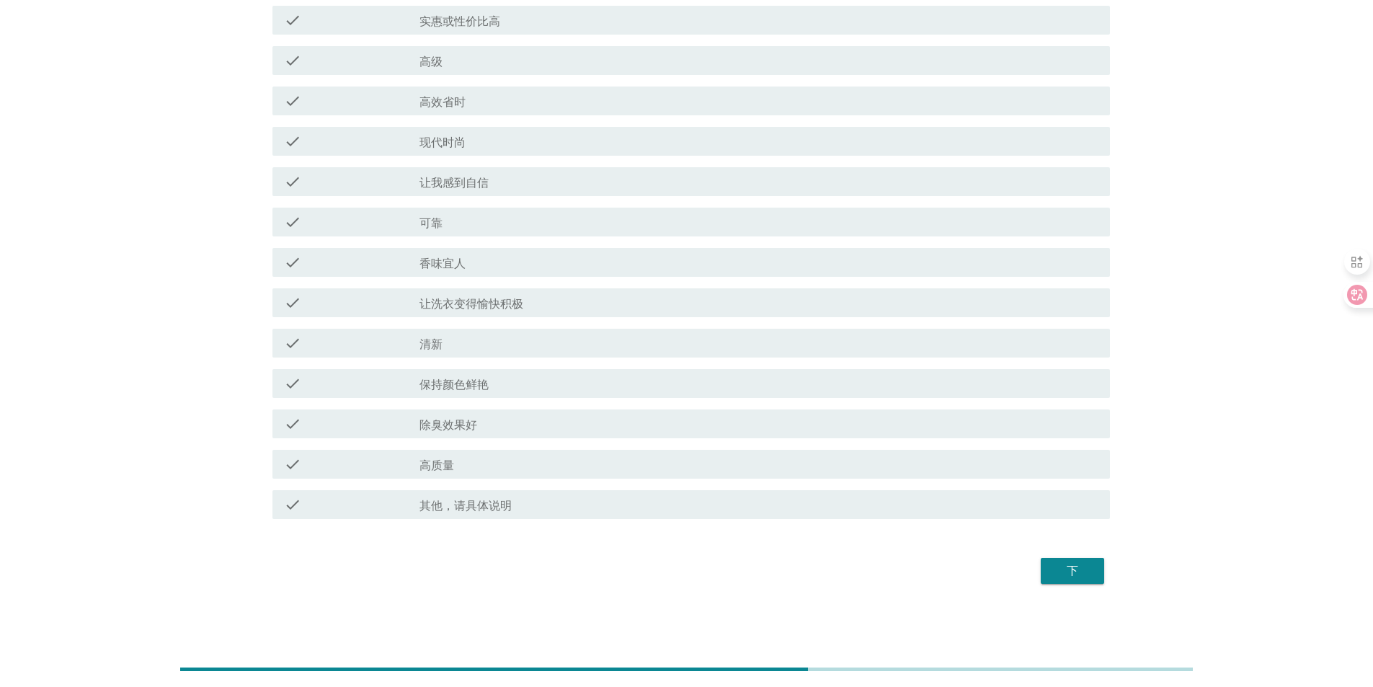
click at [1067, 577] on div "下" at bounding box center [1072, 570] width 40 height 17
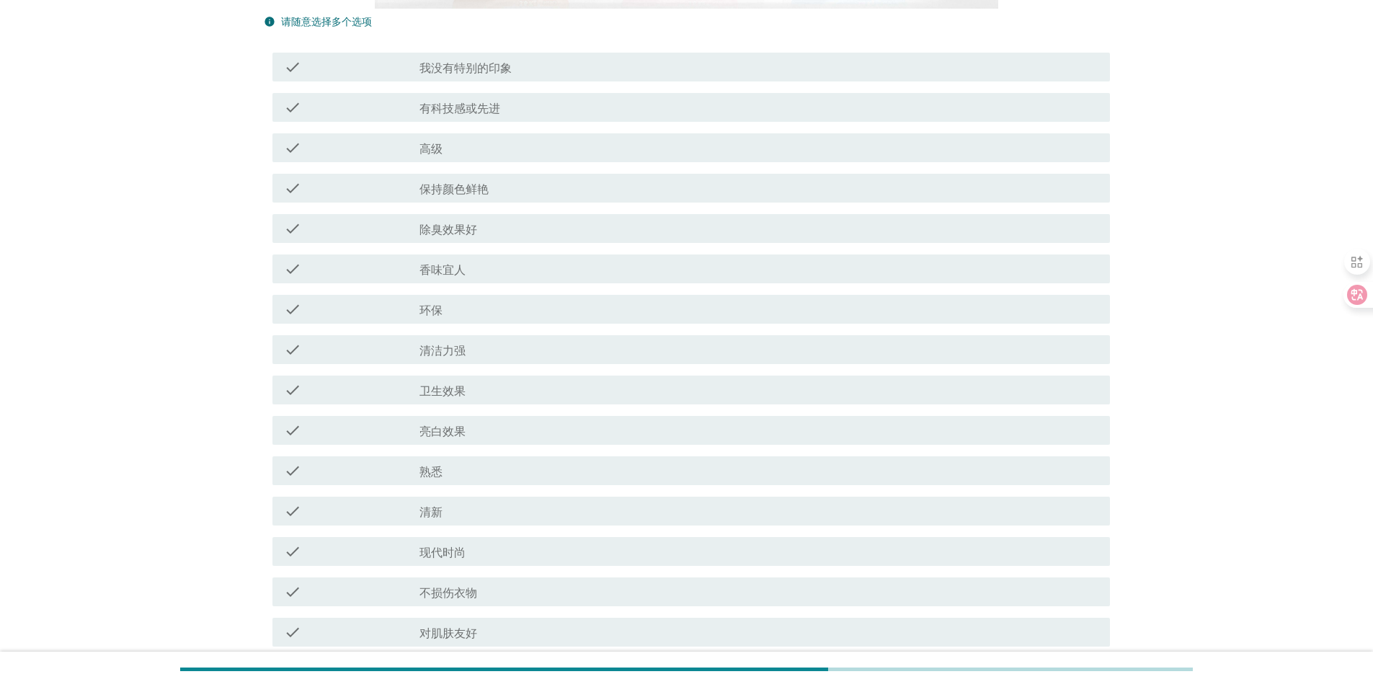
scroll to position [505, 0]
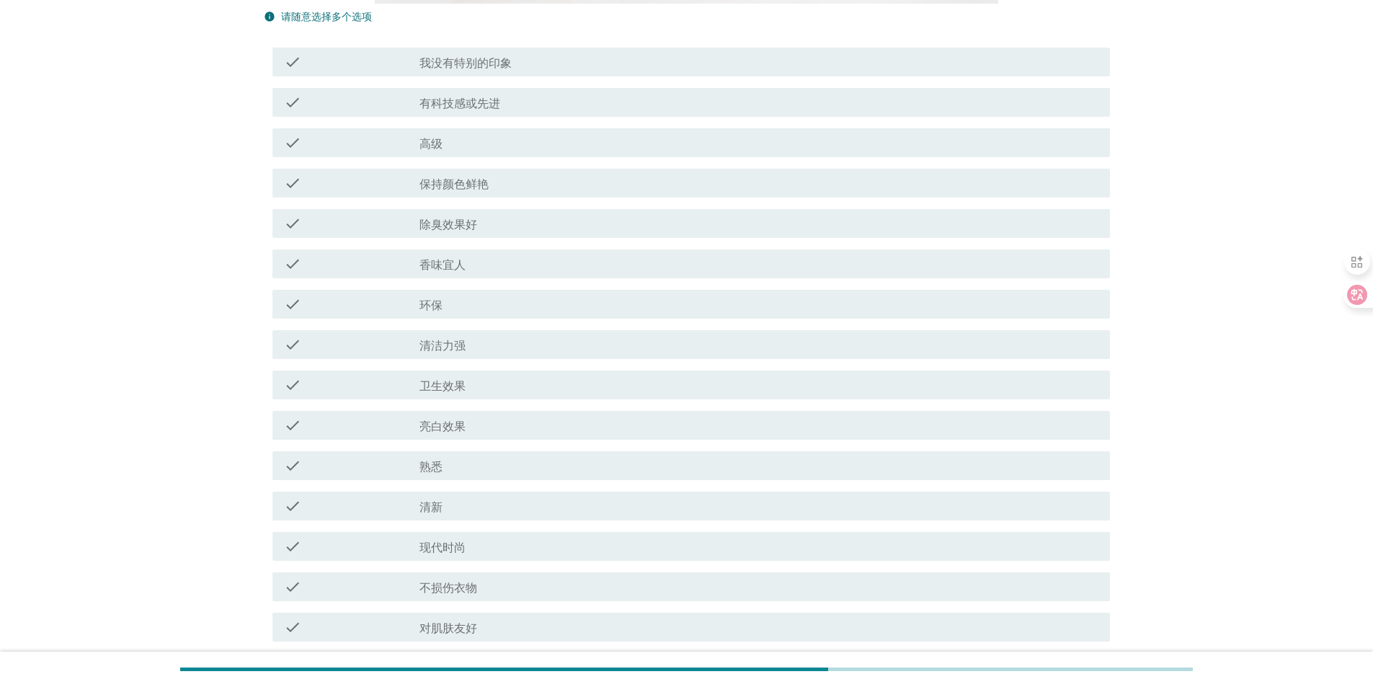
click at [438, 541] on label "现代时尚" at bounding box center [443, 548] width 46 height 14
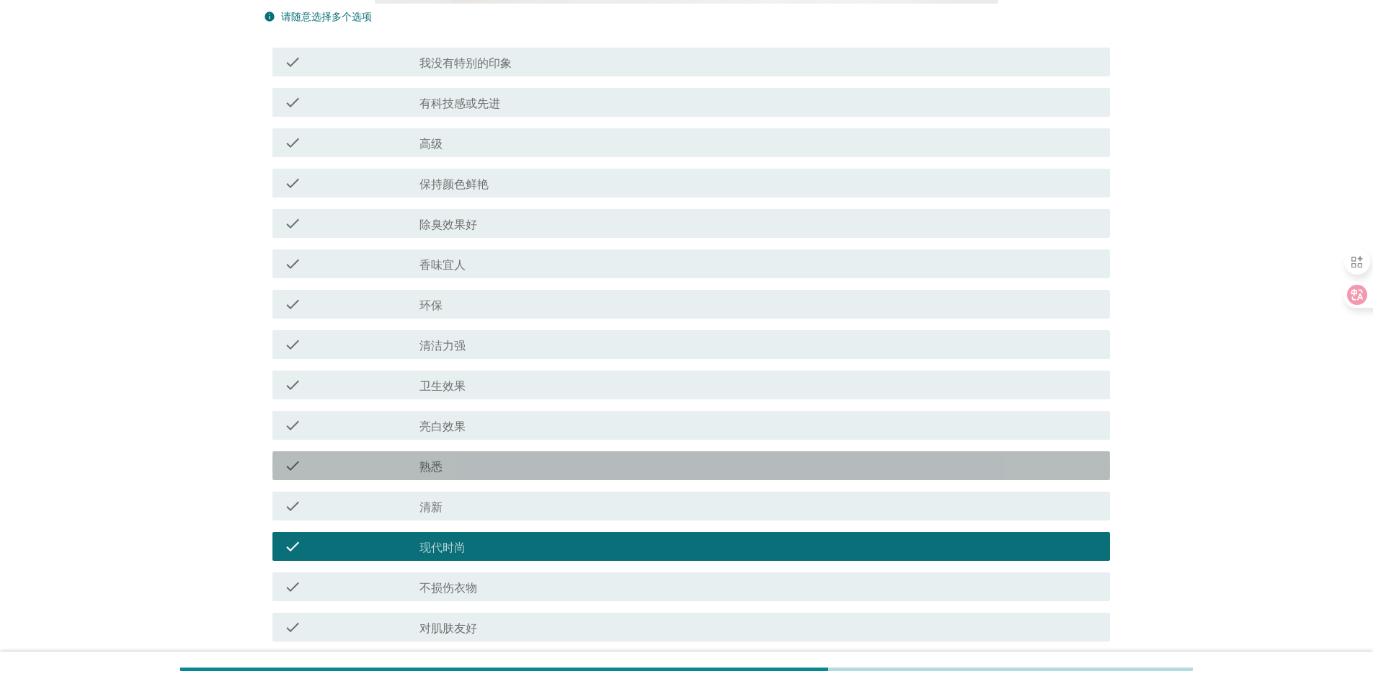
click at [444, 471] on div "check_box_outline_blank 熟悉" at bounding box center [759, 465] width 679 height 17
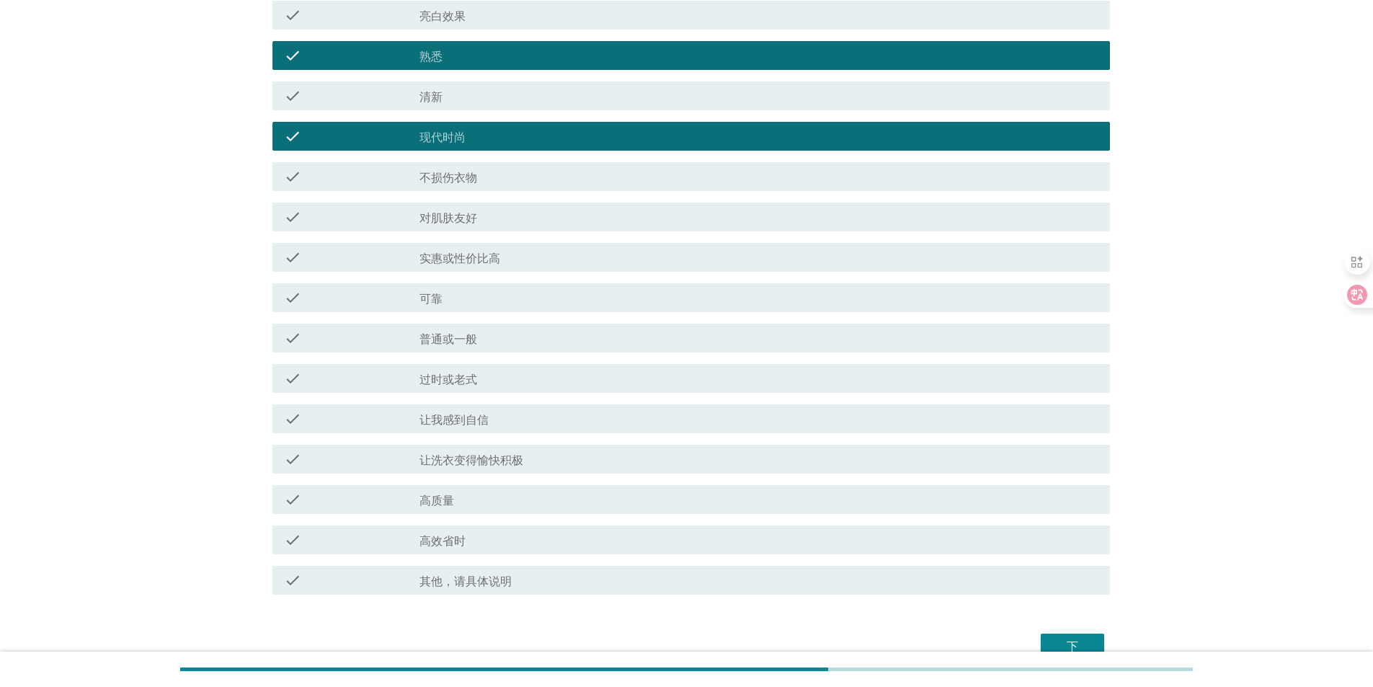
scroll to position [990, 0]
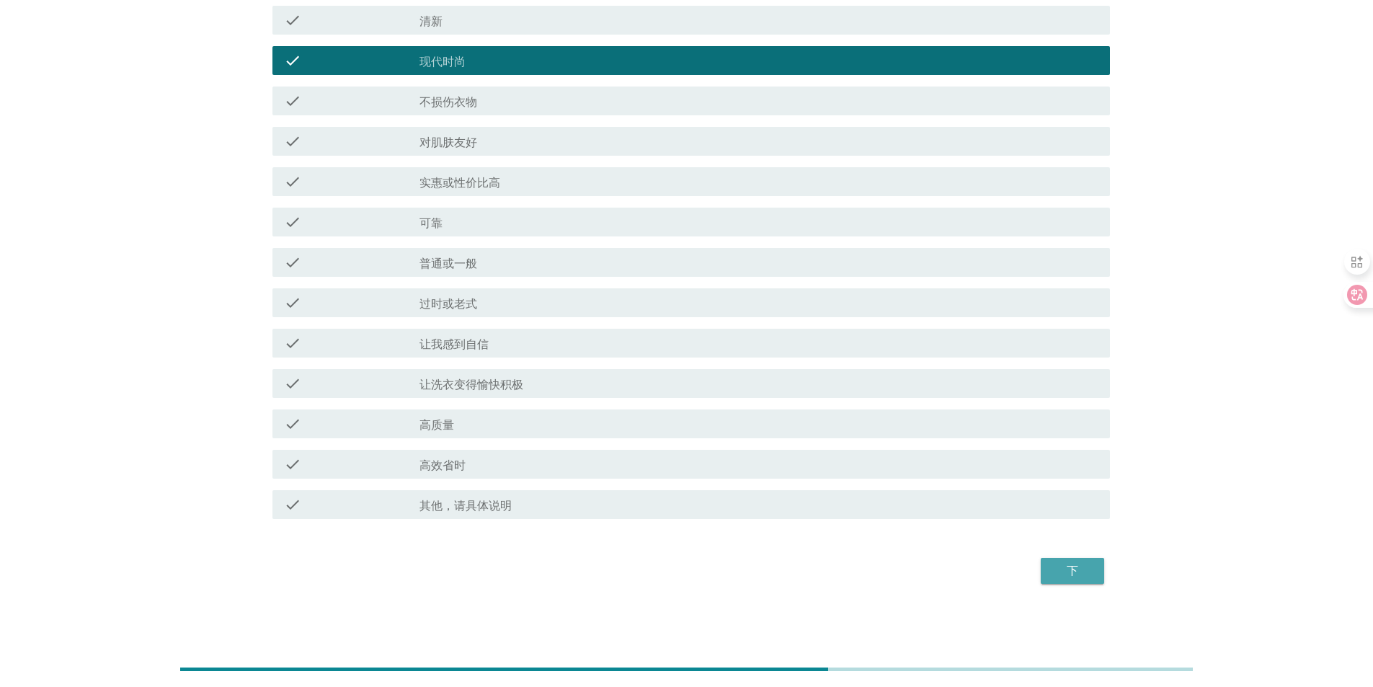
click at [1070, 575] on div "下" at bounding box center [1072, 570] width 40 height 17
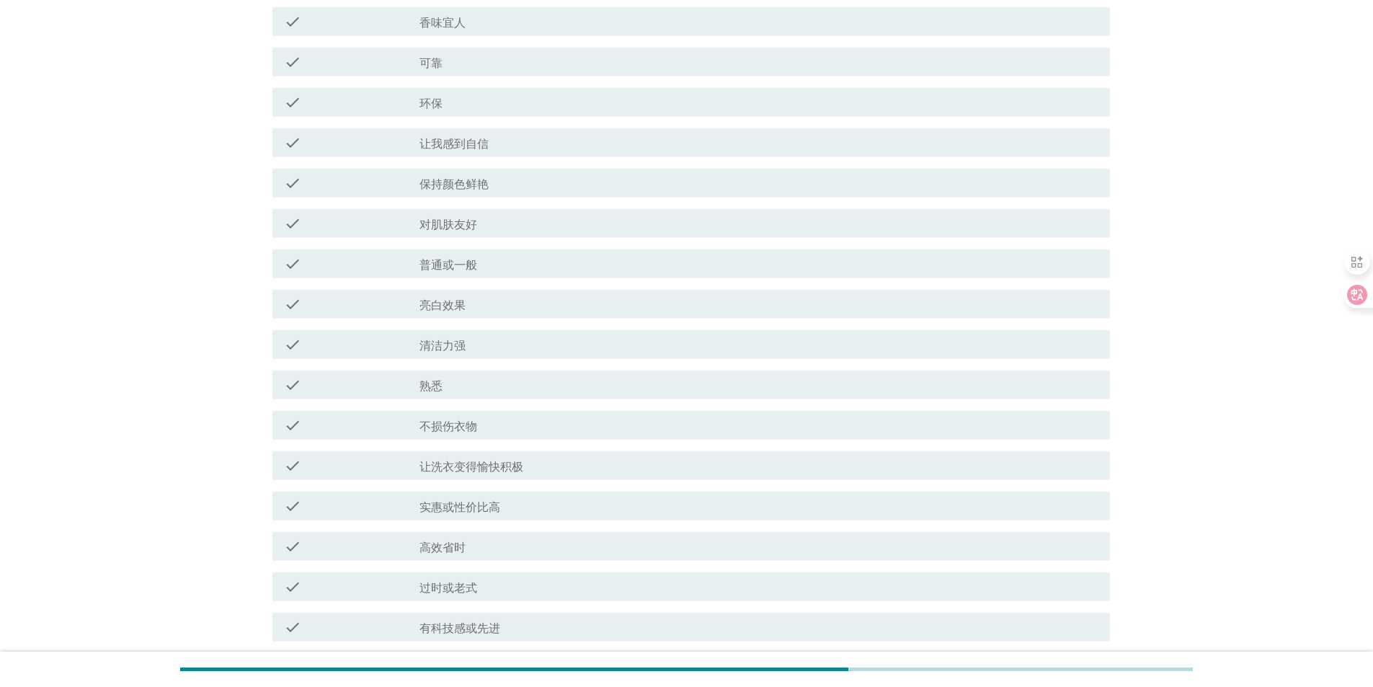
scroll to position [721, 0]
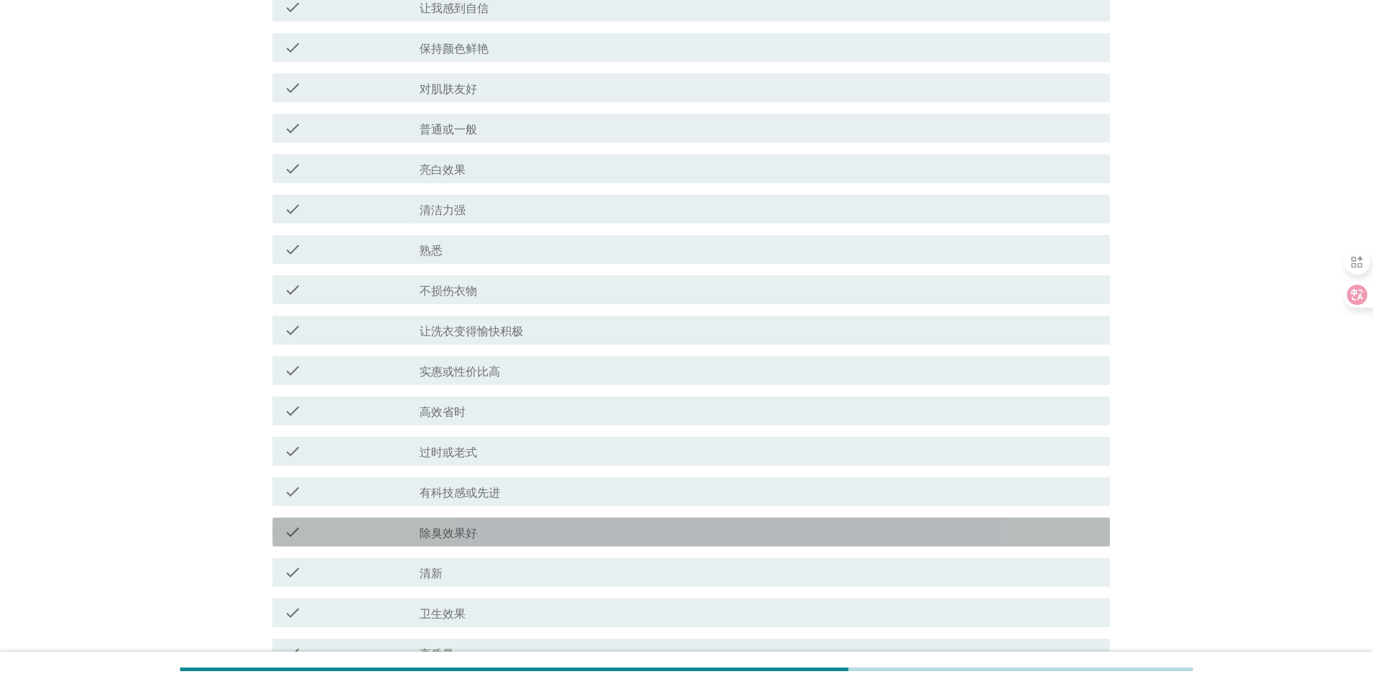
click at [485, 536] on div "check_box_outline_blank 除臭效果好" at bounding box center [759, 531] width 679 height 17
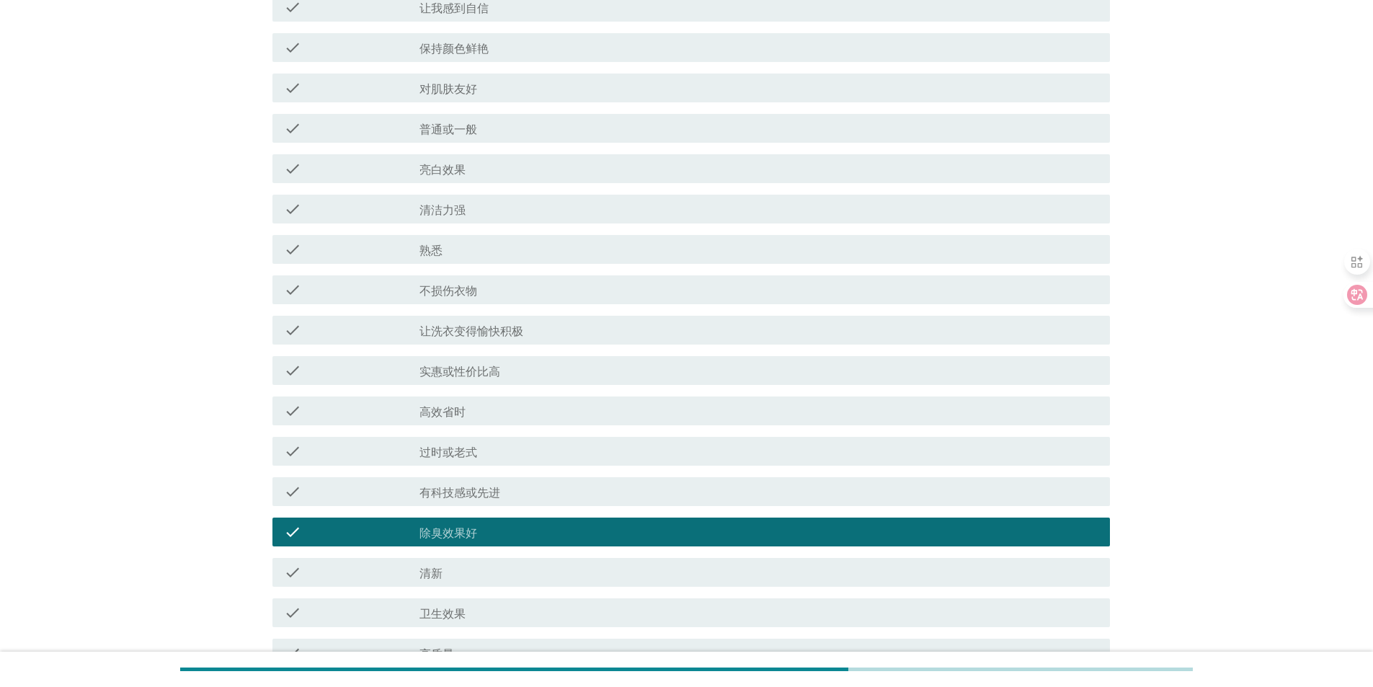
click at [504, 471] on div "check check_box_outline_blank 有科技感或先进" at bounding box center [687, 491] width 846 height 40
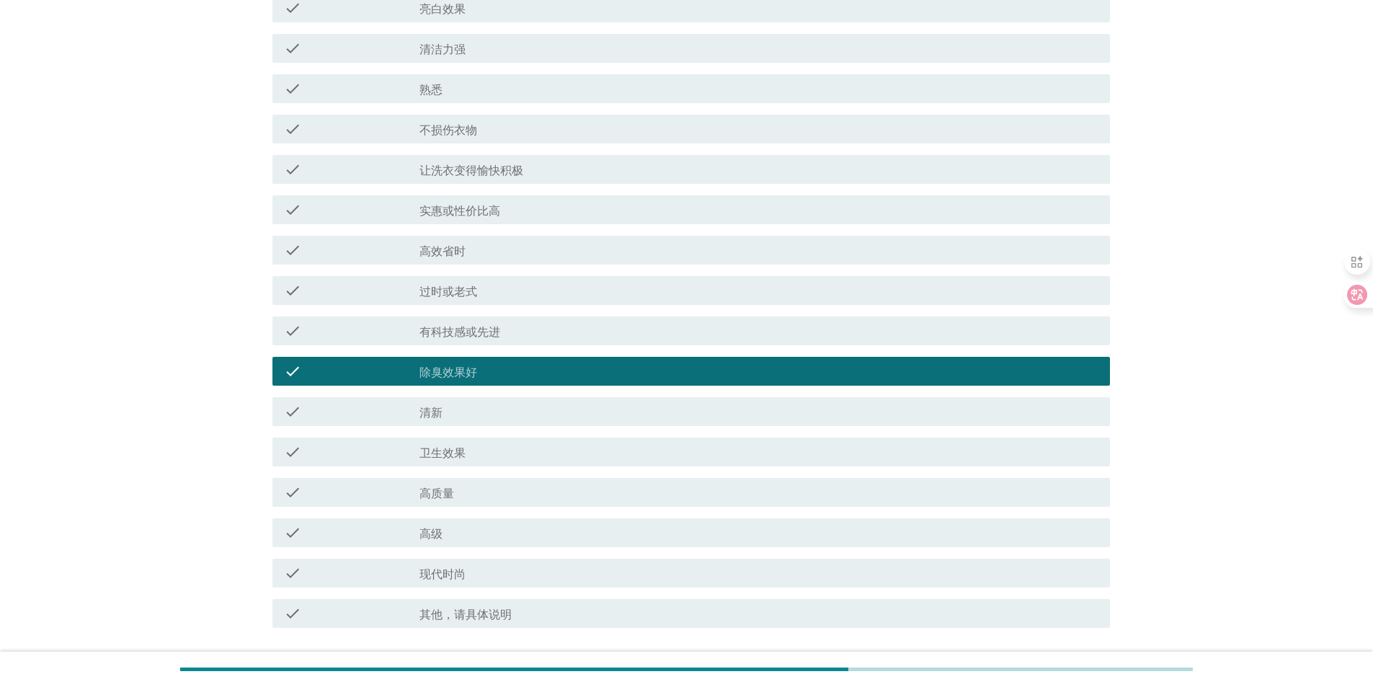
scroll to position [990, 0]
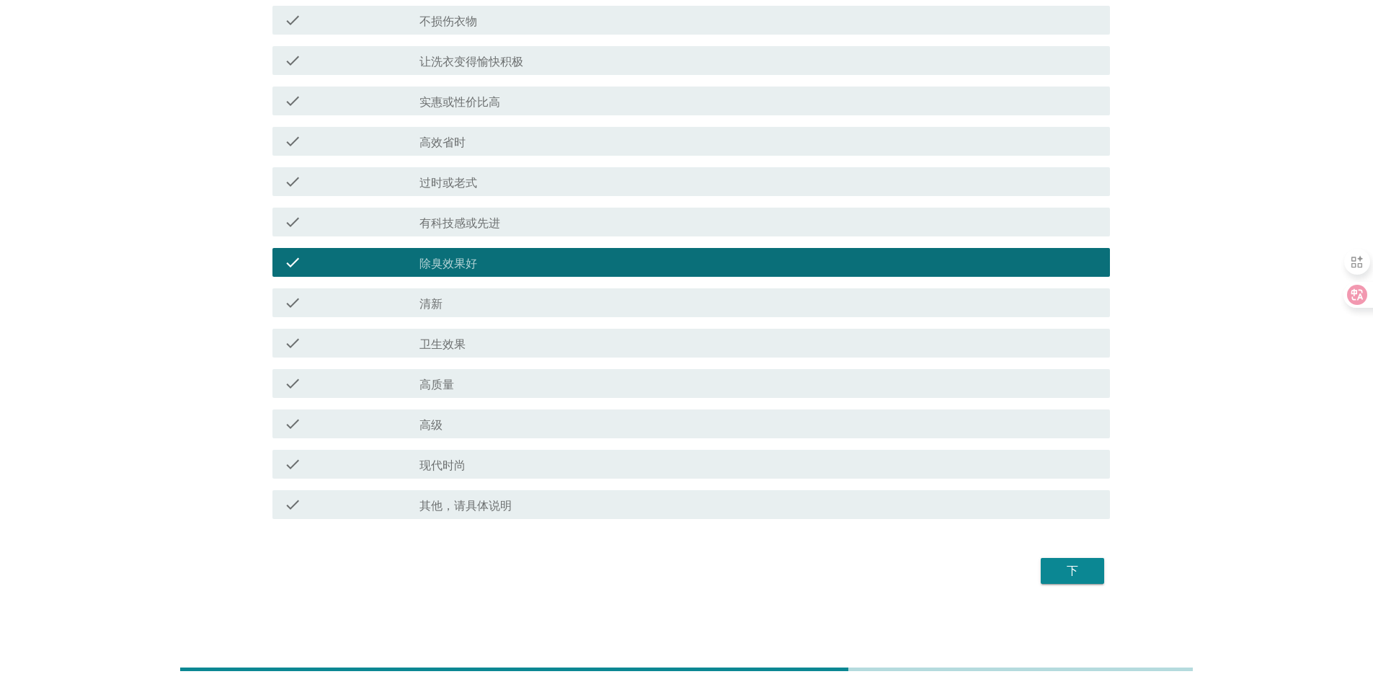
click at [463, 352] on div "check check_box_outline_blank 卫生效果" at bounding box center [691, 343] width 838 height 29
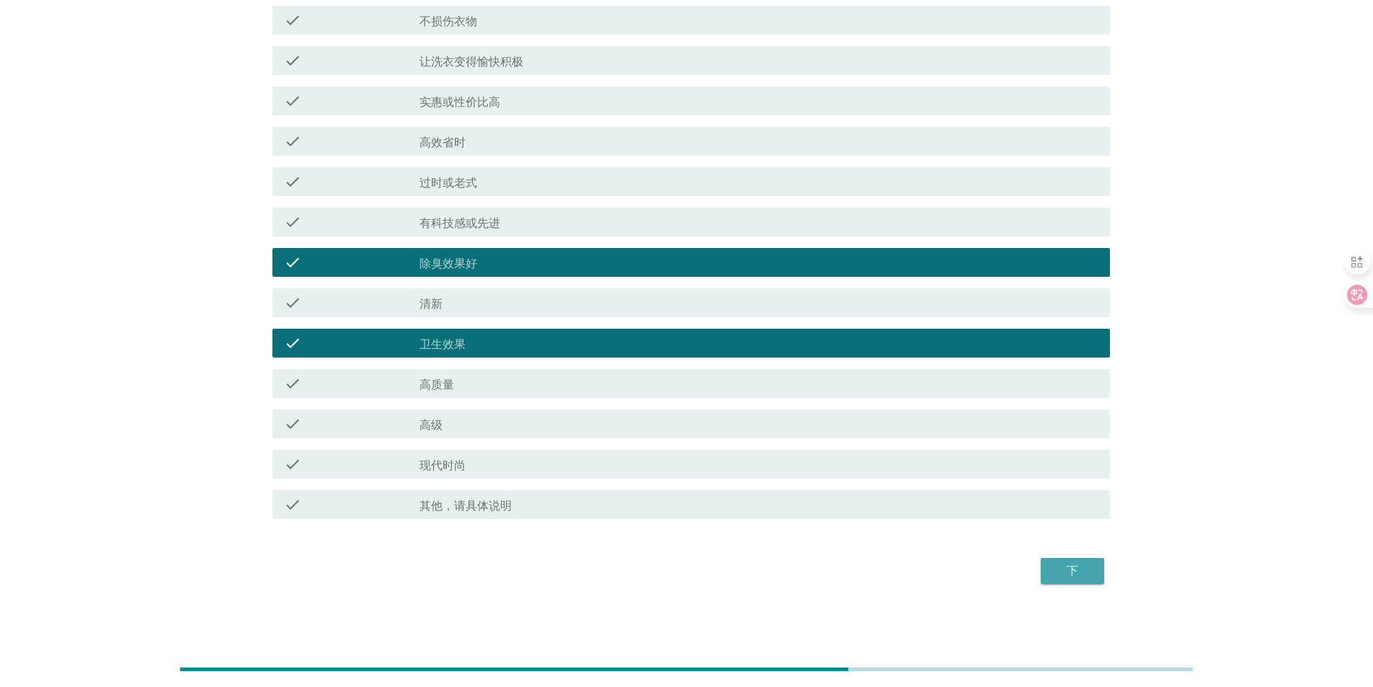
click at [1081, 564] on div "下" at bounding box center [1072, 570] width 40 height 17
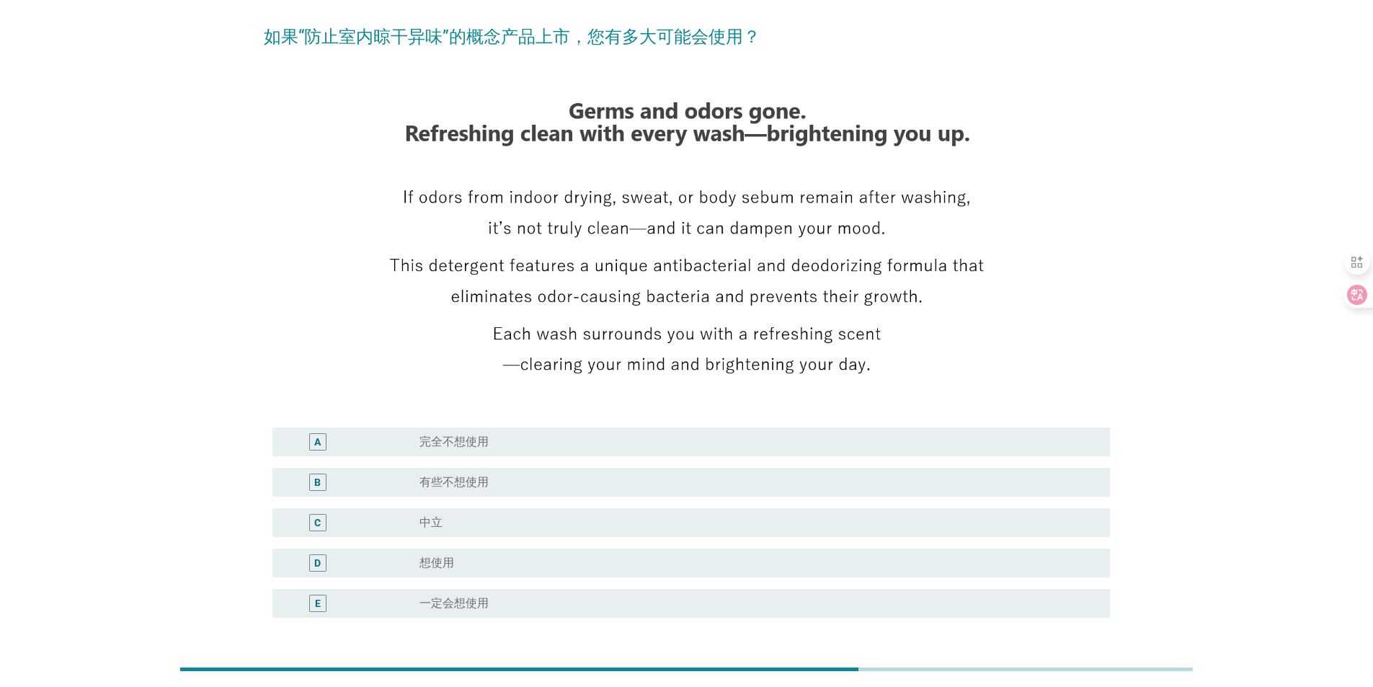
scroll to position [220, 0]
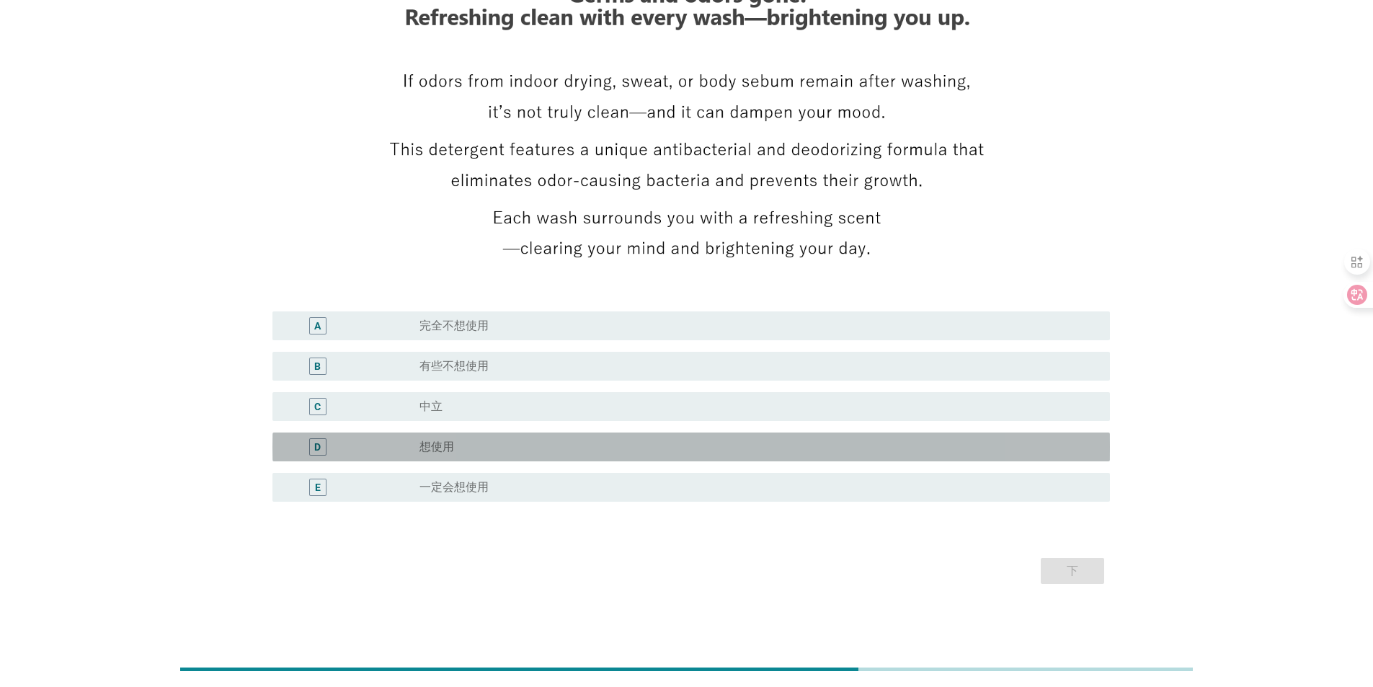
click at [433, 446] on label "想使用" at bounding box center [437, 447] width 35 height 14
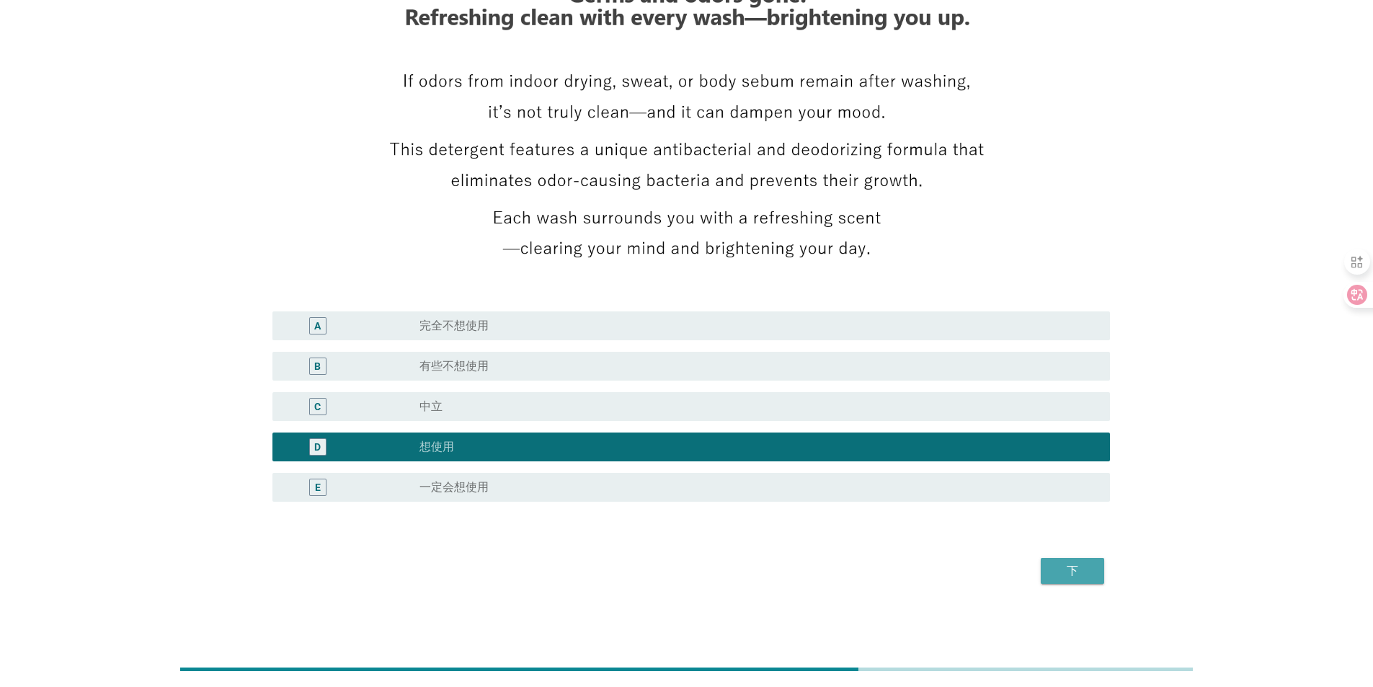
click at [1086, 579] on div "下" at bounding box center [1072, 570] width 40 height 17
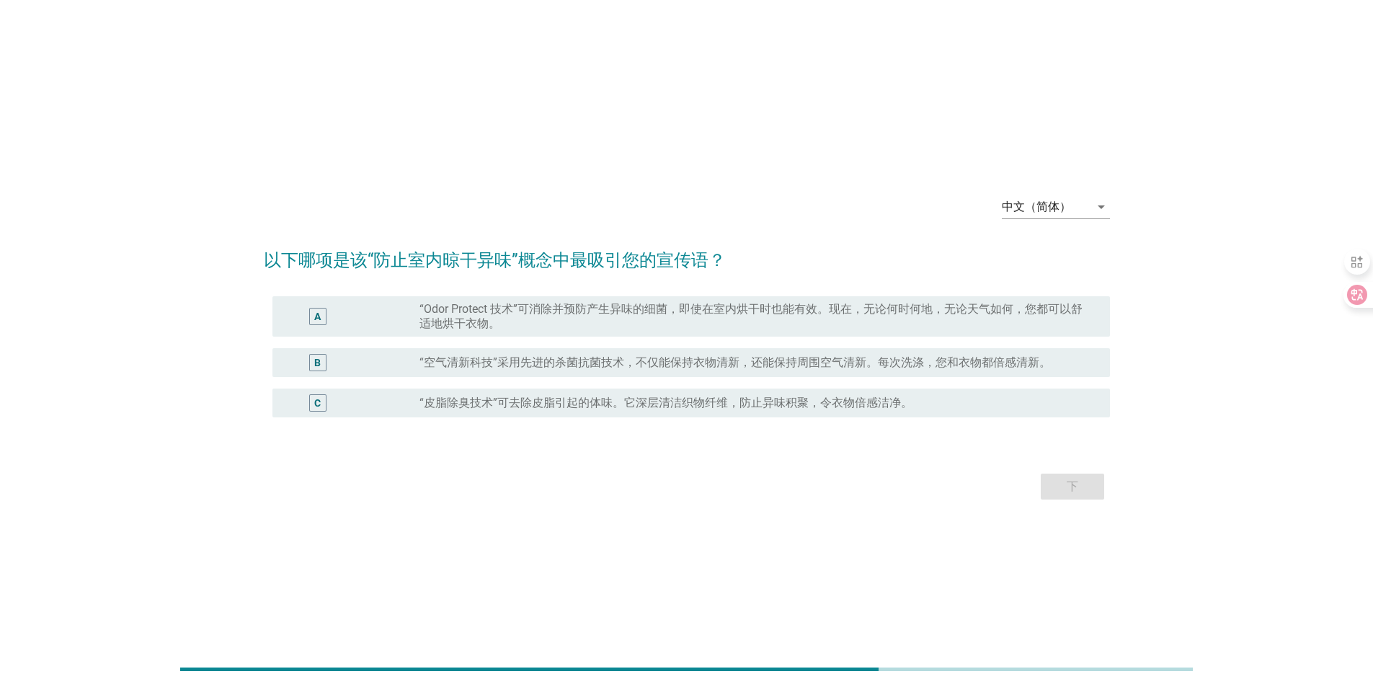
click at [507, 366] on label "“空气清新科技”采用先进的杀菌抗菌技术，不仅能保持衣物清新，还能保持周围空气清新。每次洗涤，您和衣物都倍感清新。" at bounding box center [735, 362] width 631 height 14
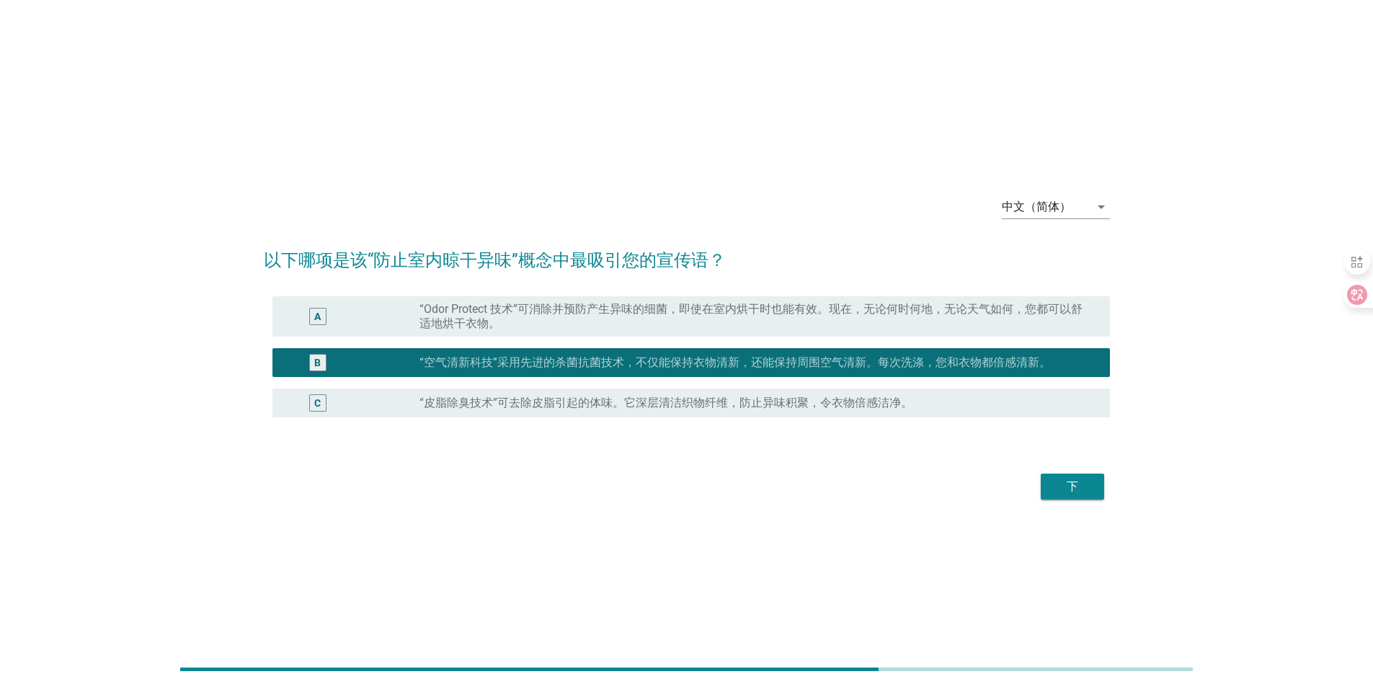
click at [1073, 492] on div "下" at bounding box center [1072, 486] width 40 height 17
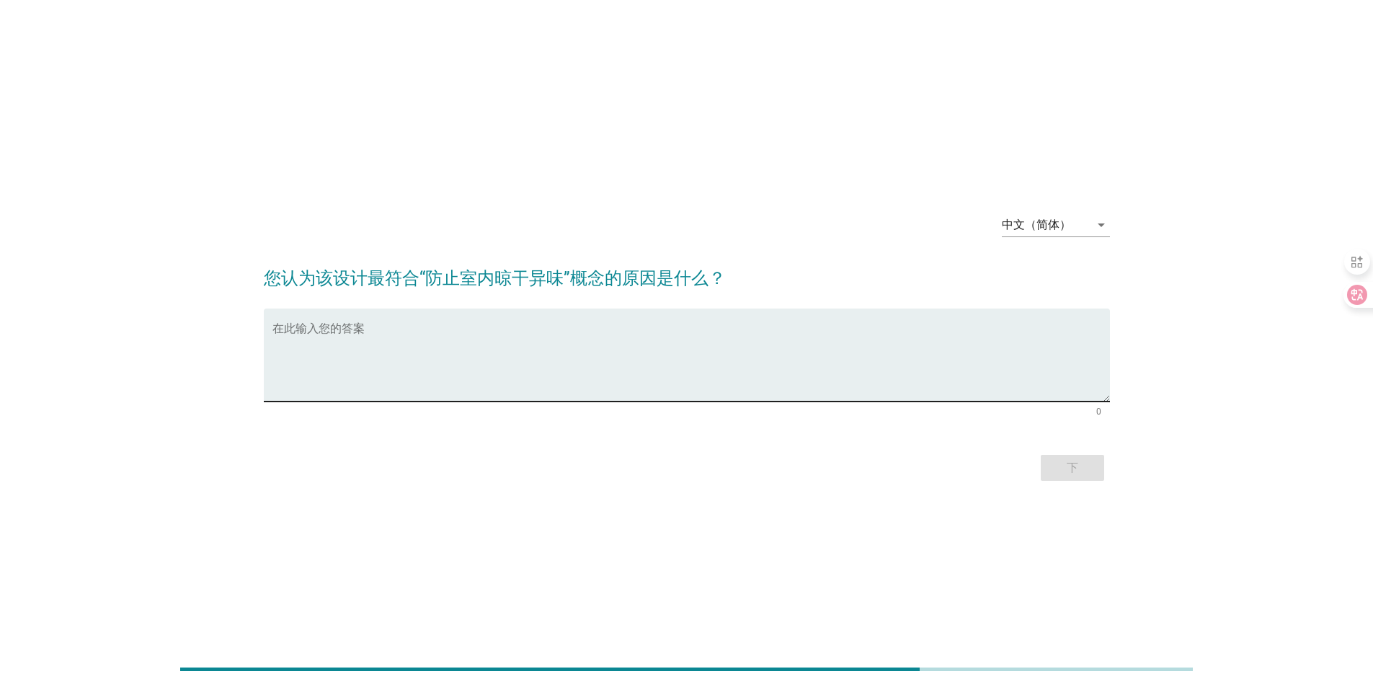
click at [347, 361] on textarea "在此输入您的答案" at bounding box center [691, 364] width 838 height 76
click at [298, 354] on textarea "在此输入您的答案" at bounding box center [691, 364] width 838 height 76
type textarea "设计中能促进空气流通带走异味、有吸附 / 净化异味功能"
drag, startPoint x: 1073, startPoint y: 471, endPoint x: 1063, endPoint y: 471, distance: 9.4
click at [1073, 471] on div "下" at bounding box center [1072, 467] width 40 height 17
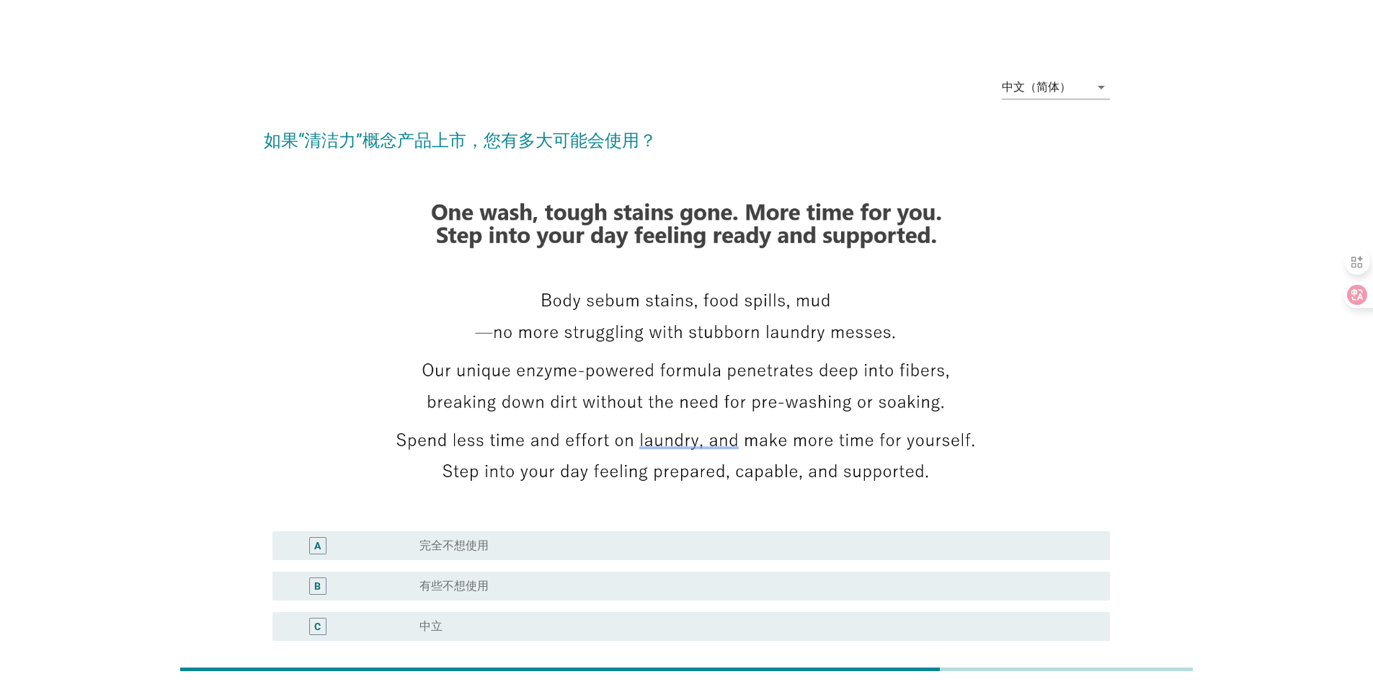
click at [494, 658] on div "radio_button_unchecked 想使用" at bounding box center [759, 666] width 679 height 17
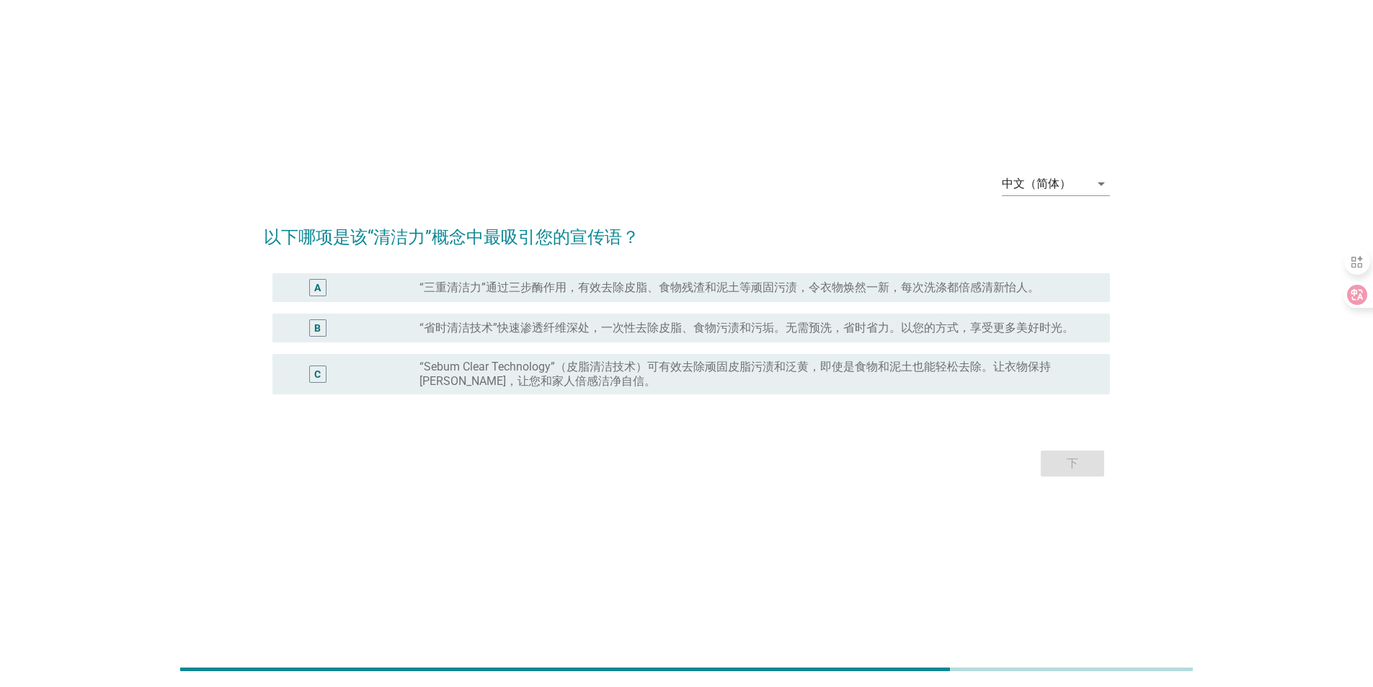
scroll to position [35, 0]
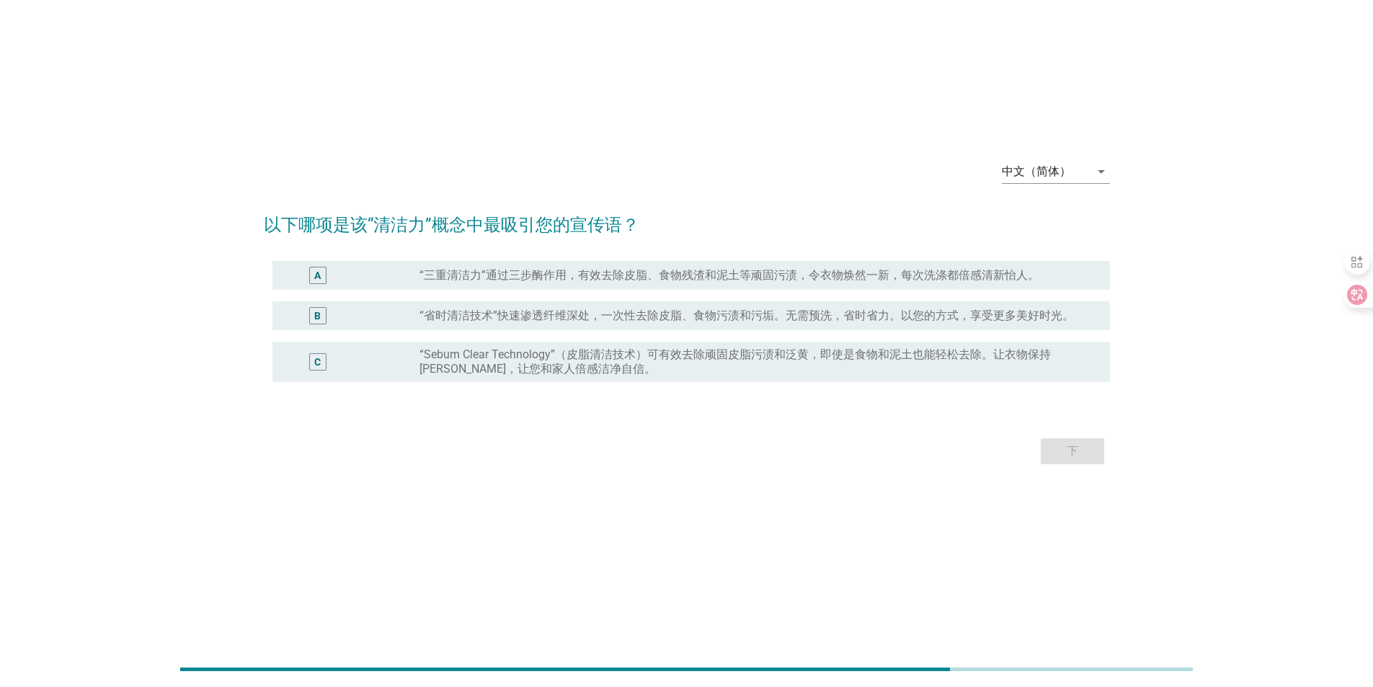
click at [505, 311] on label "“省时清洁技术”快速渗透纤维深处，一次性去除皮脂、食物污渍和污垢。无需预洗，省时省力。以您的方式，享受更多美好时光。" at bounding box center [747, 316] width 655 height 14
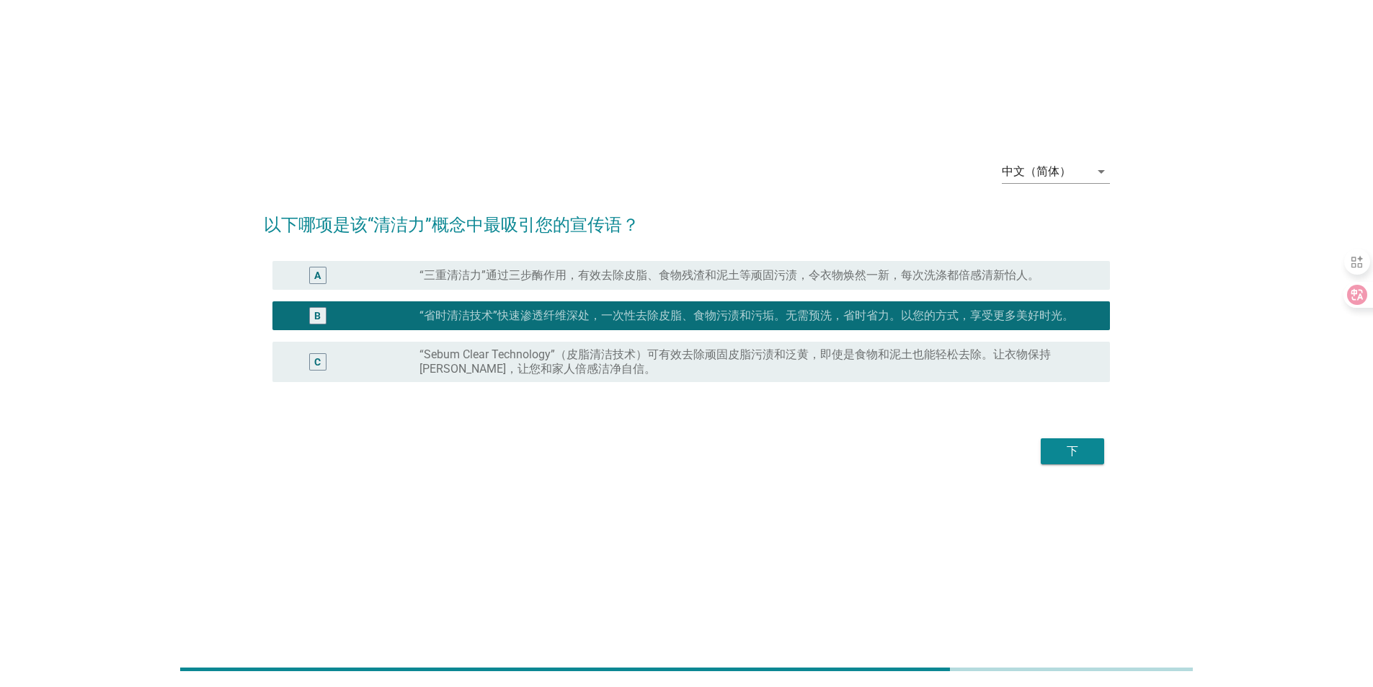
click at [1070, 450] on div "下" at bounding box center [1072, 451] width 40 height 17
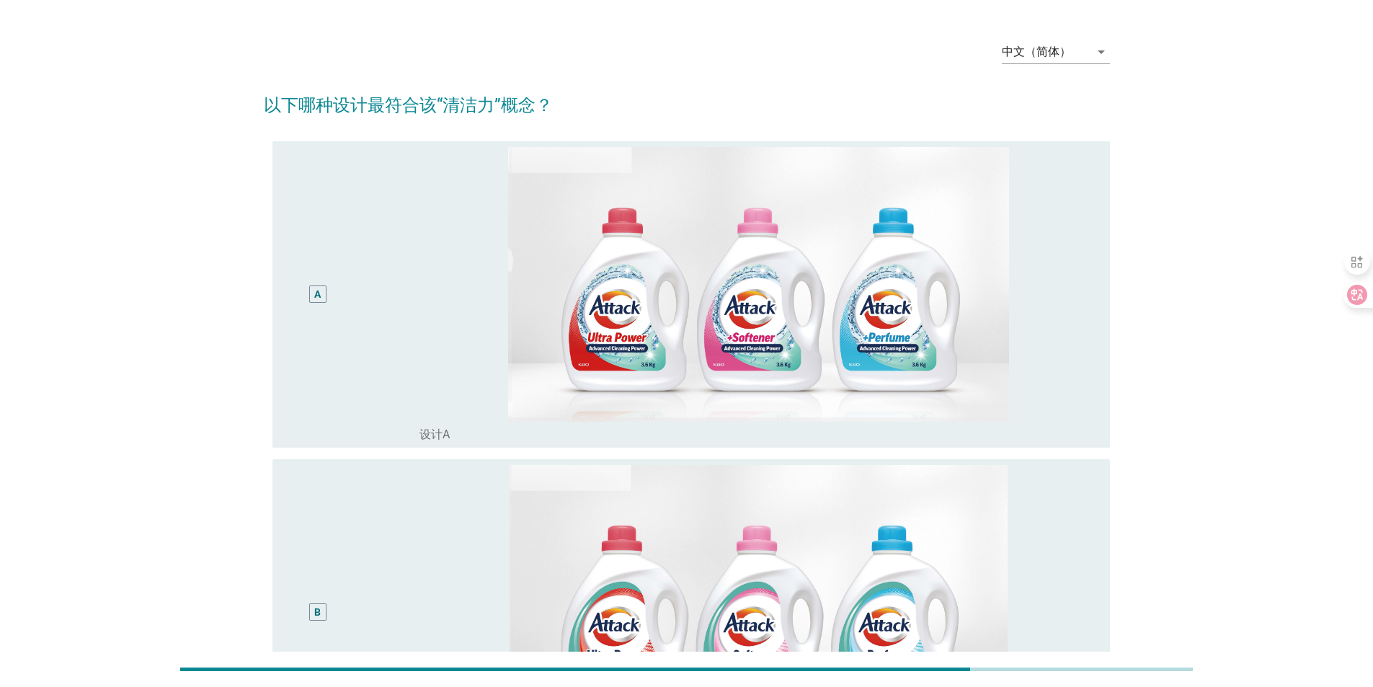
scroll to position [0, 0]
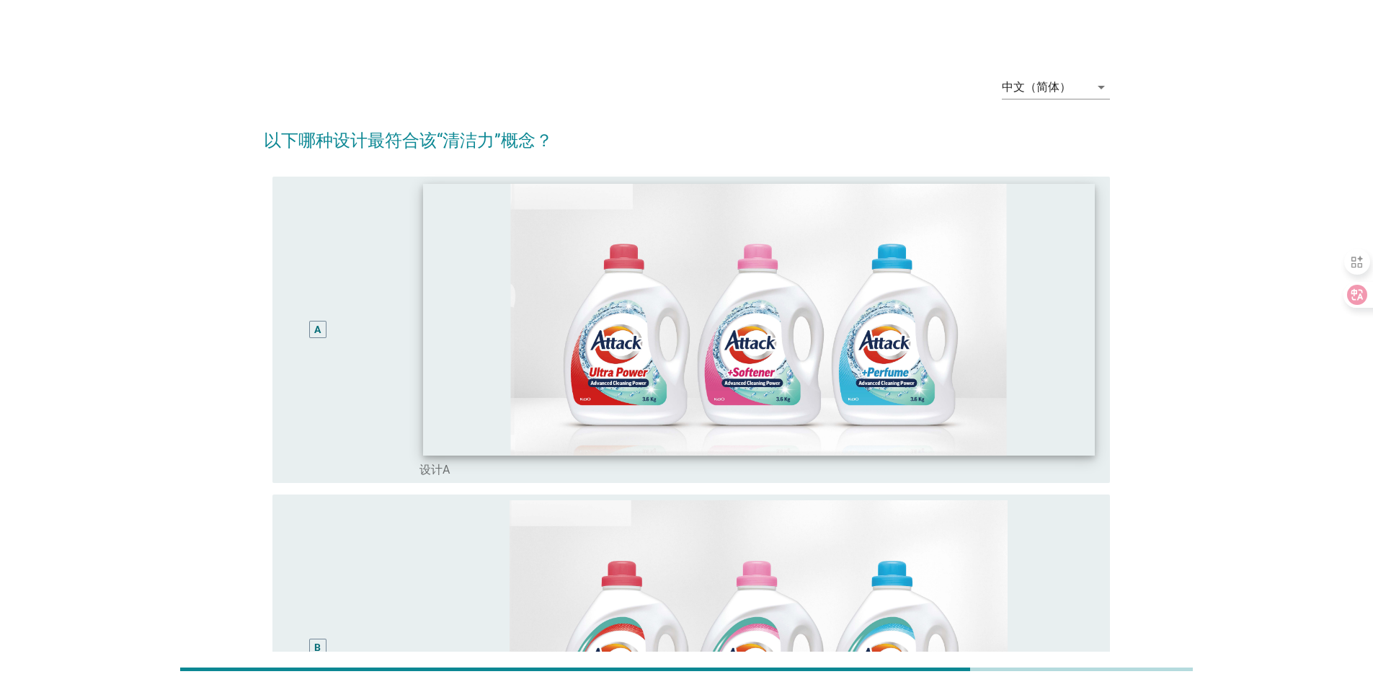
click at [425, 381] on img at bounding box center [759, 319] width 672 height 272
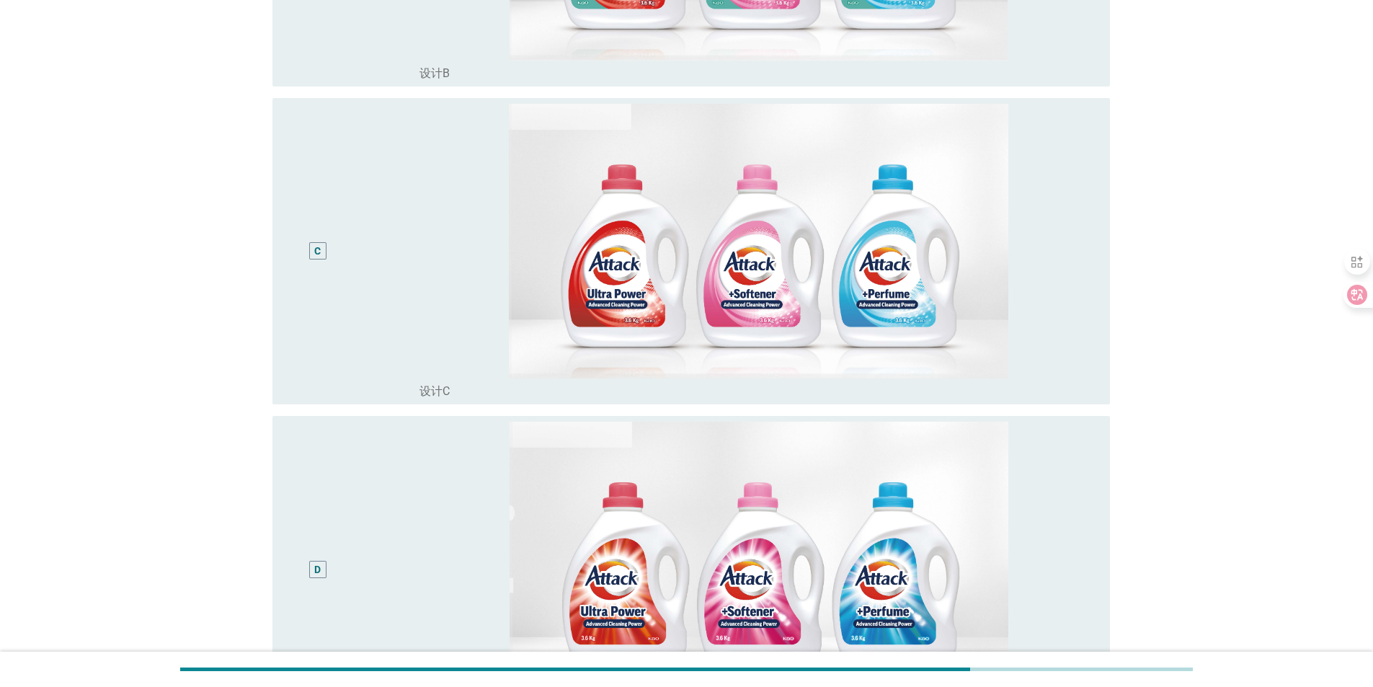
scroll to position [721, 0]
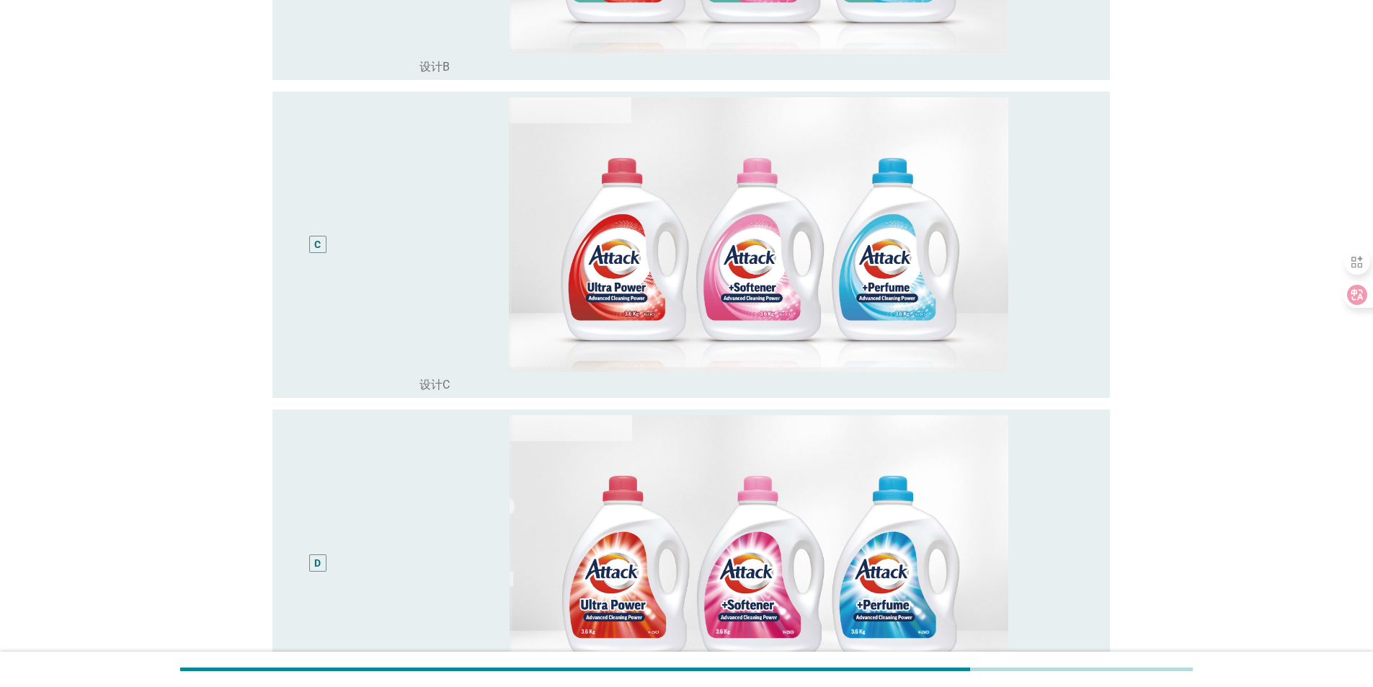
click at [325, 244] on div "C" at bounding box center [317, 244] width 17 height 17
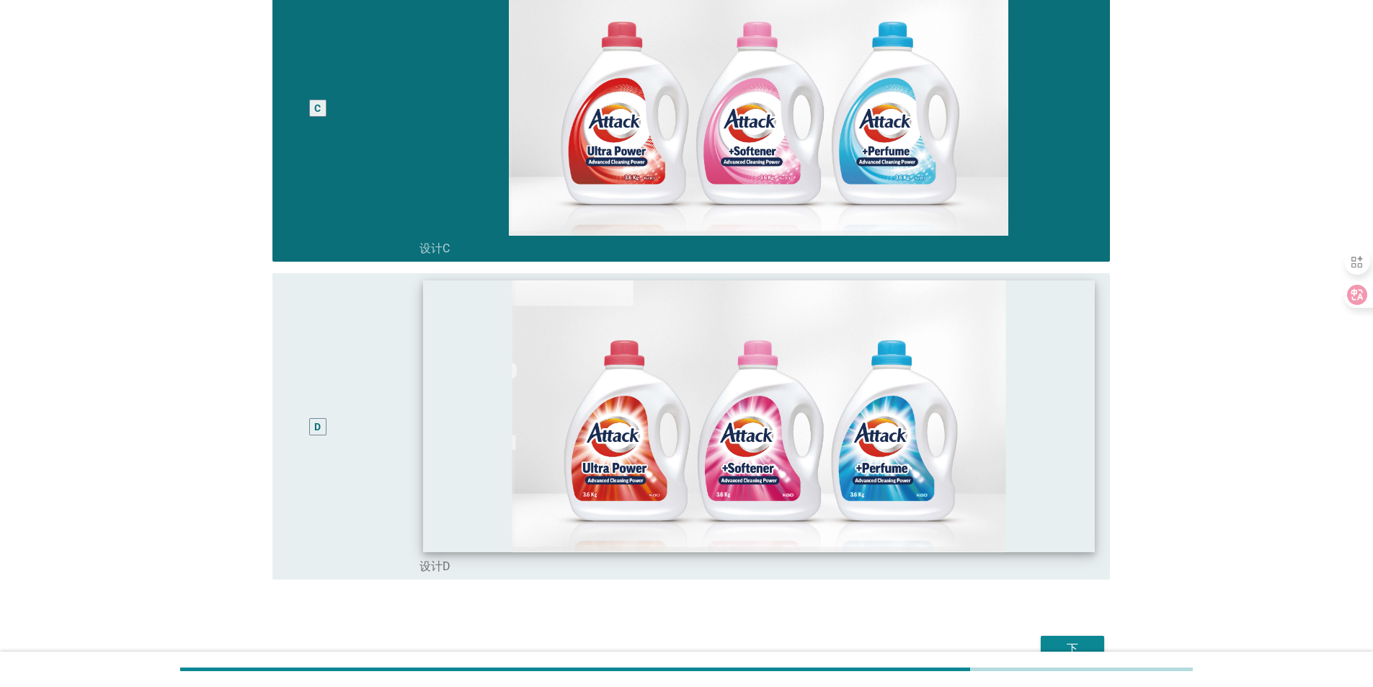
scroll to position [936, 0]
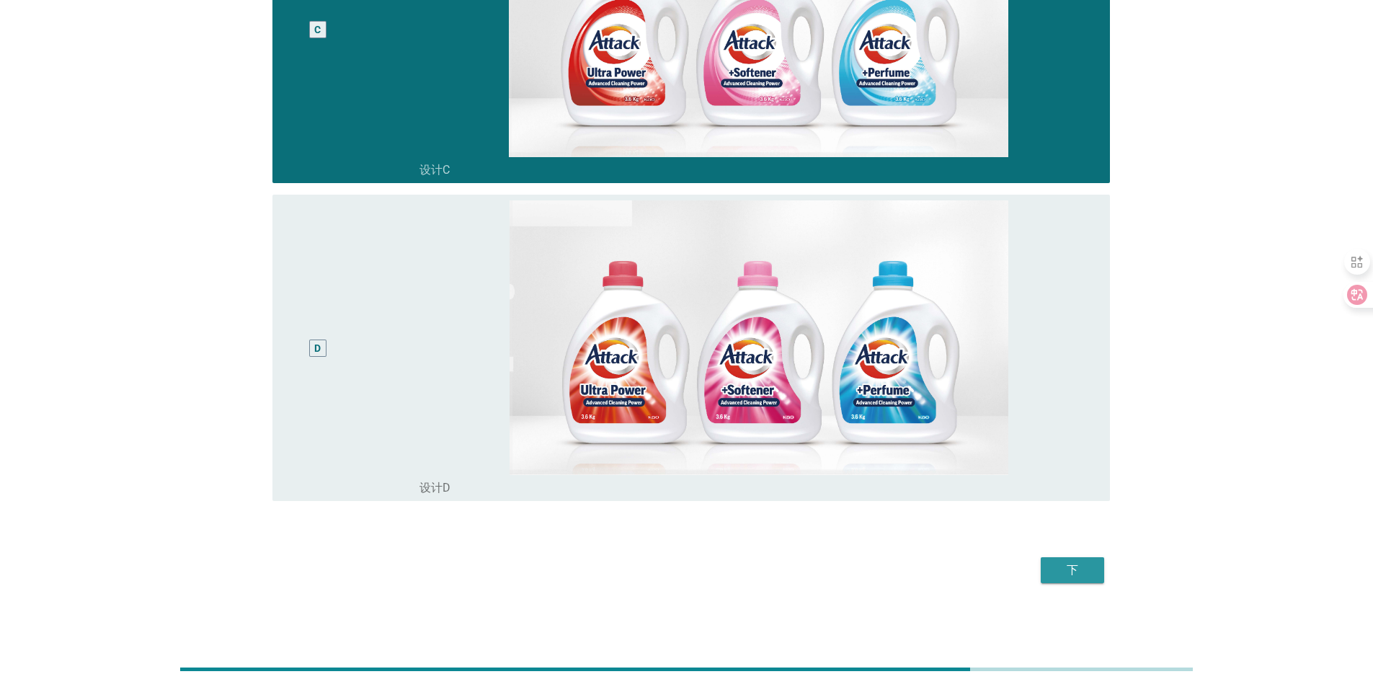
click at [1080, 568] on div "下" at bounding box center [1072, 570] width 40 height 17
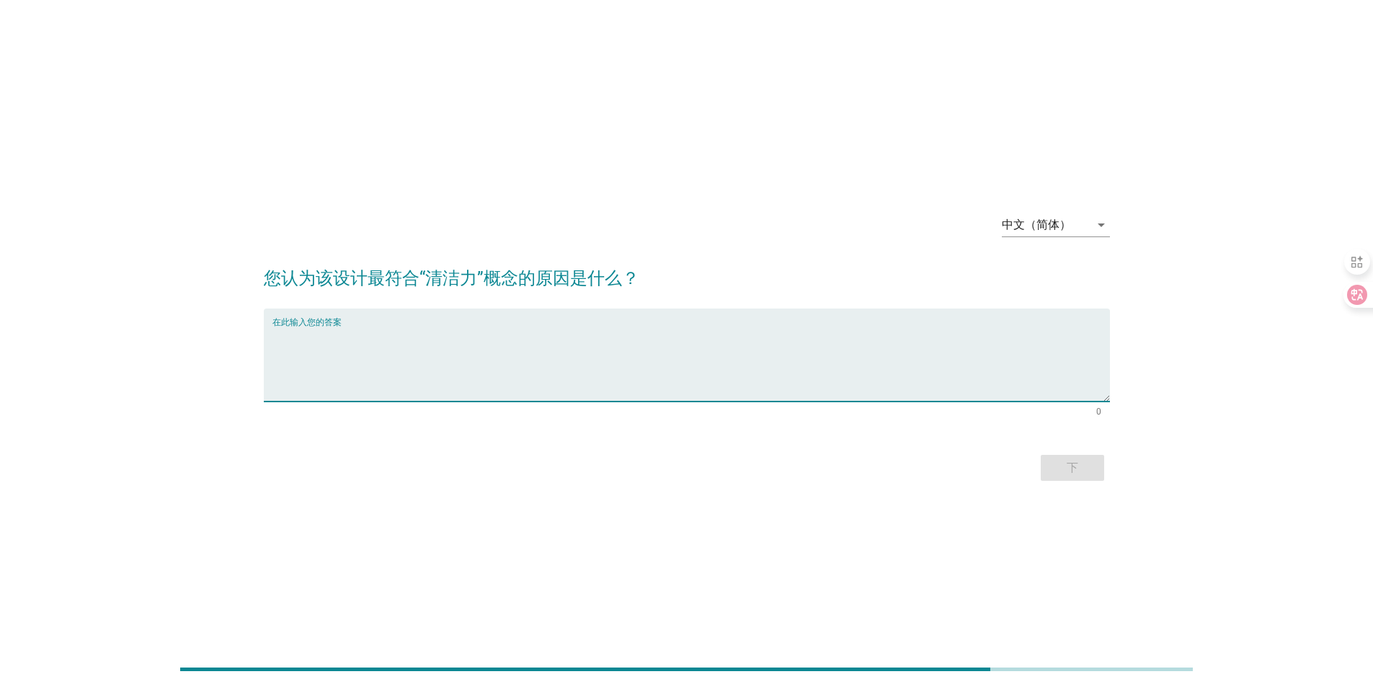
click at [441, 355] on textarea "在此输入您的答案" at bounding box center [691, 364] width 838 height 76
click at [319, 355] on textarea "在此输入您的答案" at bounding box center [691, 364] width 838 height 76
click at [284, 359] on textarea "在此输入您的答案" at bounding box center [691, 364] width 838 height 76
type textarea "设计中能促进空气流通带走异味、有吸附 / 净化异味功能"
click at [1088, 471] on div "下" at bounding box center [1072, 467] width 40 height 17
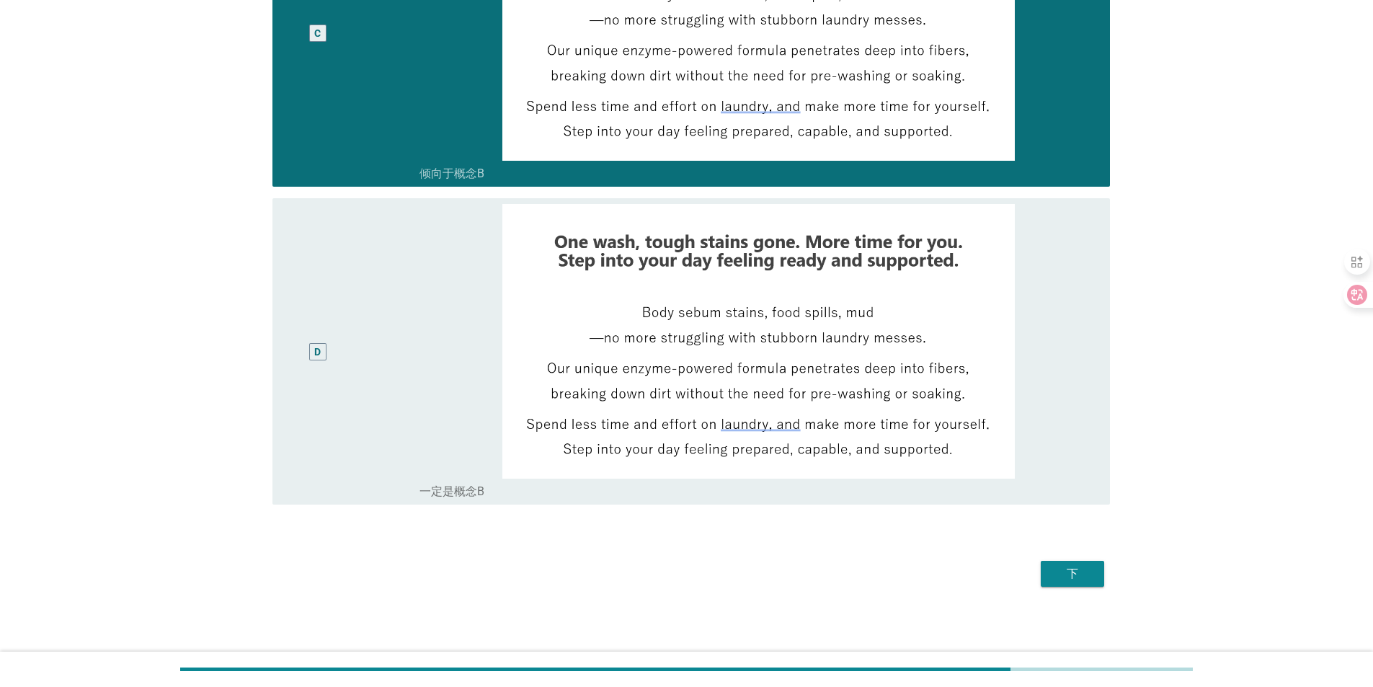
scroll to position [936, 0]
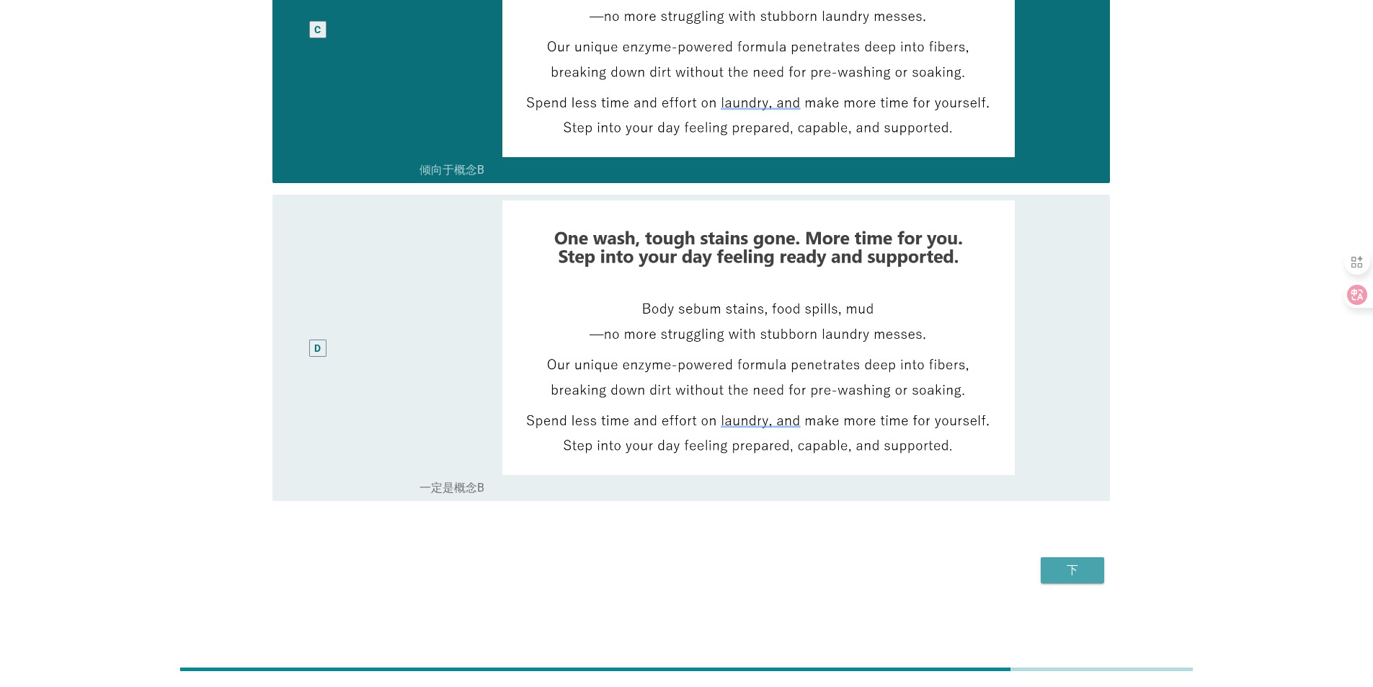
click at [1071, 572] on div "下" at bounding box center [1072, 570] width 40 height 17
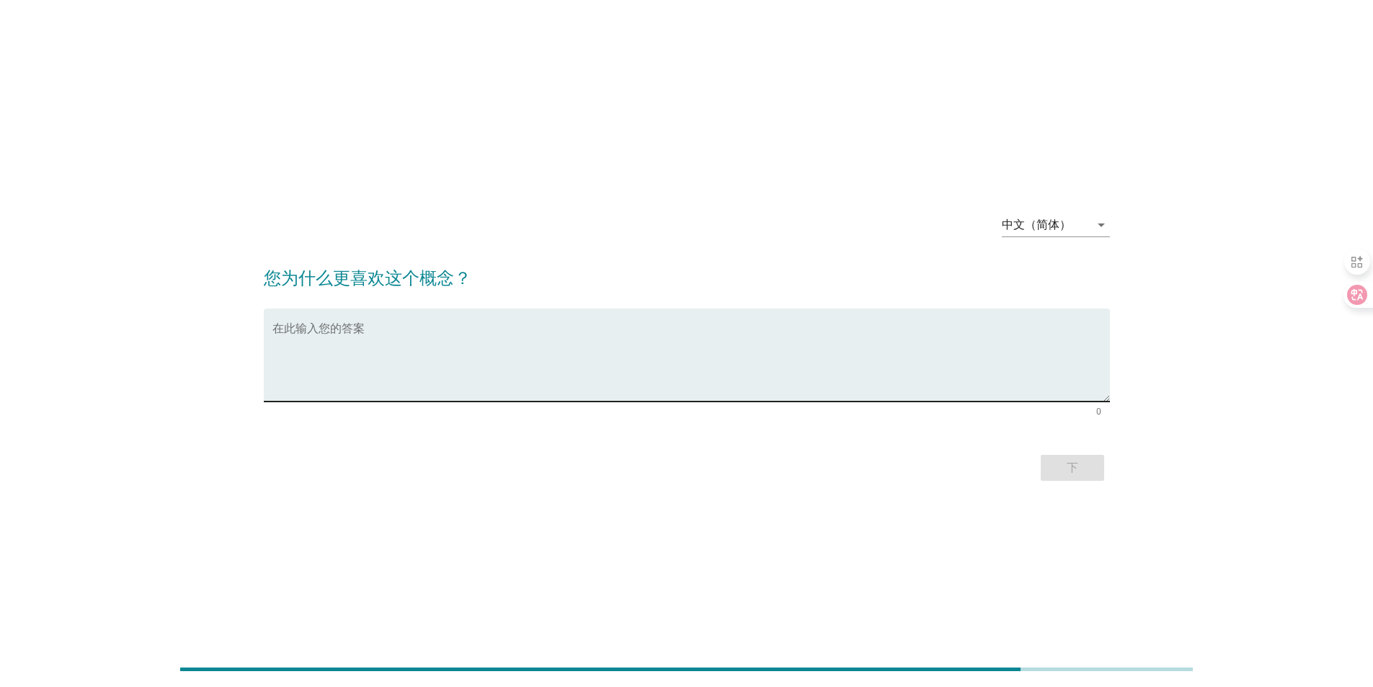
click at [341, 334] on textarea "在此输入您的答案" at bounding box center [691, 364] width 838 height 76
click at [319, 356] on textarea "在此输入您的答案" at bounding box center [691, 364] width 838 height 76
drag, startPoint x: 685, startPoint y: 337, endPoint x: 351, endPoint y: 338, distance: 333.8
click at [351, 338] on textarea "去污能力超强，领口、袖口的顽固污渍都能洗净，还很温和，不伤手也不伤衣物，香味也很自然持久，用着特别省心" at bounding box center [691, 364] width 838 height 76
type textarea "去污能力超强，香味也很自然持久，用着特别省心"
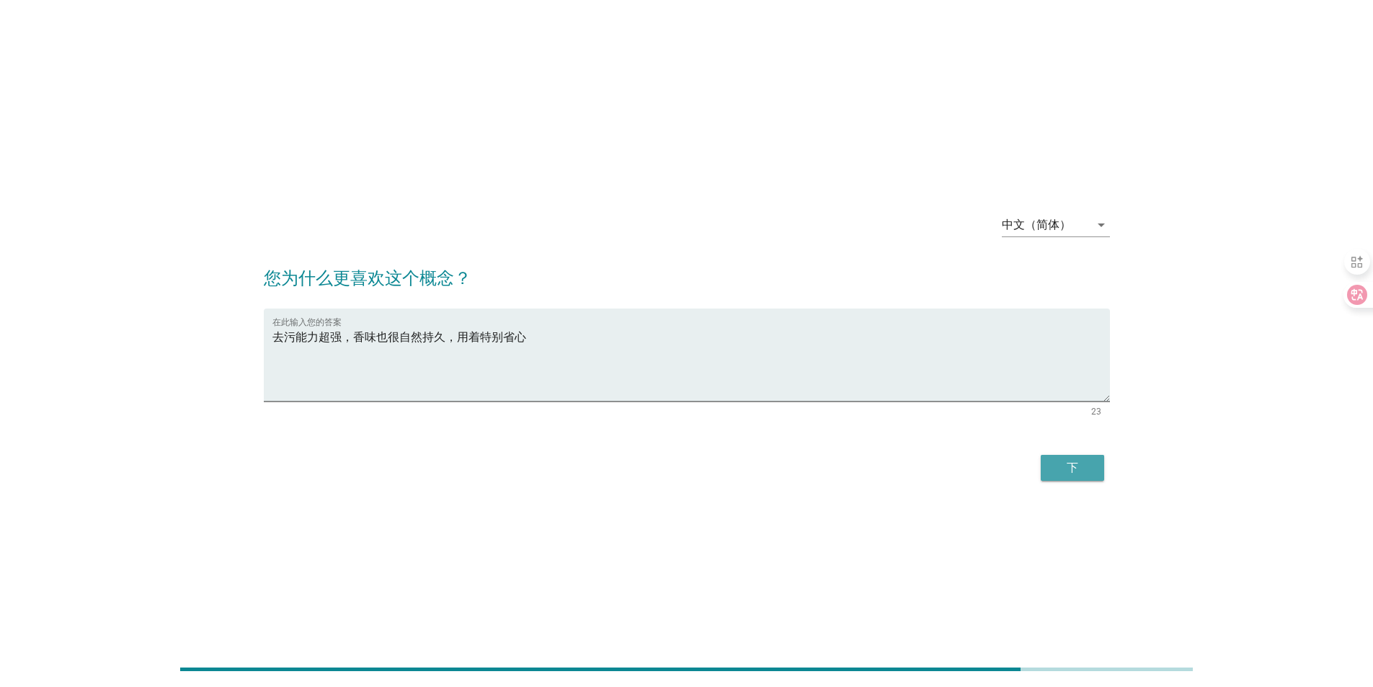
click at [1065, 467] on div "下" at bounding box center [1072, 467] width 40 height 17
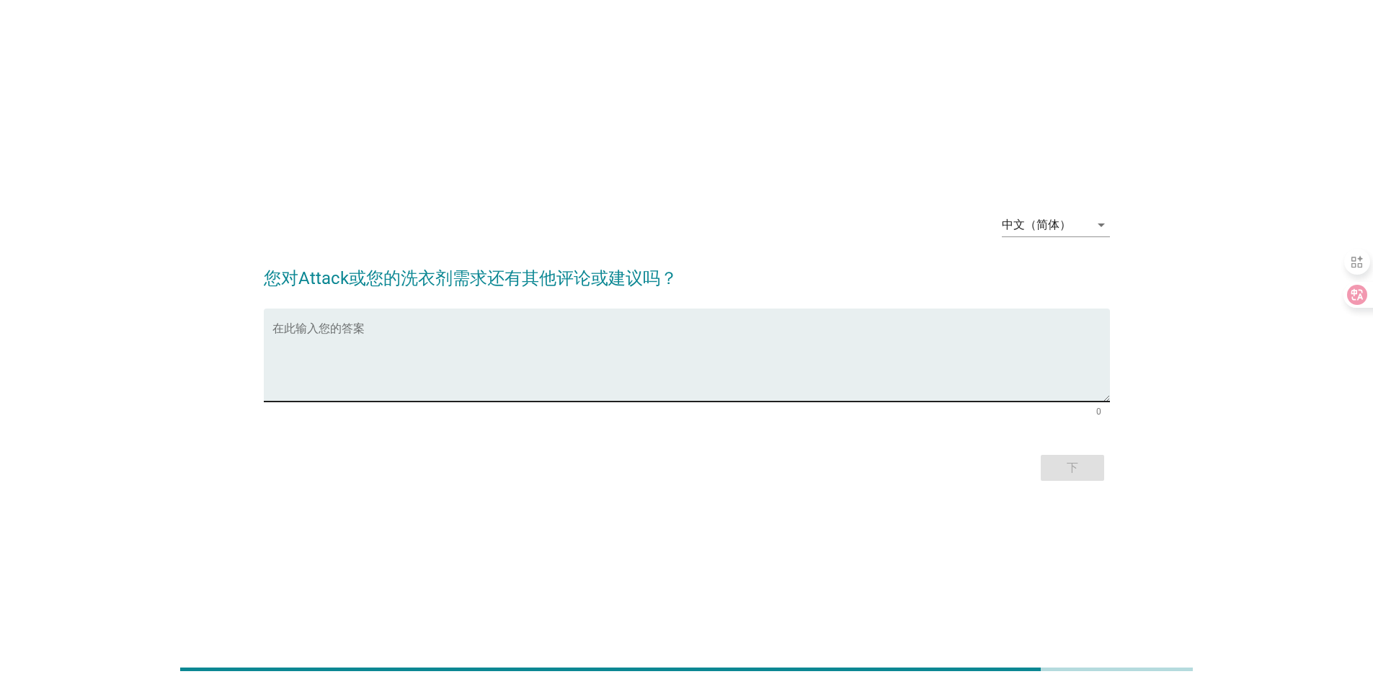
click at [526, 356] on textarea "在此输入您的答案" at bounding box center [691, 364] width 838 height 76
click at [324, 358] on textarea "在此输入您的答案" at bounding box center [691, 364] width 838 height 76
type textarea "m"
type textarea "我没有更多的建议给到Attack"
click at [1083, 473] on div "下" at bounding box center [1072, 467] width 40 height 17
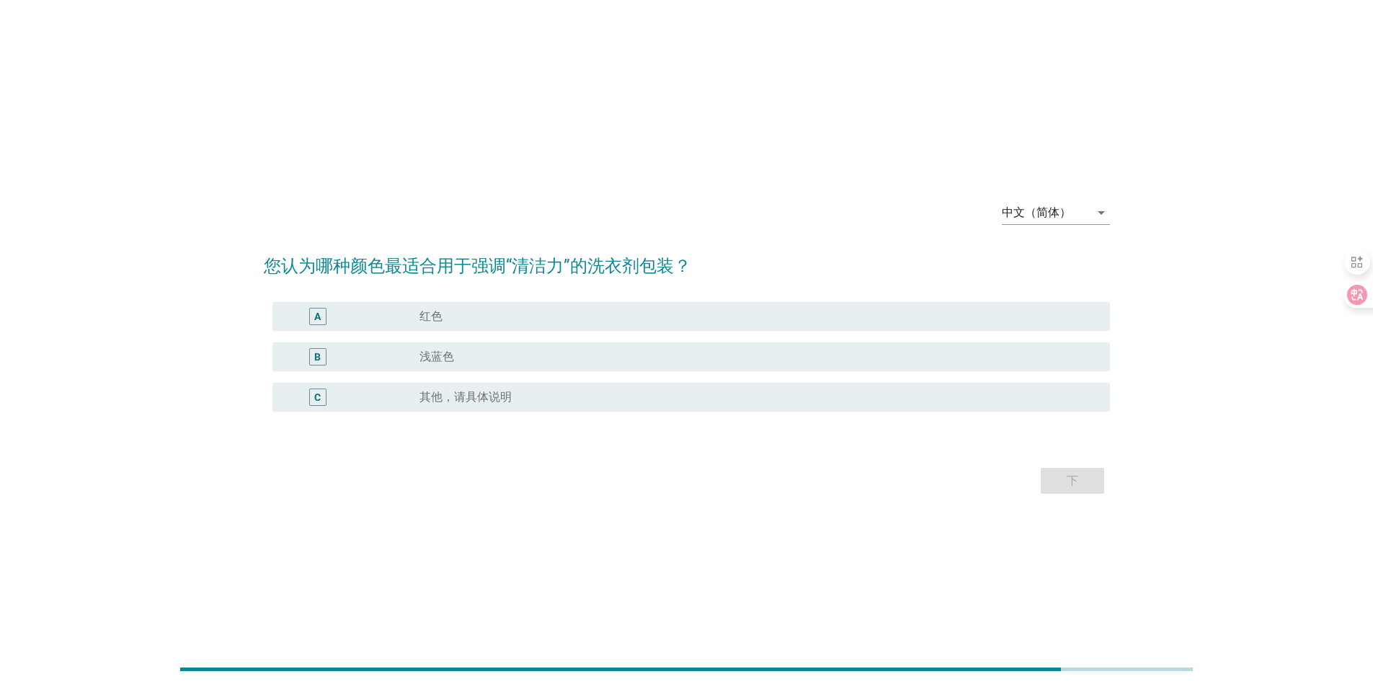
click at [477, 360] on div "radio_button_unchecked 浅蓝色" at bounding box center [754, 357] width 668 height 14
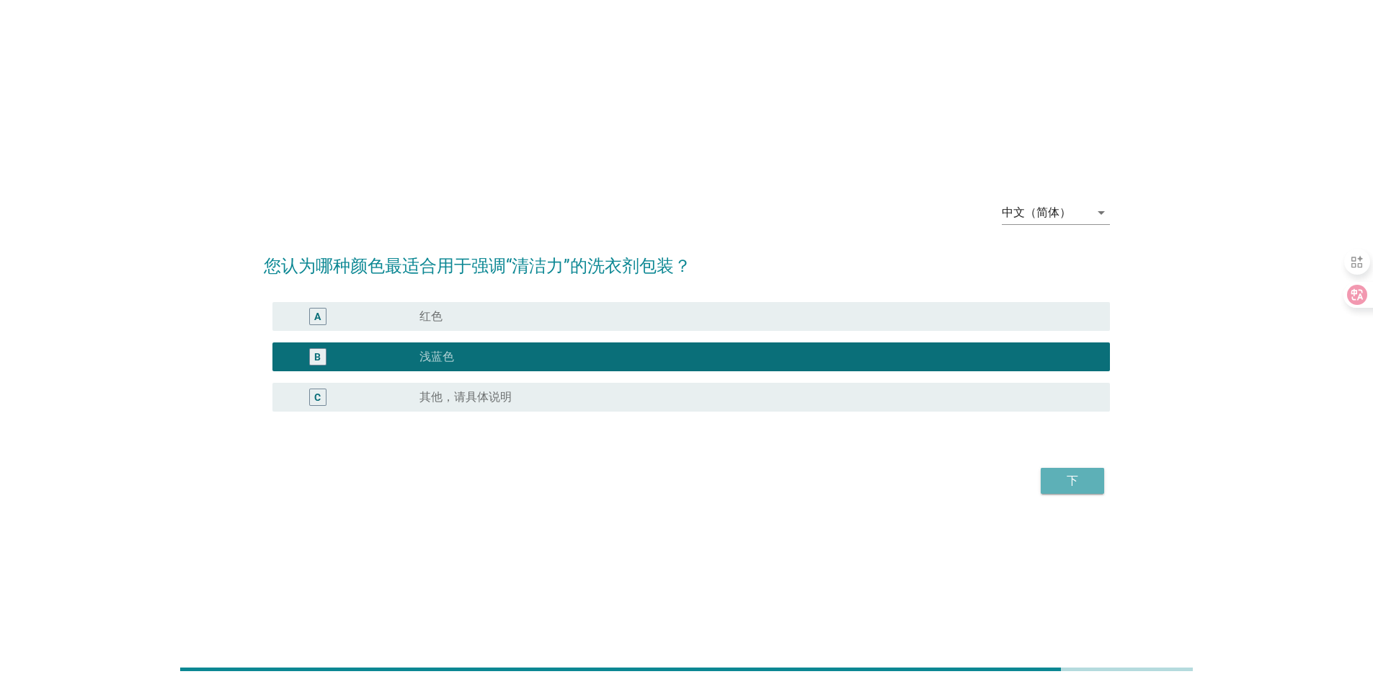
click at [1078, 481] on div "下" at bounding box center [1072, 480] width 40 height 17
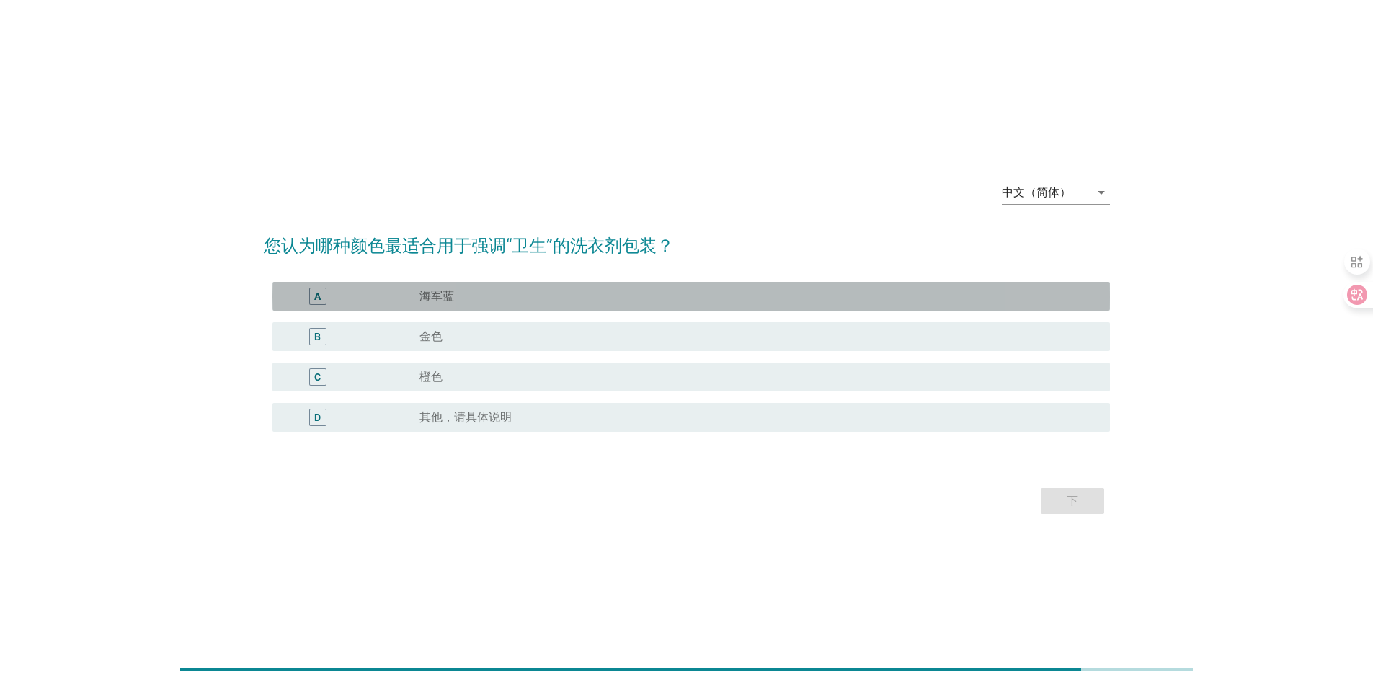
click at [477, 309] on div "A radio_button_unchecked 海军蓝" at bounding box center [691, 296] width 838 height 29
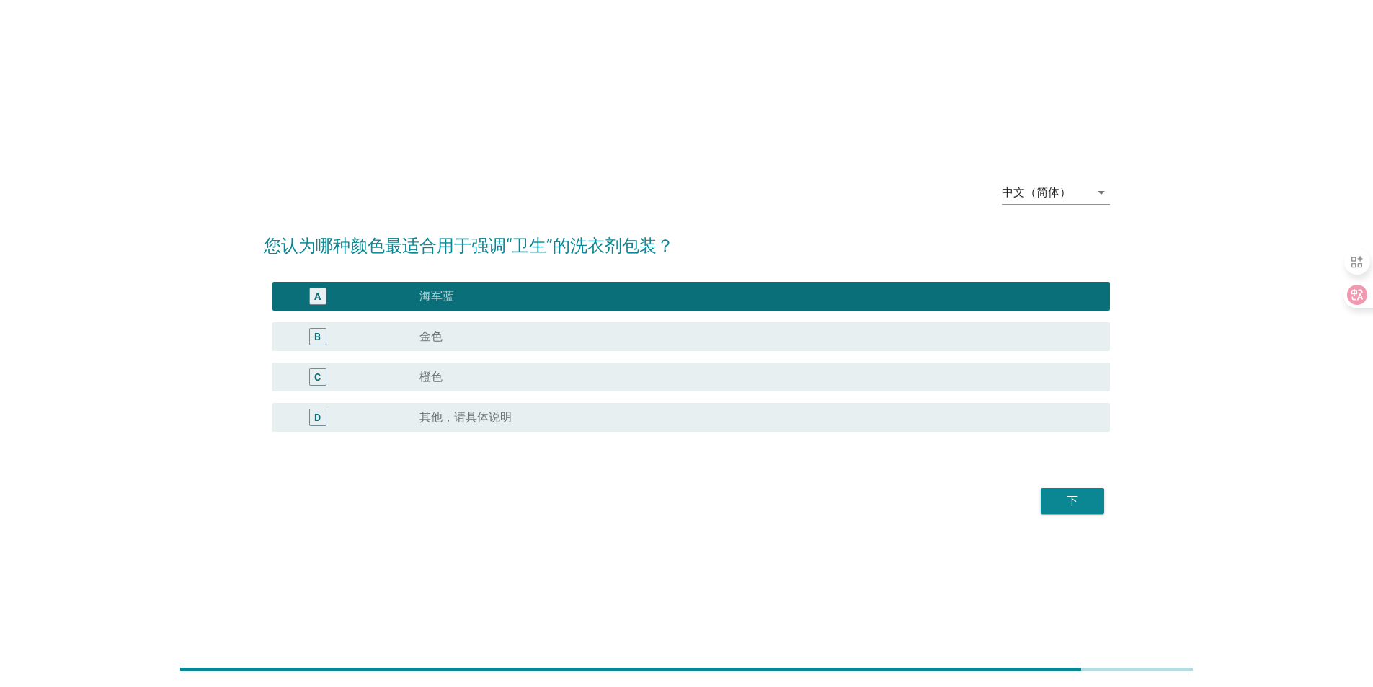
click at [1076, 497] on div "下" at bounding box center [1072, 500] width 40 height 17
